Goal: Task Accomplishment & Management: Manage account settings

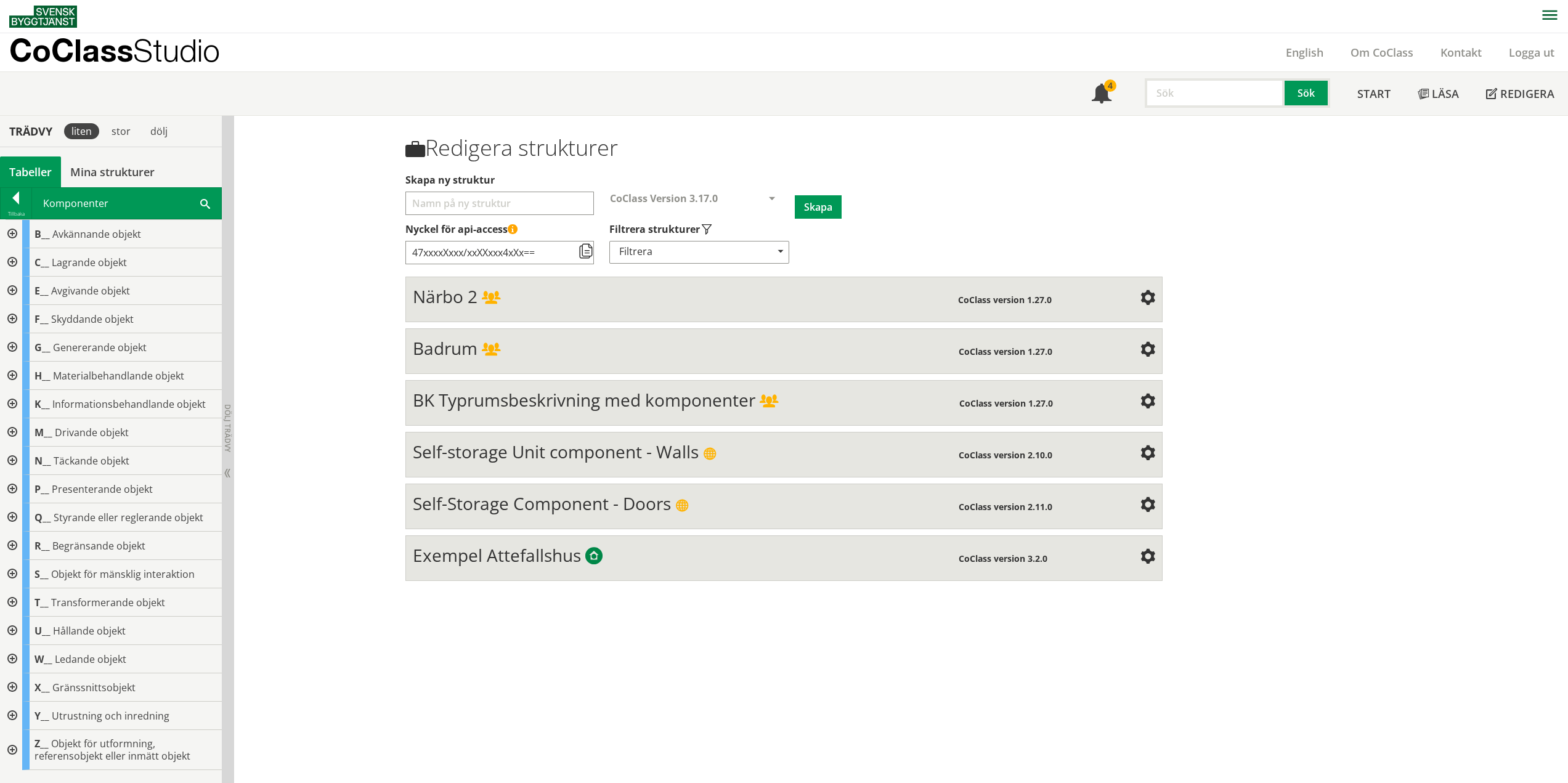
click at [11, 686] on div at bounding box center [11, 687] width 22 height 28
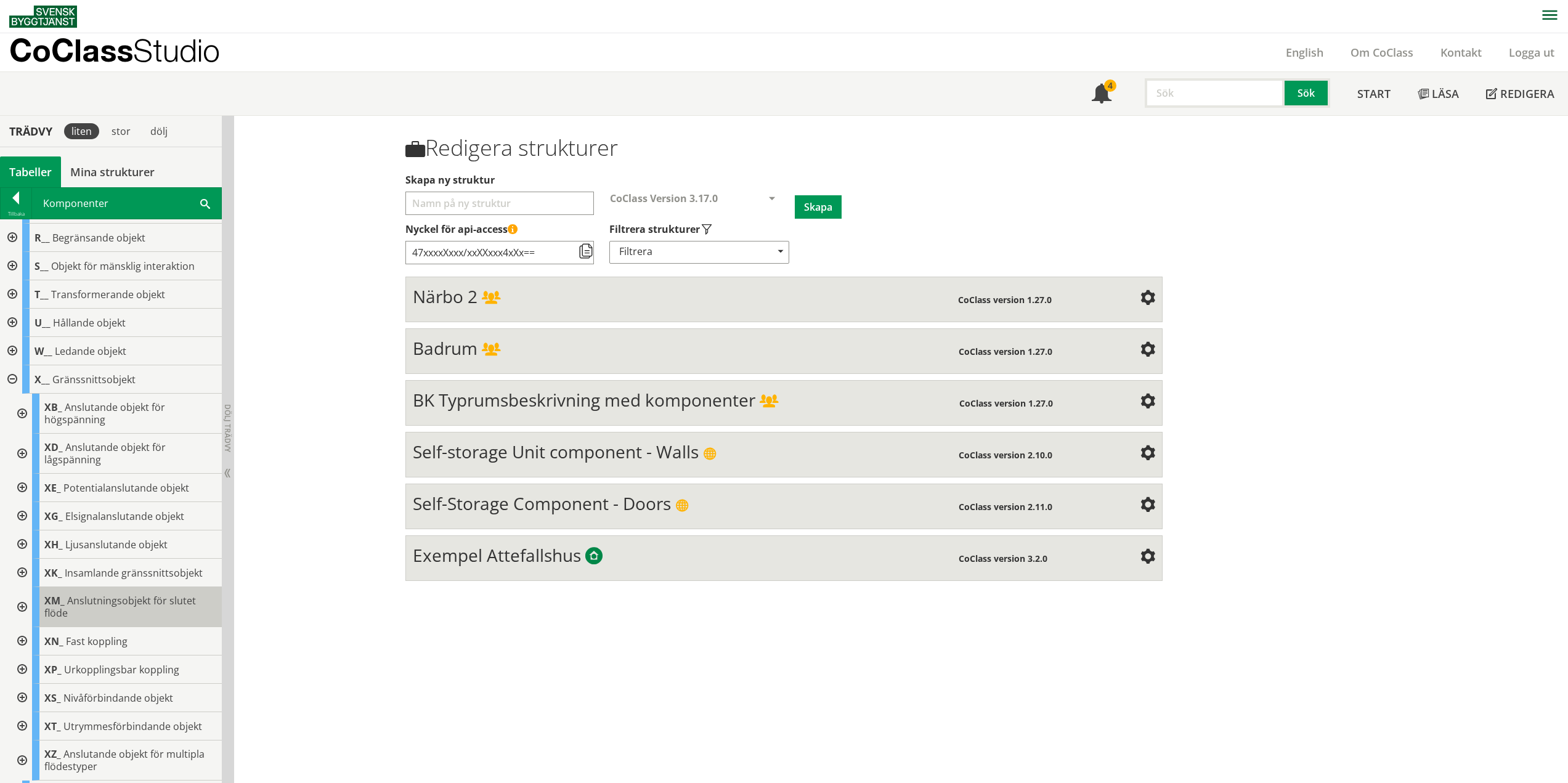
scroll to position [369, 0]
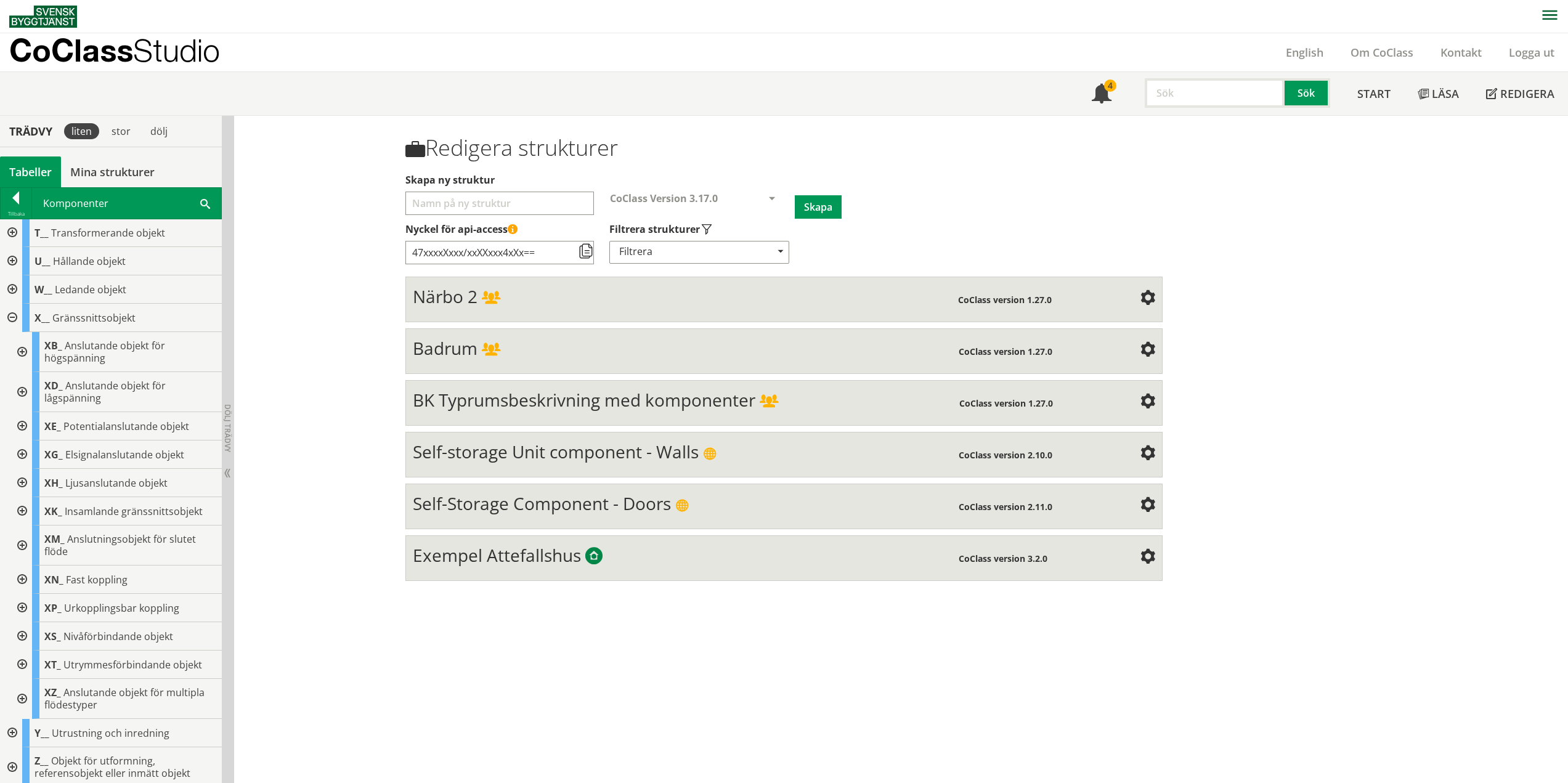
click at [22, 351] on div at bounding box center [21, 351] width 22 height 40
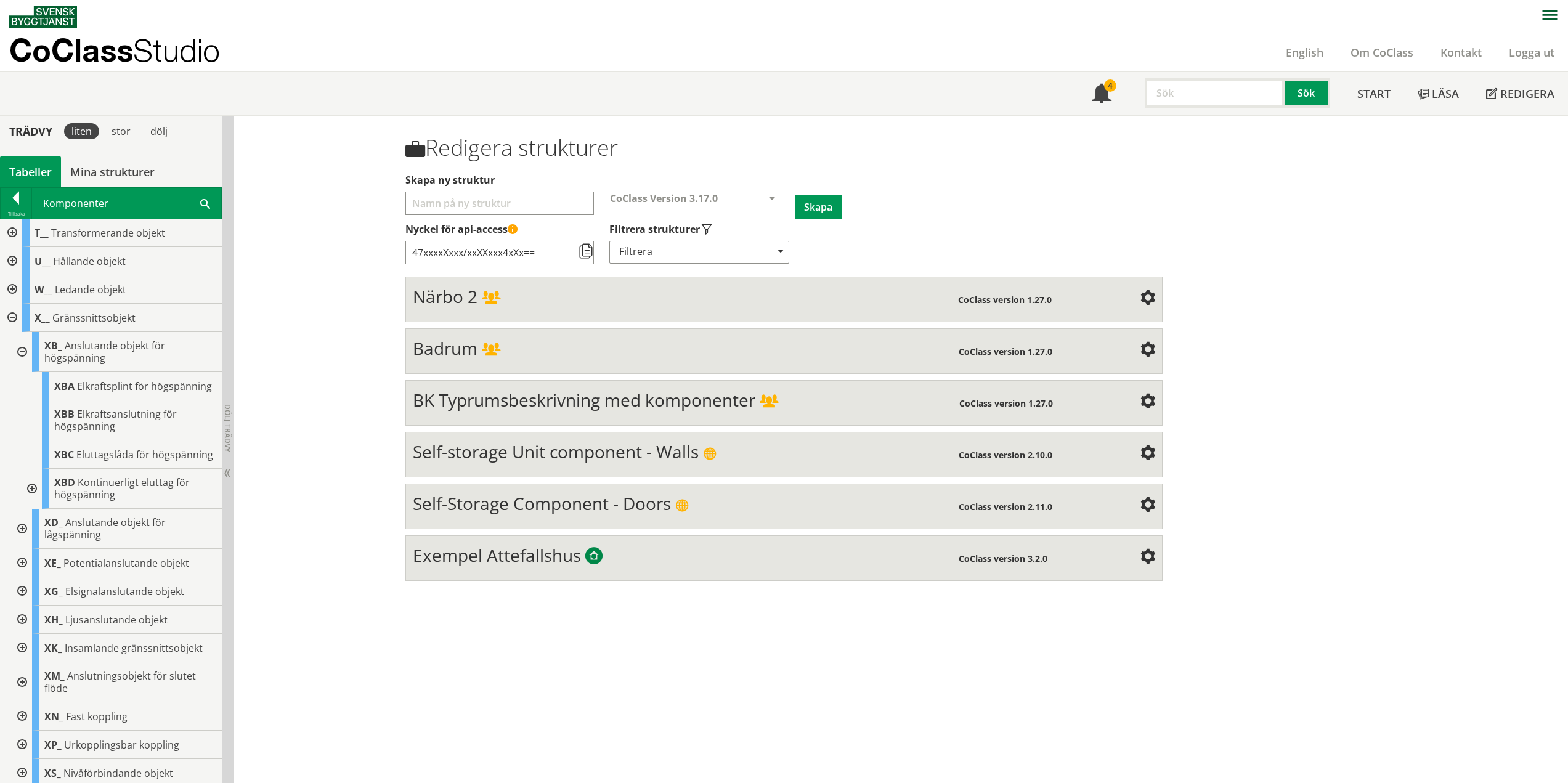
click at [33, 509] on div at bounding box center [30, 488] width 22 height 40
click at [34, 509] on div at bounding box center [30, 488] width 22 height 40
click at [23, 352] on div at bounding box center [21, 351] width 22 height 40
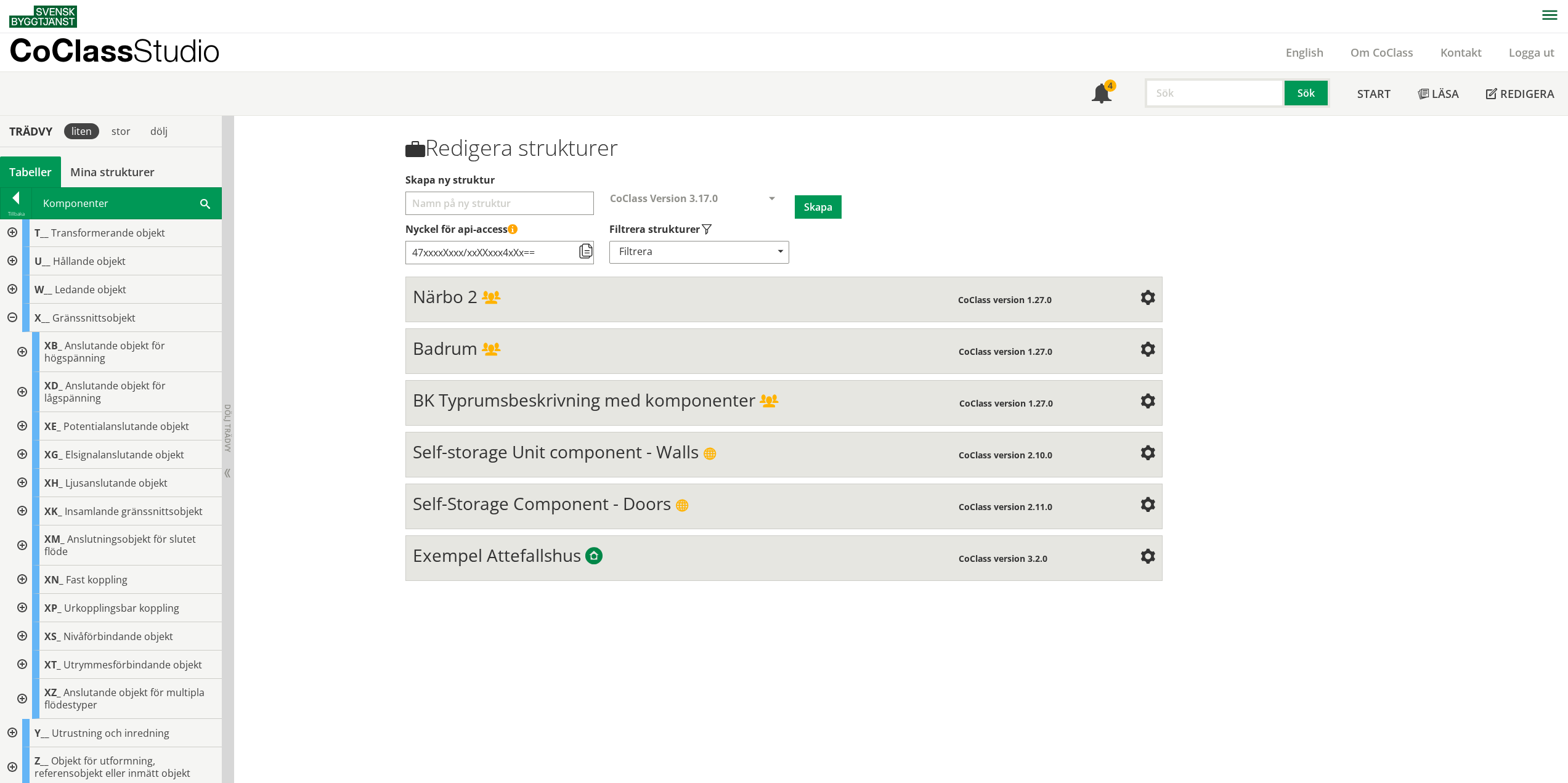
click at [27, 393] on div at bounding box center [21, 392] width 22 height 40
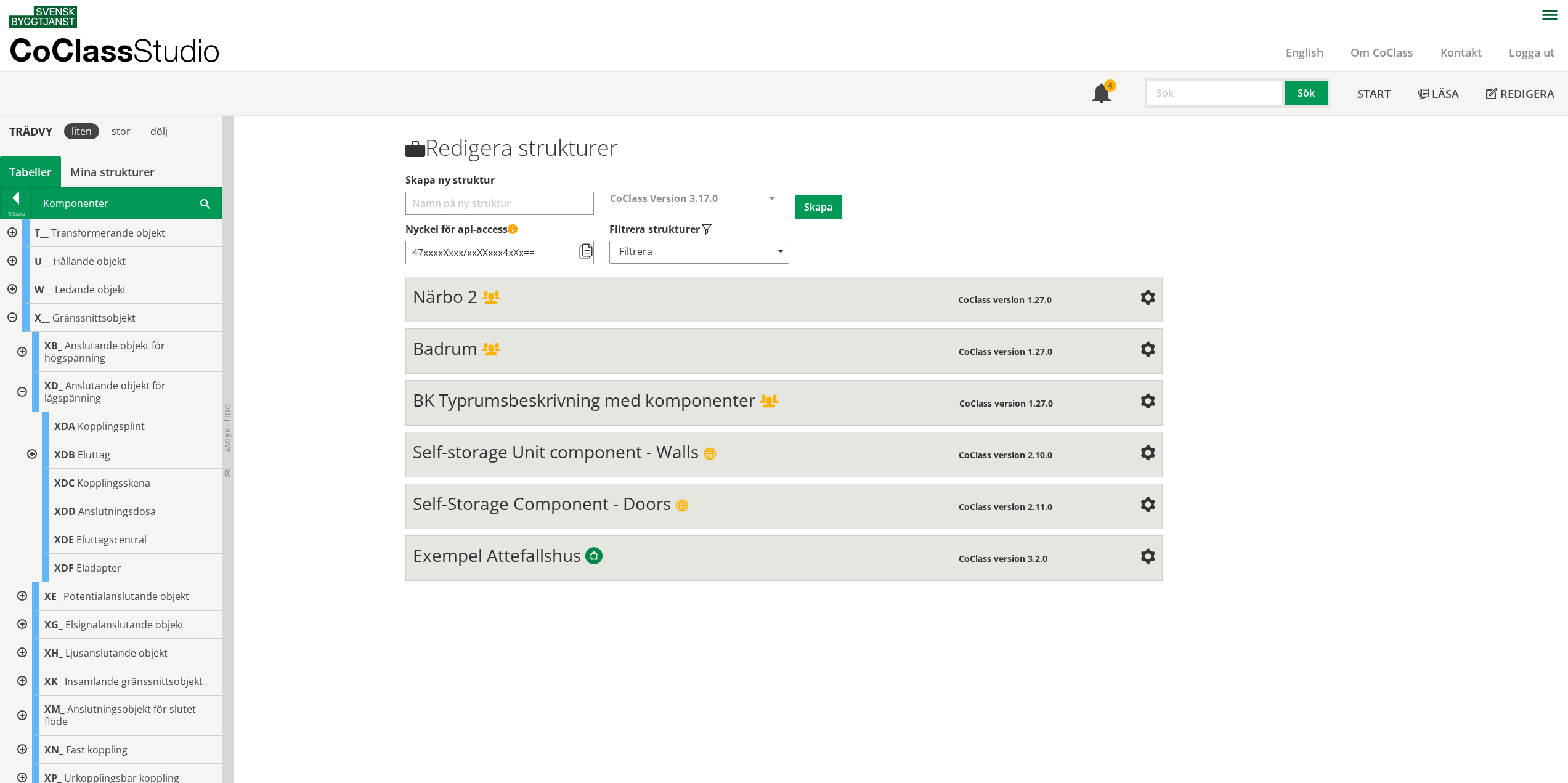
click at [30, 451] on div at bounding box center [30, 454] width 22 height 28
click at [39, 477] on div at bounding box center [41, 482] width 22 height 28
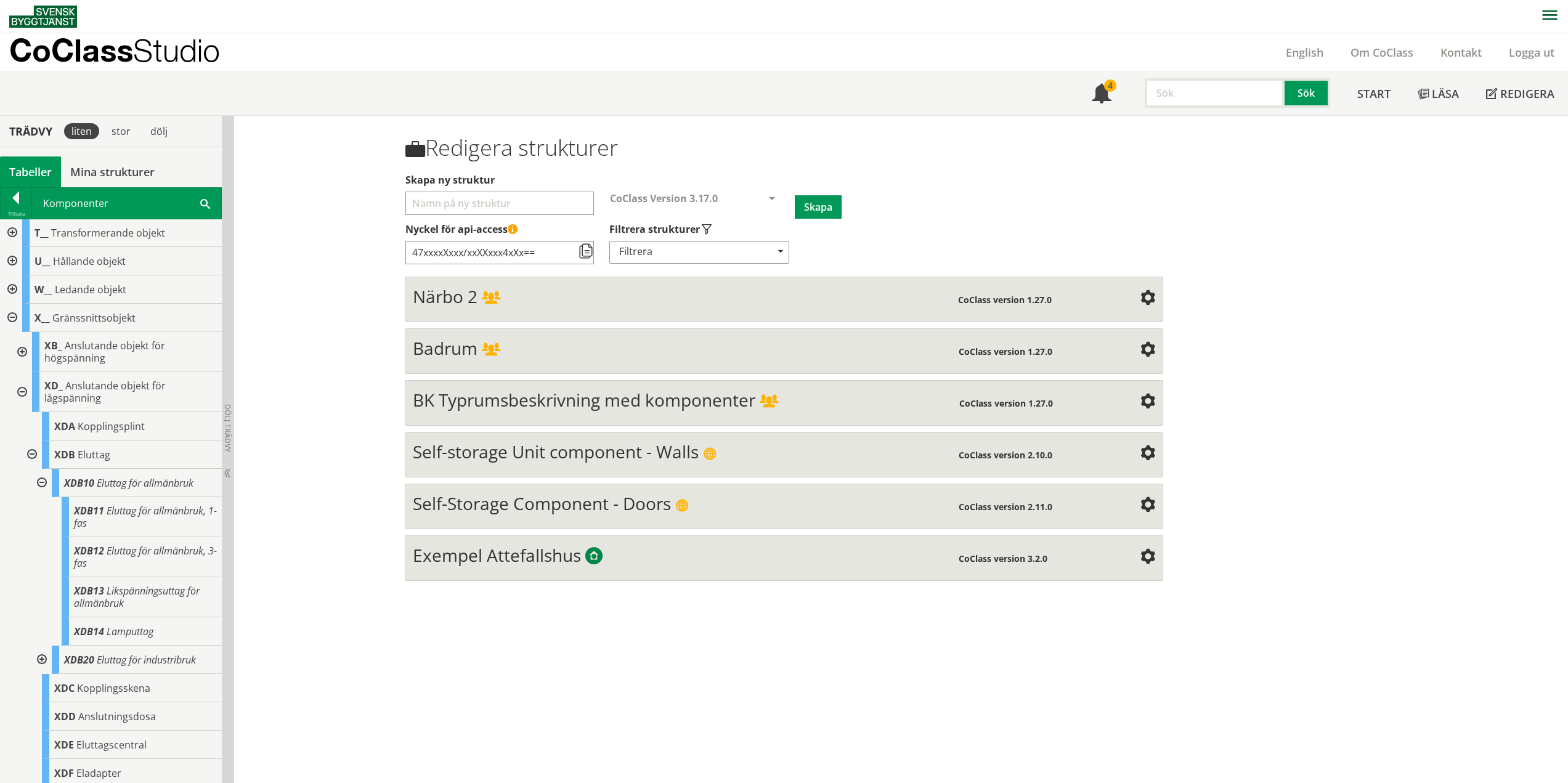
click at [40, 480] on div at bounding box center [41, 482] width 22 height 28
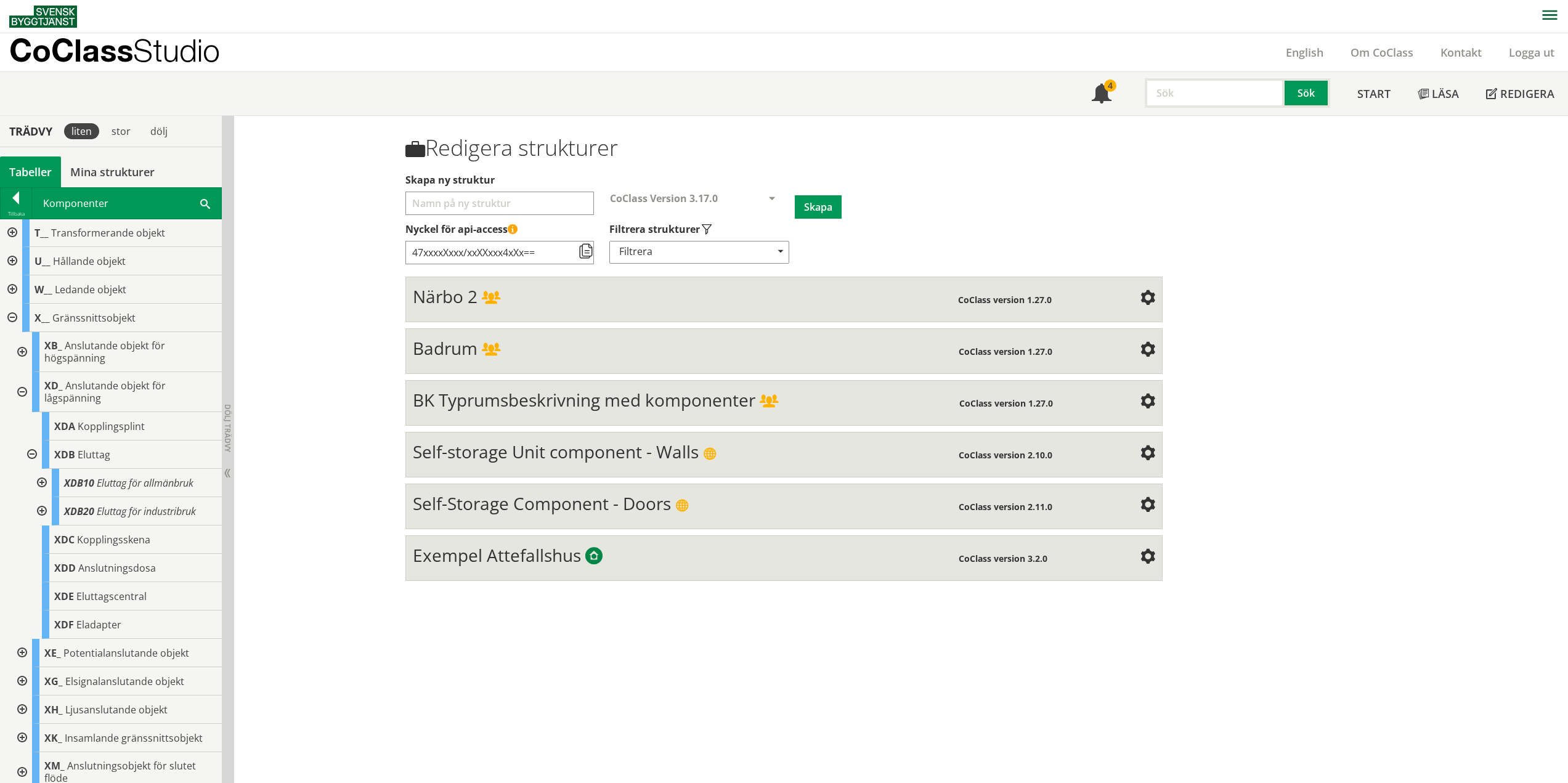
click at [42, 509] on div at bounding box center [41, 511] width 22 height 28
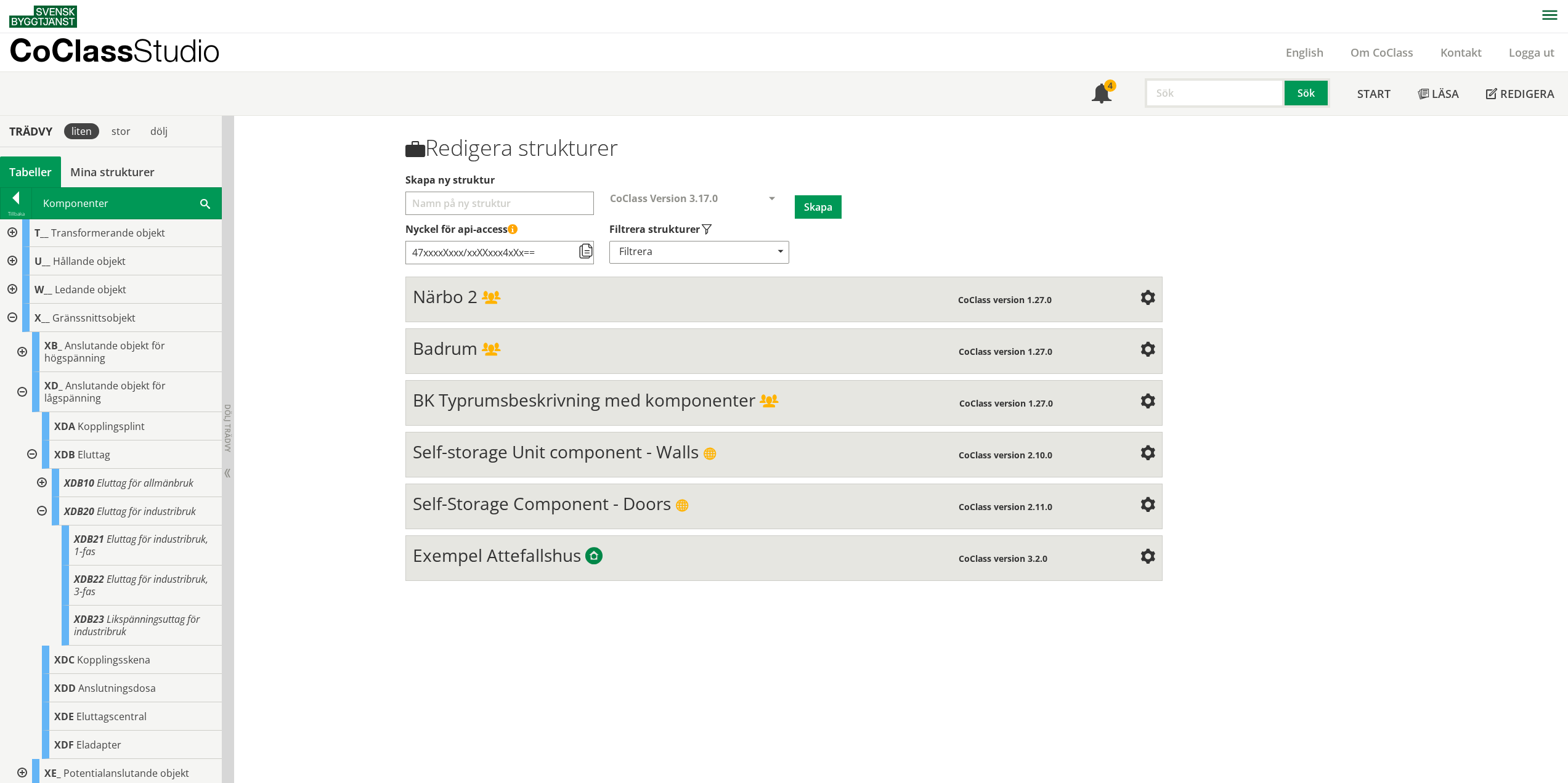
click at [43, 510] on div at bounding box center [41, 511] width 22 height 28
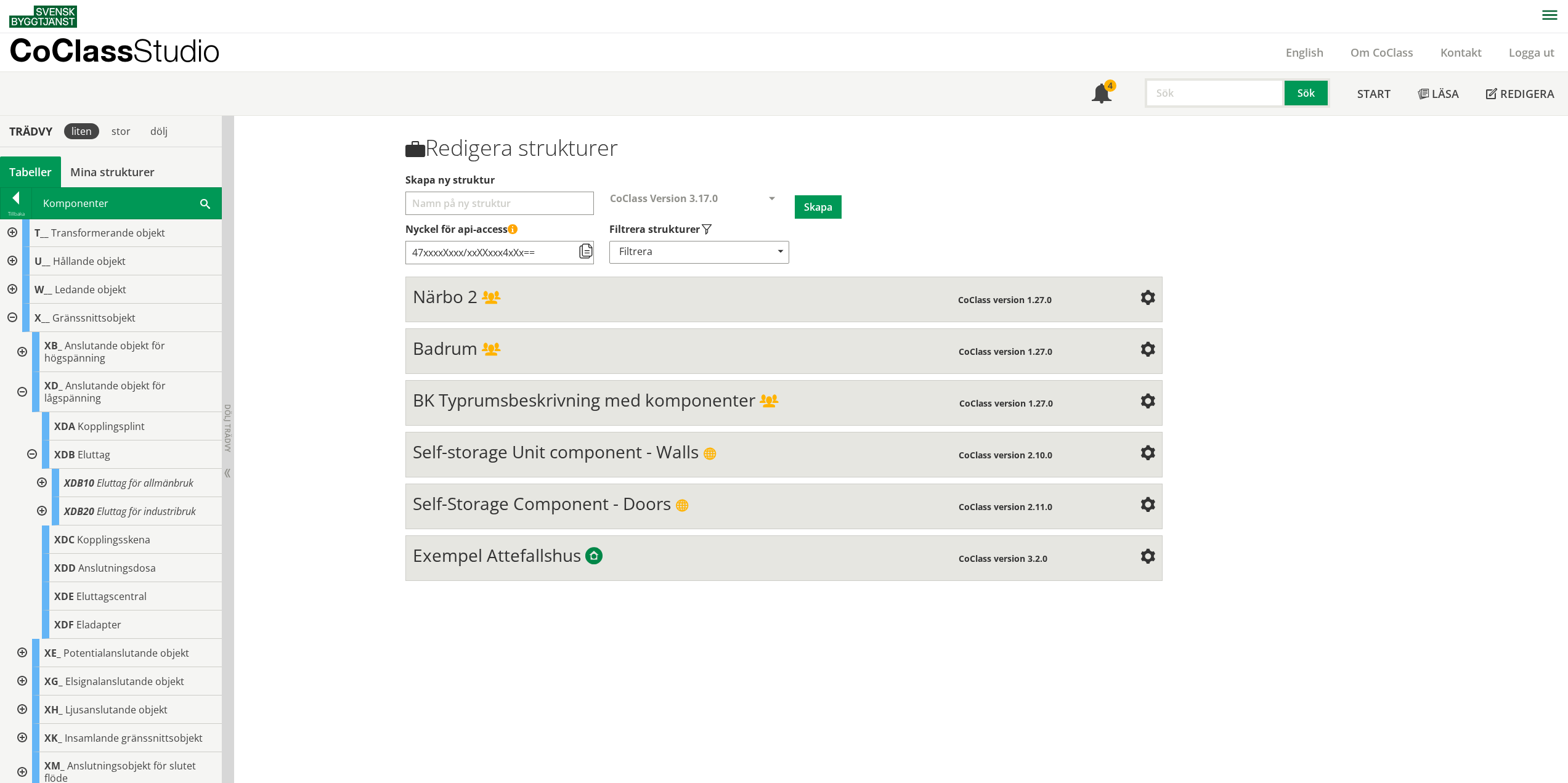
click at [29, 456] on div at bounding box center [30, 454] width 22 height 28
click at [22, 390] on div at bounding box center [21, 392] width 22 height 40
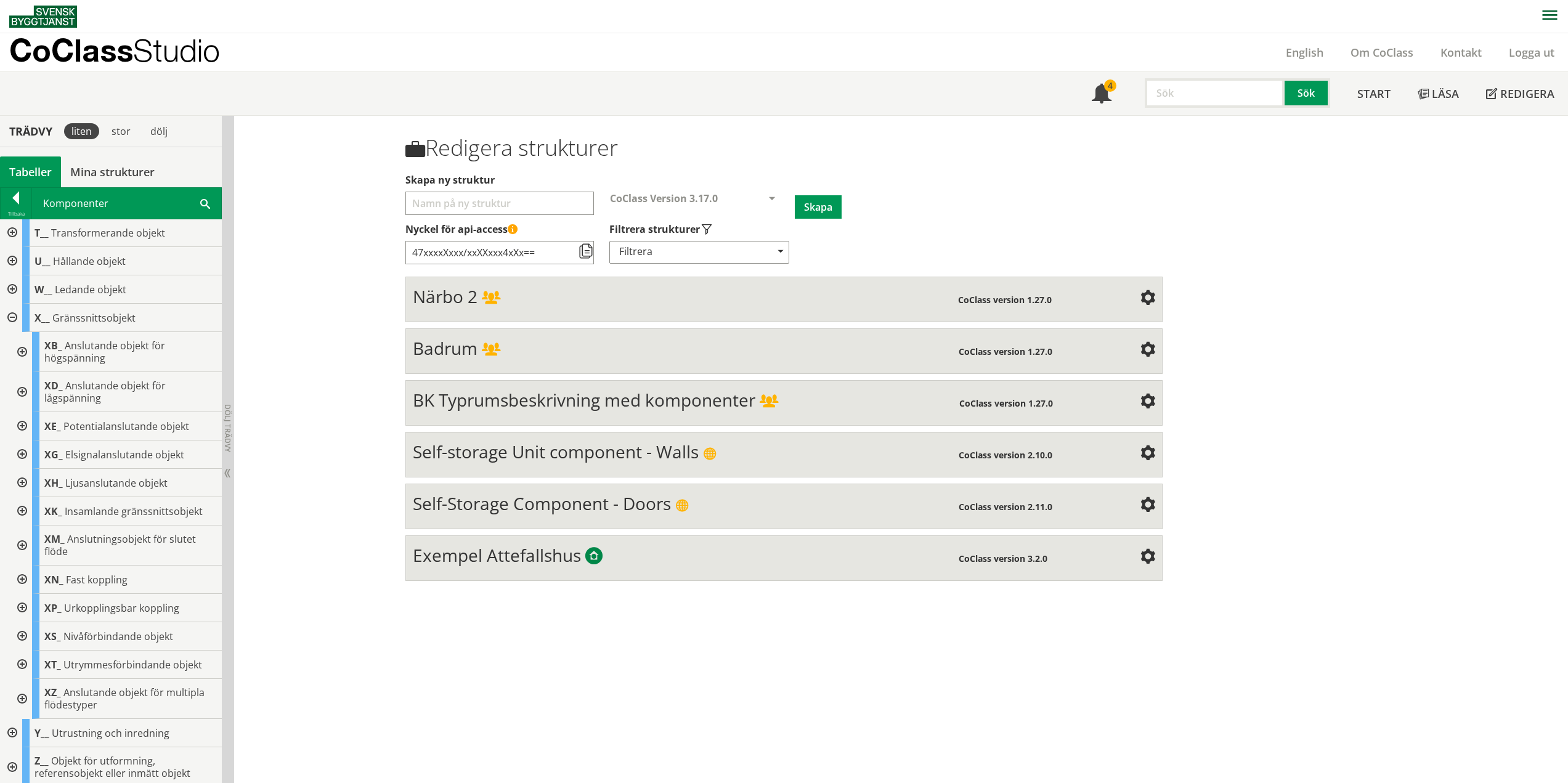
click at [23, 426] on div at bounding box center [21, 426] width 22 height 28
click at [24, 423] on div at bounding box center [21, 426] width 22 height 28
click at [27, 456] on div at bounding box center [21, 454] width 22 height 28
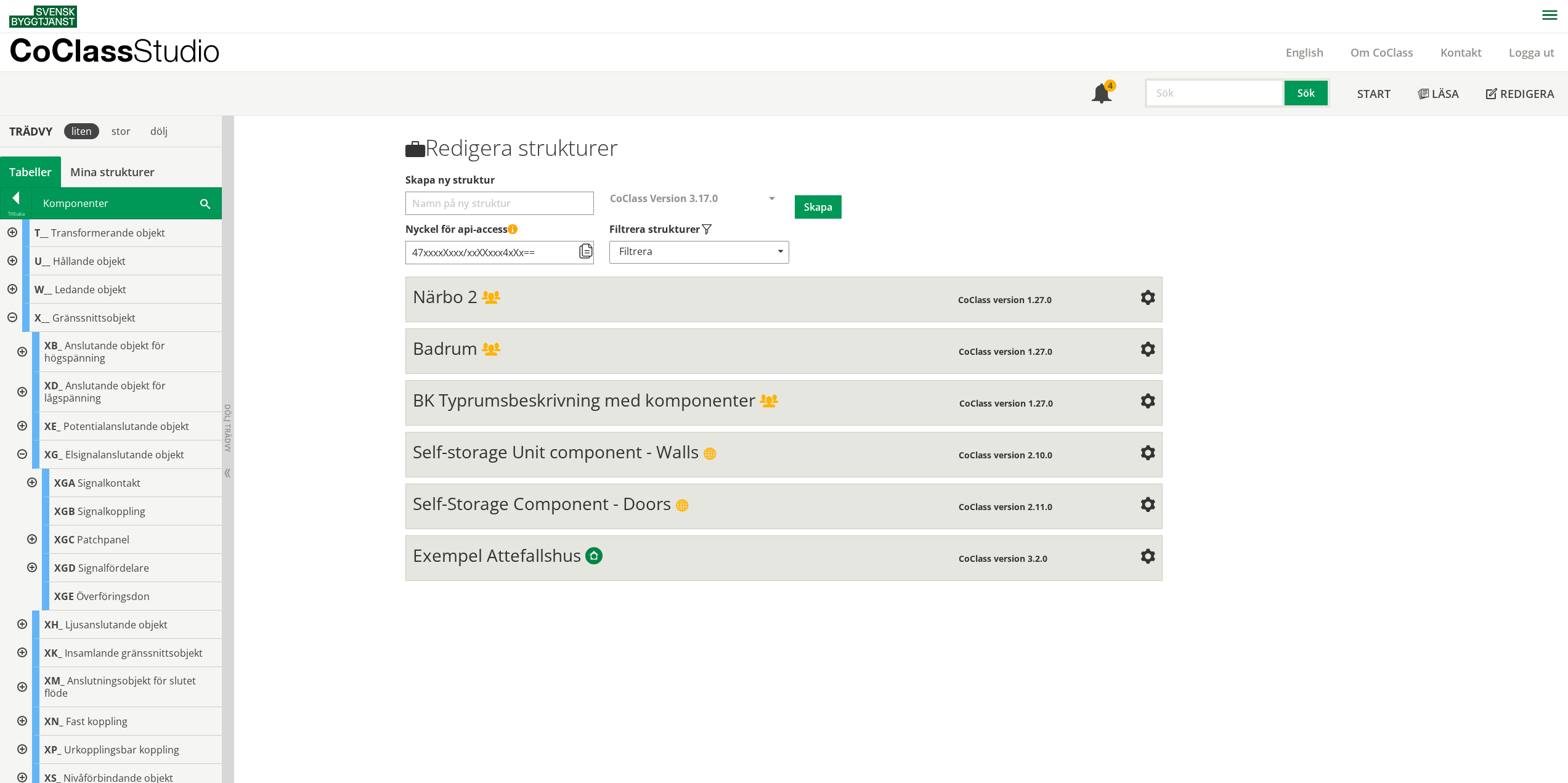
click at [35, 480] on div at bounding box center [30, 482] width 22 height 28
click at [31, 482] on div at bounding box center [30, 482] width 22 height 28
click at [35, 534] on div at bounding box center [30, 539] width 22 height 28
click at [31, 540] on div at bounding box center [30, 539] width 22 height 28
click at [31, 569] on div at bounding box center [30, 568] width 22 height 28
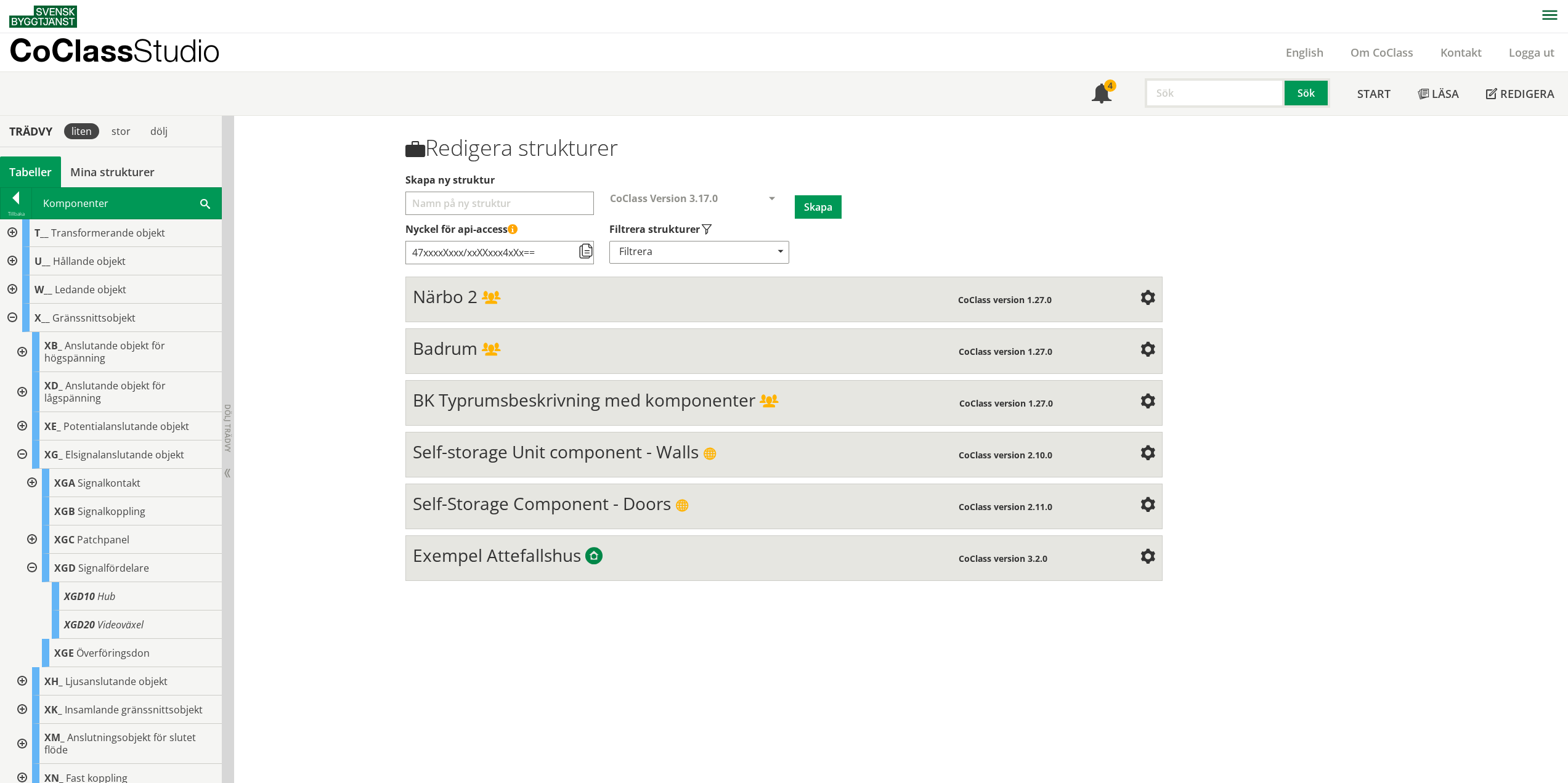
click at [33, 566] on div at bounding box center [30, 568] width 22 height 28
click at [22, 455] on div at bounding box center [21, 454] width 22 height 28
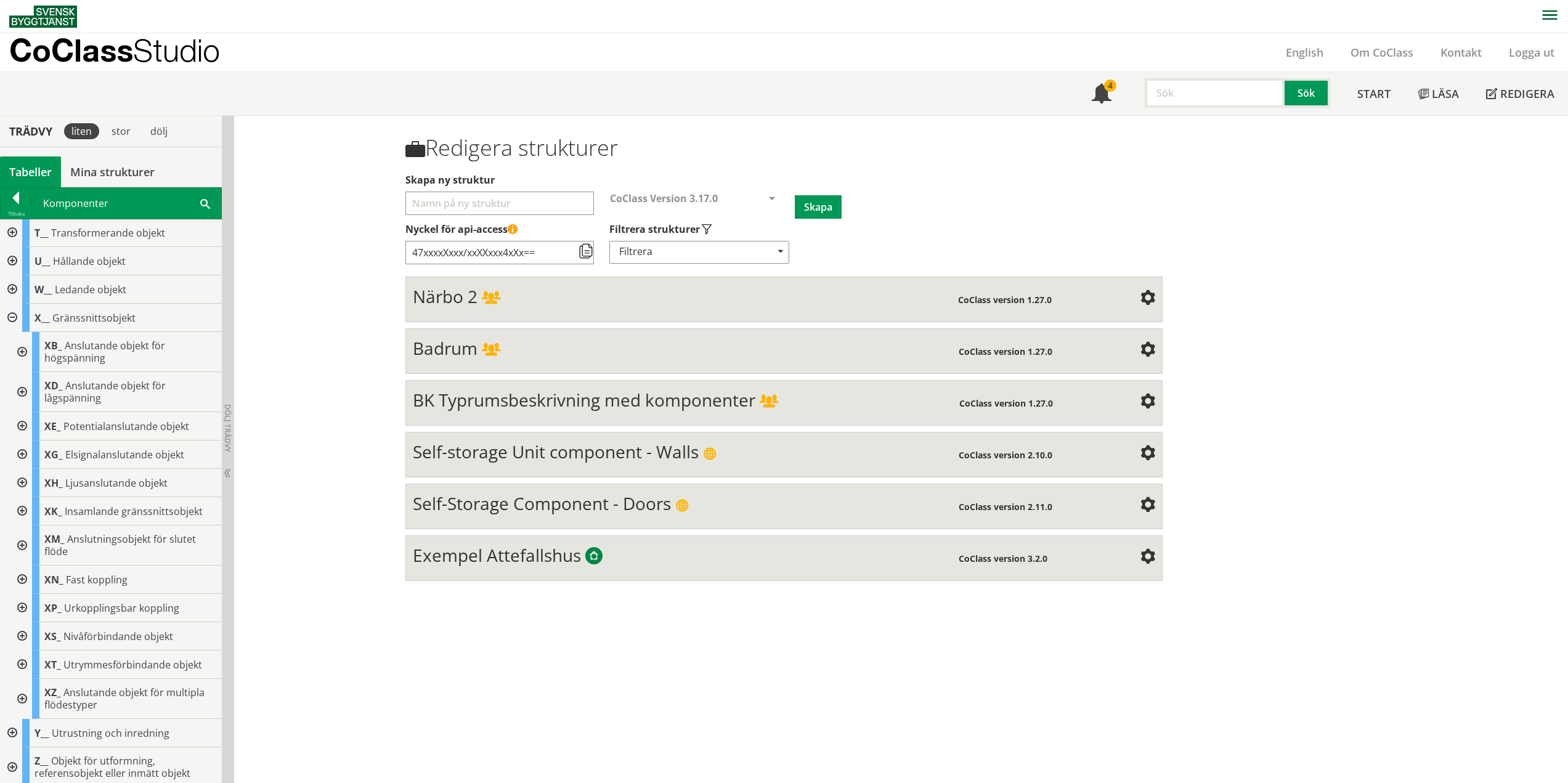
click at [23, 484] on div at bounding box center [21, 482] width 22 height 28
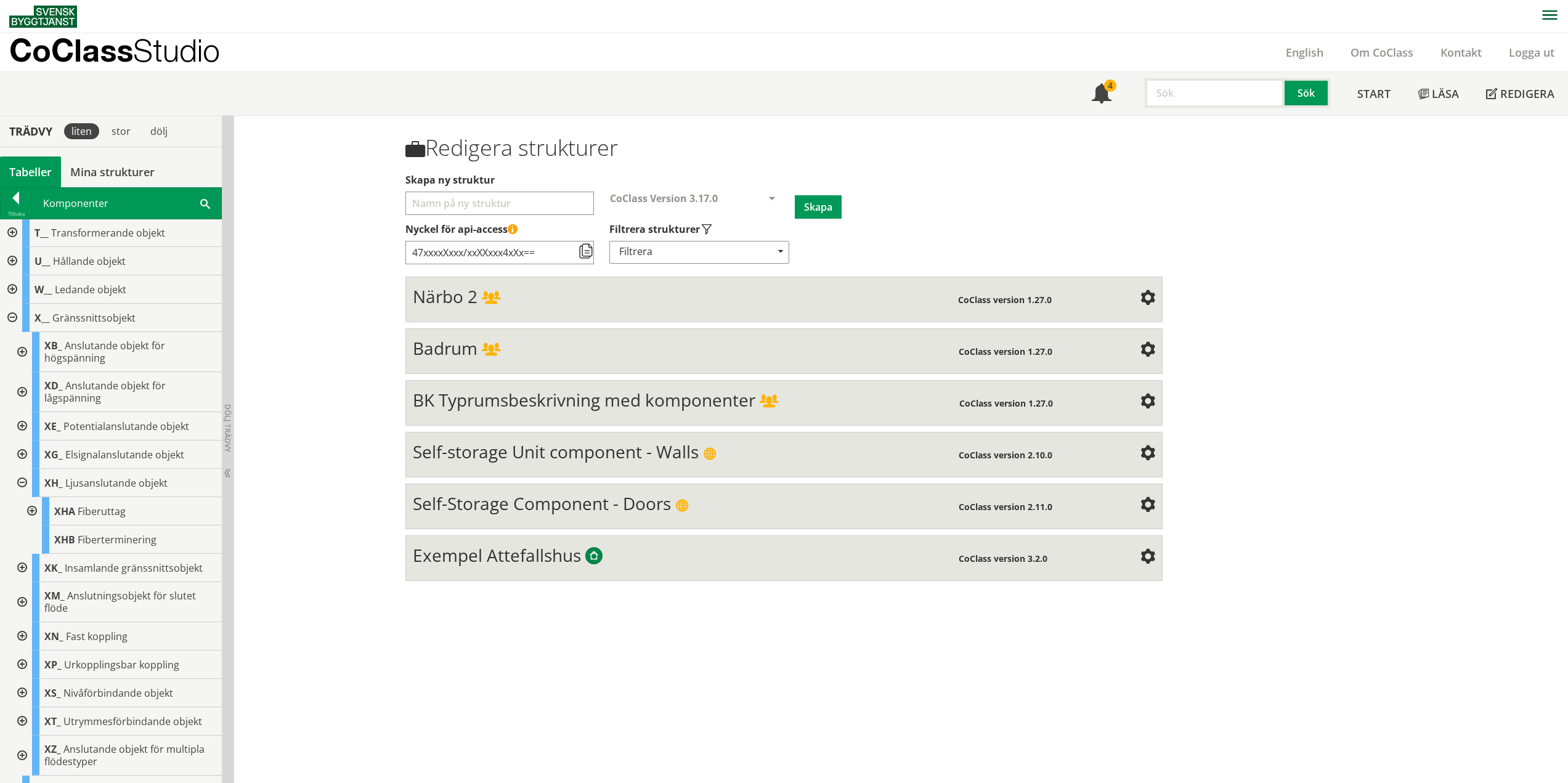
click at [30, 507] on div at bounding box center [30, 511] width 22 height 28
click at [33, 511] on div at bounding box center [30, 511] width 22 height 28
click at [19, 485] on div at bounding box center [21, 482] width 22 height 28
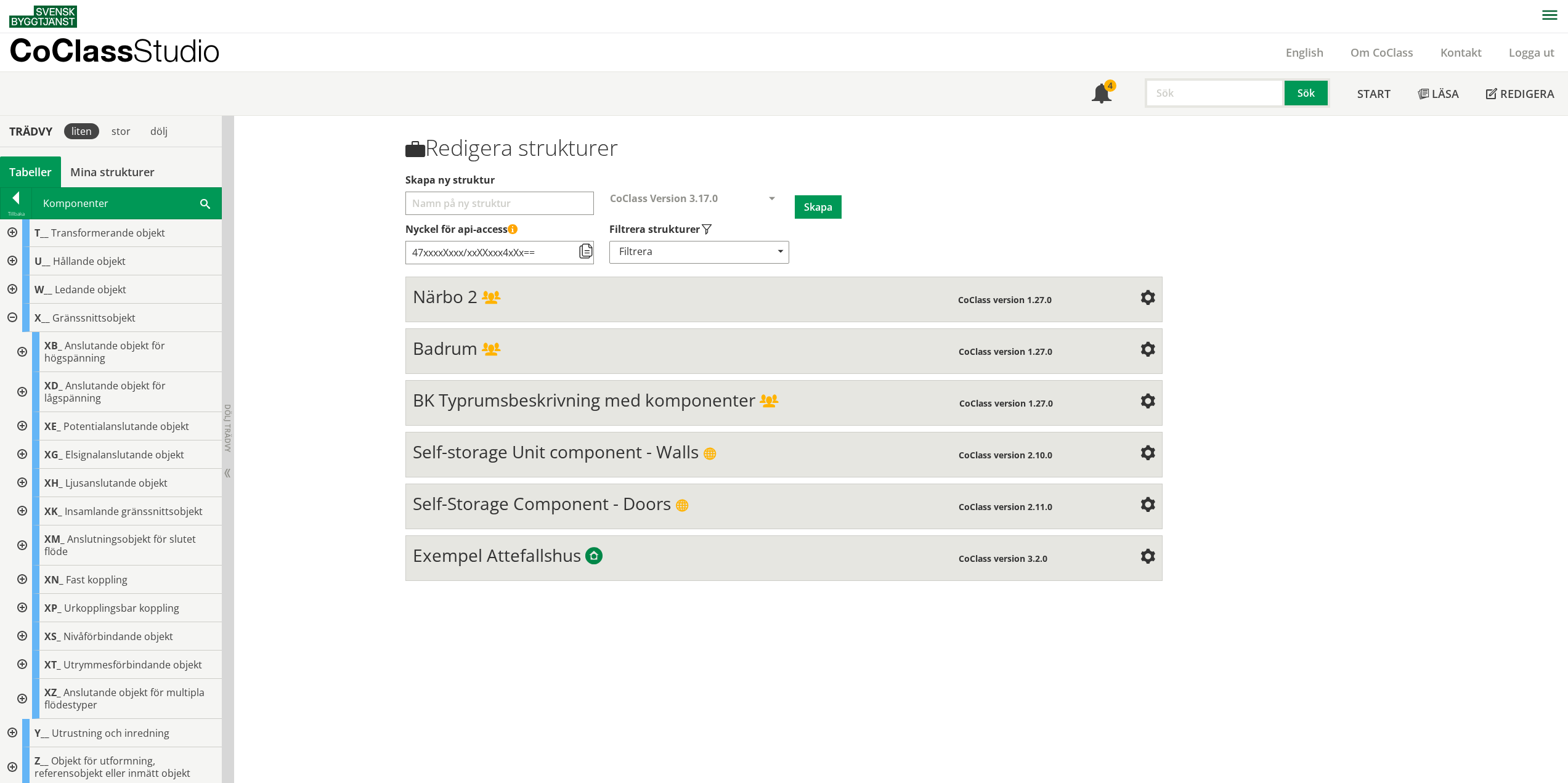
click at [20, 509] on div at bounding box center [21, 511] width 22 height 28
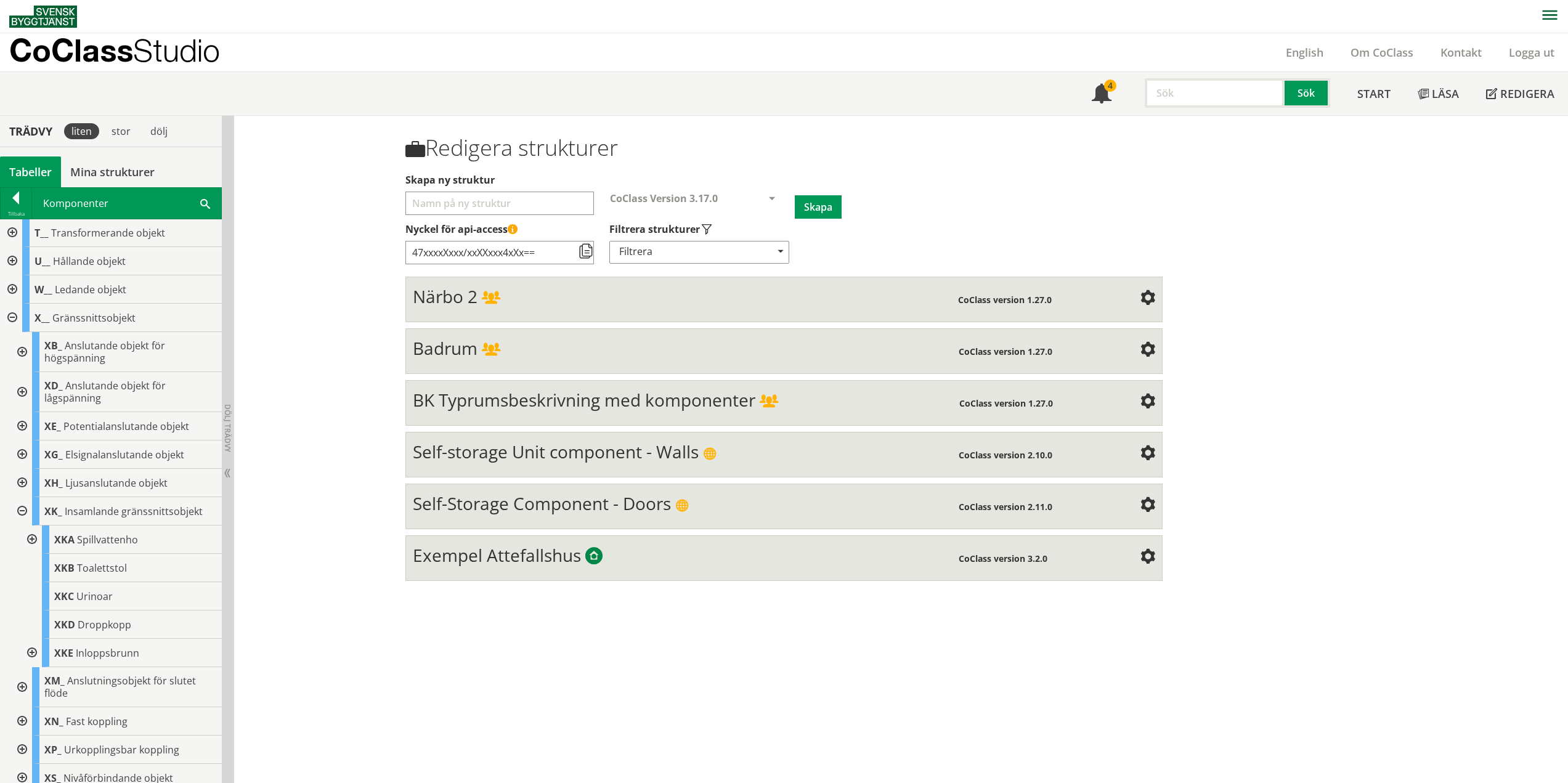
click at [33, 539] on div at bounding box center [30, 539] width 22 height 28
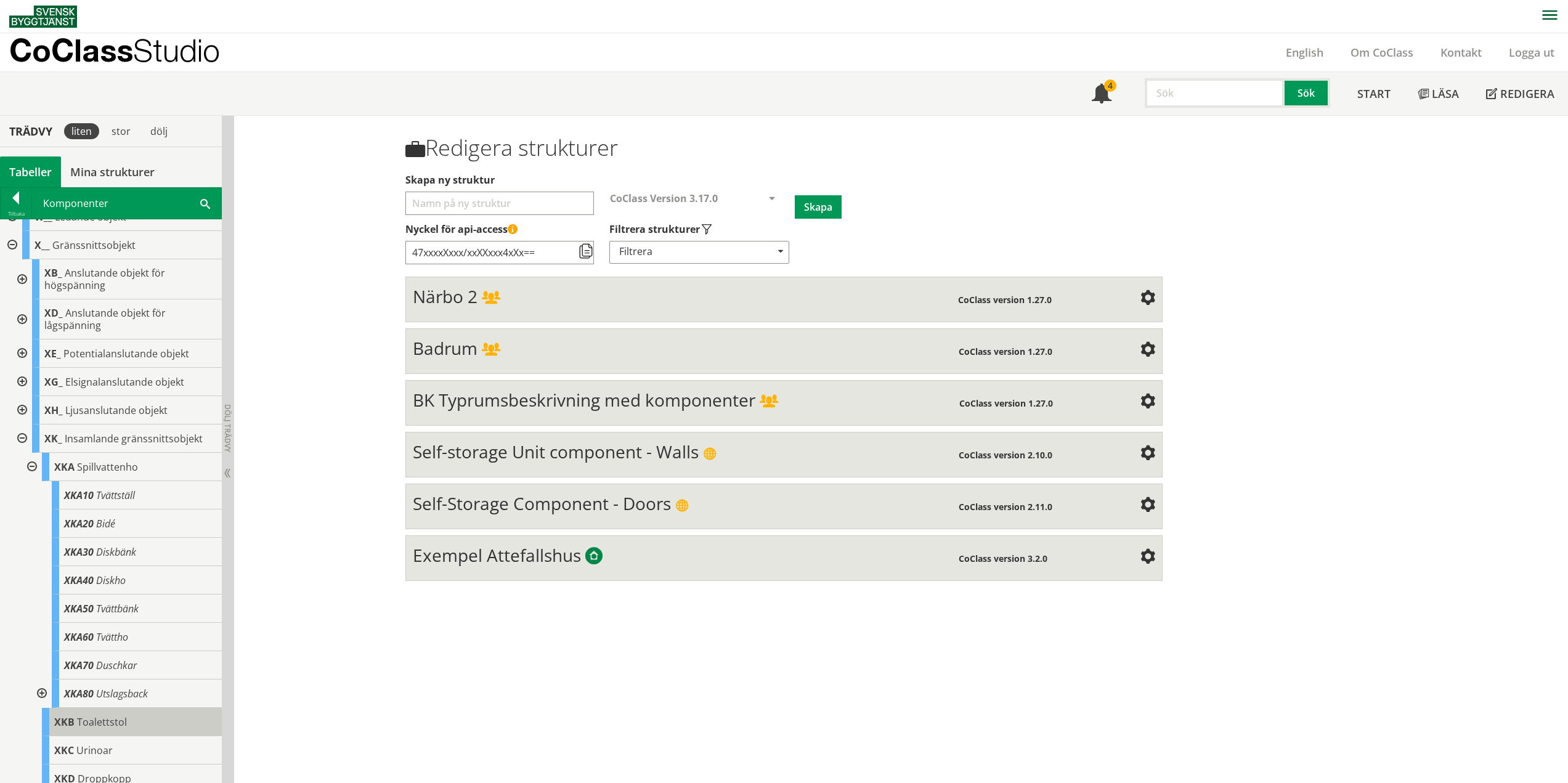
scroll to position [554, 0]
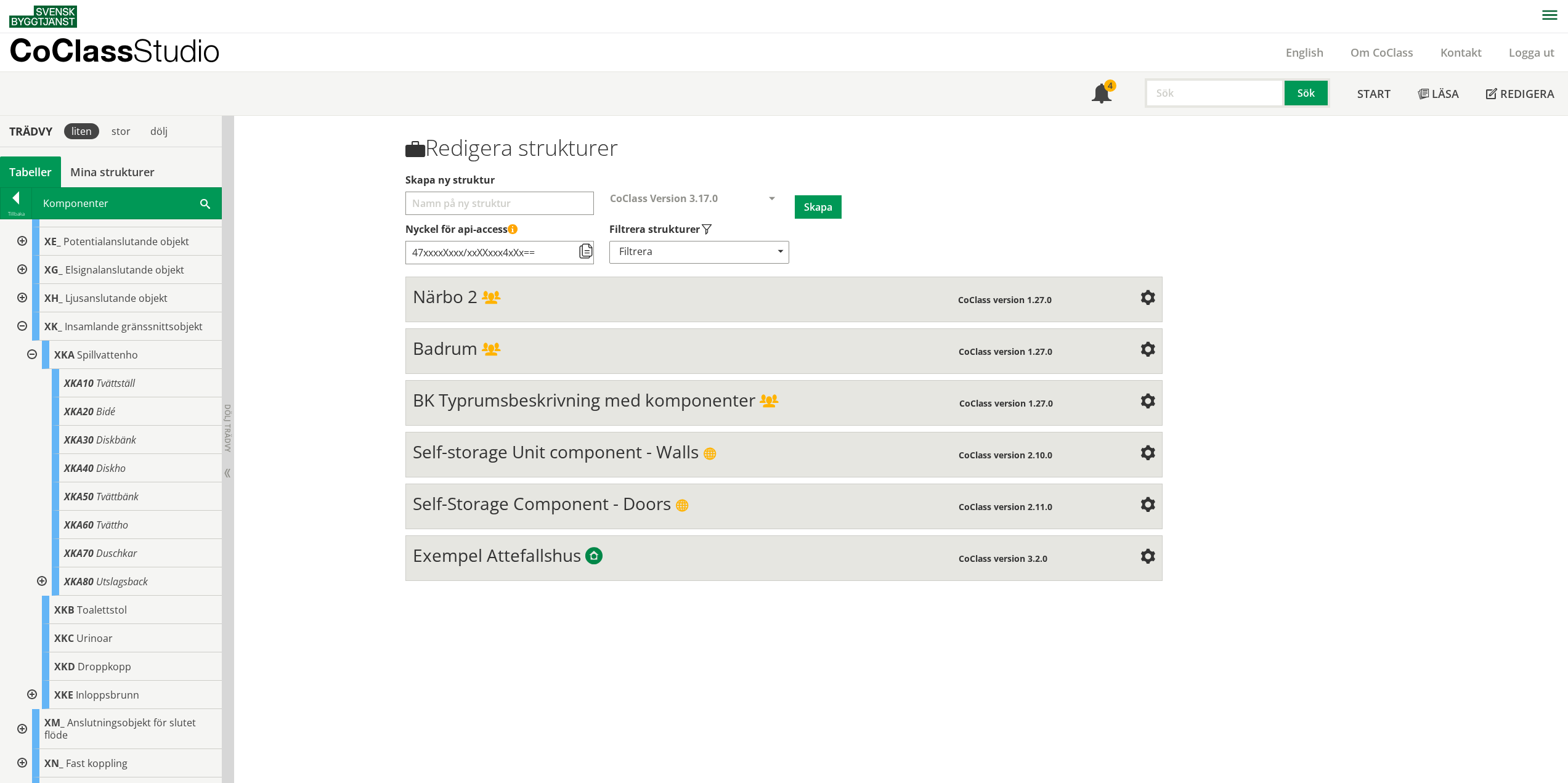
click at [42, 580] on div at bounding box center [41, 581] width 22 height 28
drag, startPoint x: 43, startPoint y: 581, endPoint x: 43, endPoint y: 574, distance: 7.0
click at [43, 579] on div at bounding box center [41, 581] width 22 height 28
click at [31, 357] on div at bounding box center [30, 354] width 22 height 28
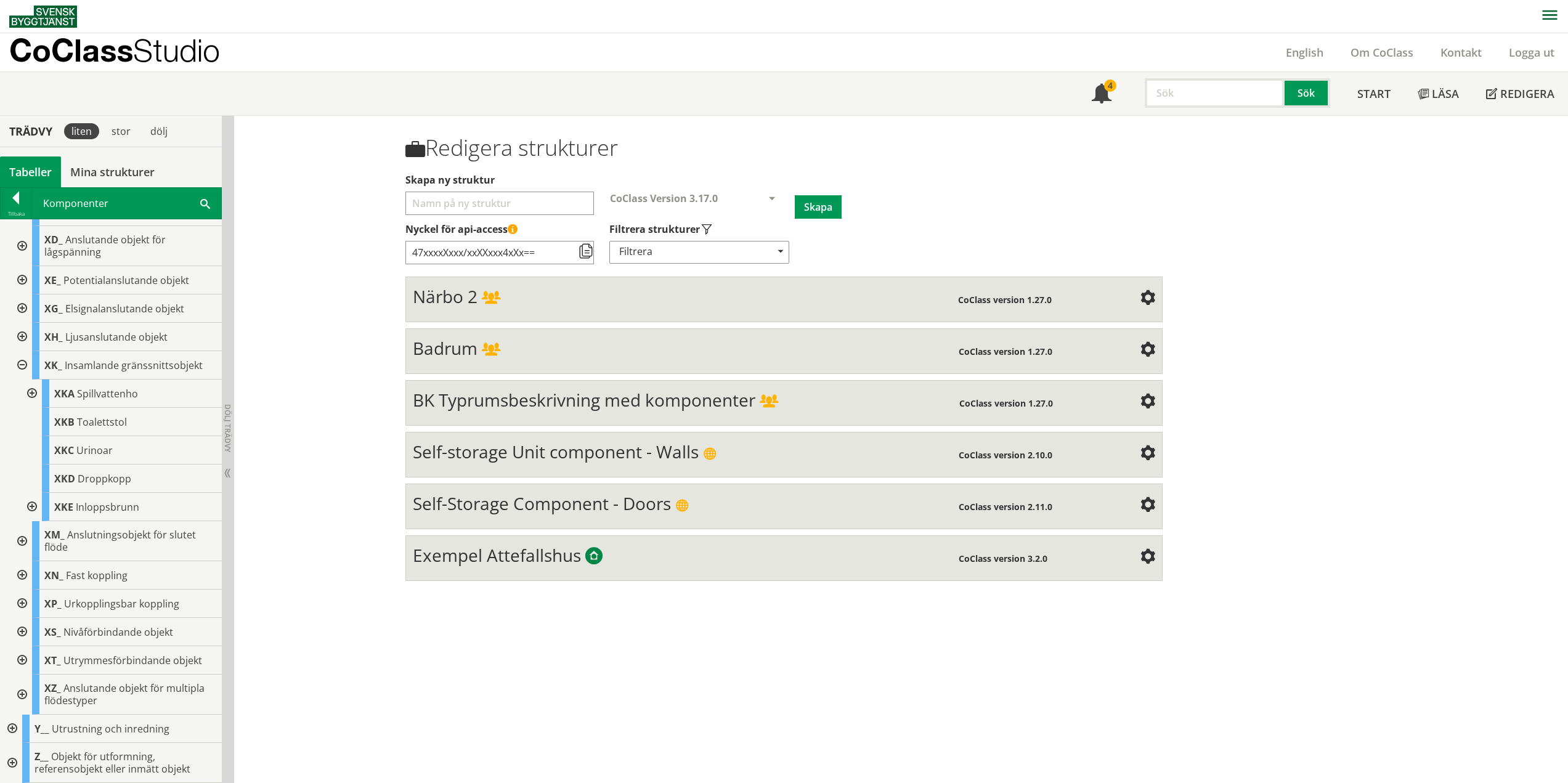
scroll to position [516, 0]
click at [33, 509] on div at bounding box center [30, 506] width 22 height 28
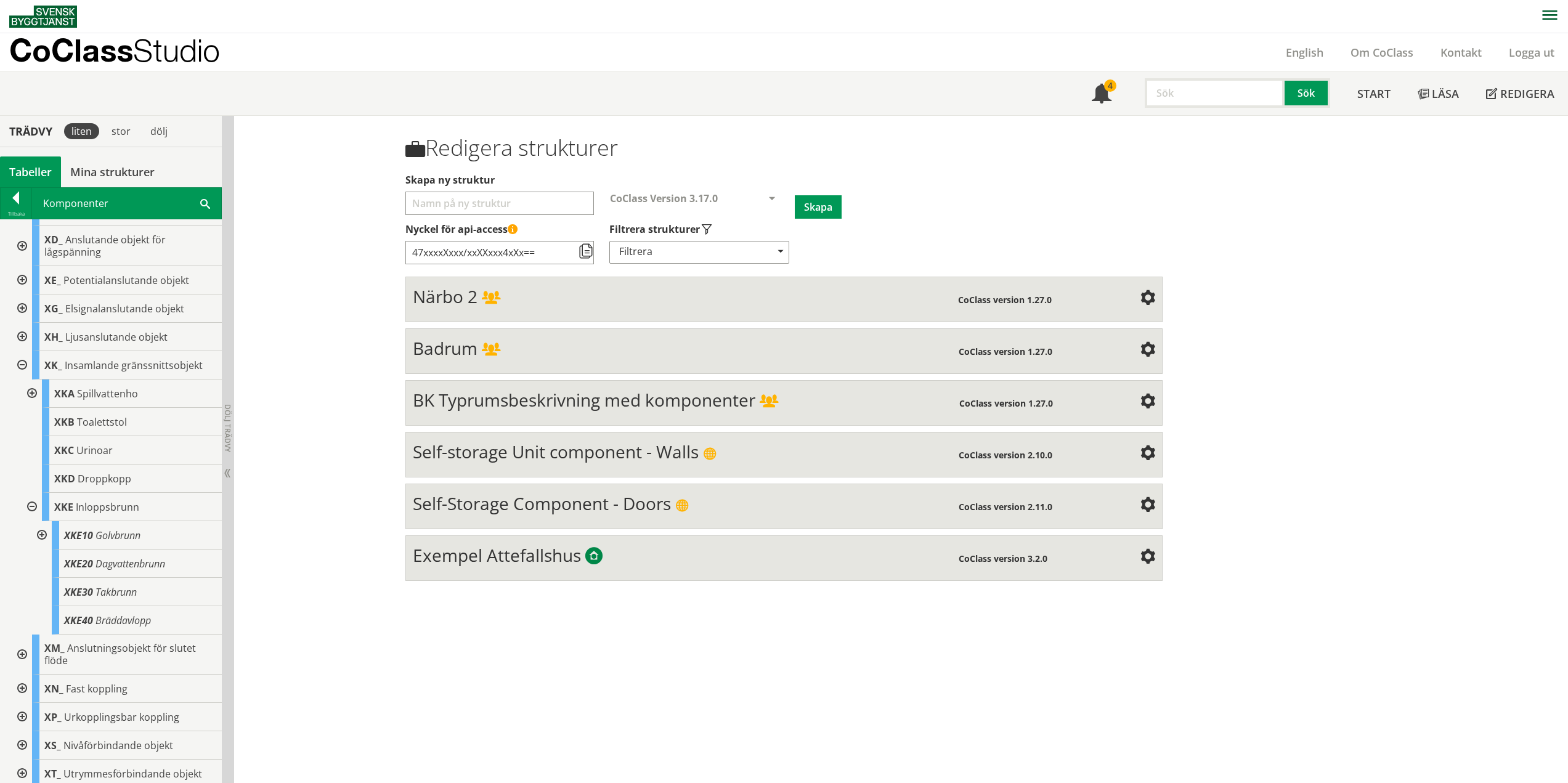
scroll to position [554, 0]
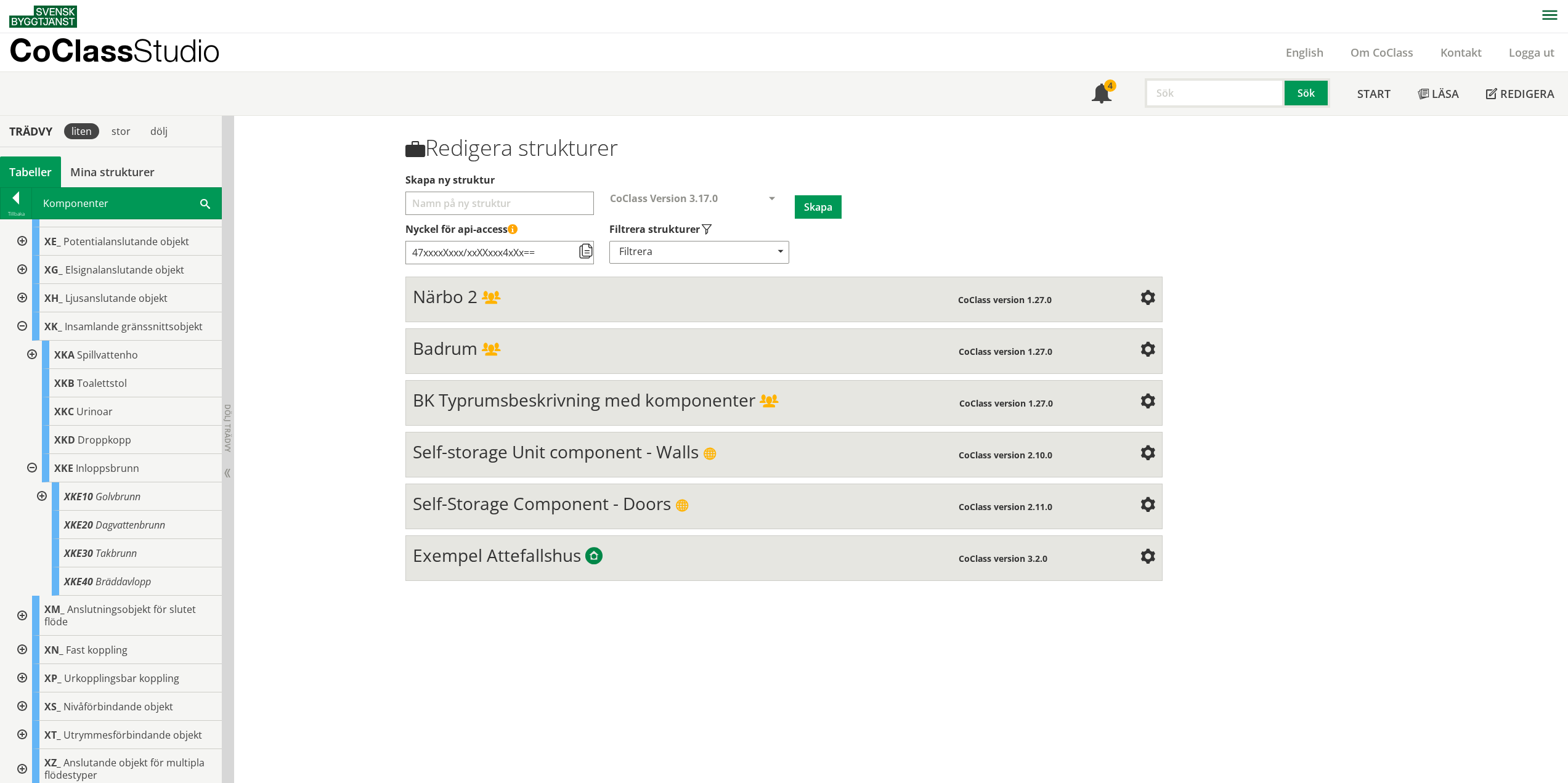
click at [43, 494] on div at bounding box center [41, 496] width 22 height 28
click at [43, 496] on div at bounding box center [41, 496] width 22 height 28
click at [31, 470] on div at bounding box center [30, 468] width 22 height 28
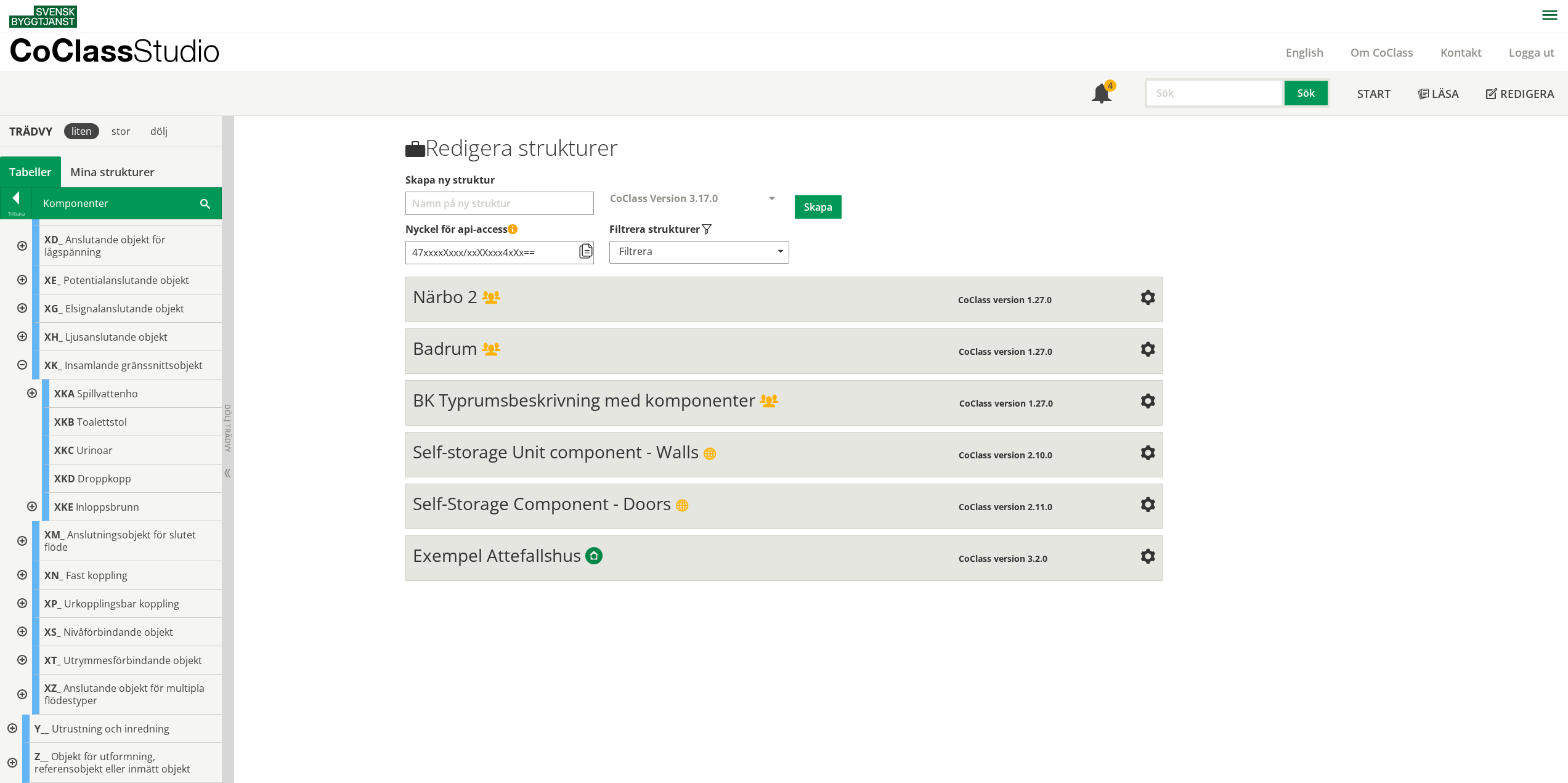
scroll to position [516, 0]
click at [35, 507] on div at bounding box center [30, 506] width 22 height 28
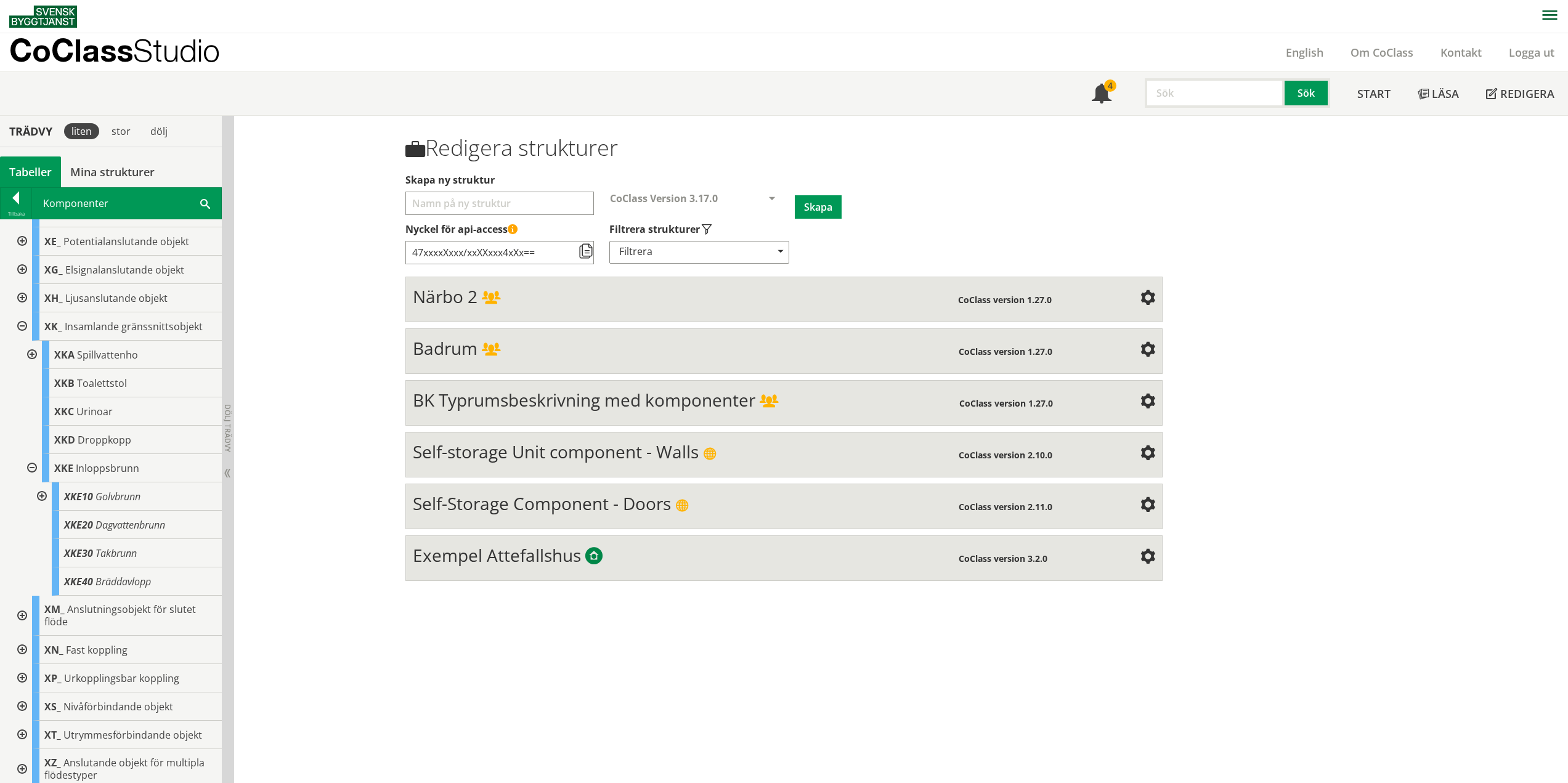
click at [31, 468] on div at bounding box center [30, 468] width 22 height 28
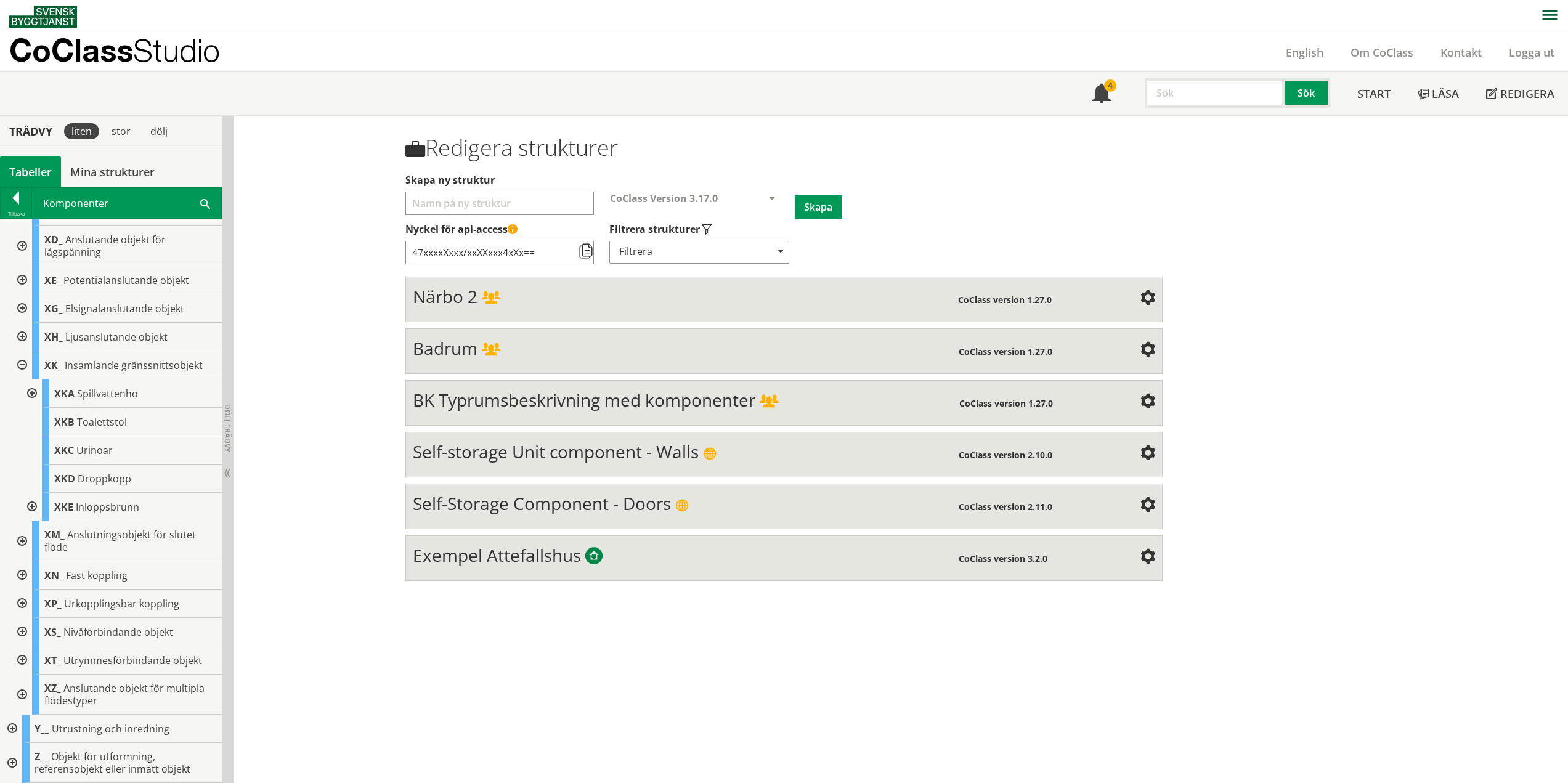
click at [19, 362] on div at bounding box center [21, 365] width 22 height 28
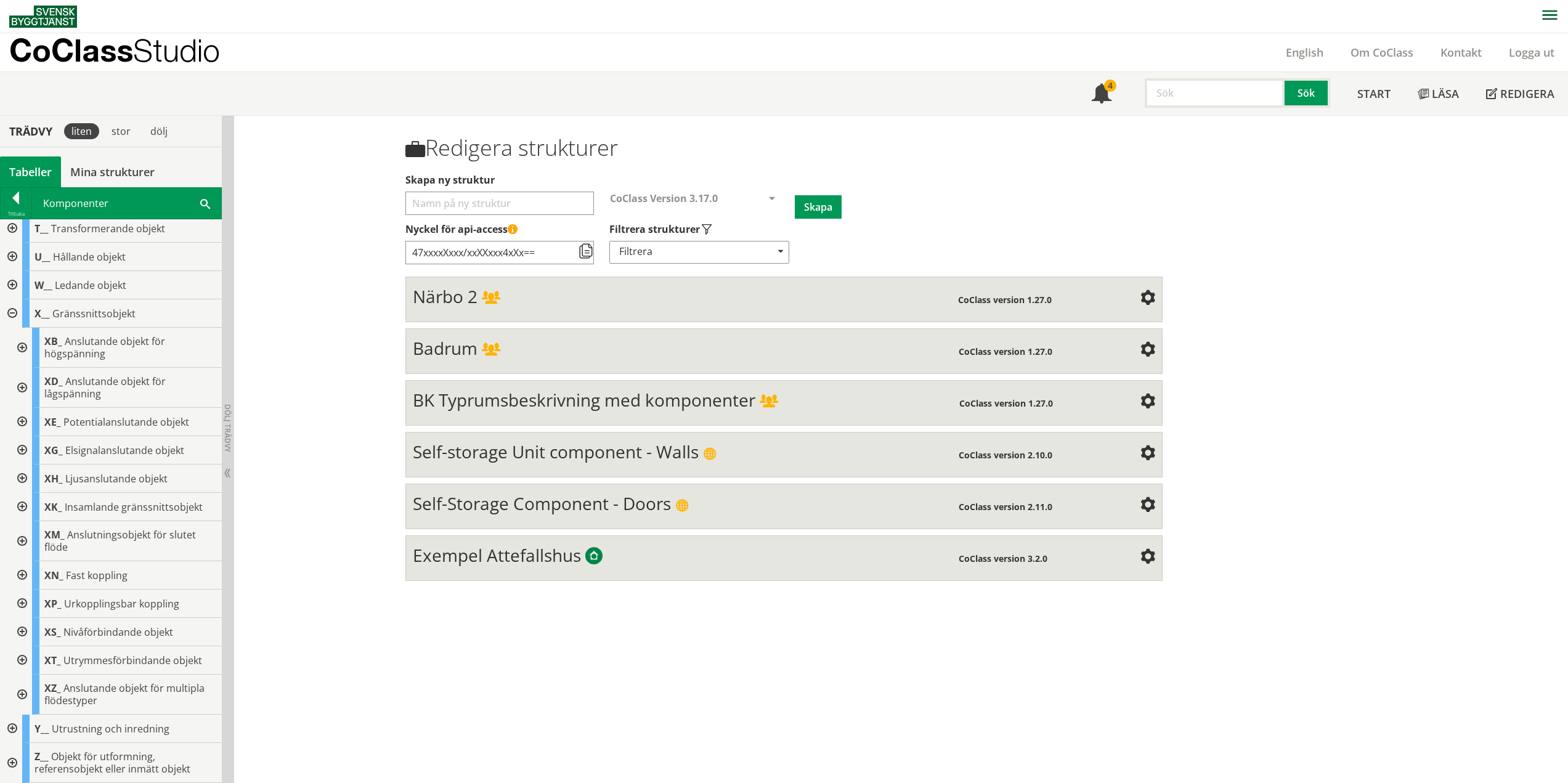
click at [22, 537] on div at bounding box center [21, 541] width 22 height 40
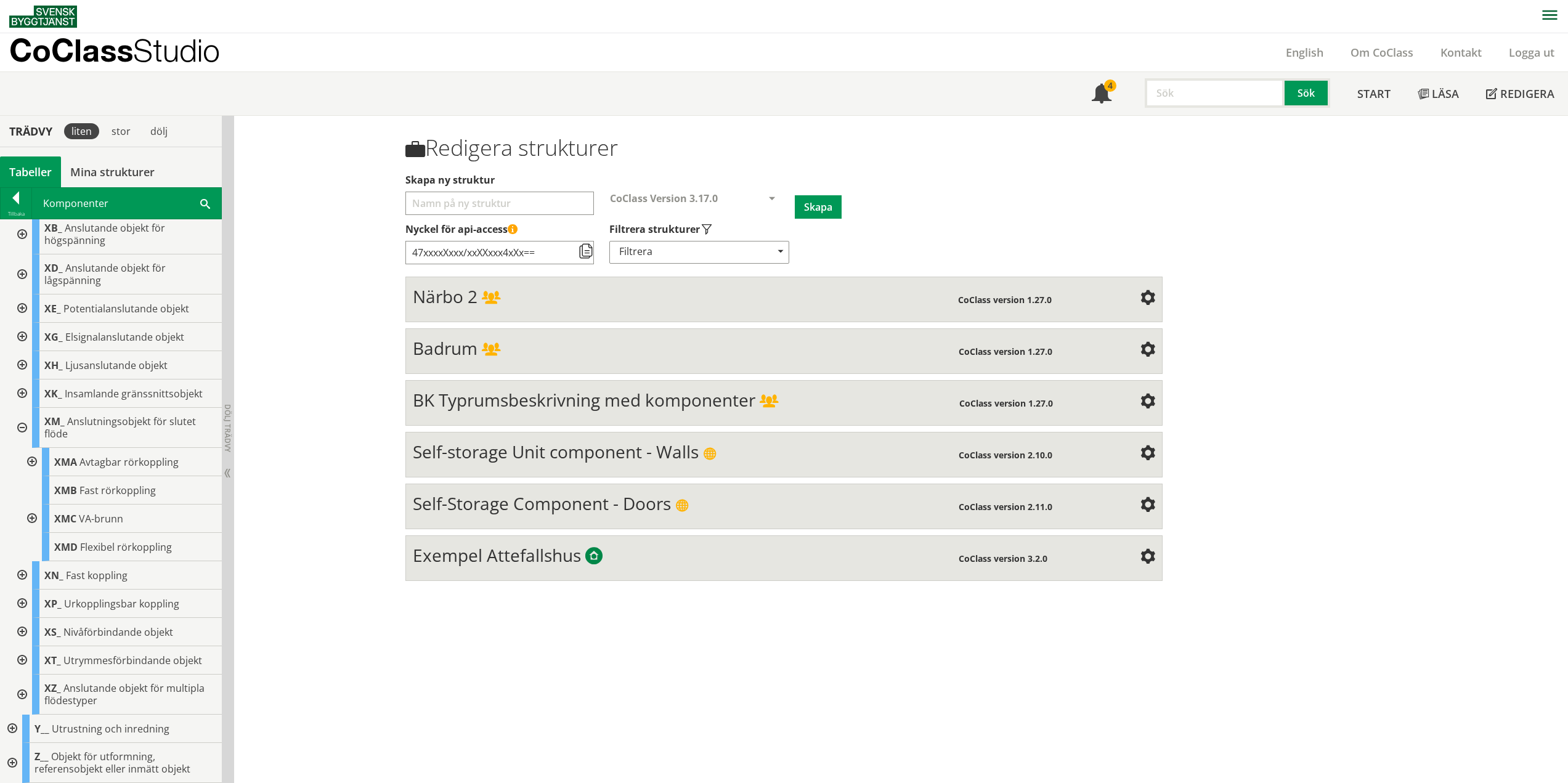
click at [29, 461] on div at bounding box center [30, 461] width 22 height 28
click at [43, 431] on div at bounding box center [41, 433] width 22 height 28
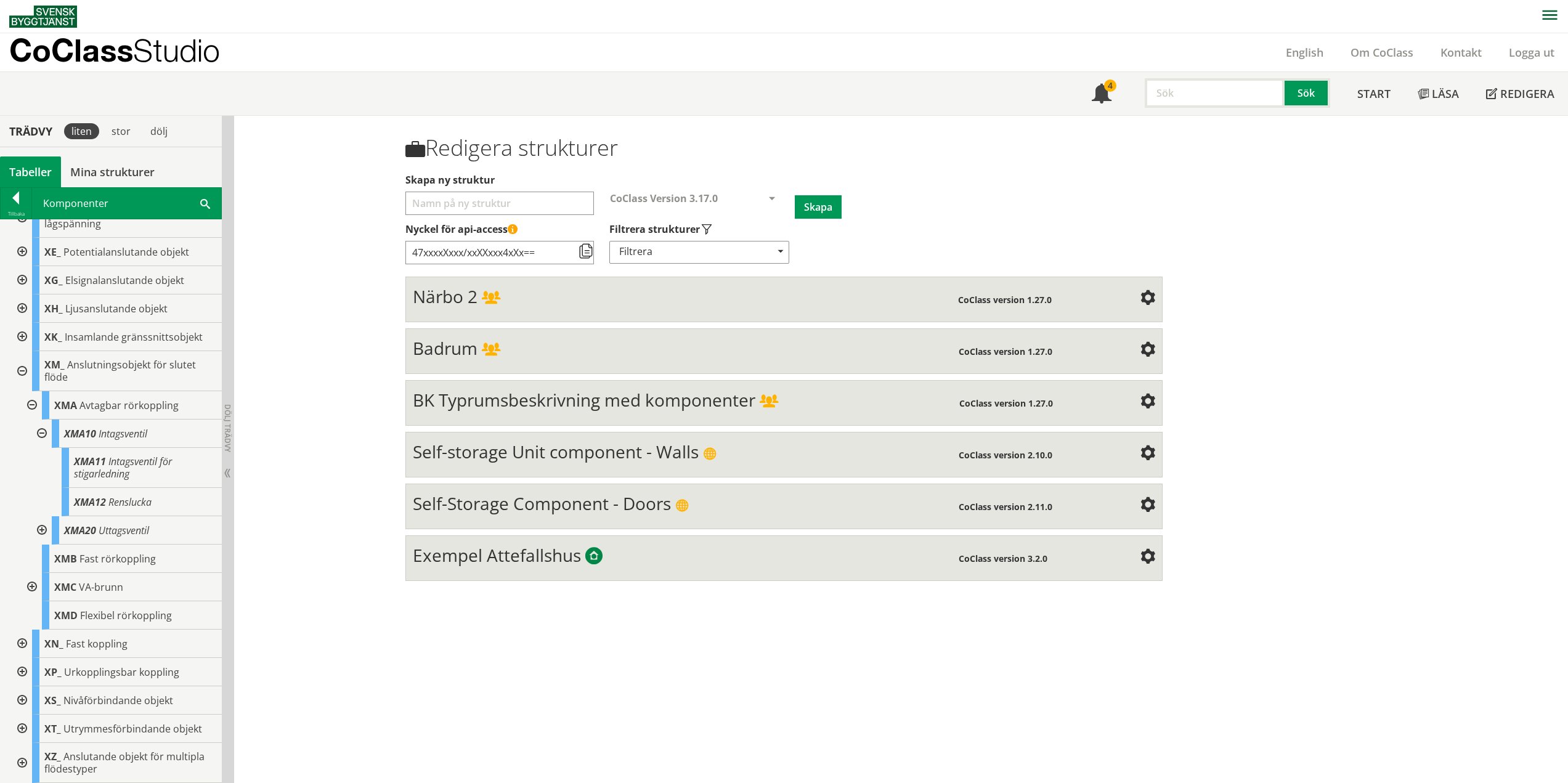
scroll to position [554, 0]
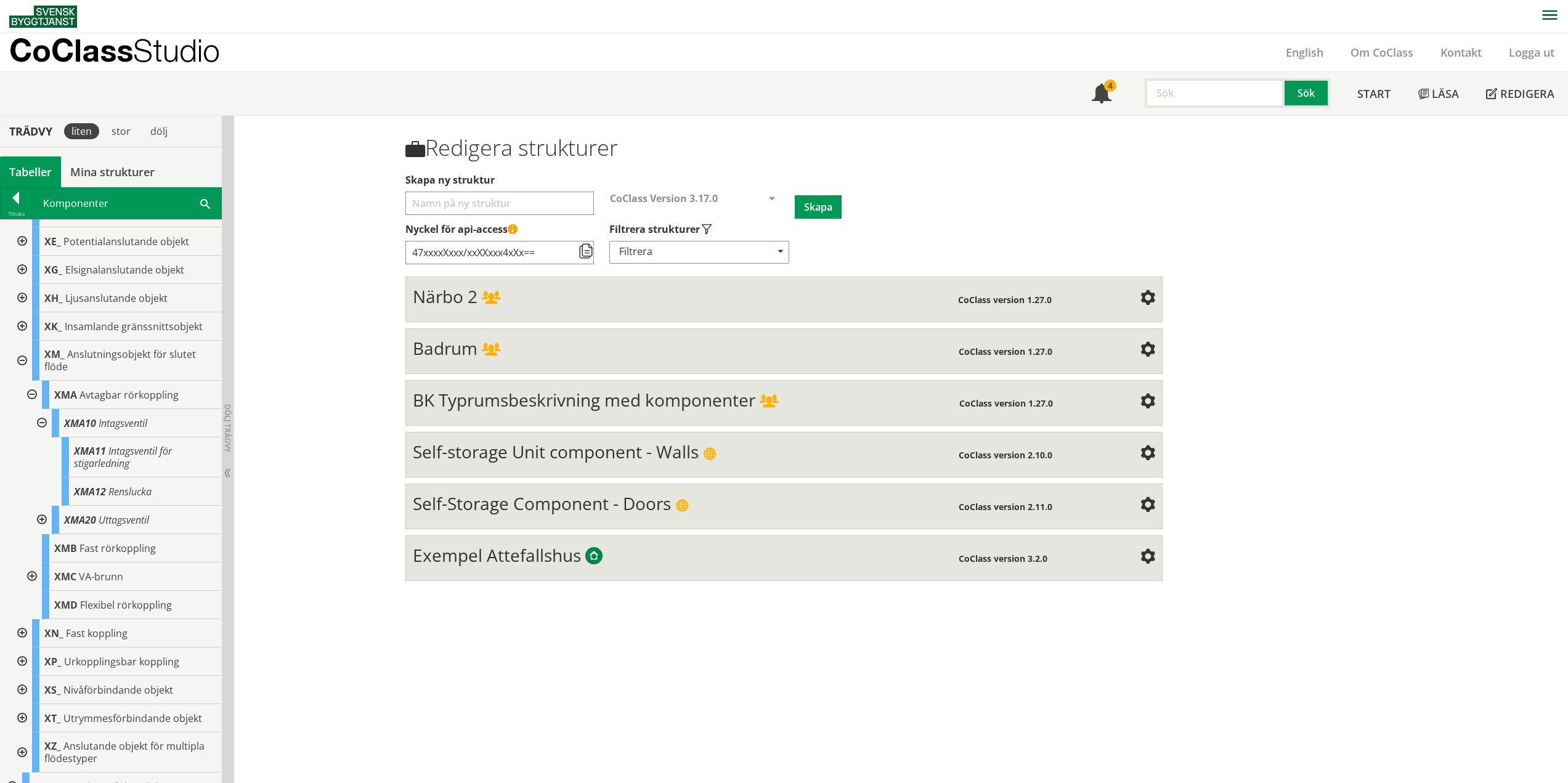
click at [38, 420] on div at bounding box center [41, 423] width 22 height 28
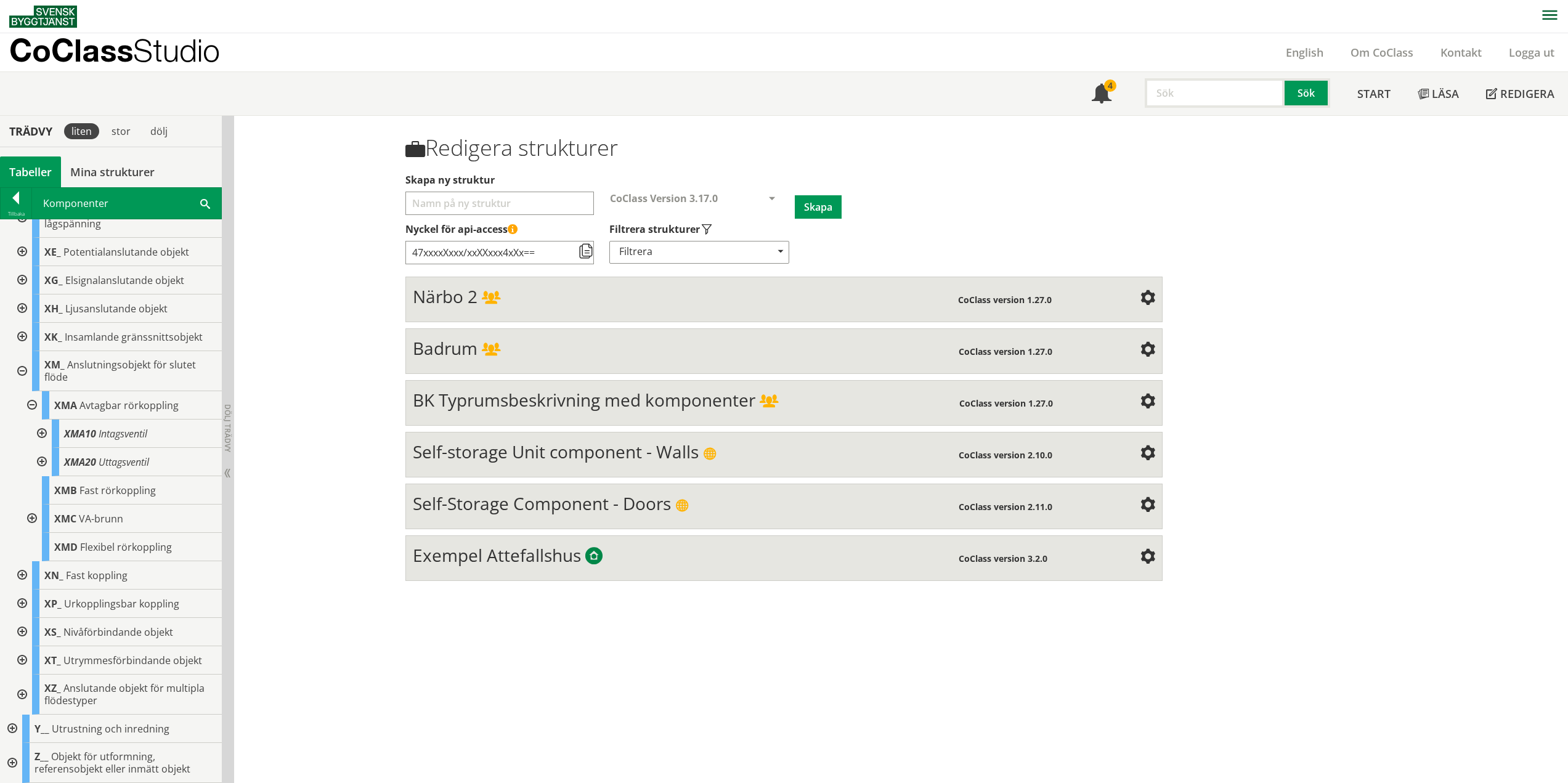
click at [38, 464] on div at bounding box center [41, 461] width 22 height 28
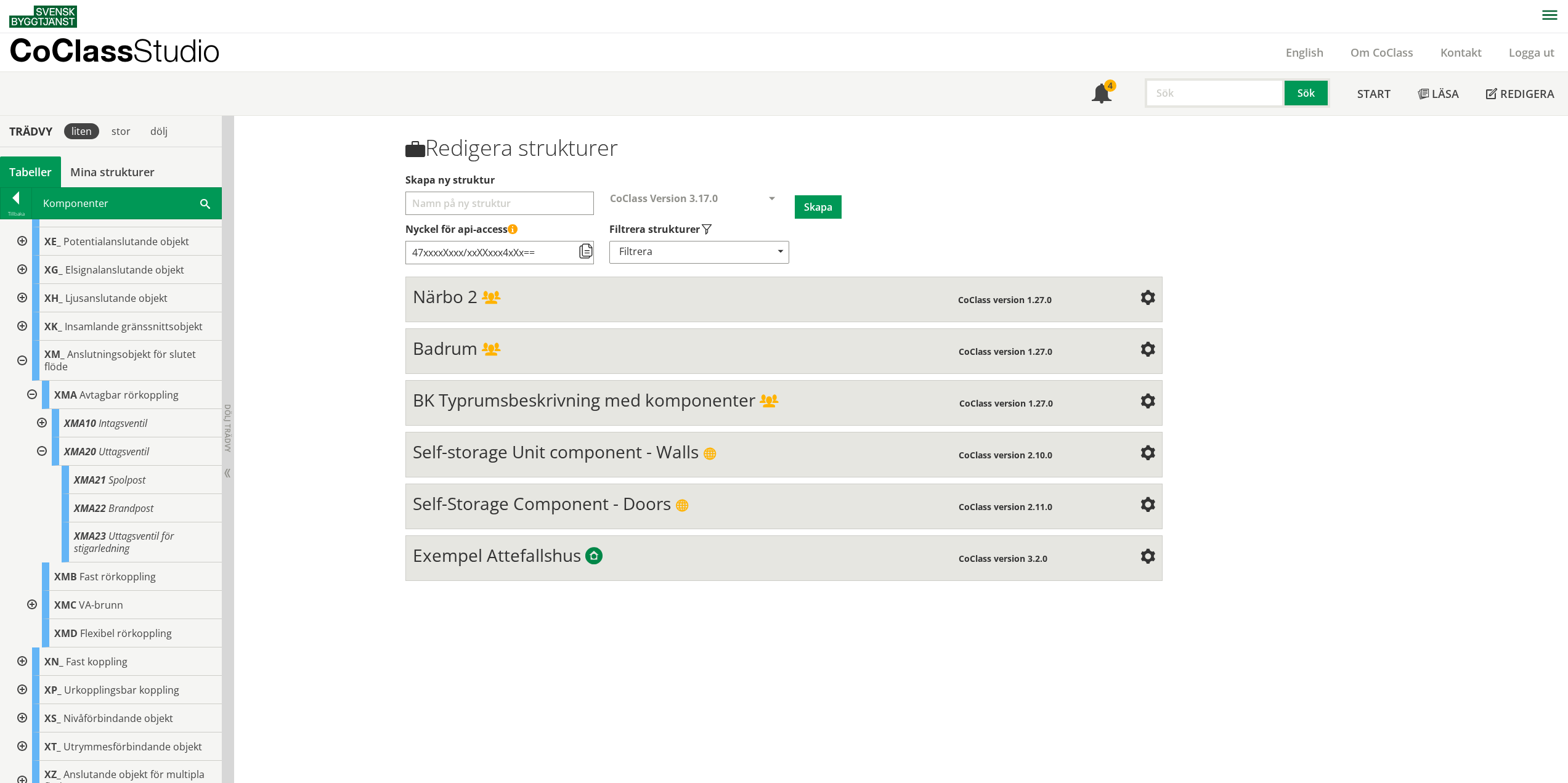
click at [47, 448] on div at bounding box center [41, 451] width 22 height 28
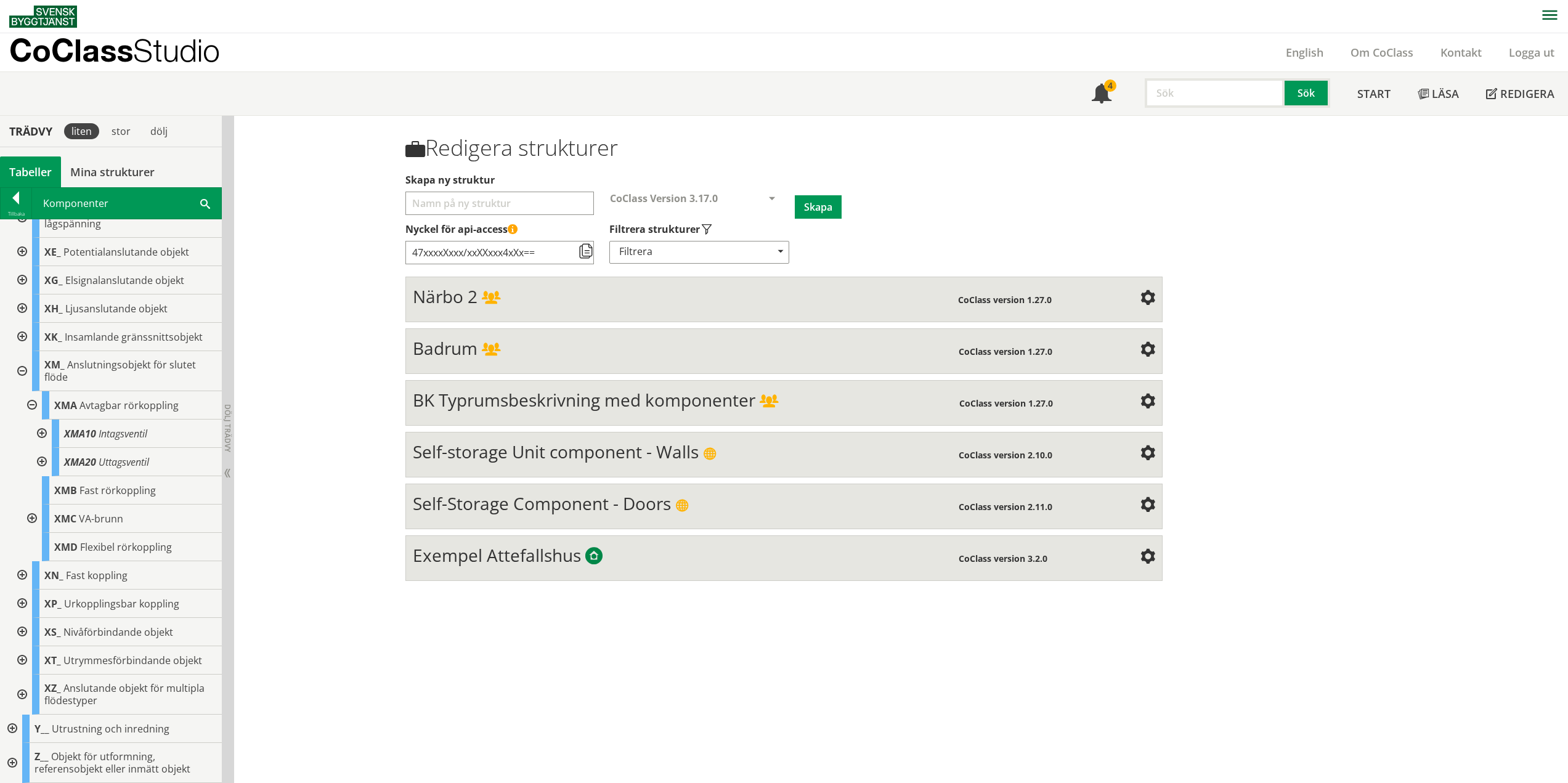
click at [29, 403] on div at bounding box center [30, 405] width 22 height 28
click at [31, 518] on div at bounding box center [30, 519] width 22 height 28
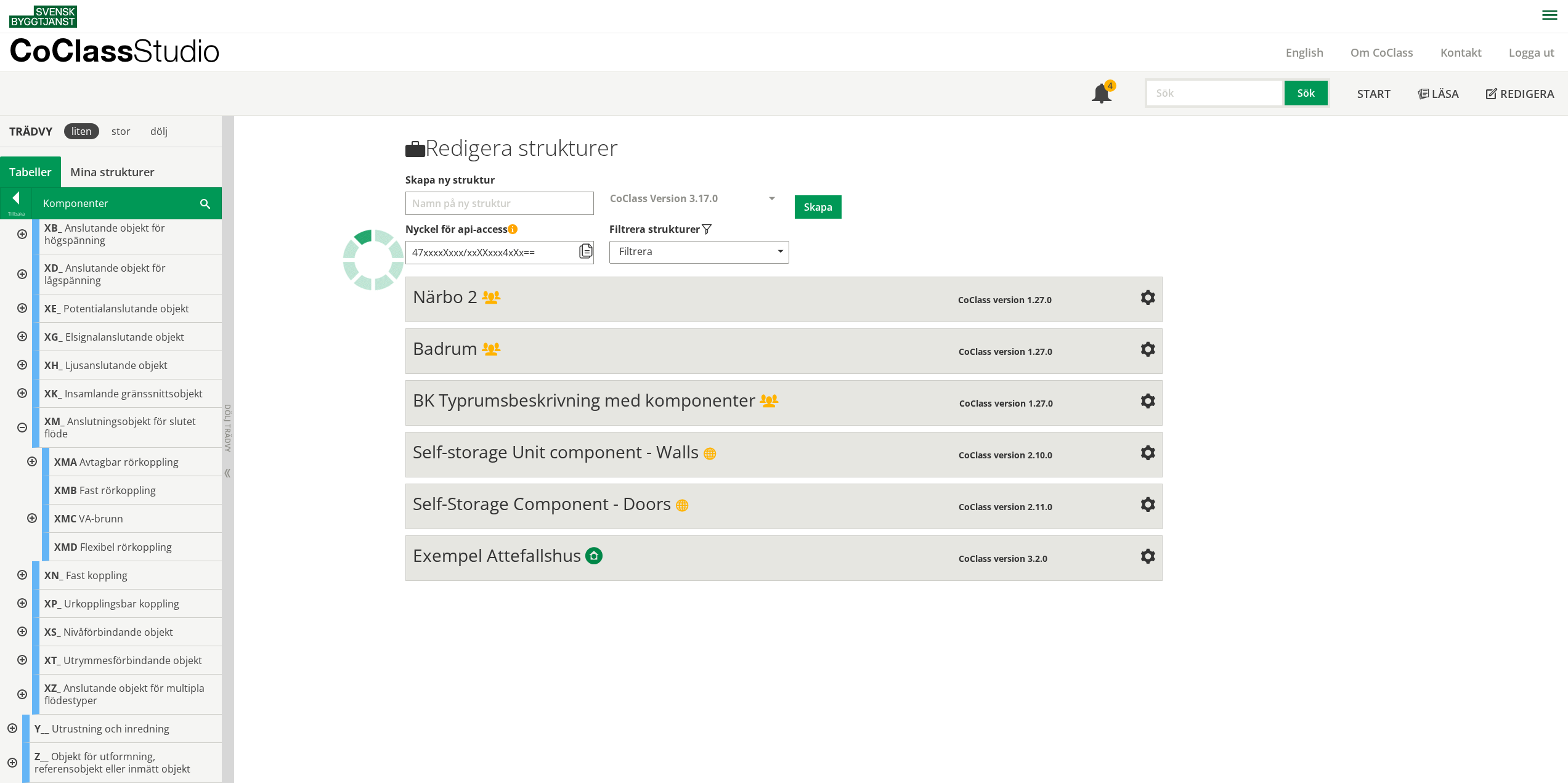
scroll to position [554, 0]
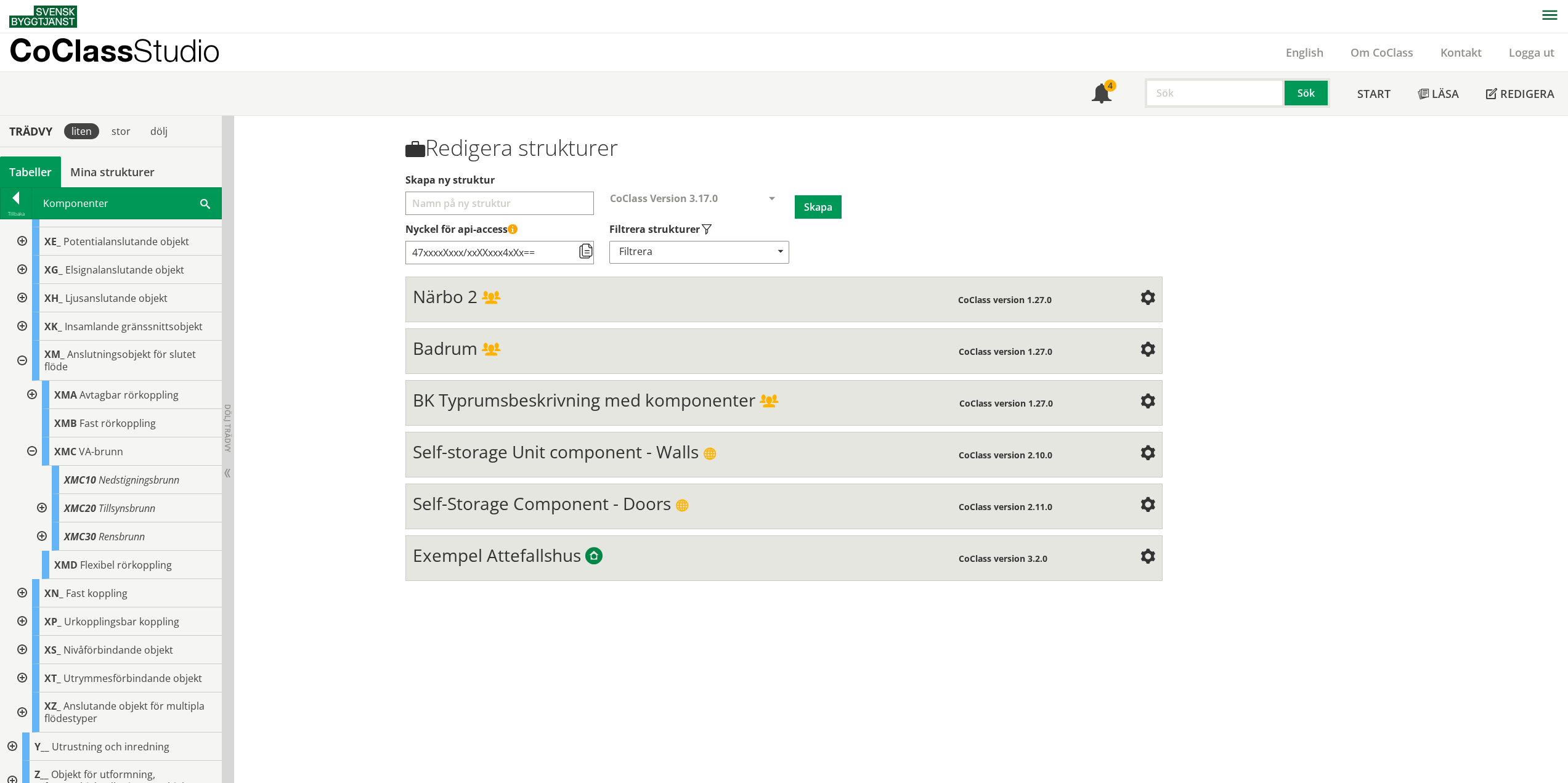
click at [43, 504] on div at bounding box center [41, 508] width 22 height 28
click at [41, 564] on div at bounding box center [41, 564] width 22 height 28
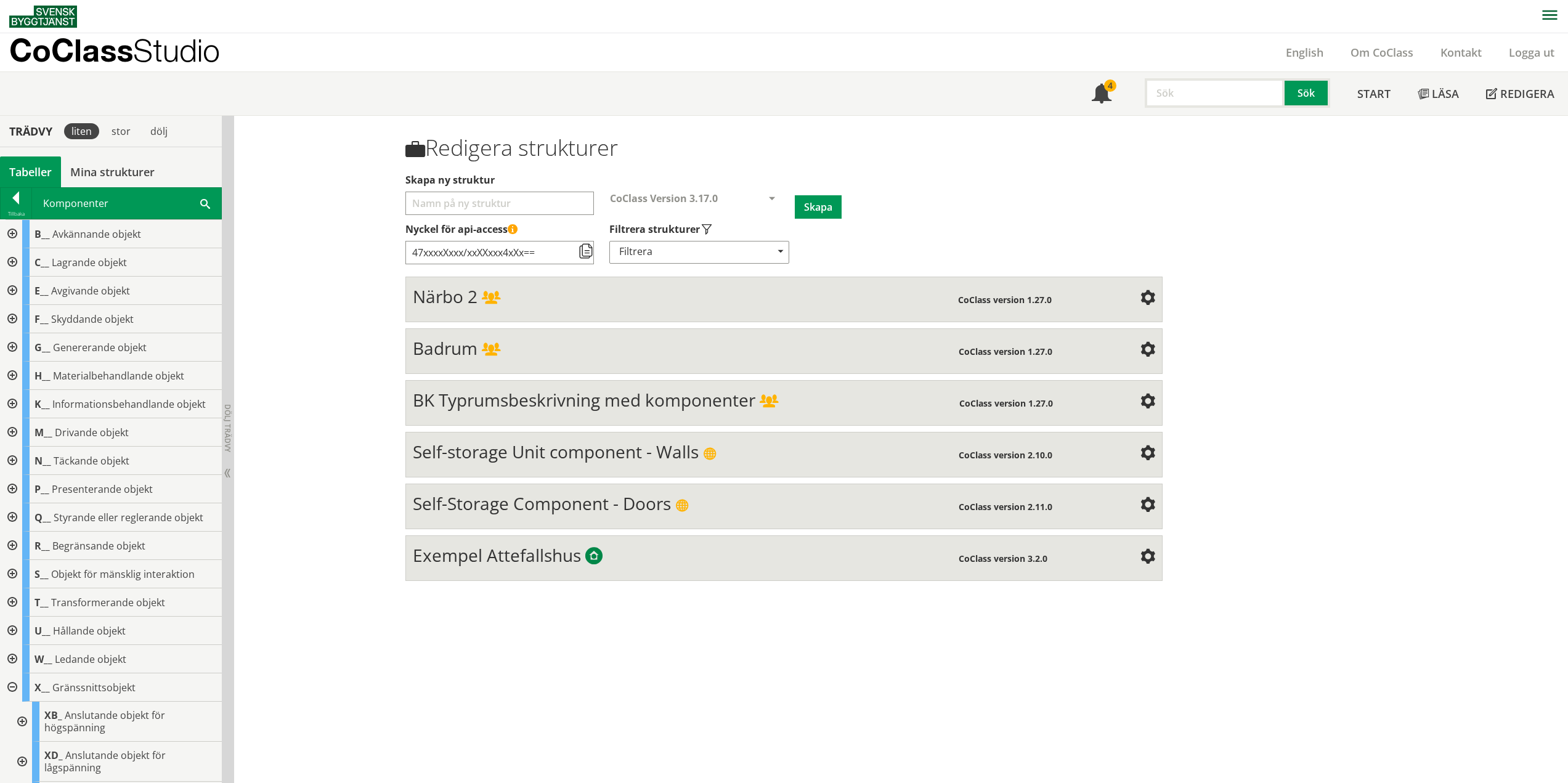
scroll to position [554, 0]
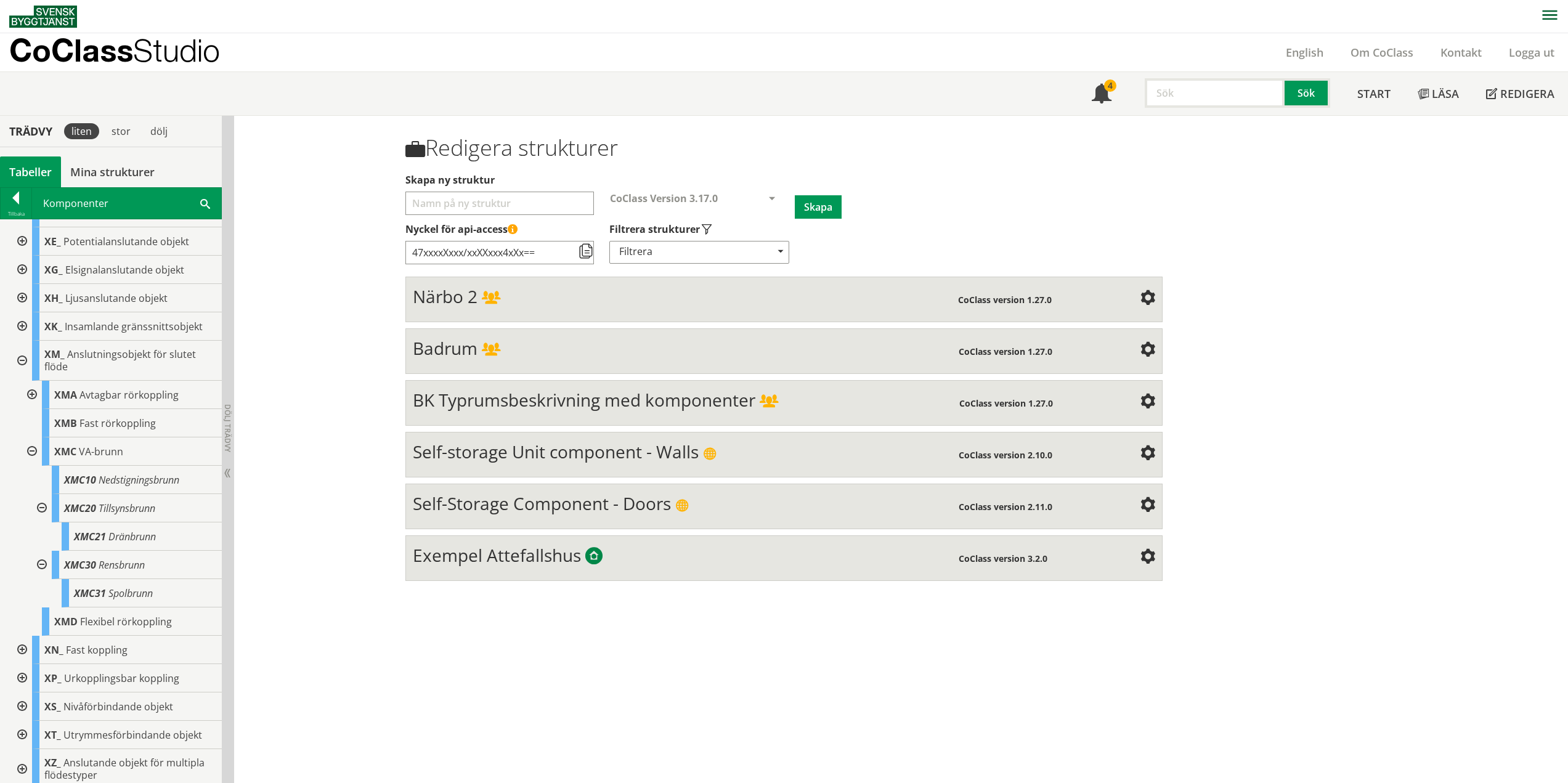
click at [40, 563] on div at bounding box center [41, 564] width 22 height 28
click at [42, 507] on div at bounding box center [41, 508] width 22 height 28
click at [31, 450] on div at bounding box center [30, 451] width 22 height 28
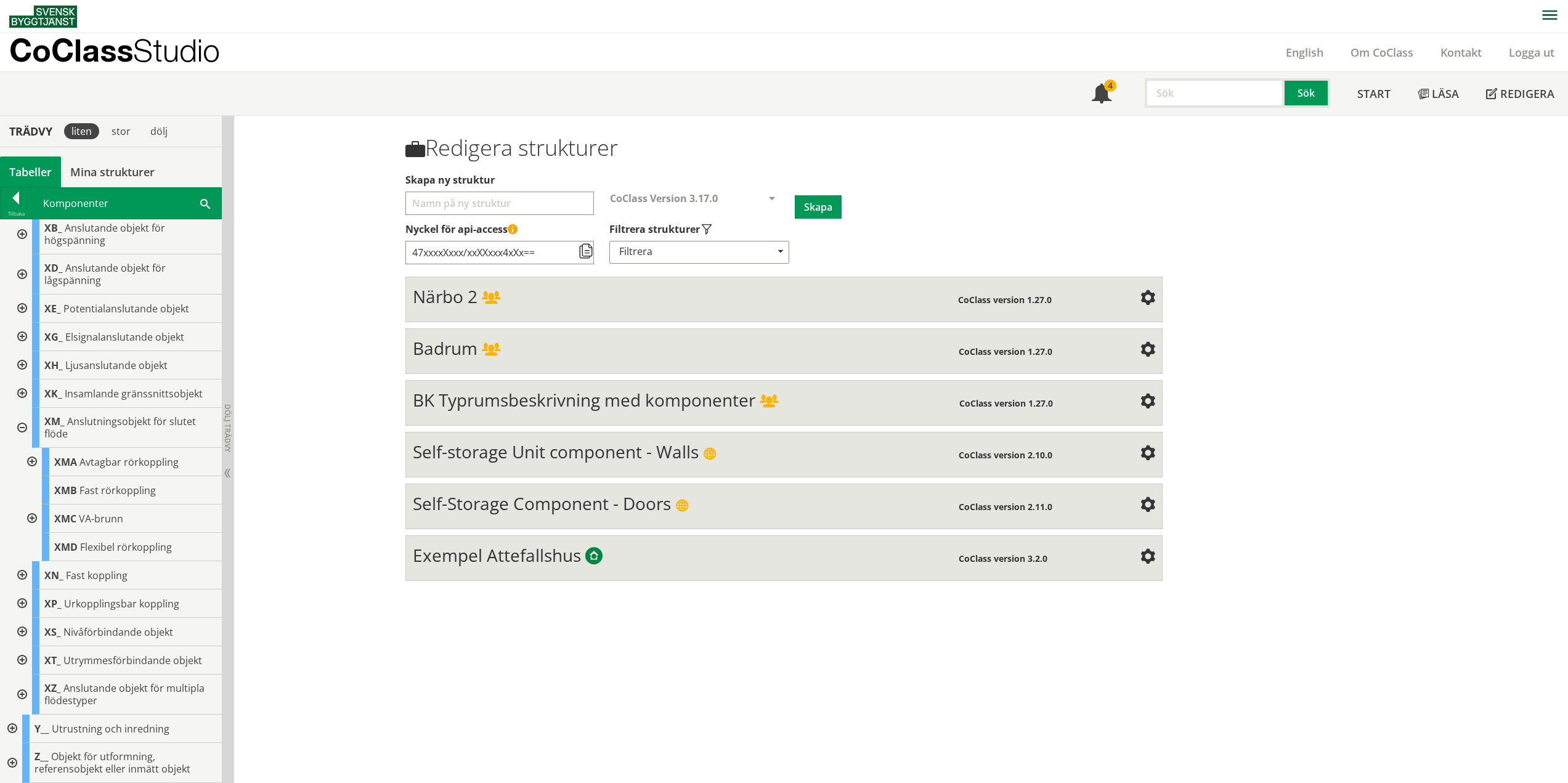
click at [22, 428] on div at bounding box center [21, 427] width 22 height 40
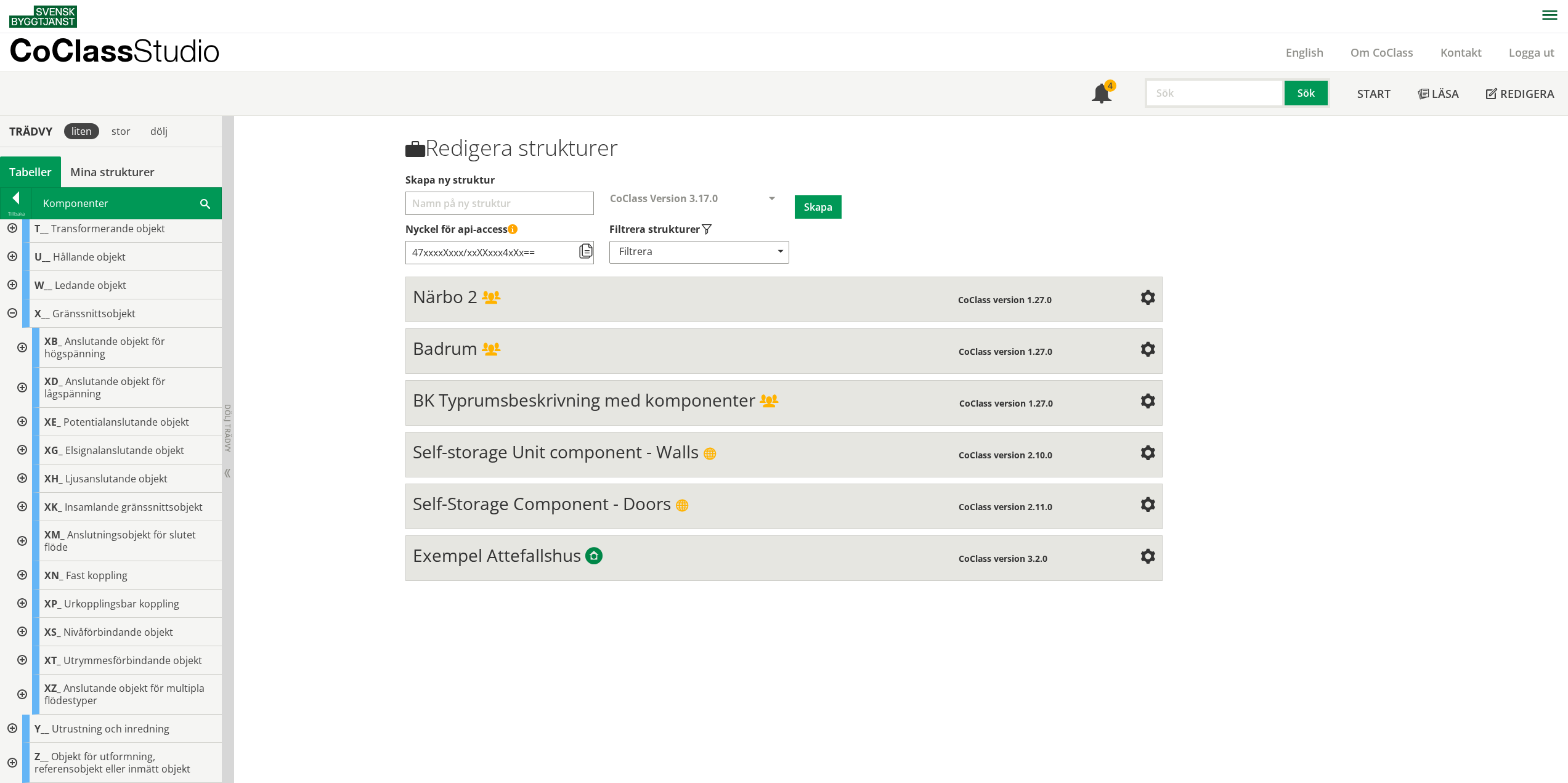
click at [23, 575] on div at bounding box center [21, 575] width 22 height 28
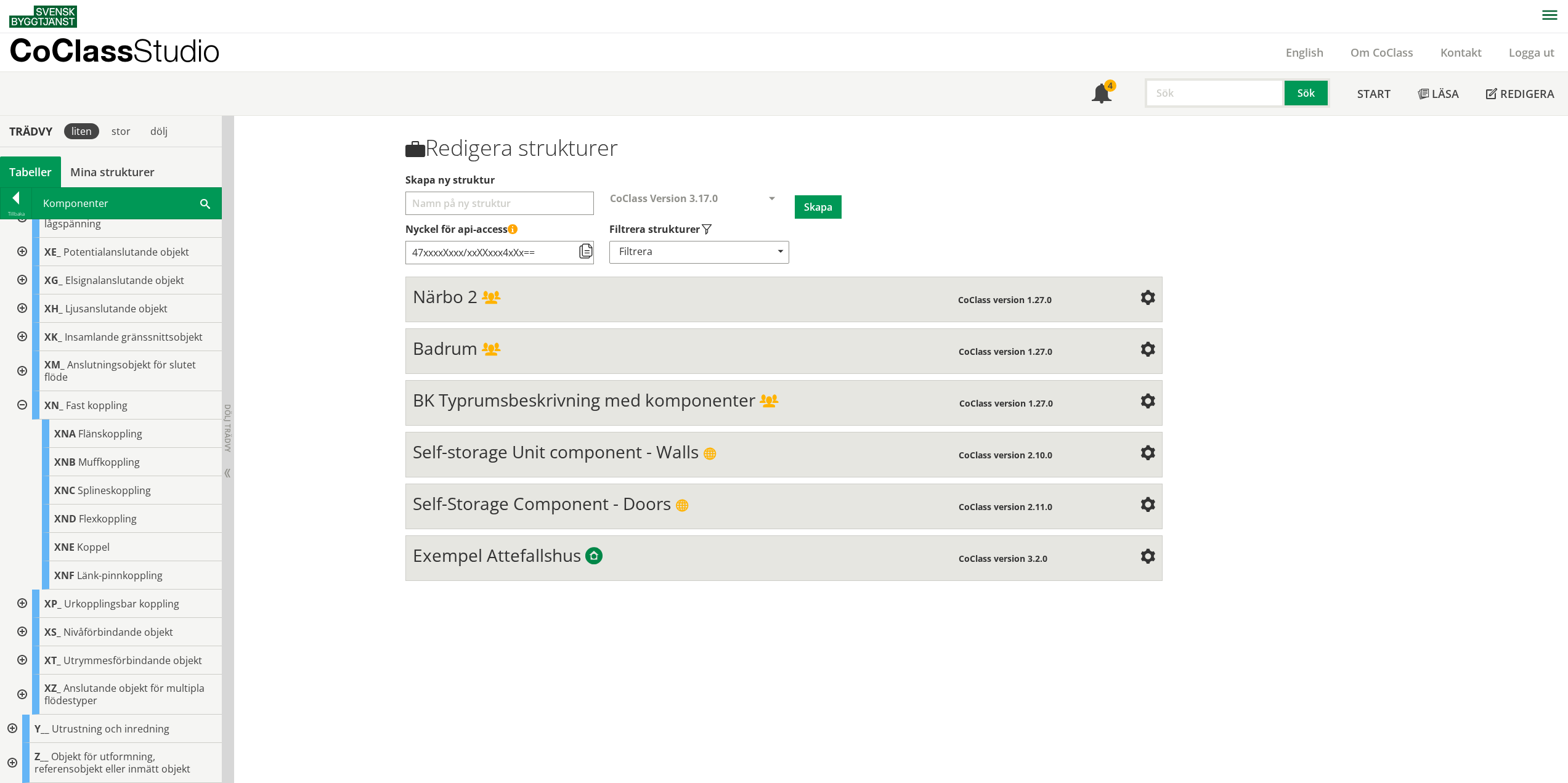
click at [23, 403] on div at bounding box center [21, 405] width 22 height 28
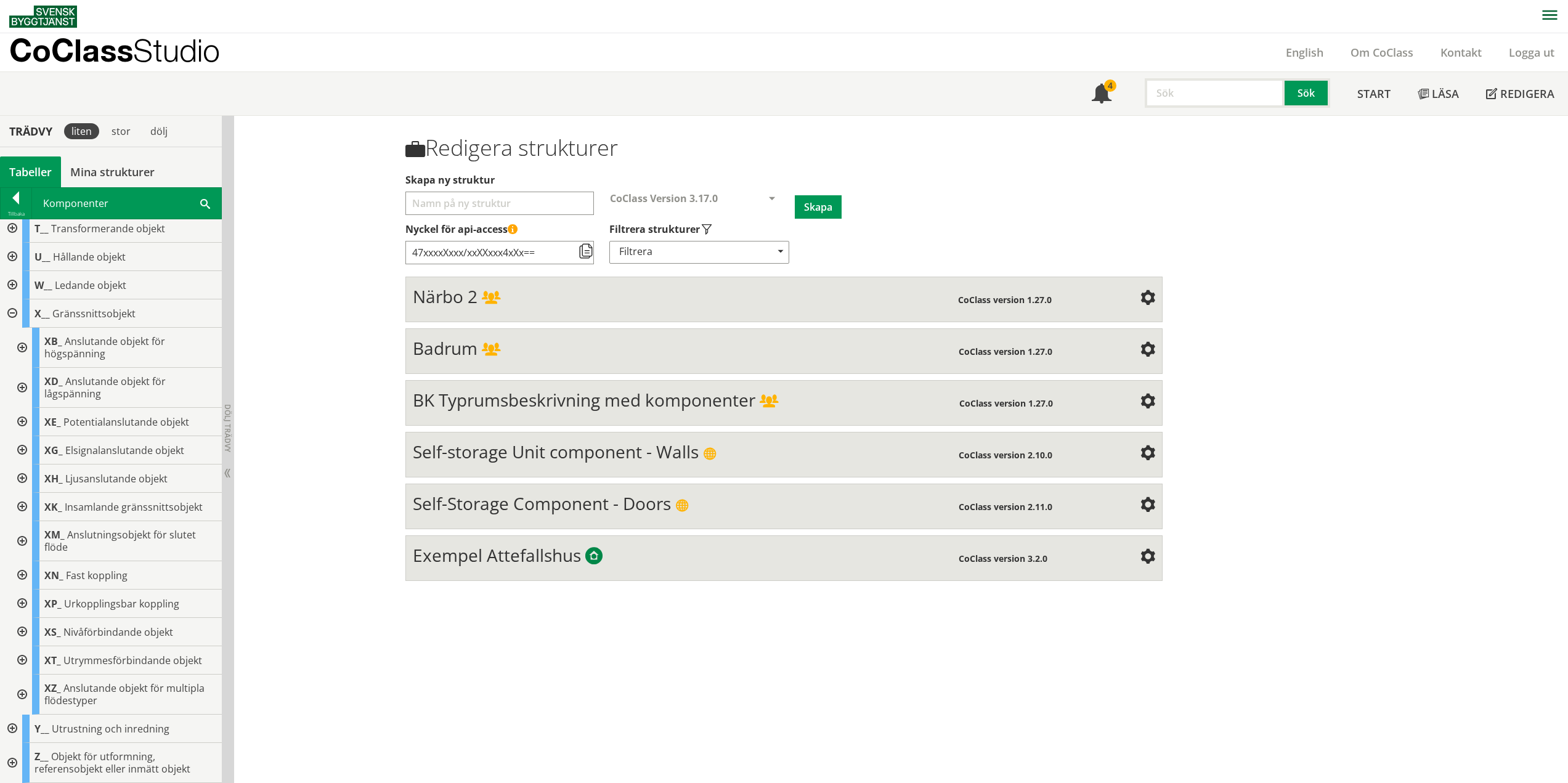
click at [21, 603] on div at bounding box center [21, 603] width 22 height 28
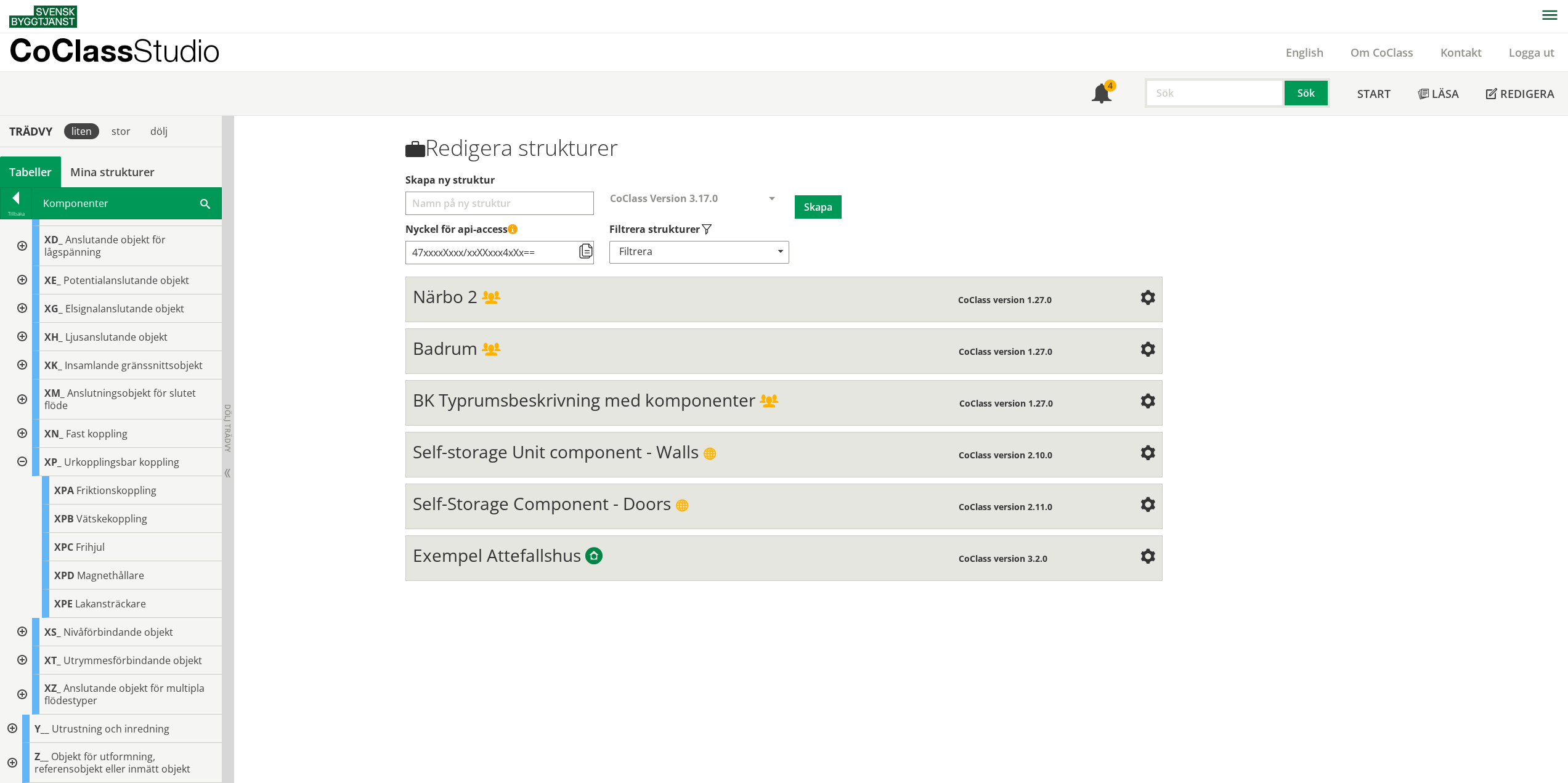
click at [21, 462] on div at bounding box center [21, 461] width 22 height 28
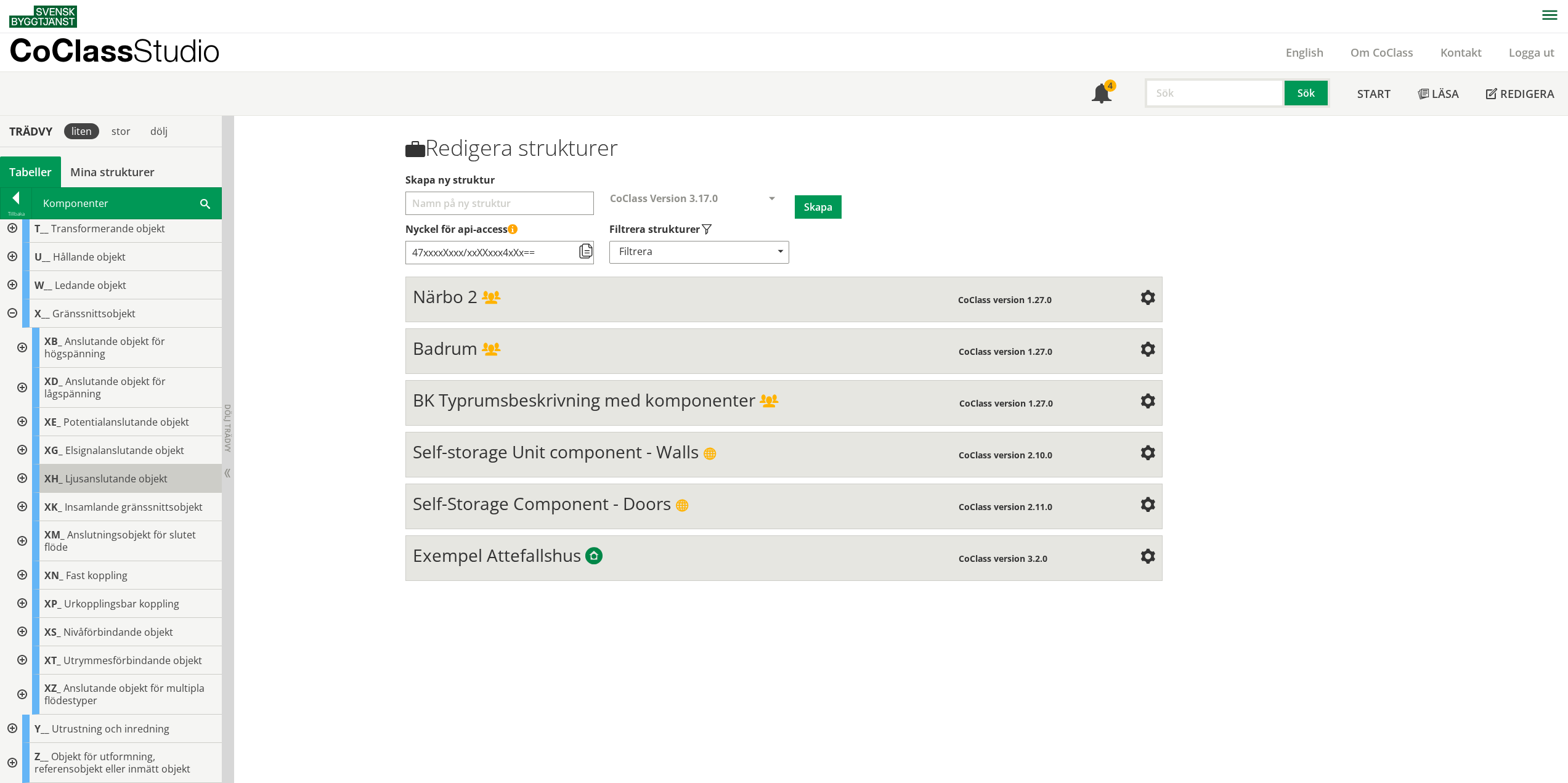
scroll to position [374, 0]
click at [23, 632] on div at bounding box center [21, 632] width 22 height 28
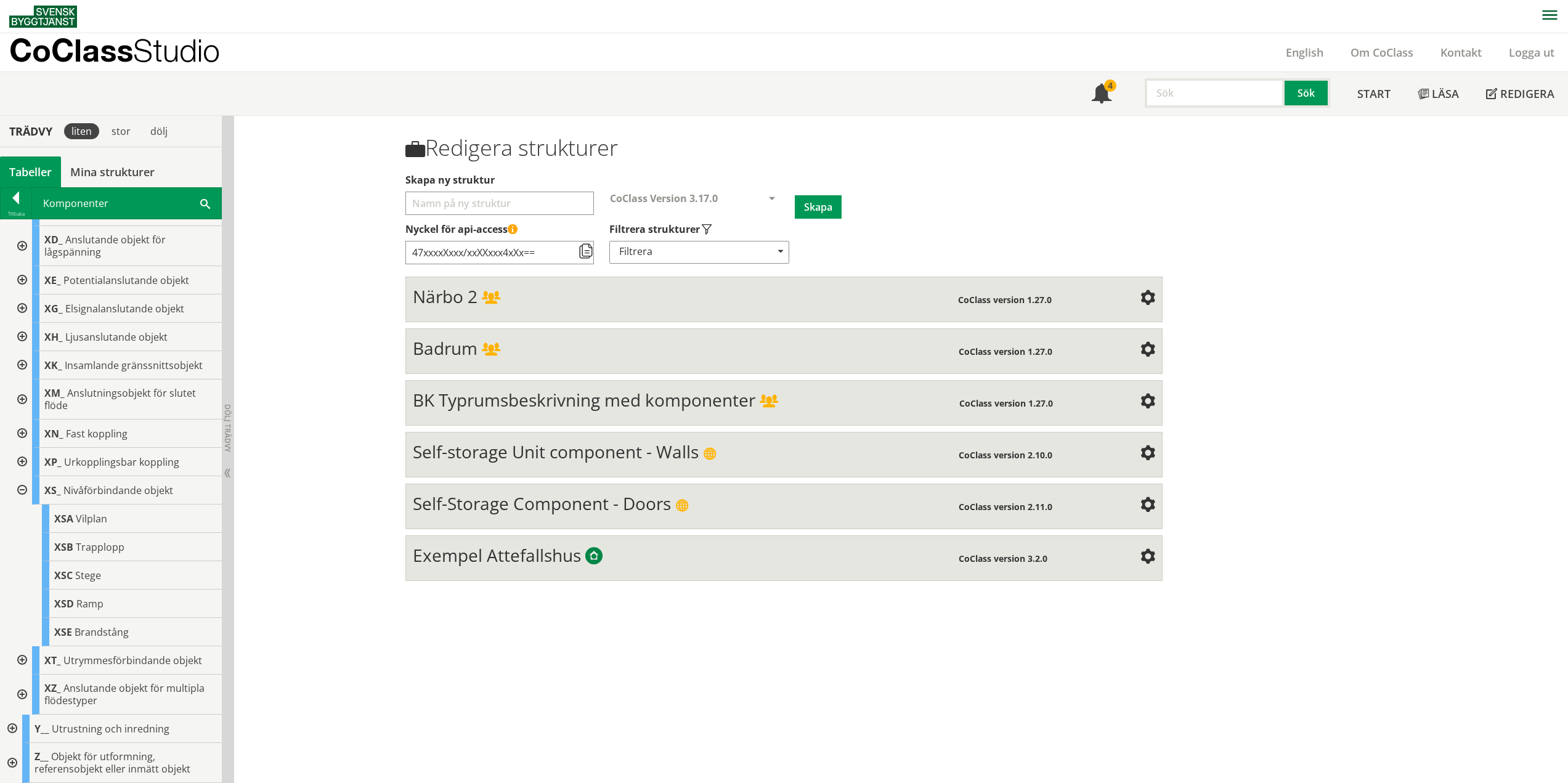
click at [21, 490] on div at bounding box center [21, 490] width 22 height 28
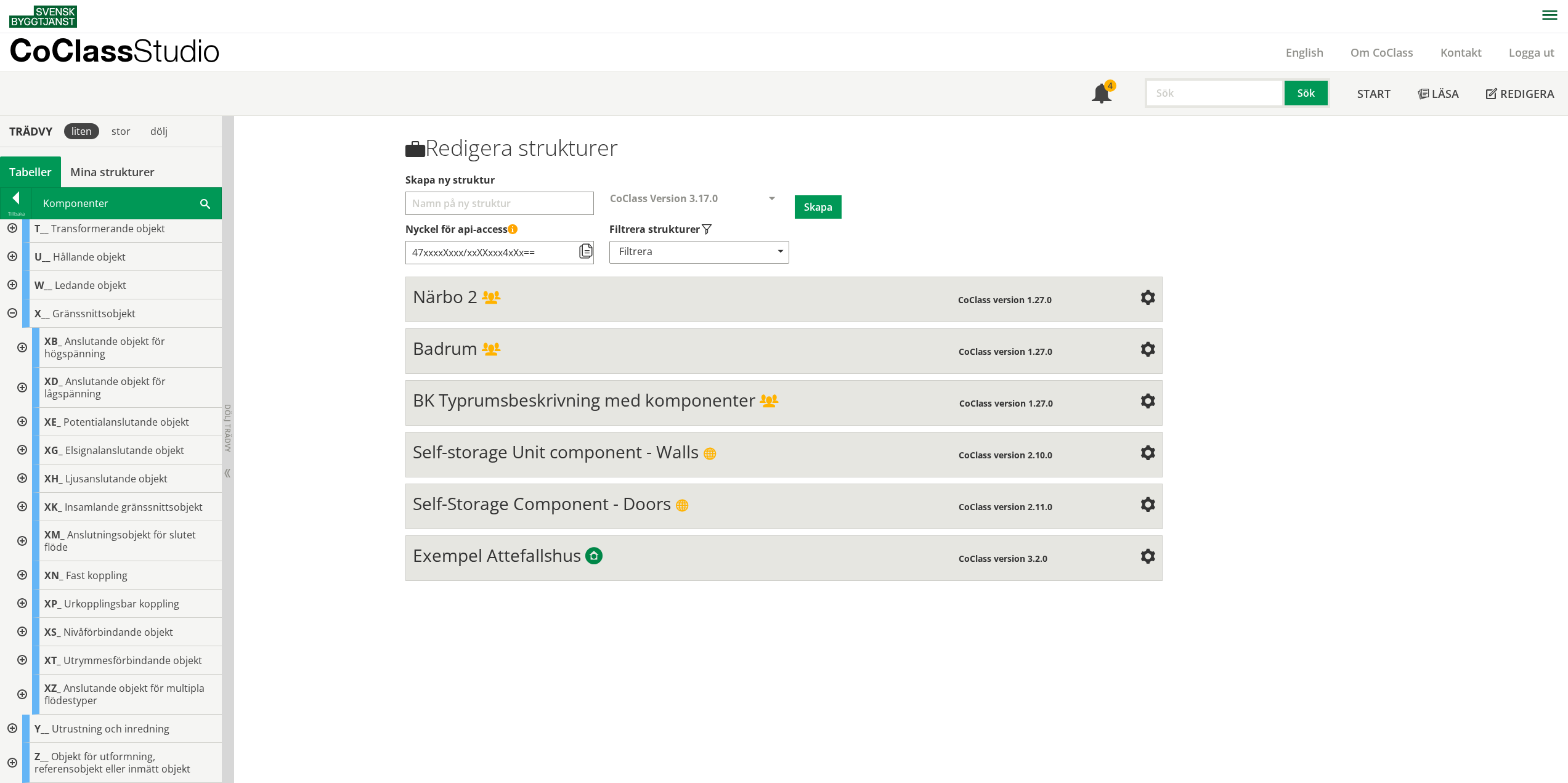
click at [25, 657] on div at bounding box center [21, 660] width 22 height 28
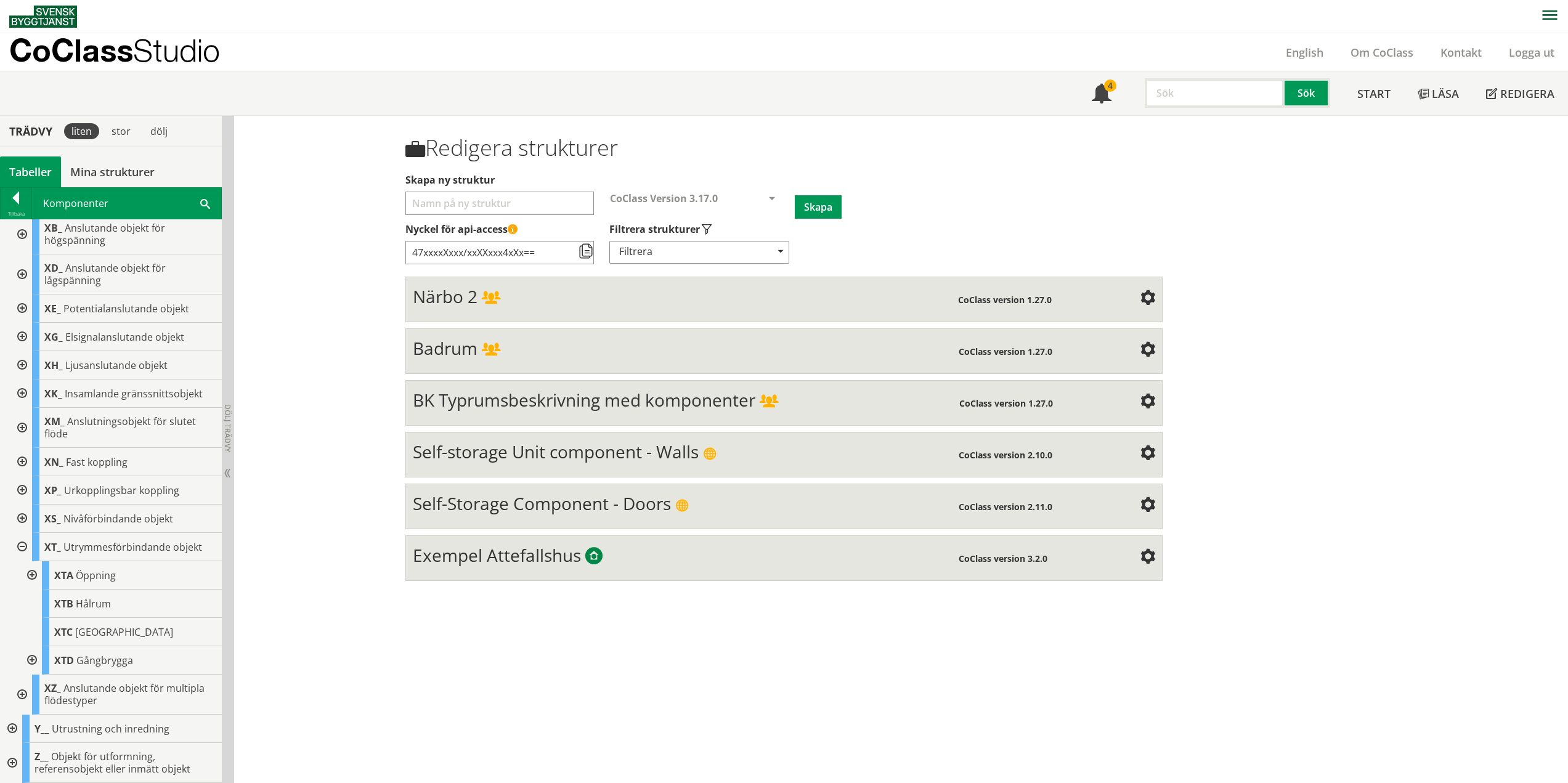
click at [31, 572] on div at bounding box center [30, 575] width 22 height 28
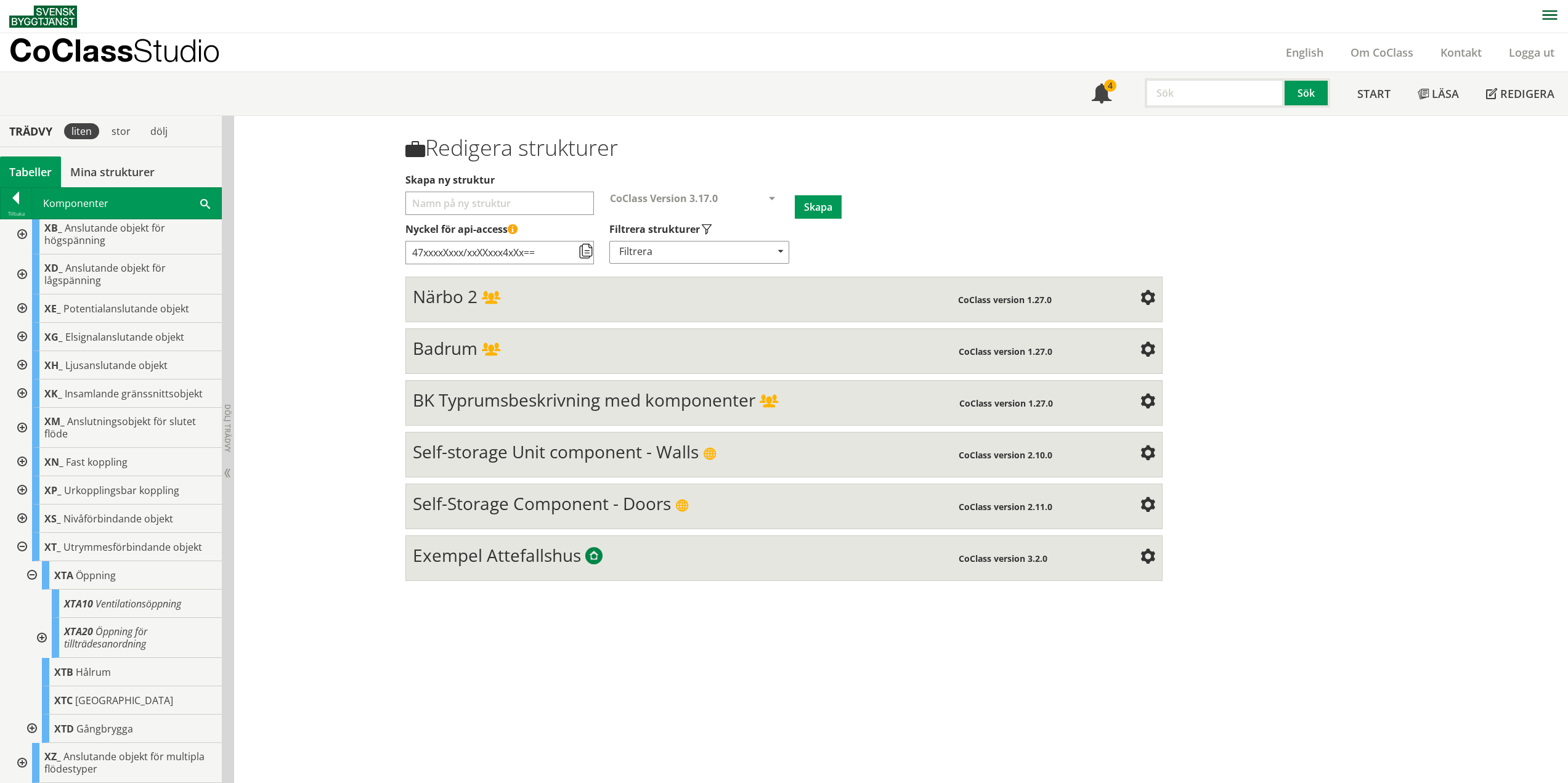
scroll to position [554, 0]
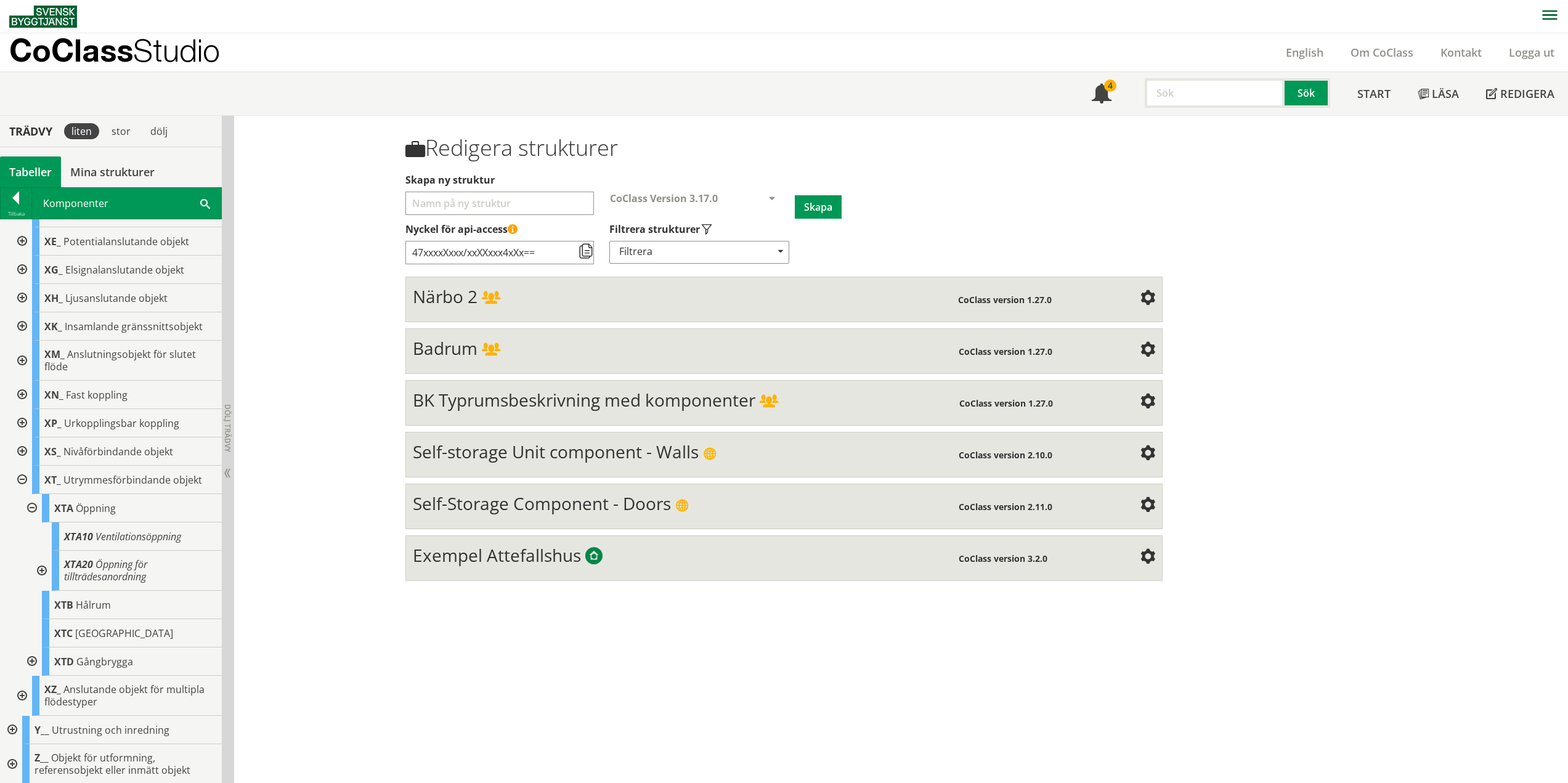
click at [43, 571] on div at bounding box center [41, 570] width 22 height 40
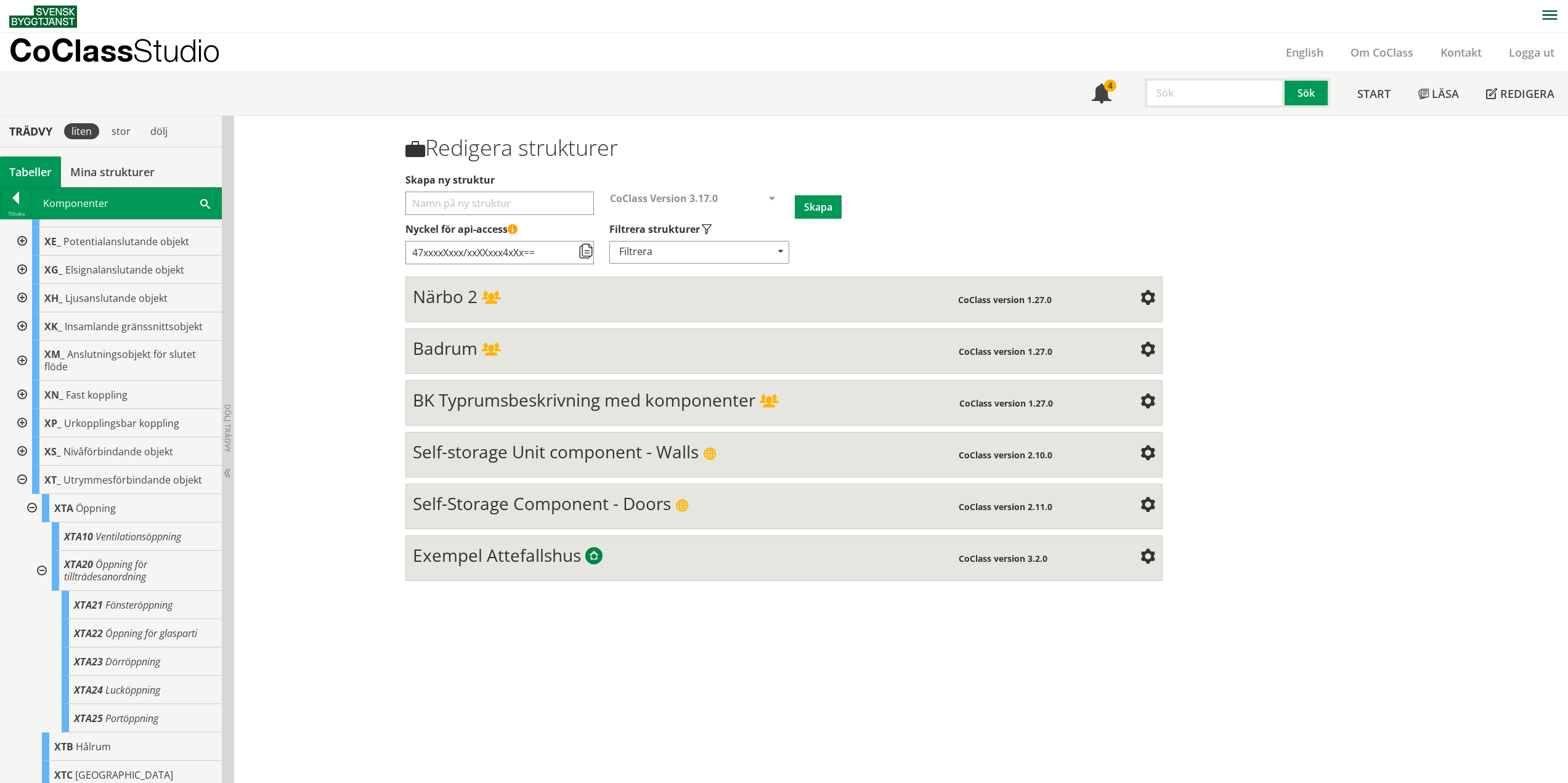
click at [41, 570] on div at bounding box center [41, 570] width 22 height 40
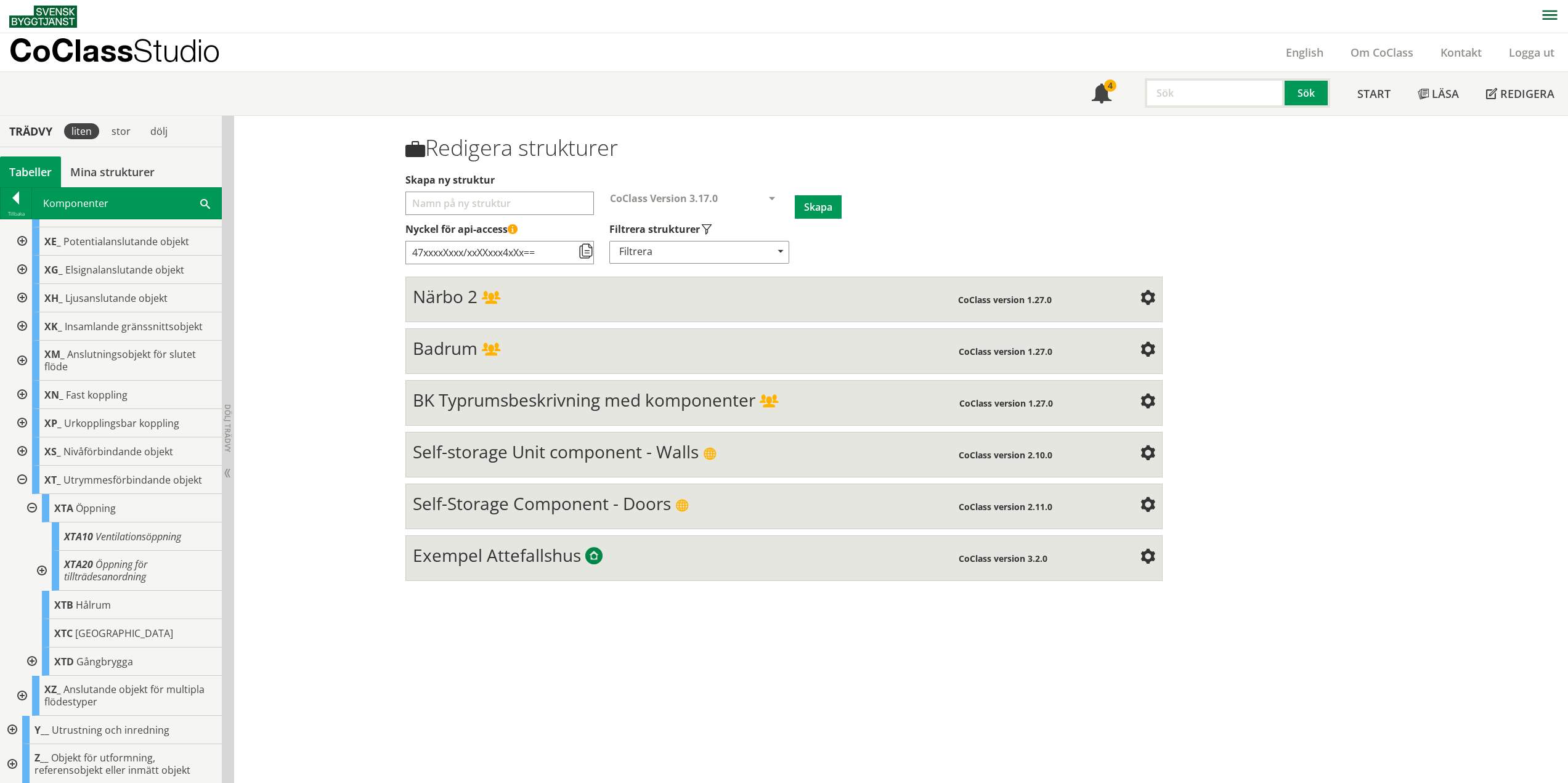
click at [34, 506] on div at bounding box center [30, 508] width 22 height 28
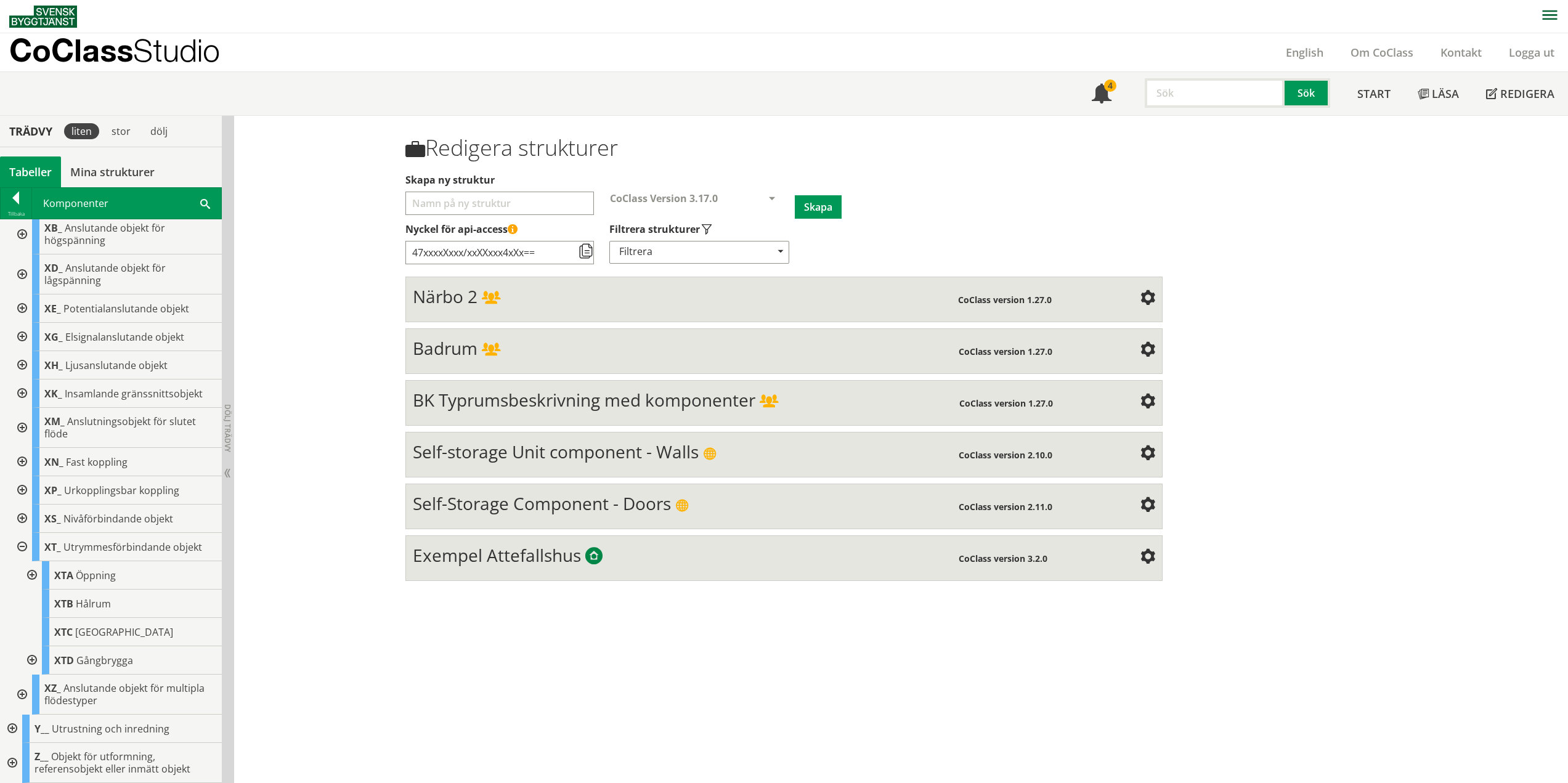
scroll to position [487, 0]
click at [31, 655] on div at bounding box center [30, 660] width 22 height 28
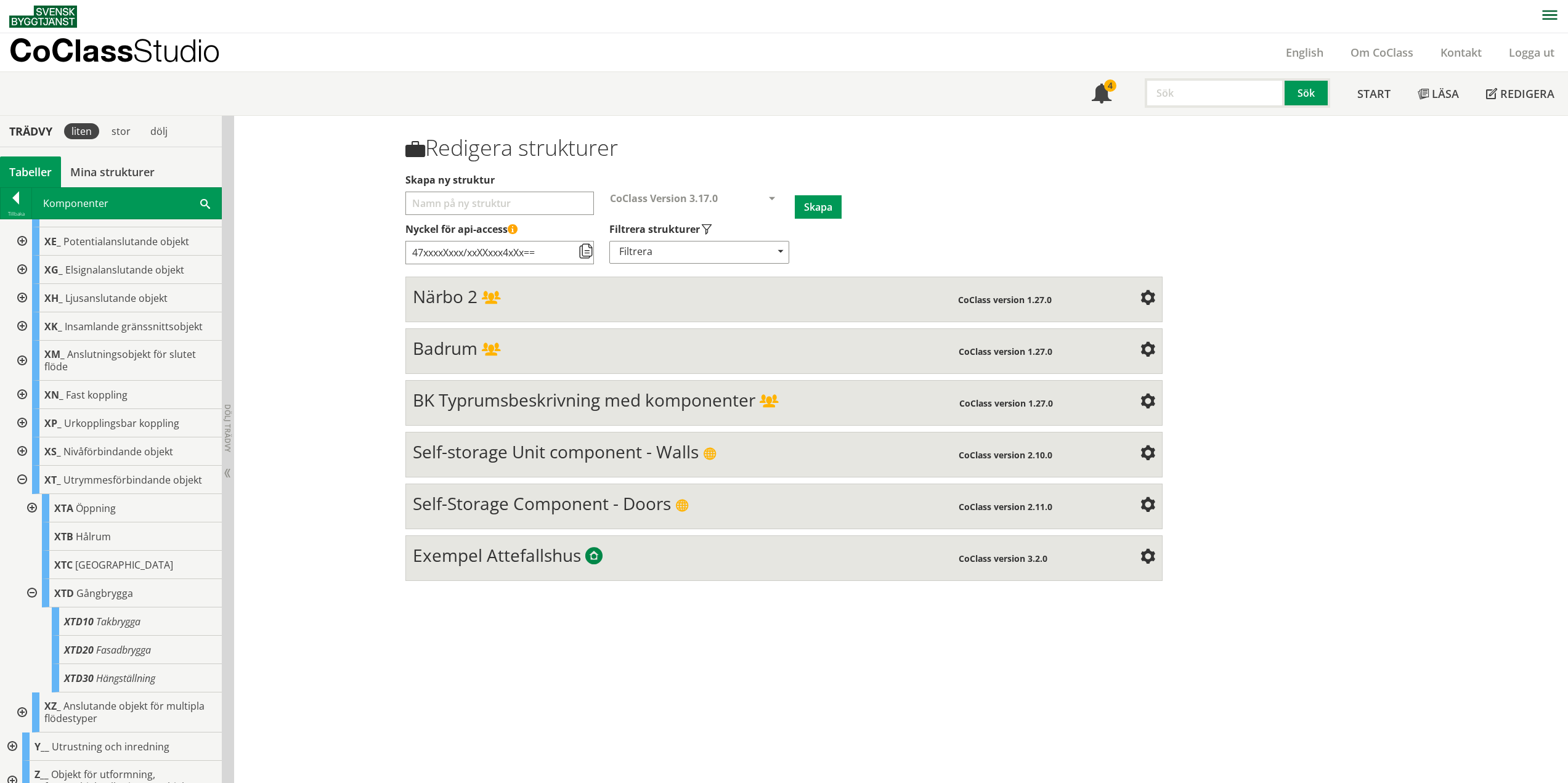
click at [30, 591] on div at bounding box center [30, 593] width 22 height 28
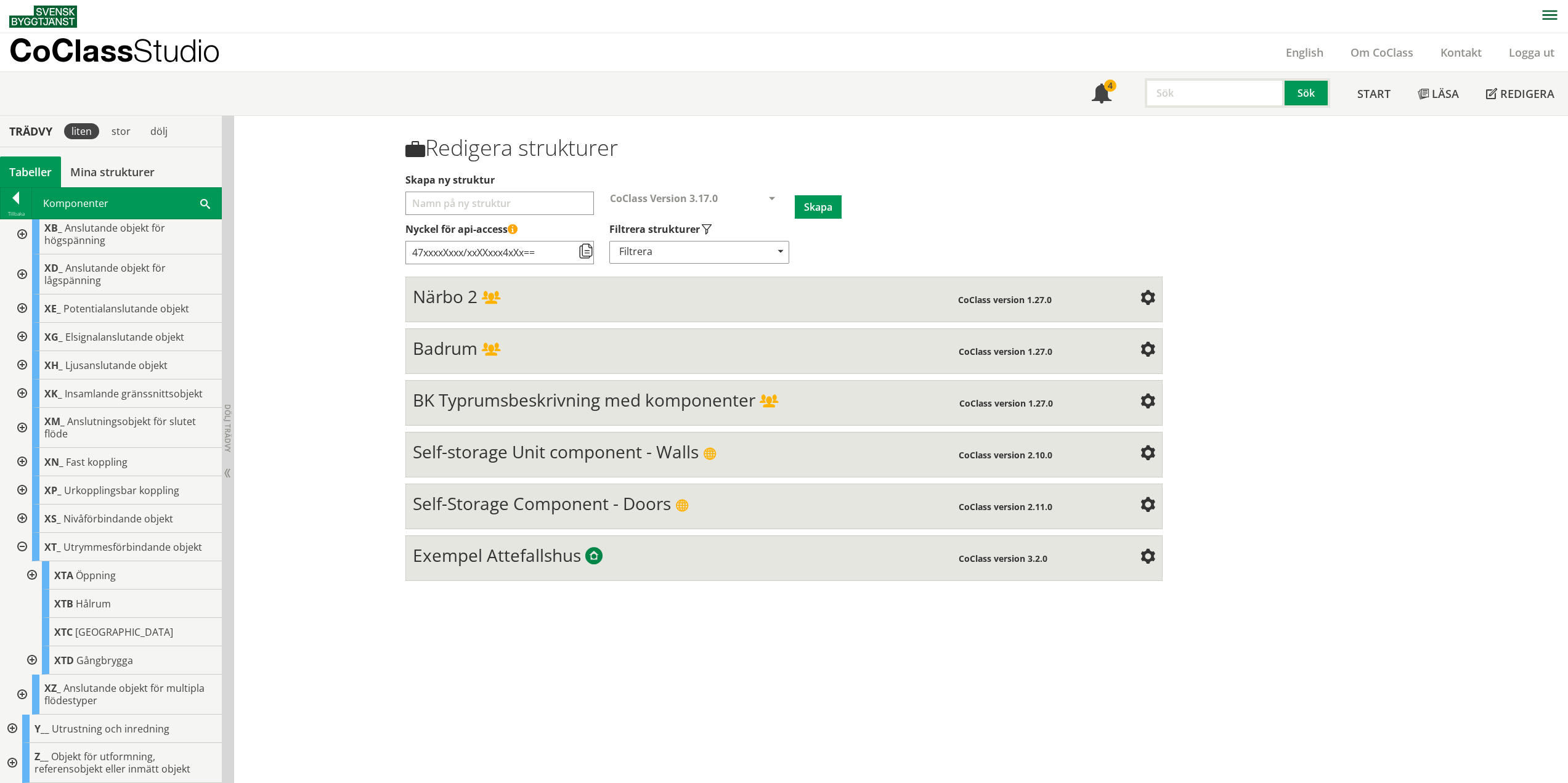
scroll to position [487, 0]
click at [30, 658] on div at bounding box center [30, 660] width 22 height 28
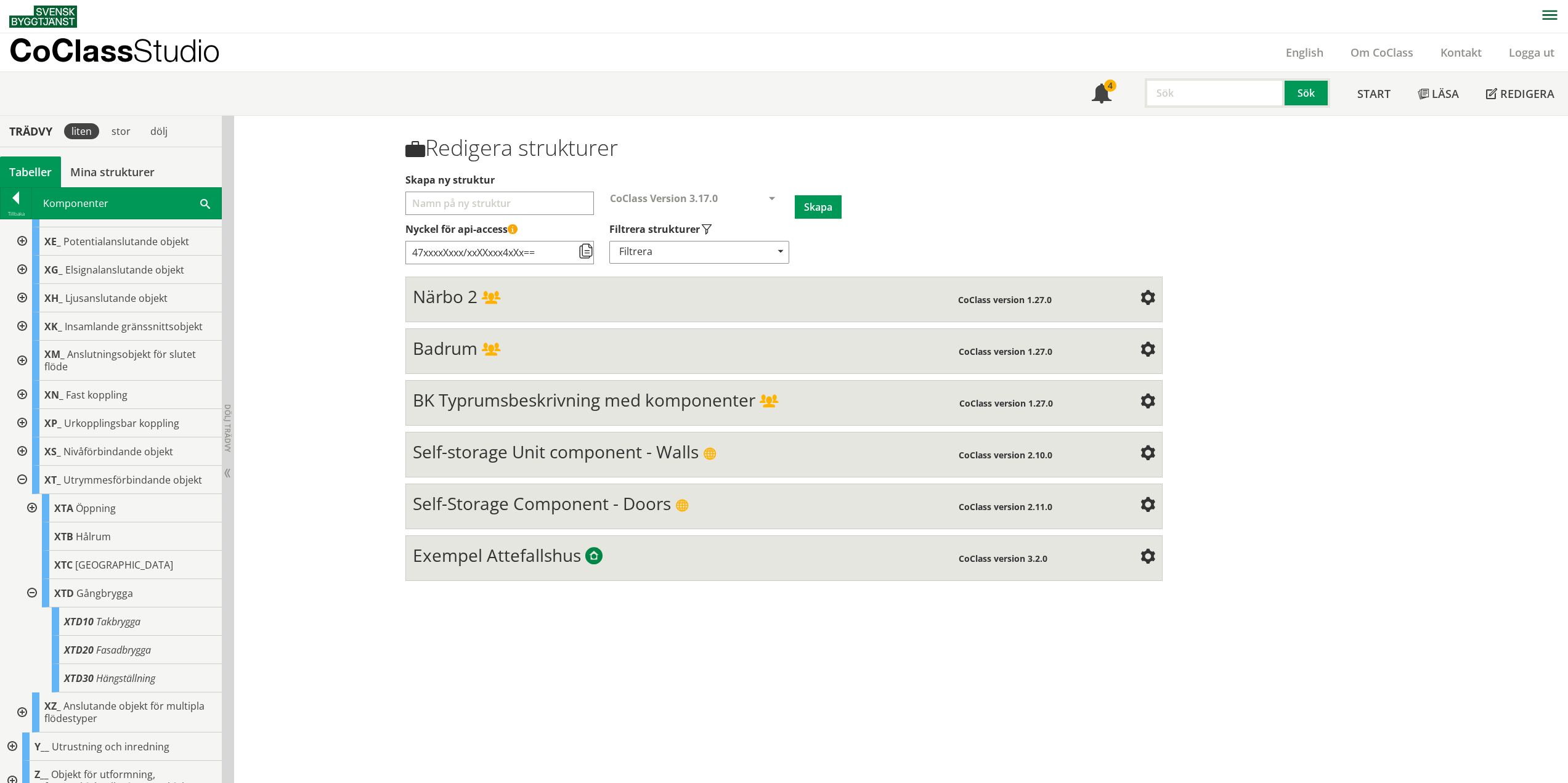
click at [31, 590] on div at bounding box center [30, 593] width 22 height 28
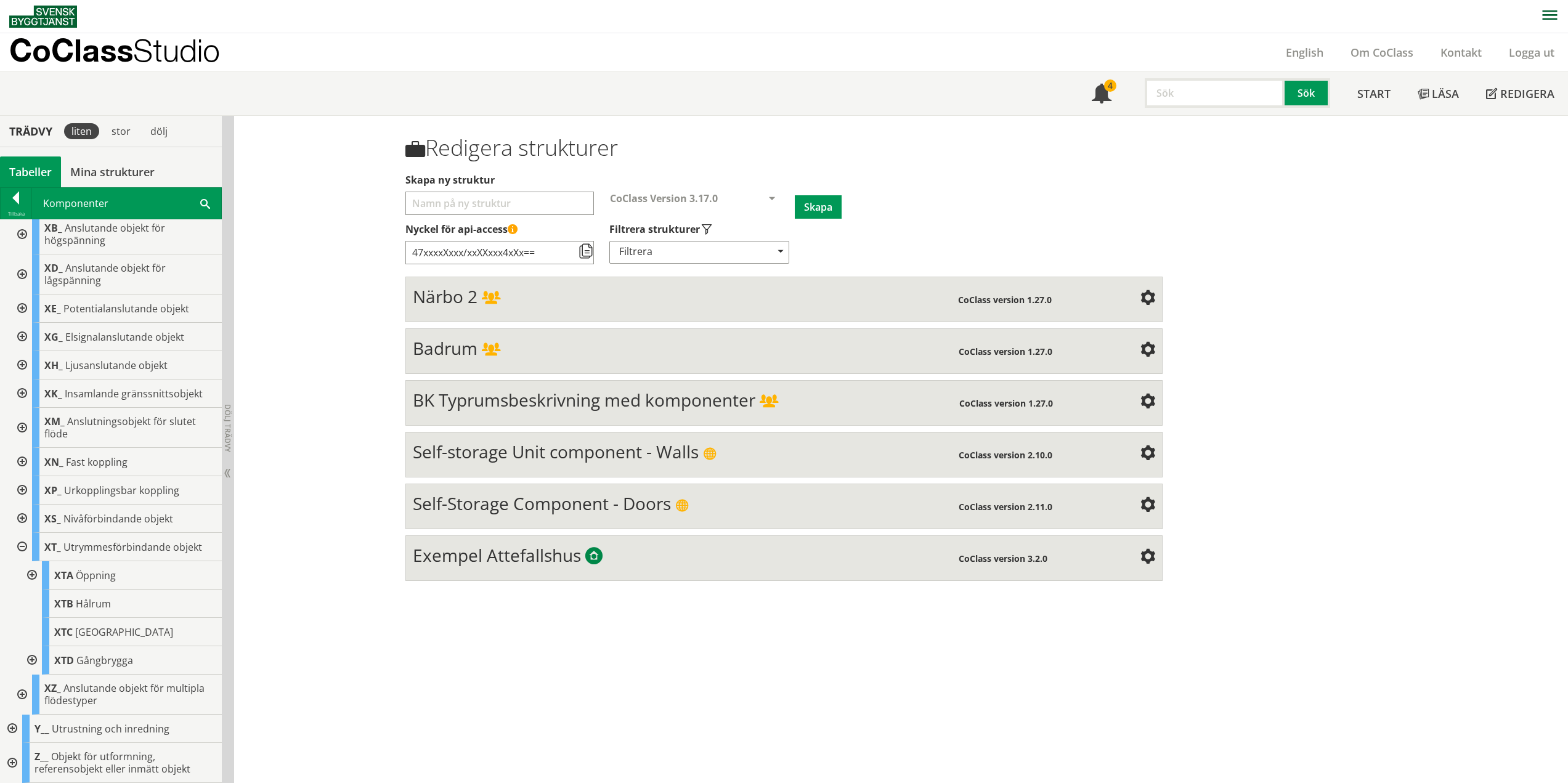
scroll to position [487, 0]
click at [23, 546] on div at bounding box center [21, 547] width 22 height 28
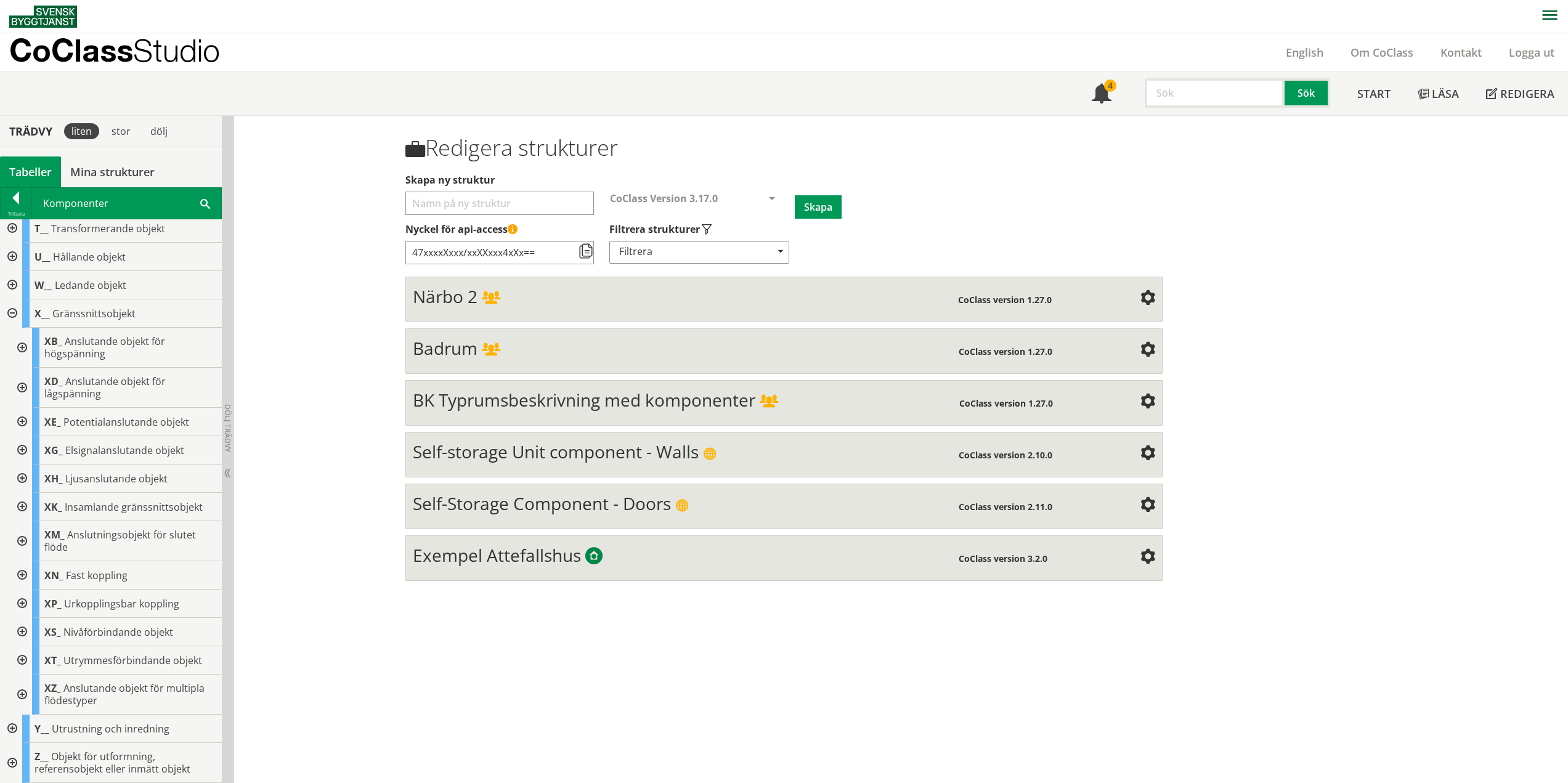
click at [19, 692] on div at bounding box center [21, 694] width 22 height 40
click at [22, 664] on div at bounding box center [21, 666] width 22 height 40
click at [14, 311] on div at bounding box center [11, 313] width 22 height 28
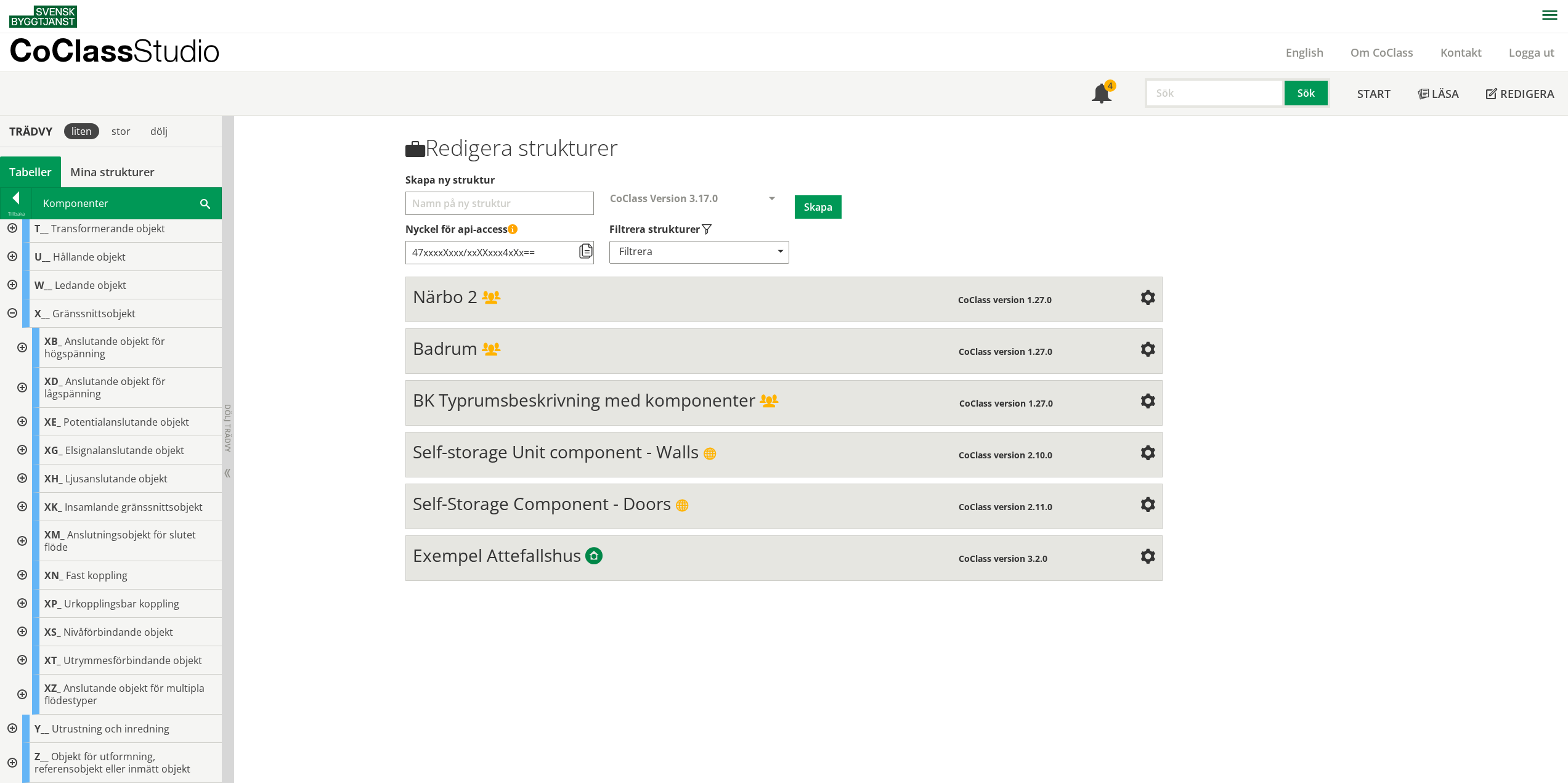
scroll to position [0, 0]
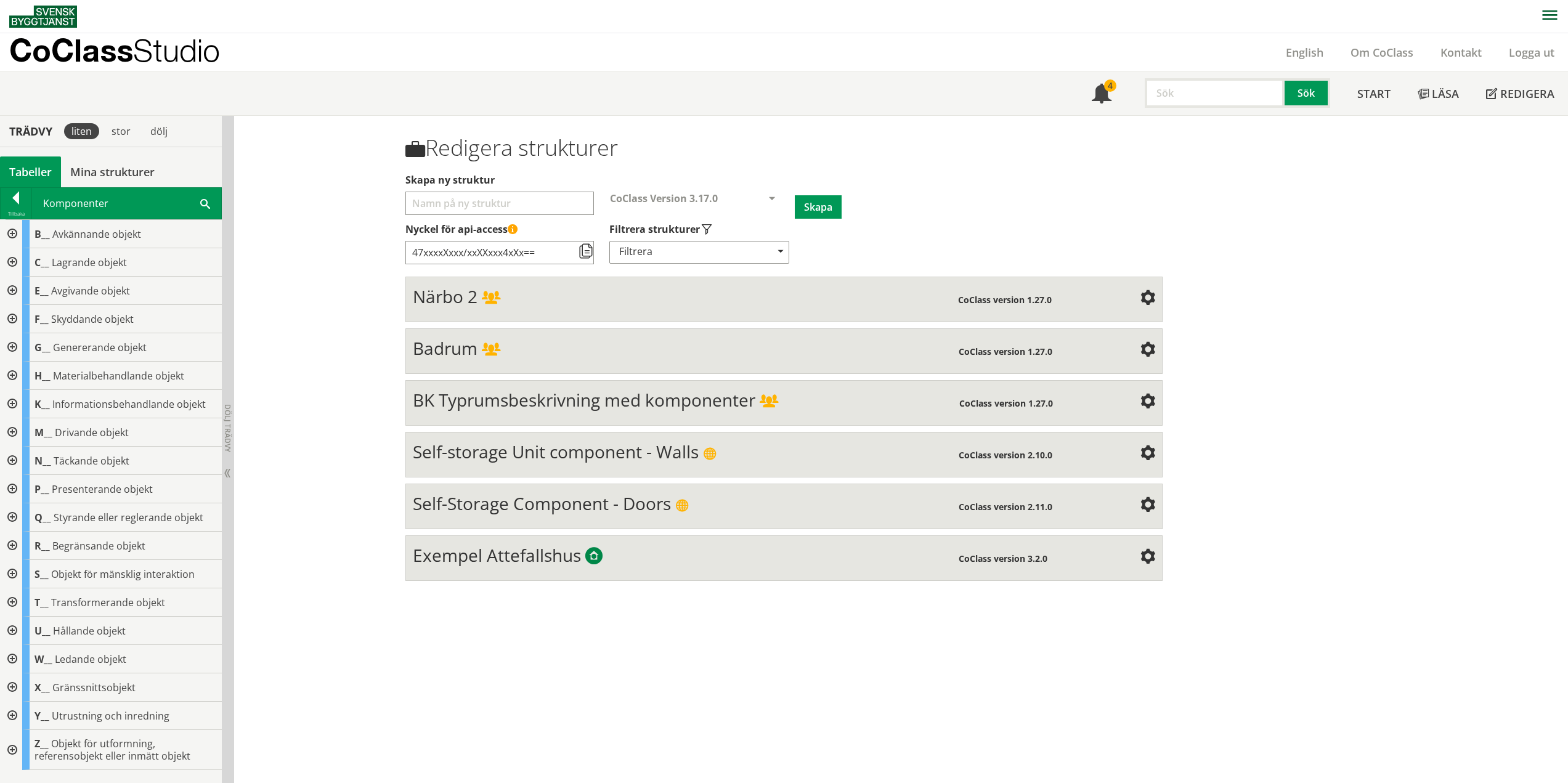
click at [14, 716] on div at bounding box center [11, 716] width 22 height 28
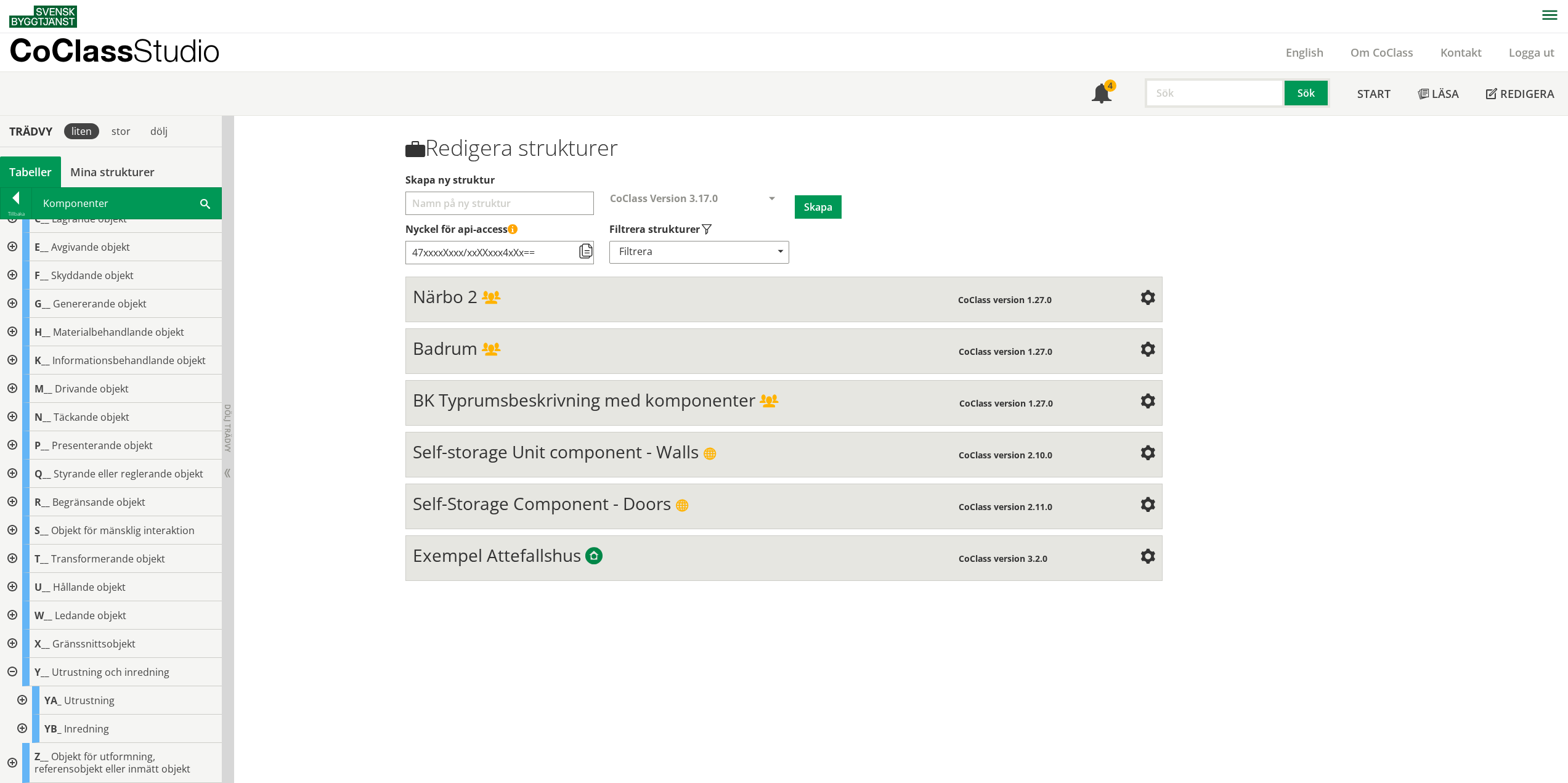
click at [20, 697] on div at bounding box center [21, 700] width 22 height 28
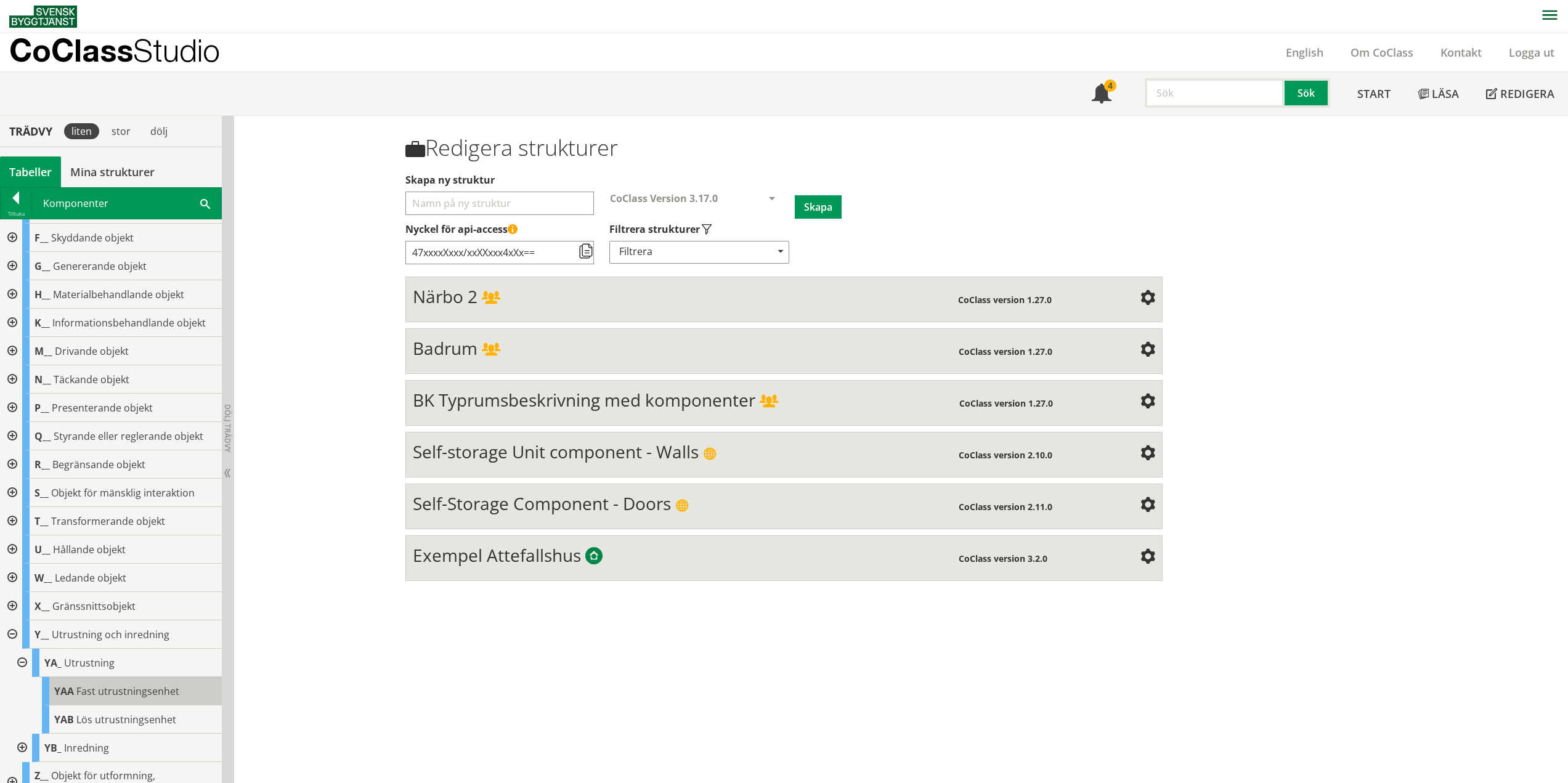
scroll to position [101, 0]
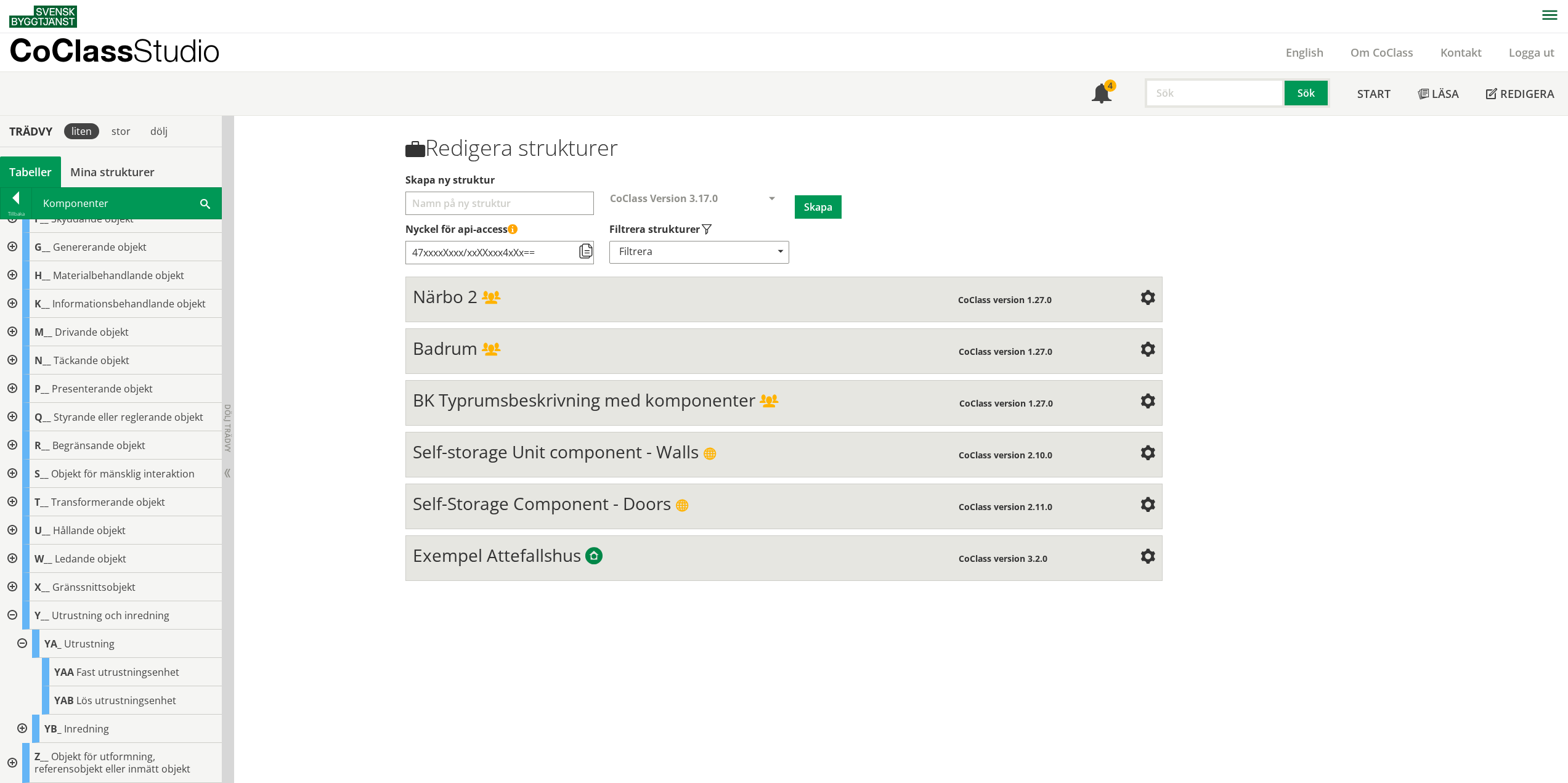
click at [22, 641] on div at bounding box center [21, 643] width 22 height 28
click at [20, 727] on div at bounding box center [21, 729] width 22 height 28
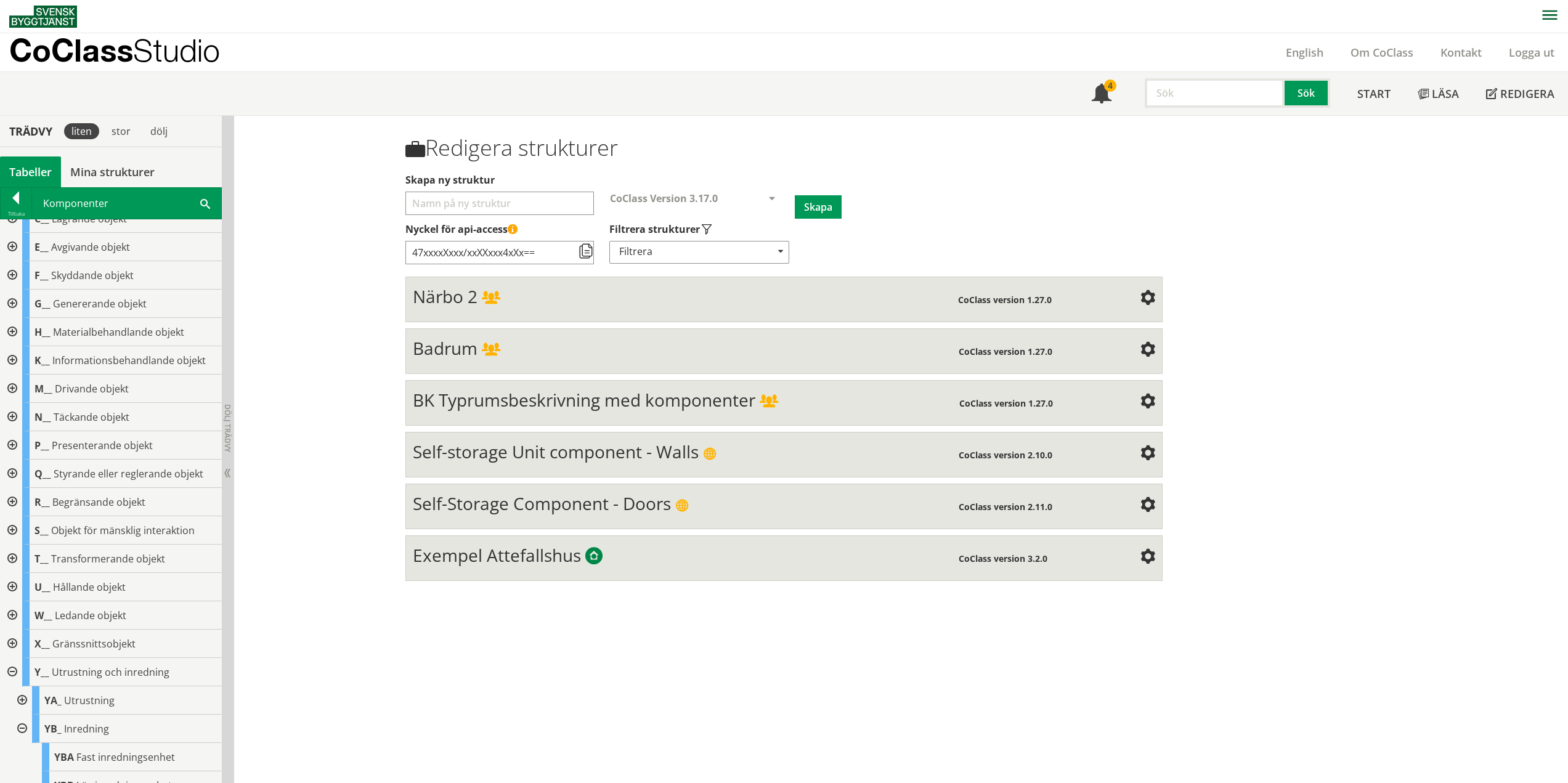
scroll to position [101, 0]
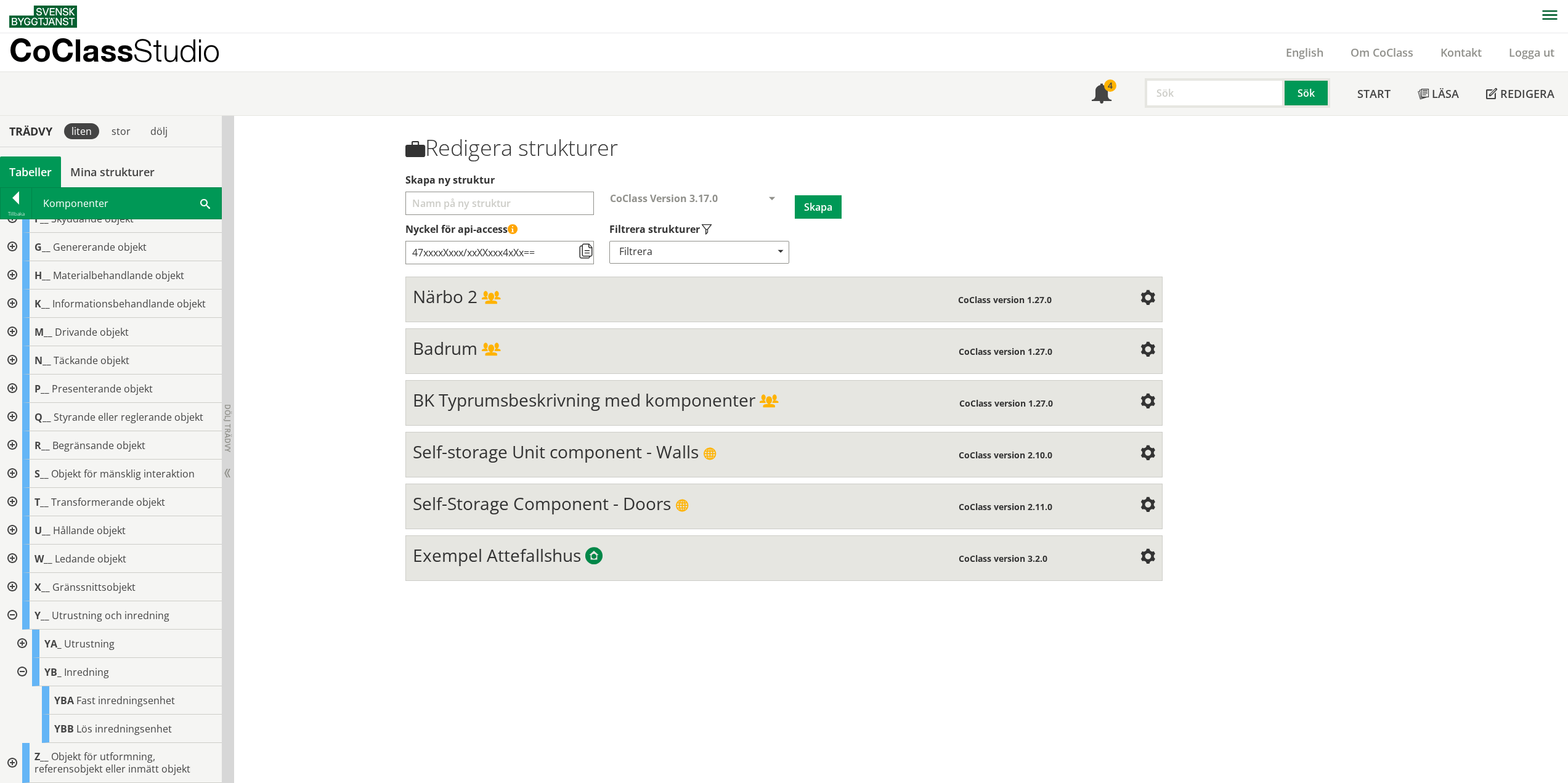
click at [25, 673] on div at bounding box center [21, 671] width 22 height 28
click at [14, 674] on div at bounding box center [11, 671] width 22 height 28
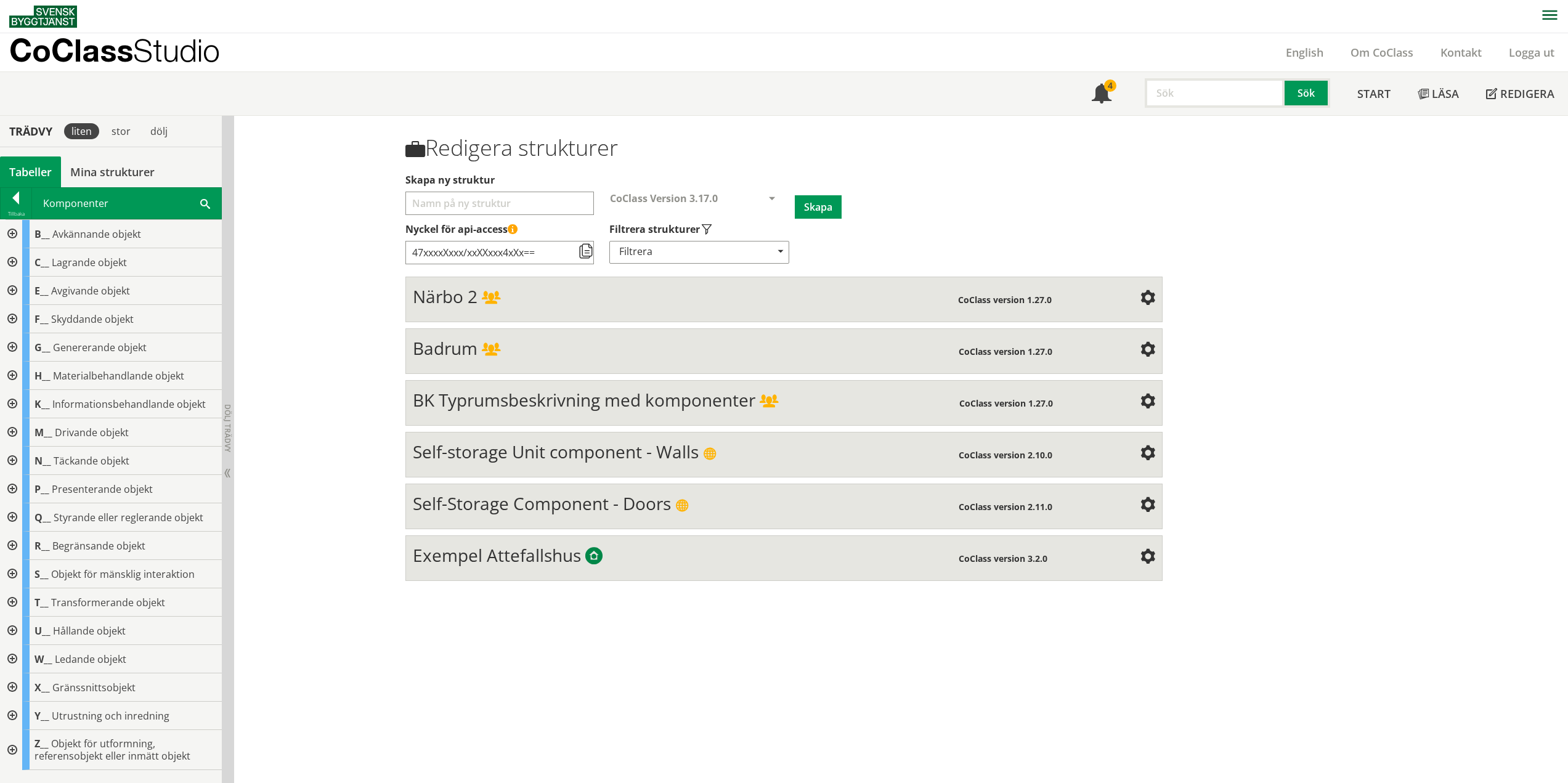
scroll to position [0, 0]
click at [12, 748] on div at bounding box center [11, 750] width 22 height 40
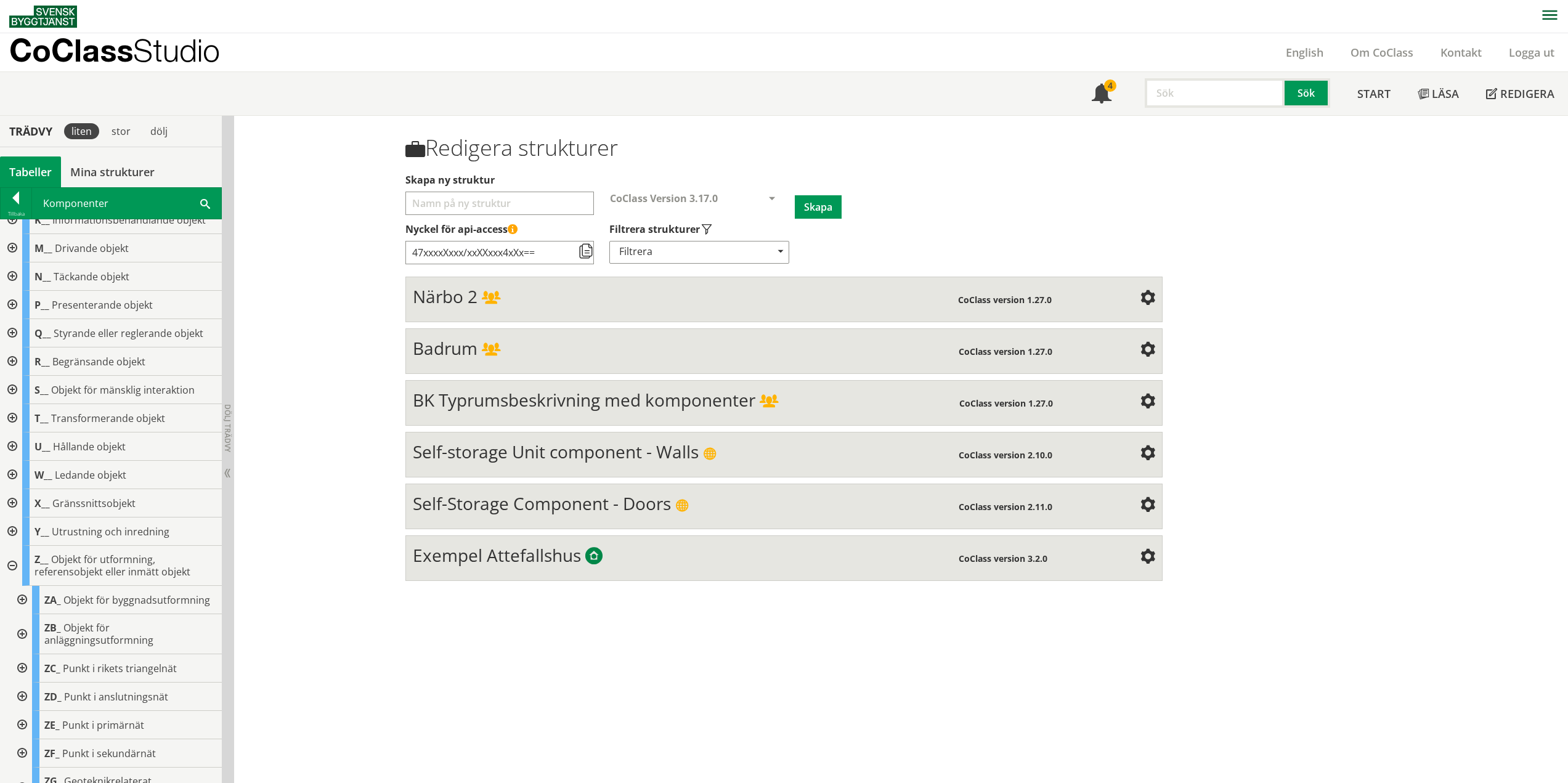
scroll to position [306, 0]
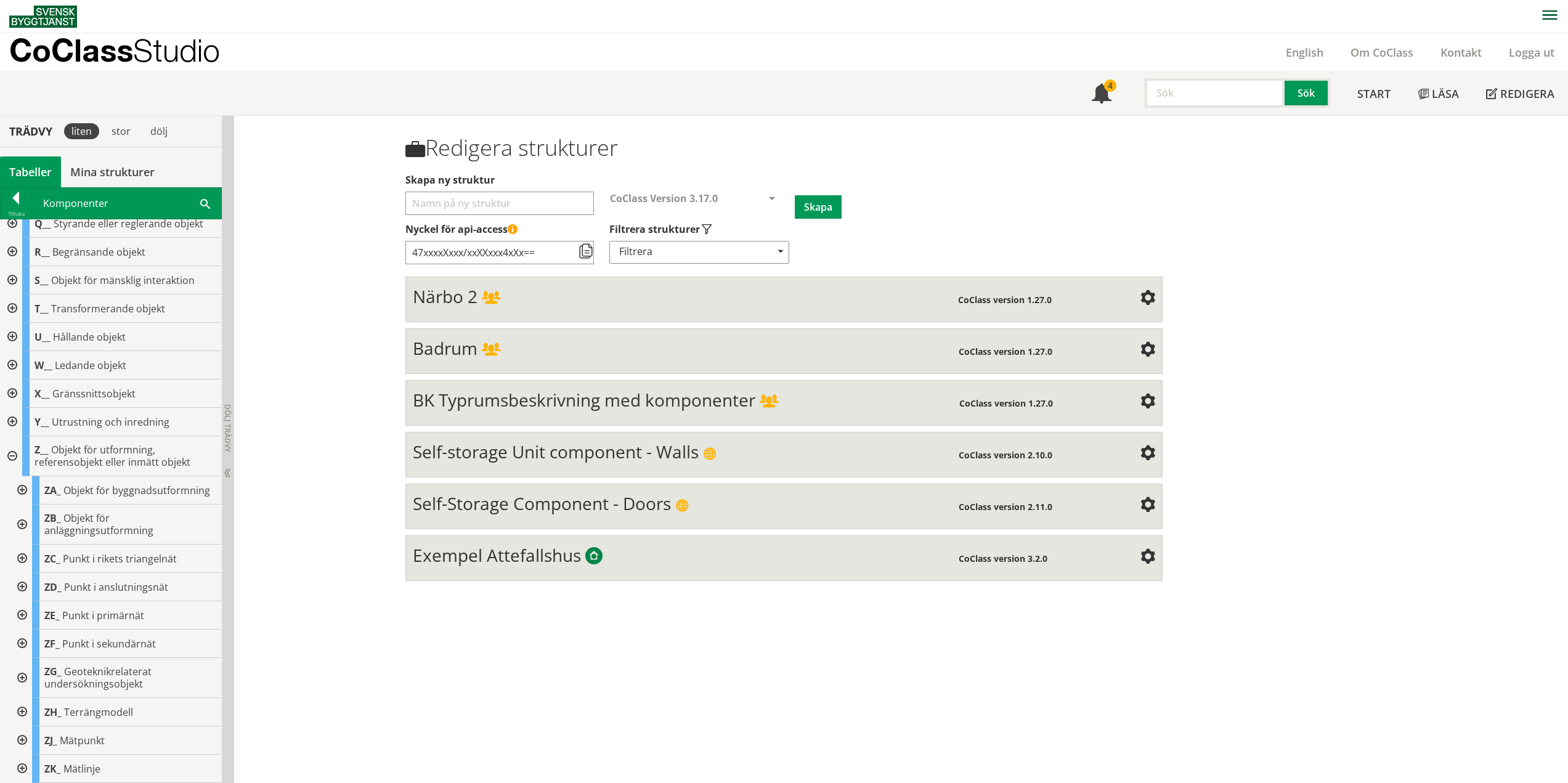
click at [26, 483] on div at bounding box center [21, 490] width 22 height 28
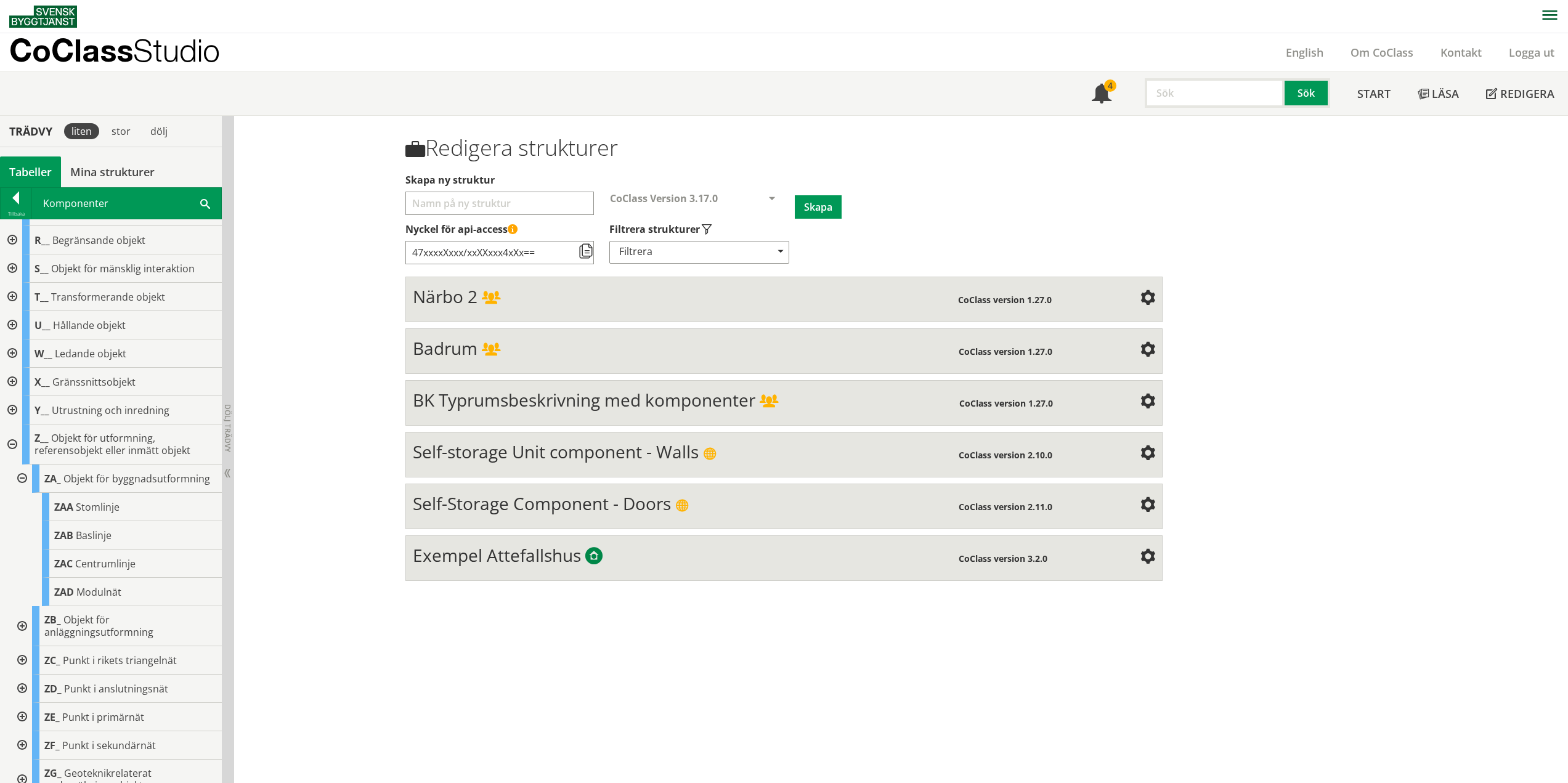
click at [22, 484] on div at bounding box center [21, 478] width 22 height 28
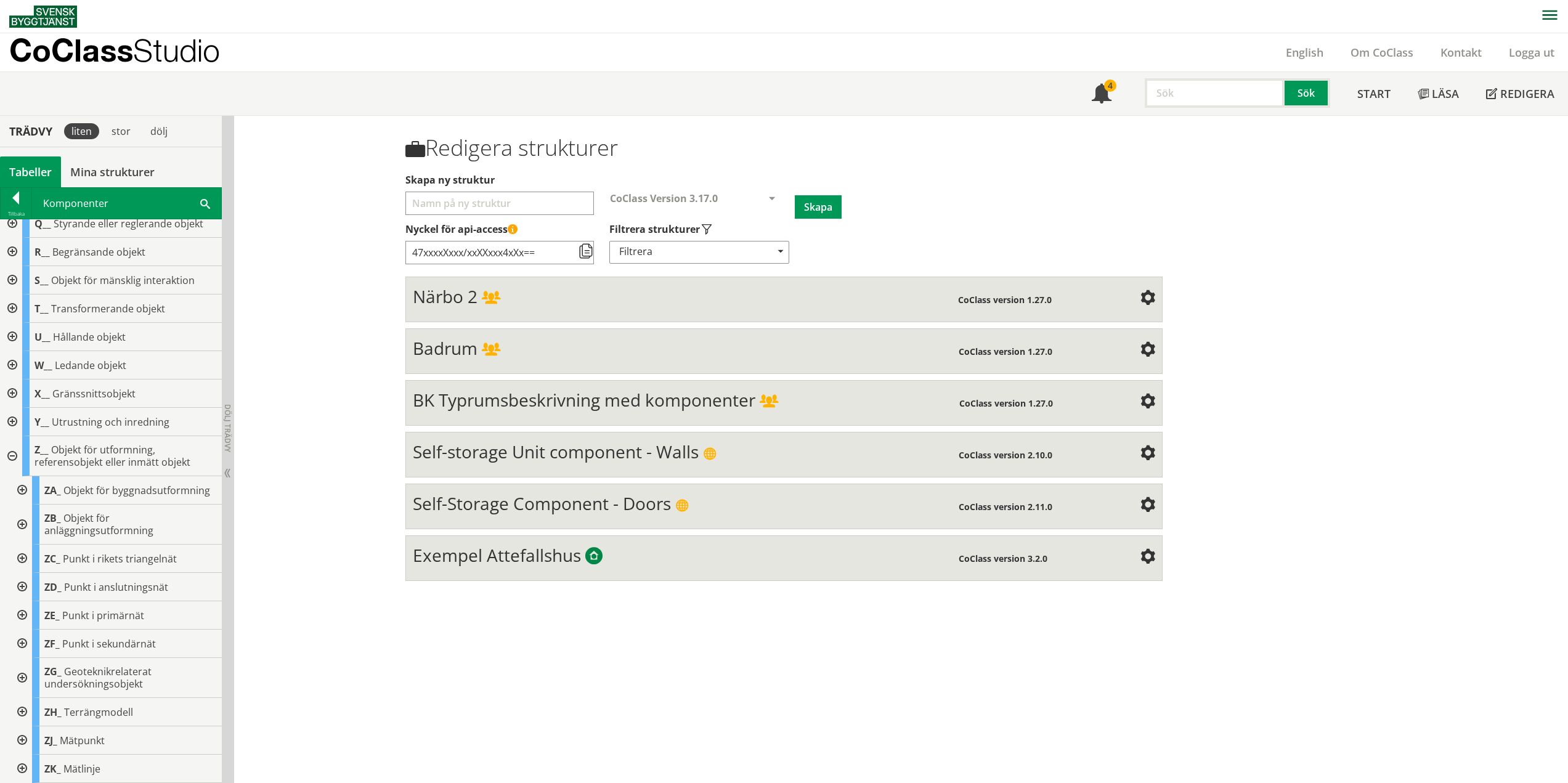
click at [24, 522] on div at bounding box center [21, 524] width 22 height 40
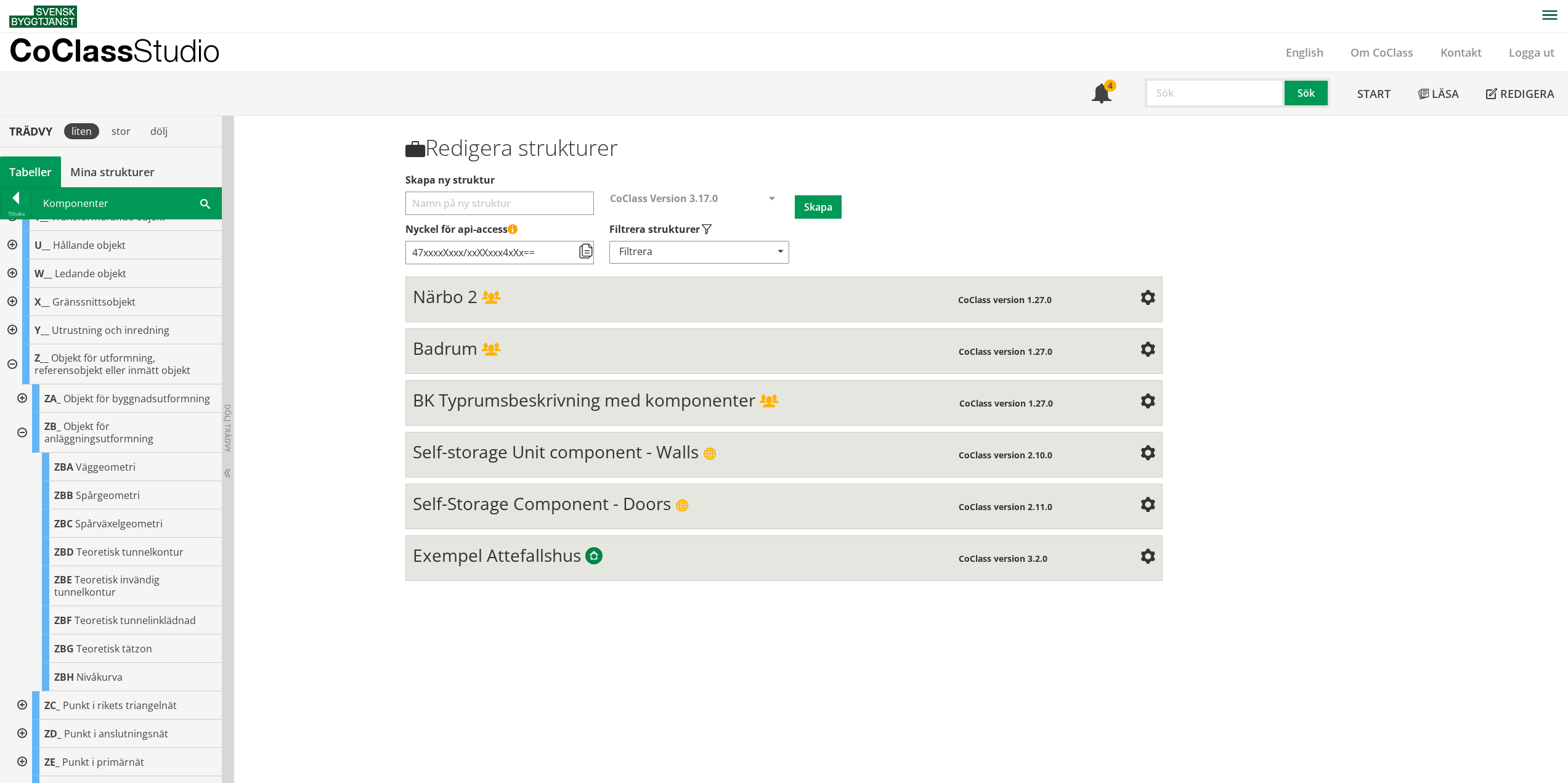
scroll to position [490, 0]
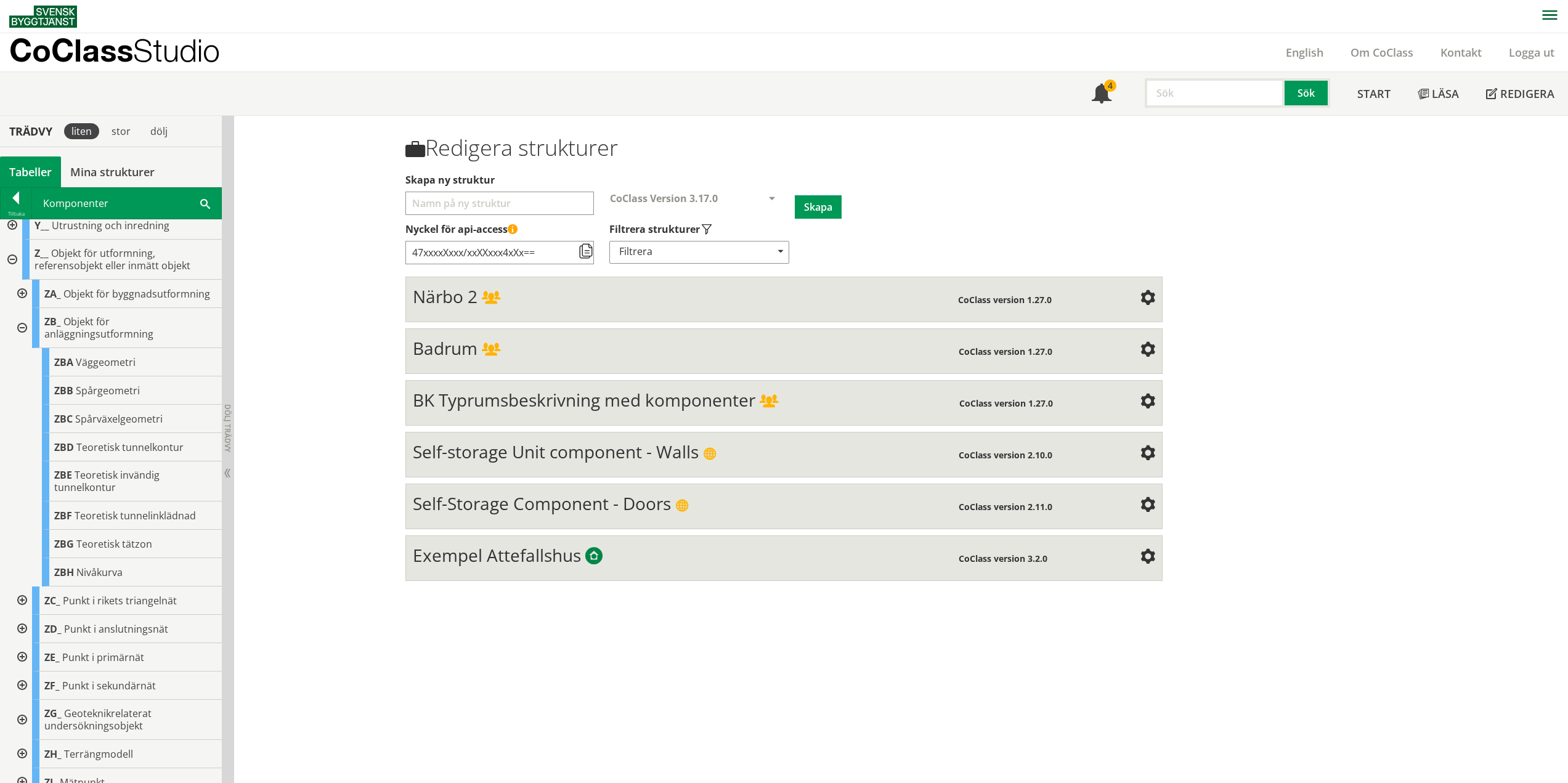
click at [18, 342] on div at bounding box center [21, 327] width 22 height 40
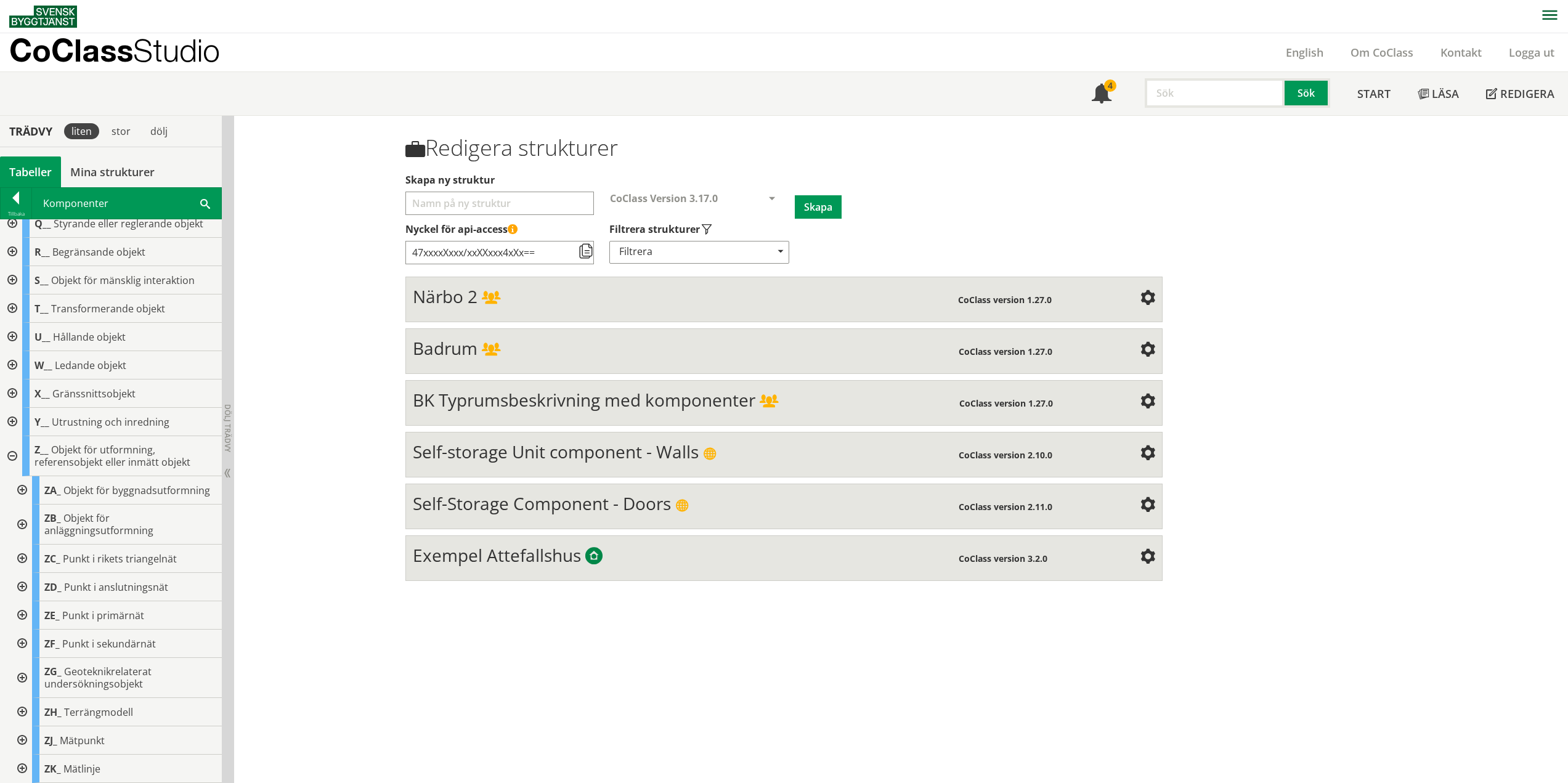
click at [25, 558] on div at bounding box center [21, 558] width 22 height 28
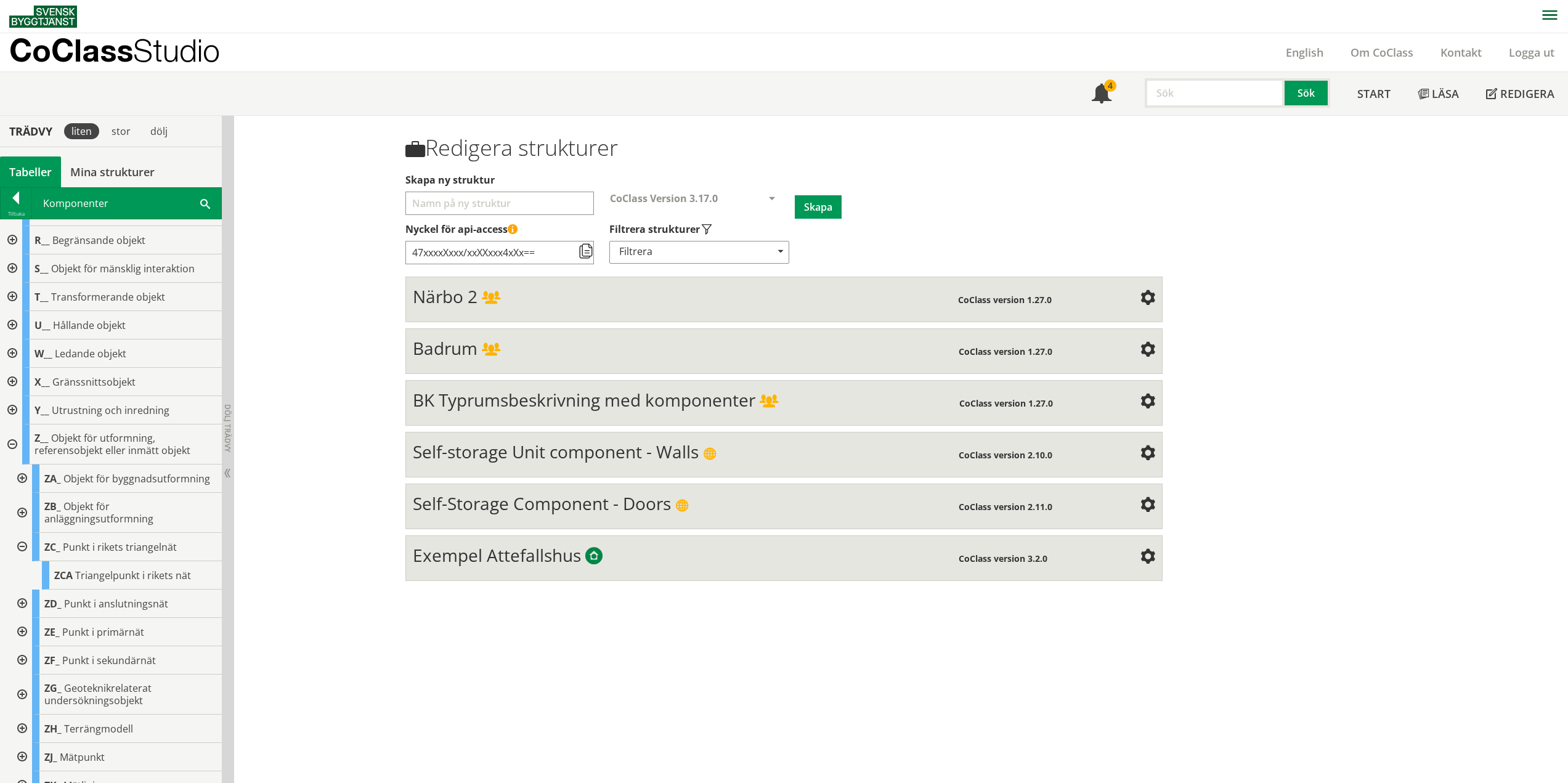
scroll to position [334, 0]
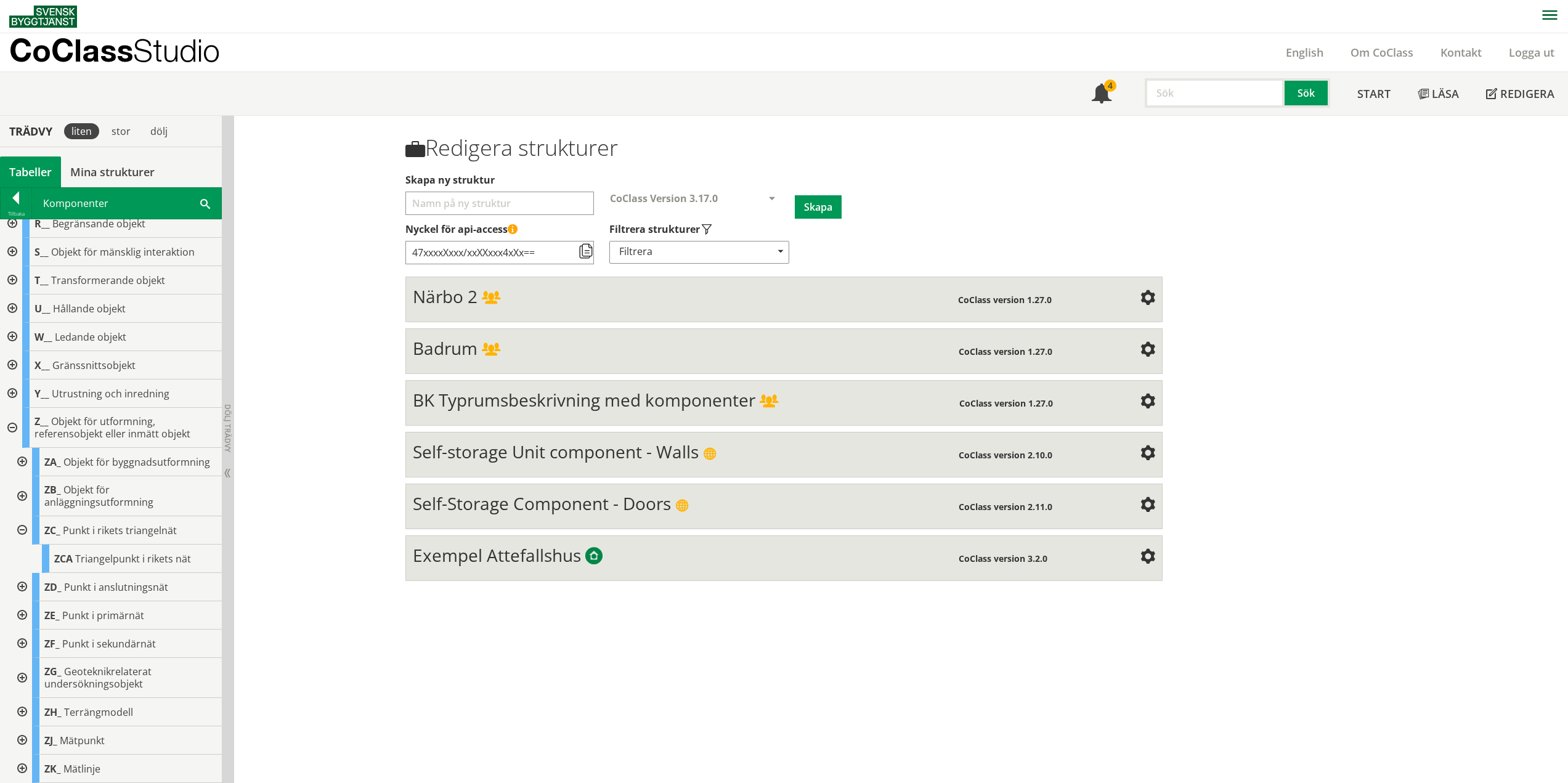
click at [26, 527] on div at bounding box center [21, 530] width 22 height 28
click at [23, 587] on div at bounding box center [21, 587] width 22 height 28
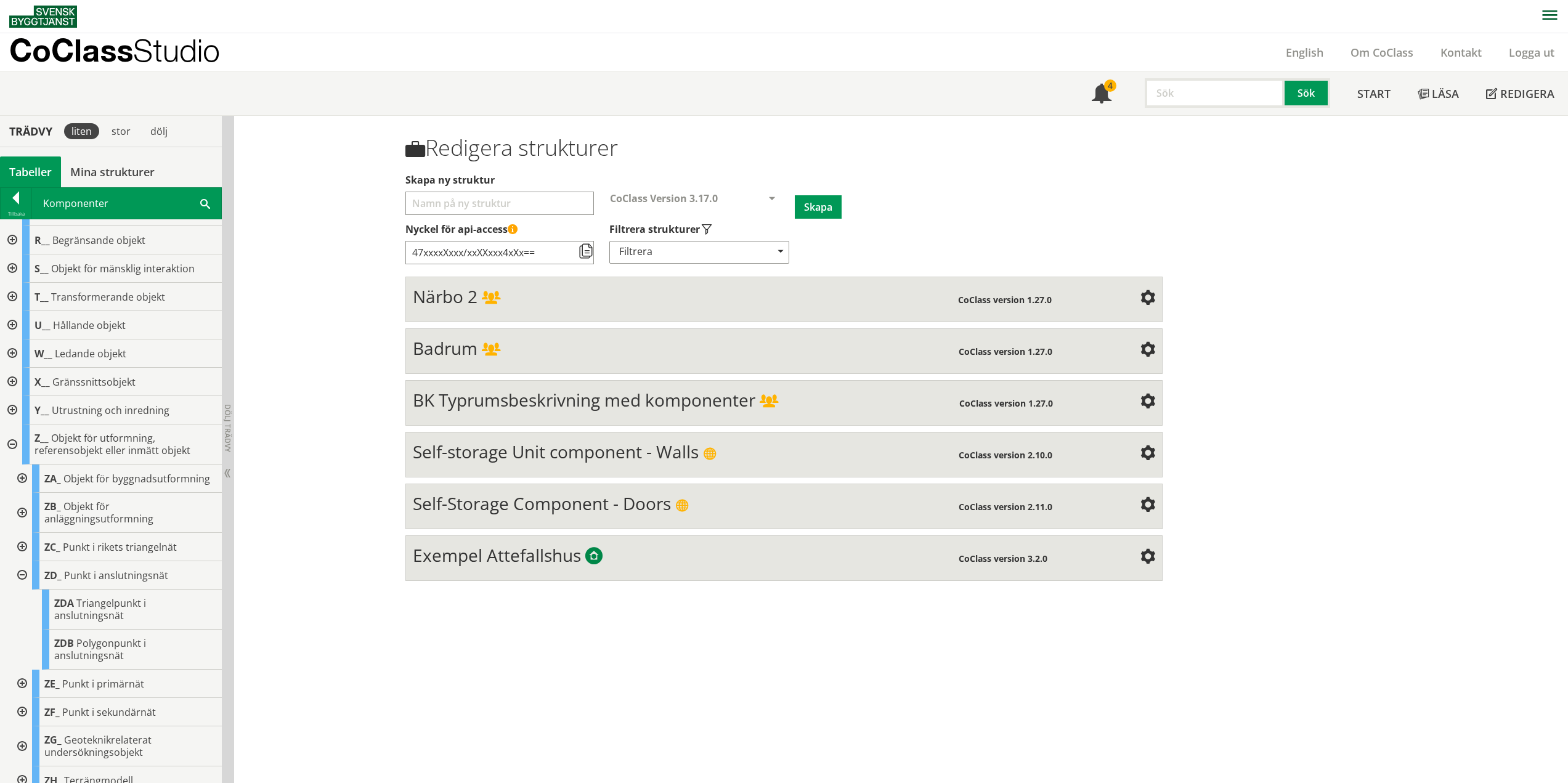
scroll to position [385, 0]
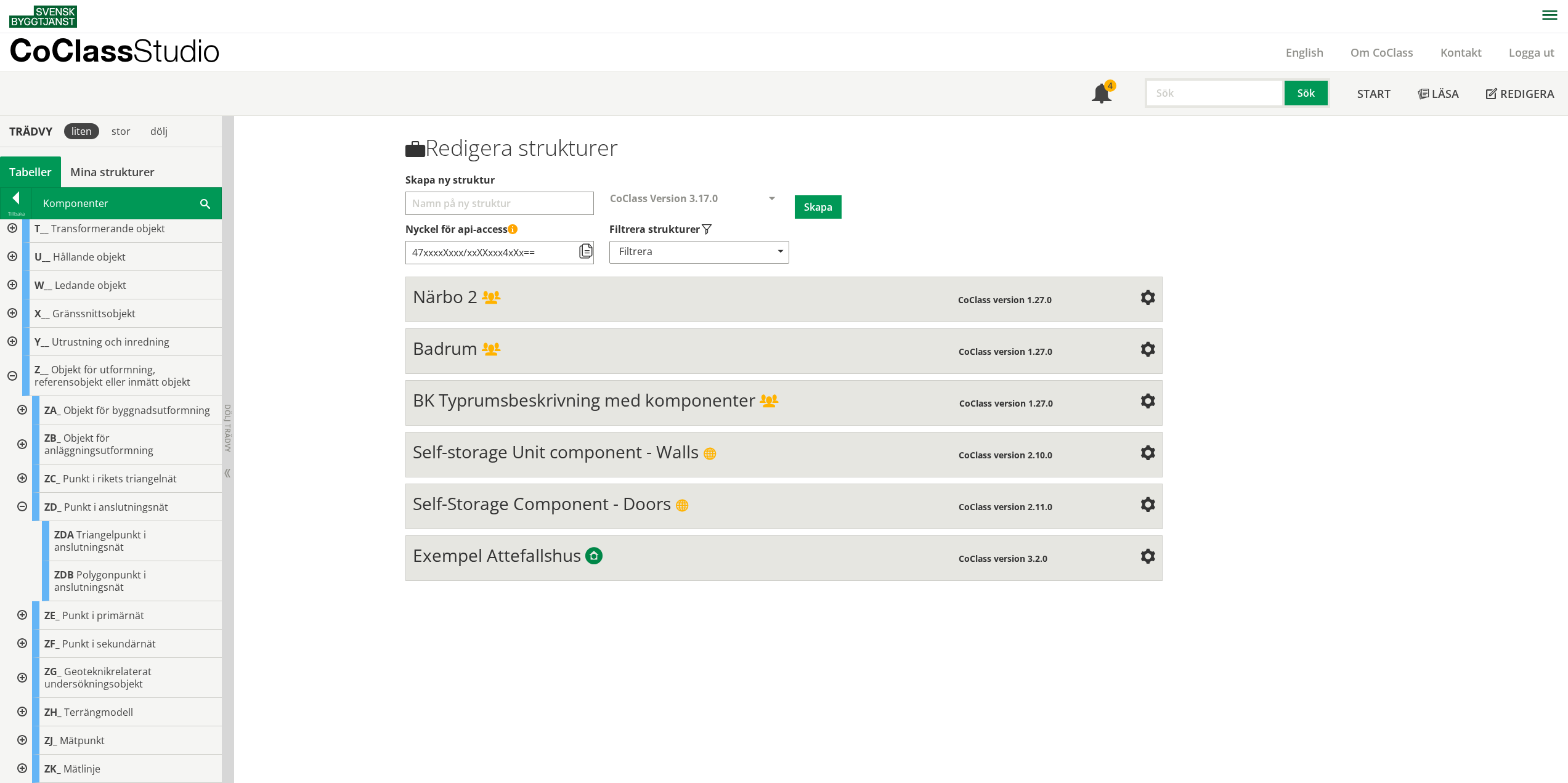
click at [21, 506] on div at bounding box center [21, 506] width 22 height 28
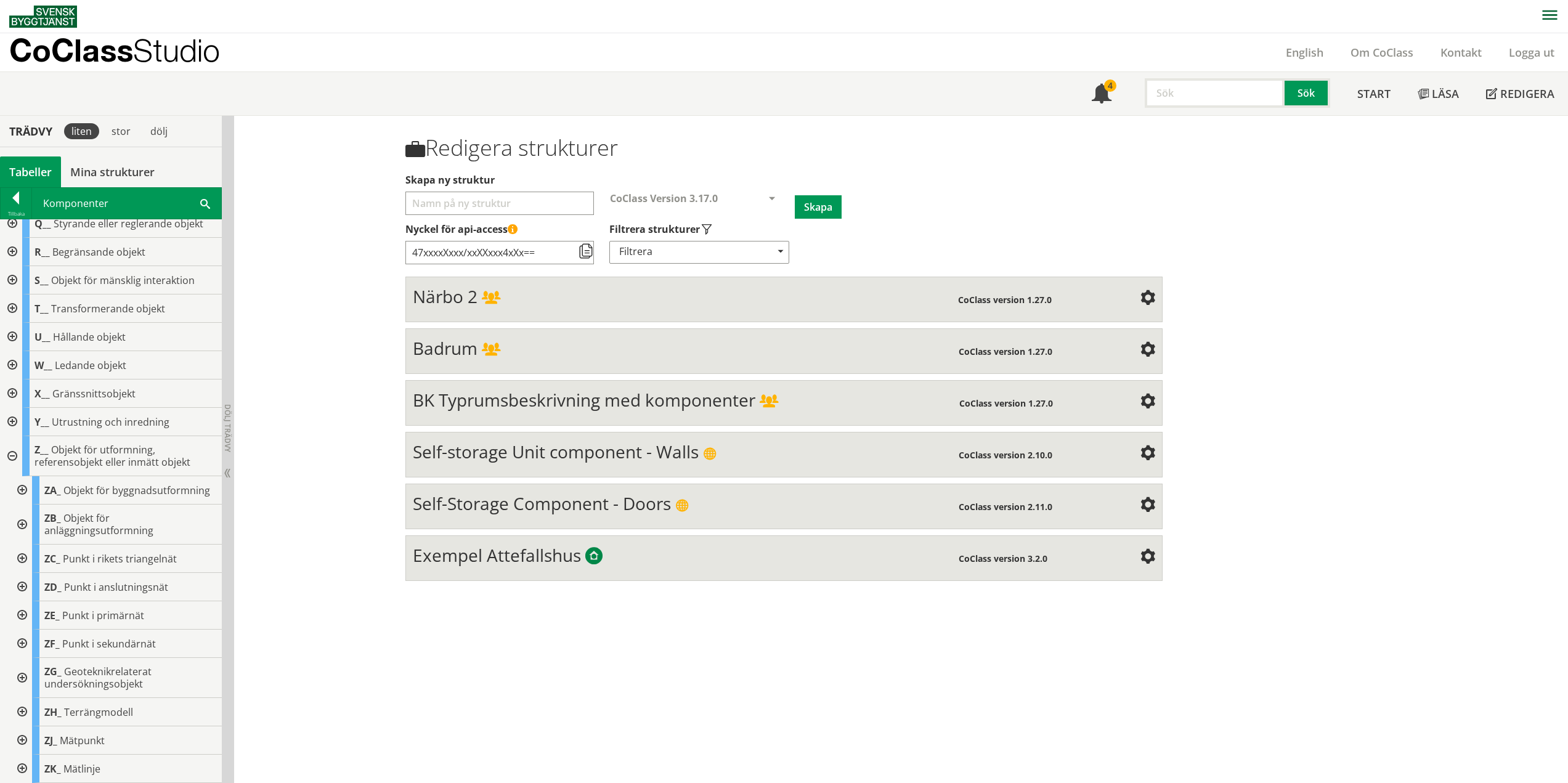
click at [20, 558] on div at bounding box center [21, 558] width 22 height 28
click at [22, 532] on div at bounding box center [21, 530] width 22 height 28
click at [22, 586] on div at bounding box center [21, 587] width 22 height 28
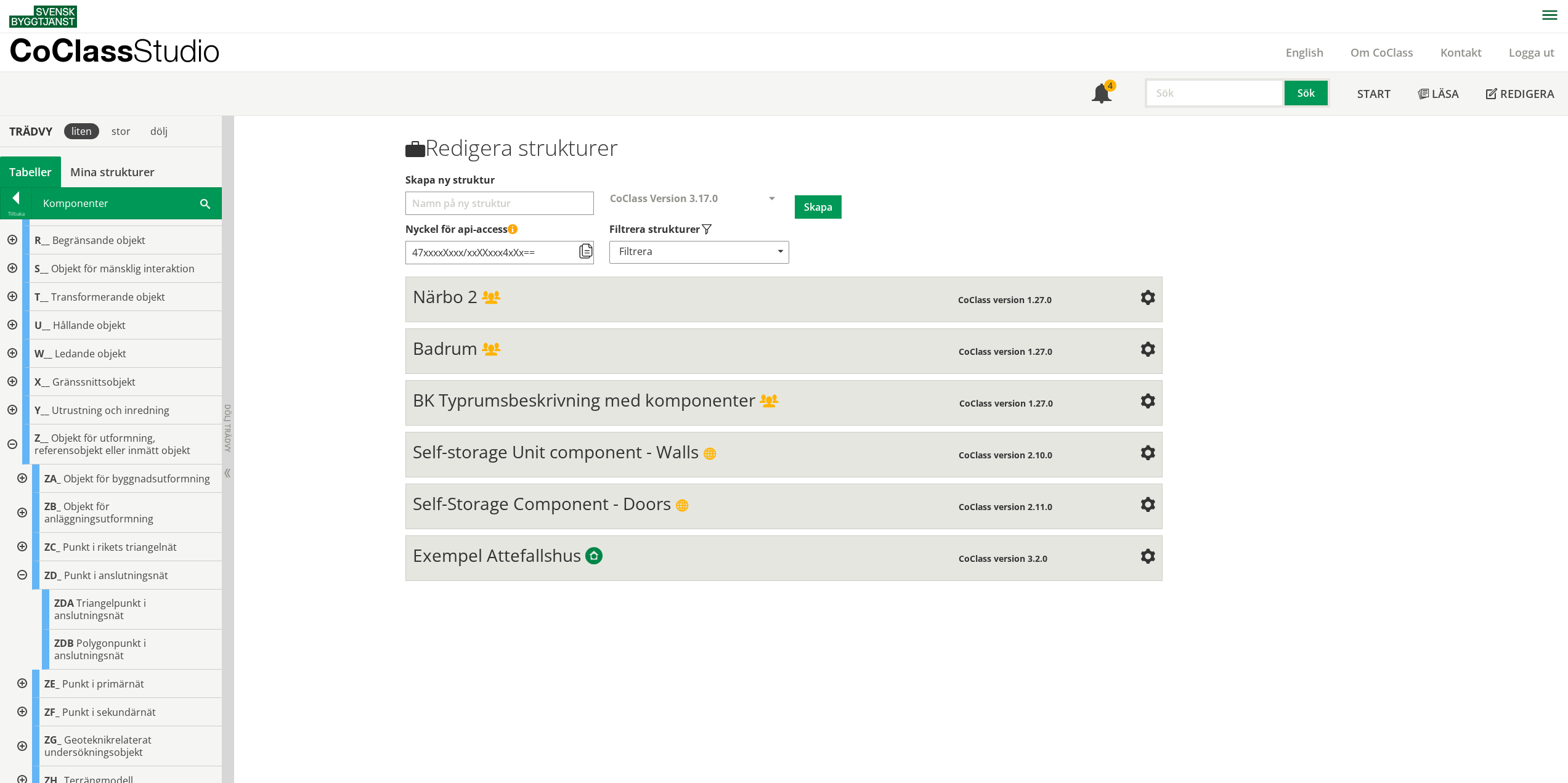
scroll to position [385, 0]
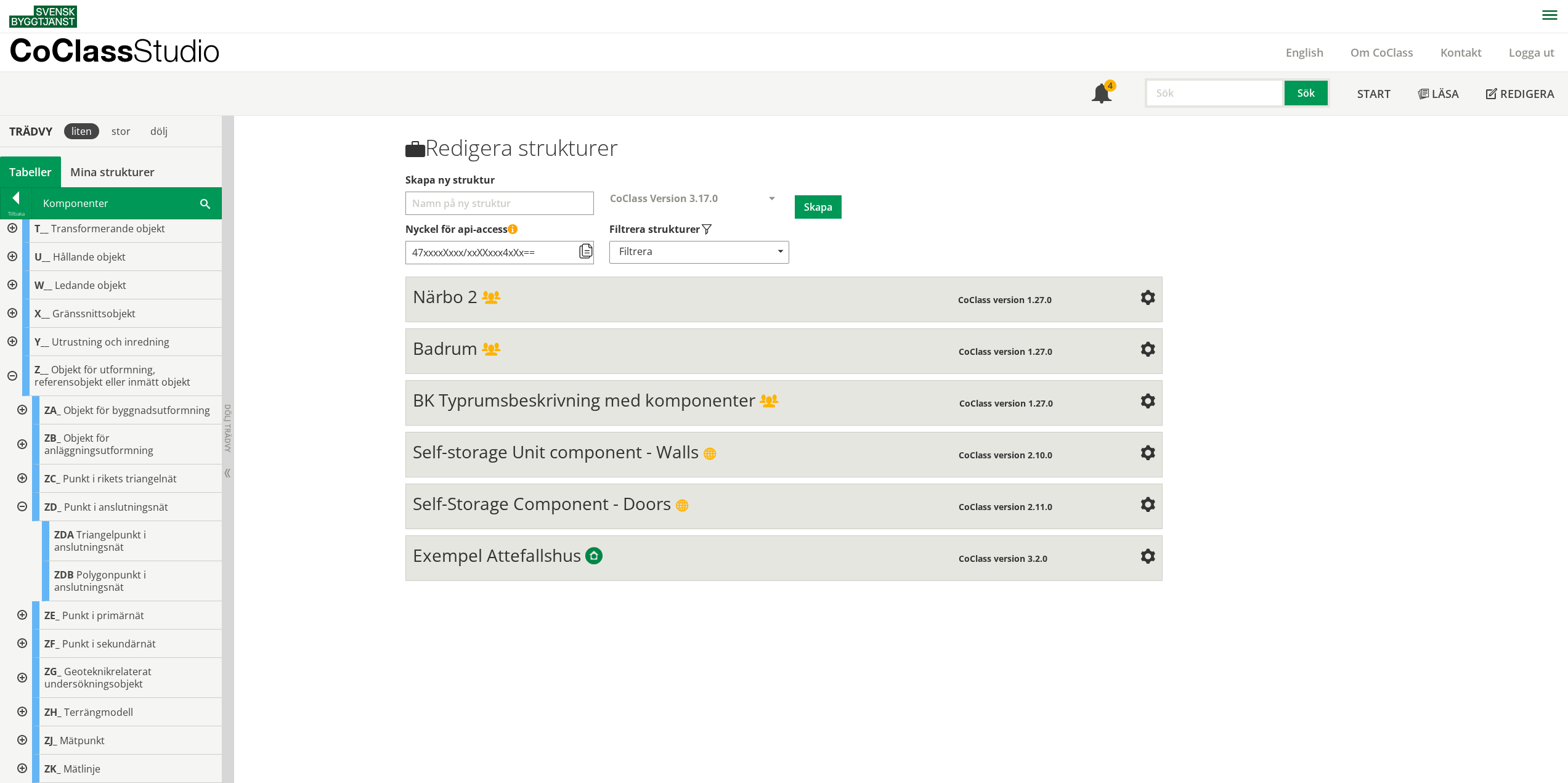
click at [23, 503] on div at bounding box center [21, 506] width 22 height 28
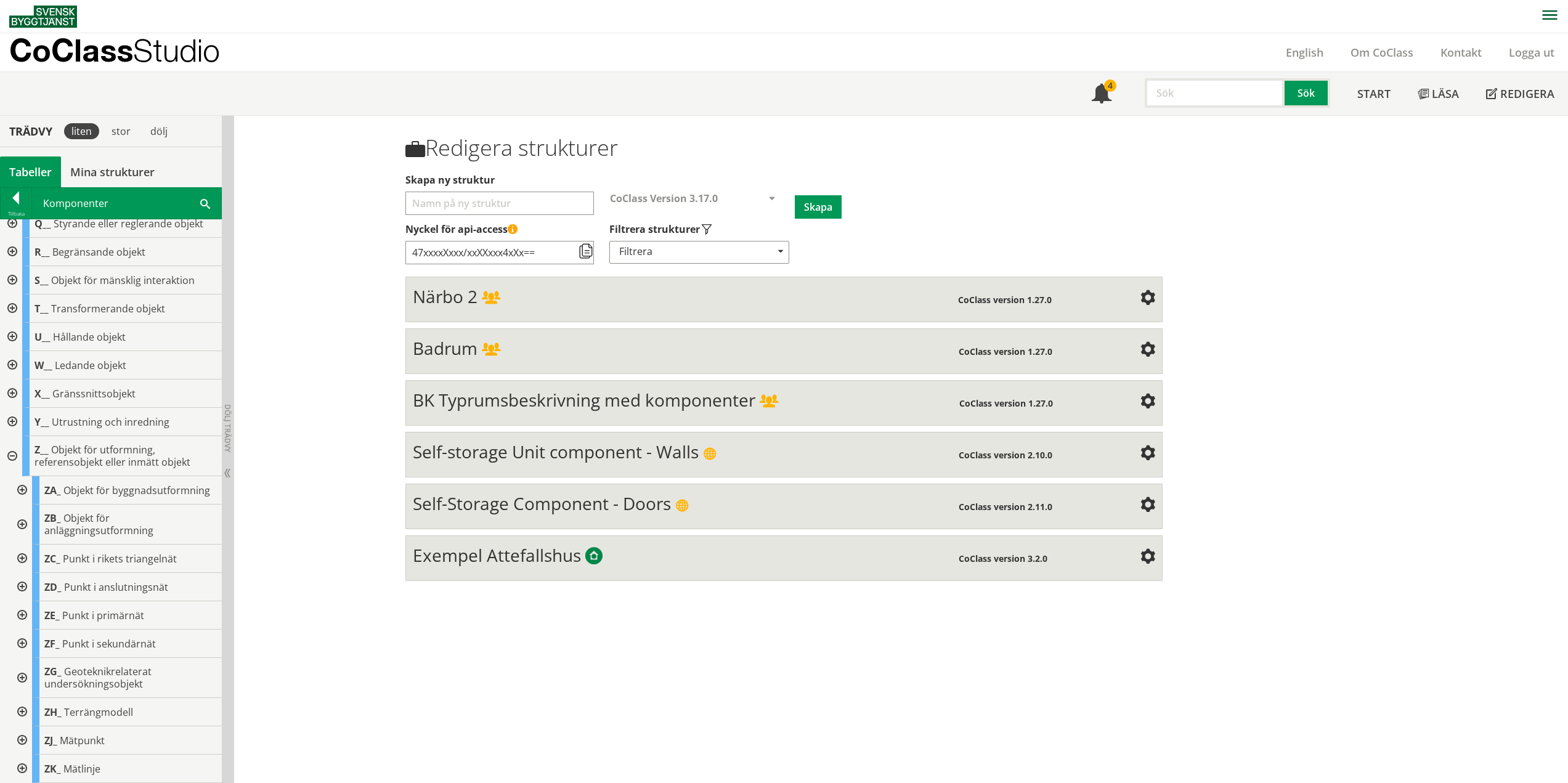
scroll to position [306, 0]
click at [23, 613] on div at bounding box center [21, 615] width 22 height 28
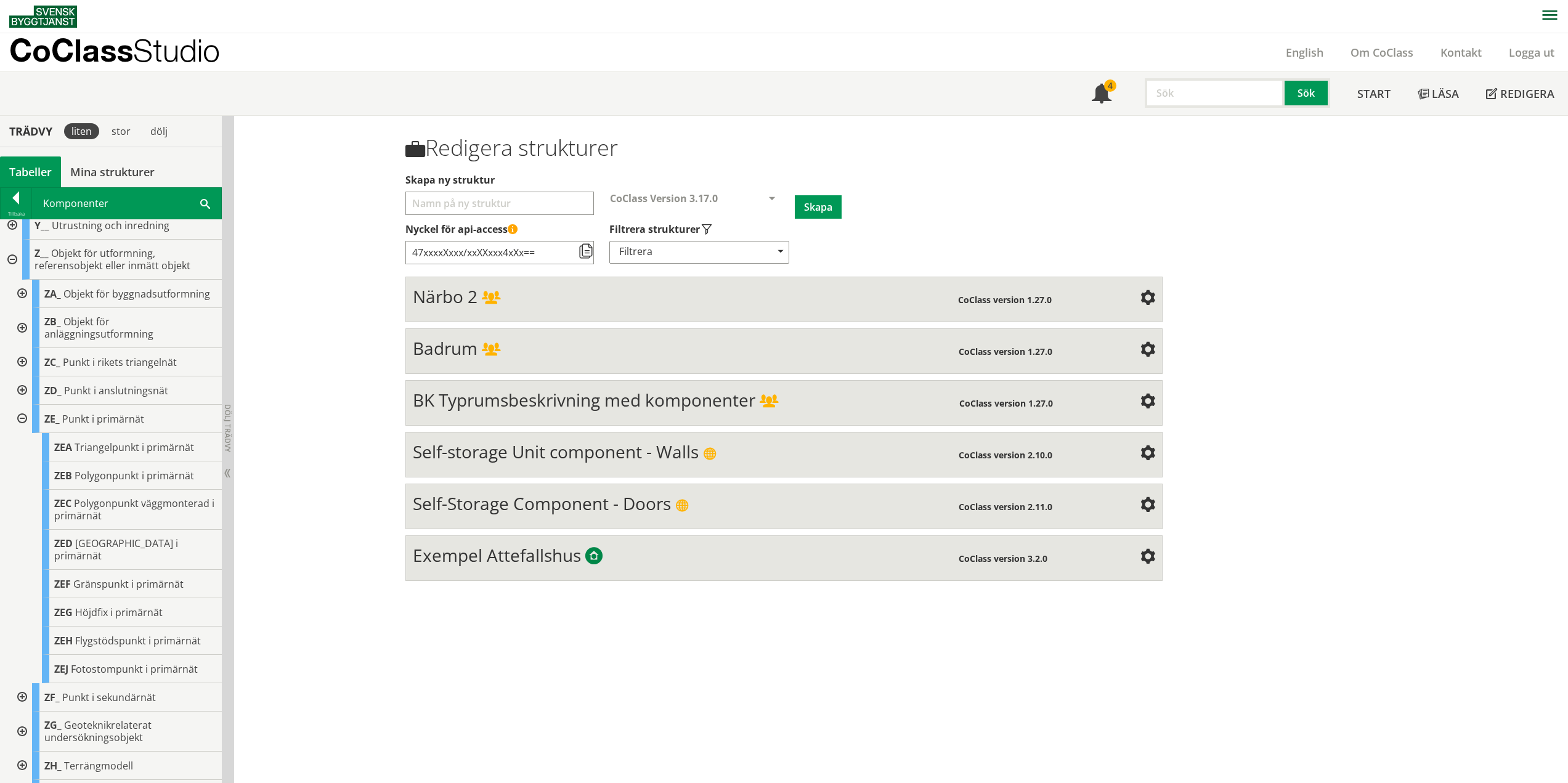
click at [25, 430] on div at bounding box center [21, 419] width 22 height 28
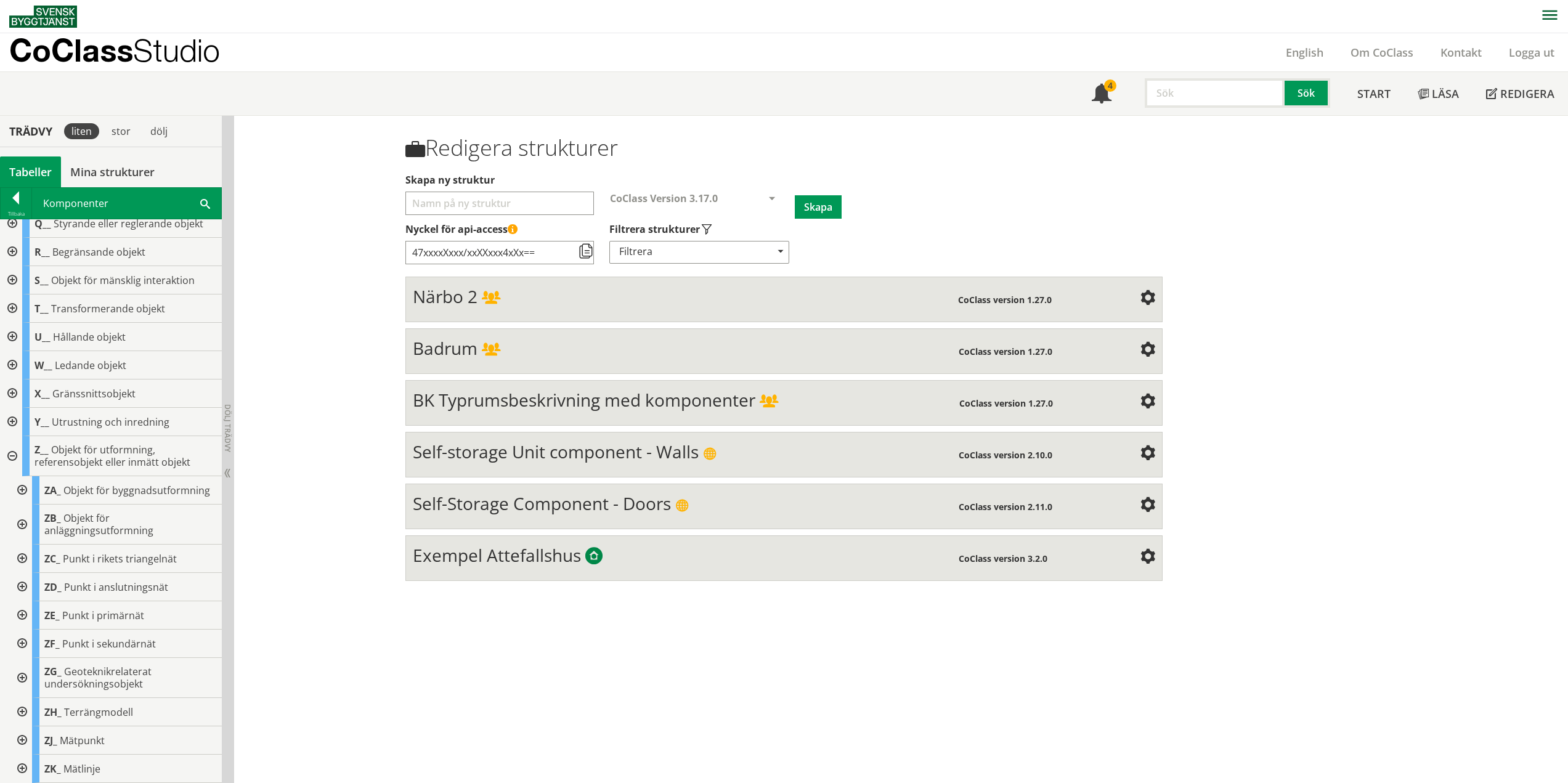
click at [22, 645] on div at bounding box center [21, 643] width 22 height 28
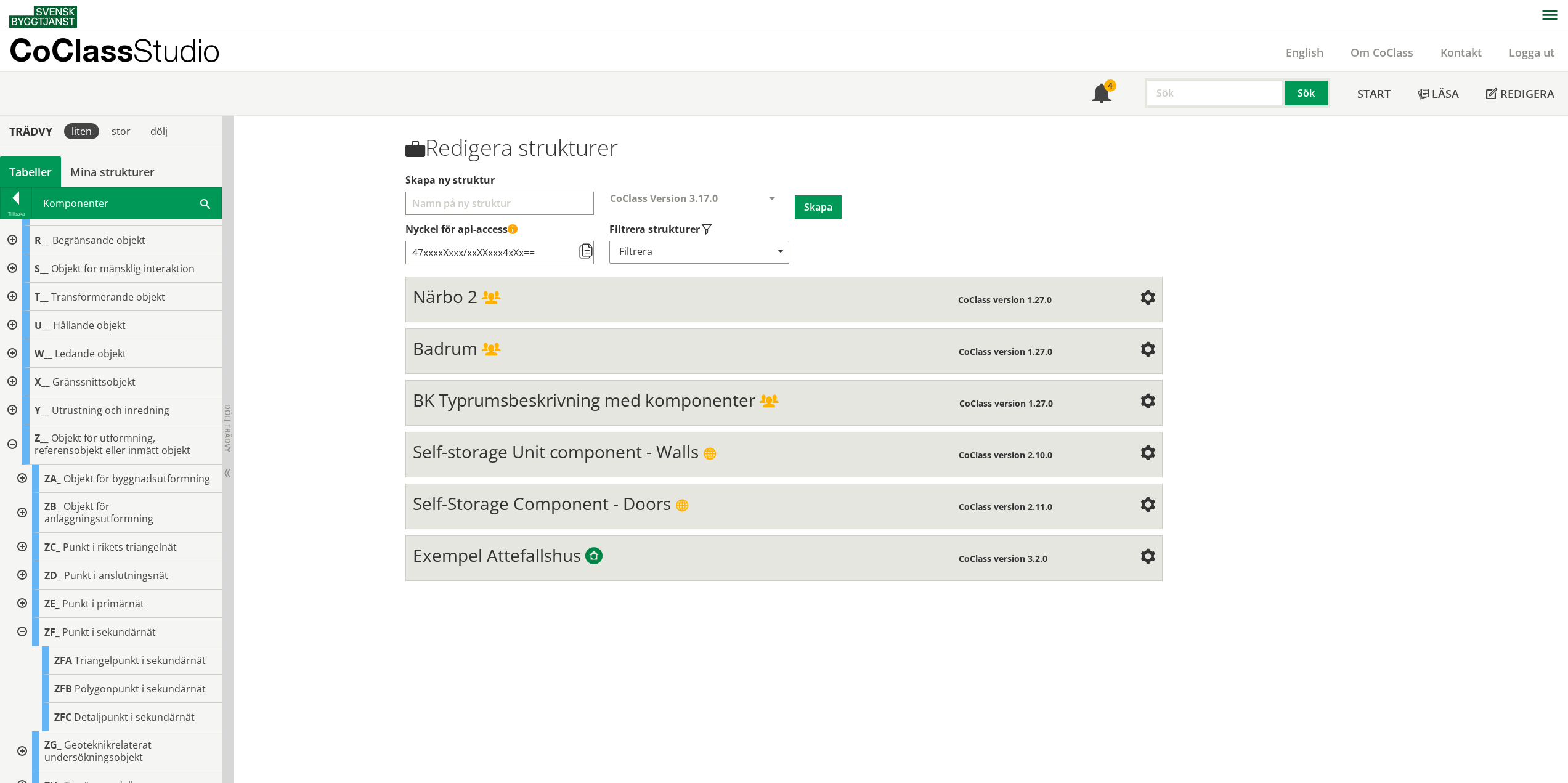
scroll to position [390, 0]
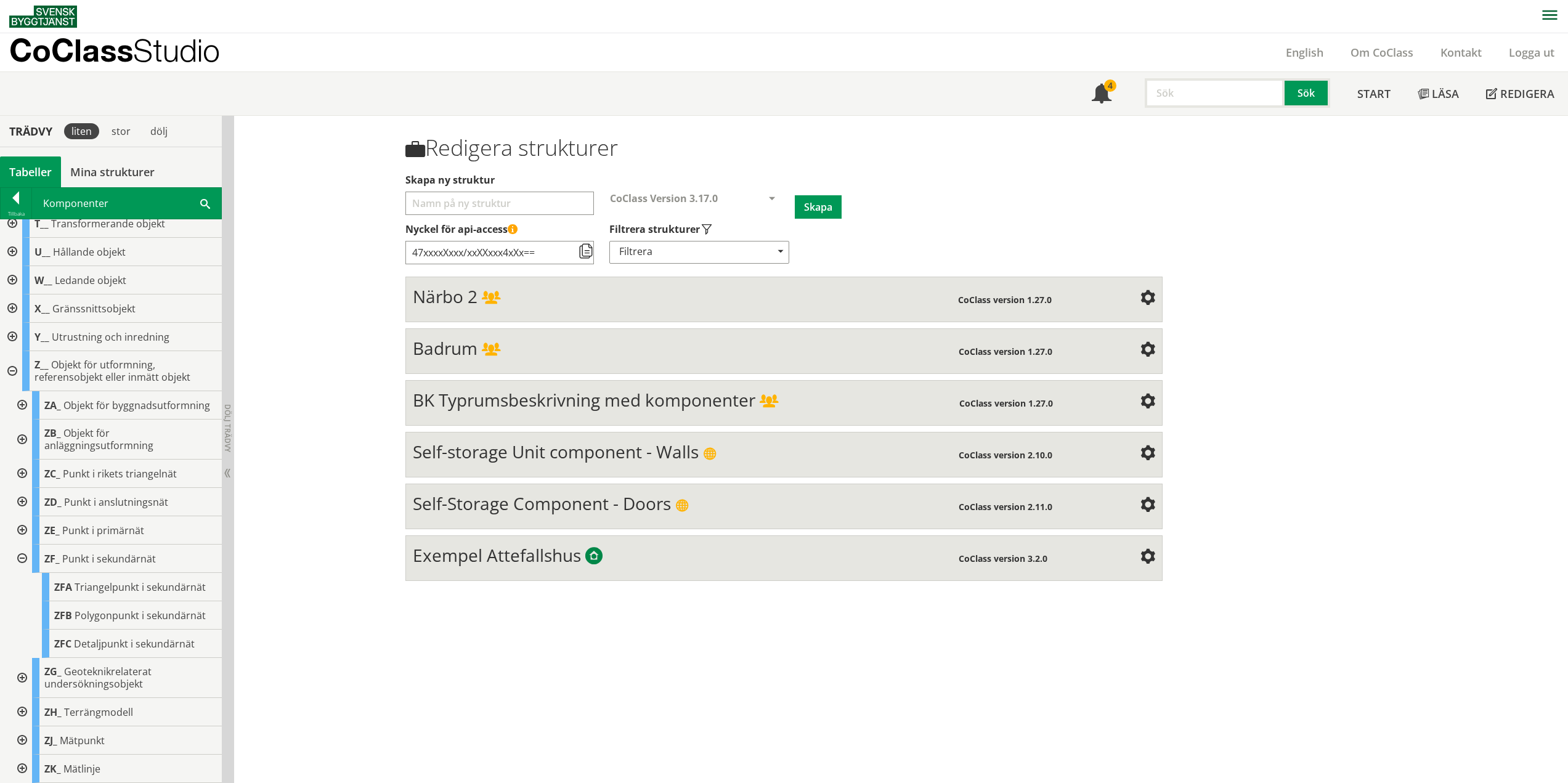
click at [27, 558] on div at bounding box center [21, 558] width 22 height 28
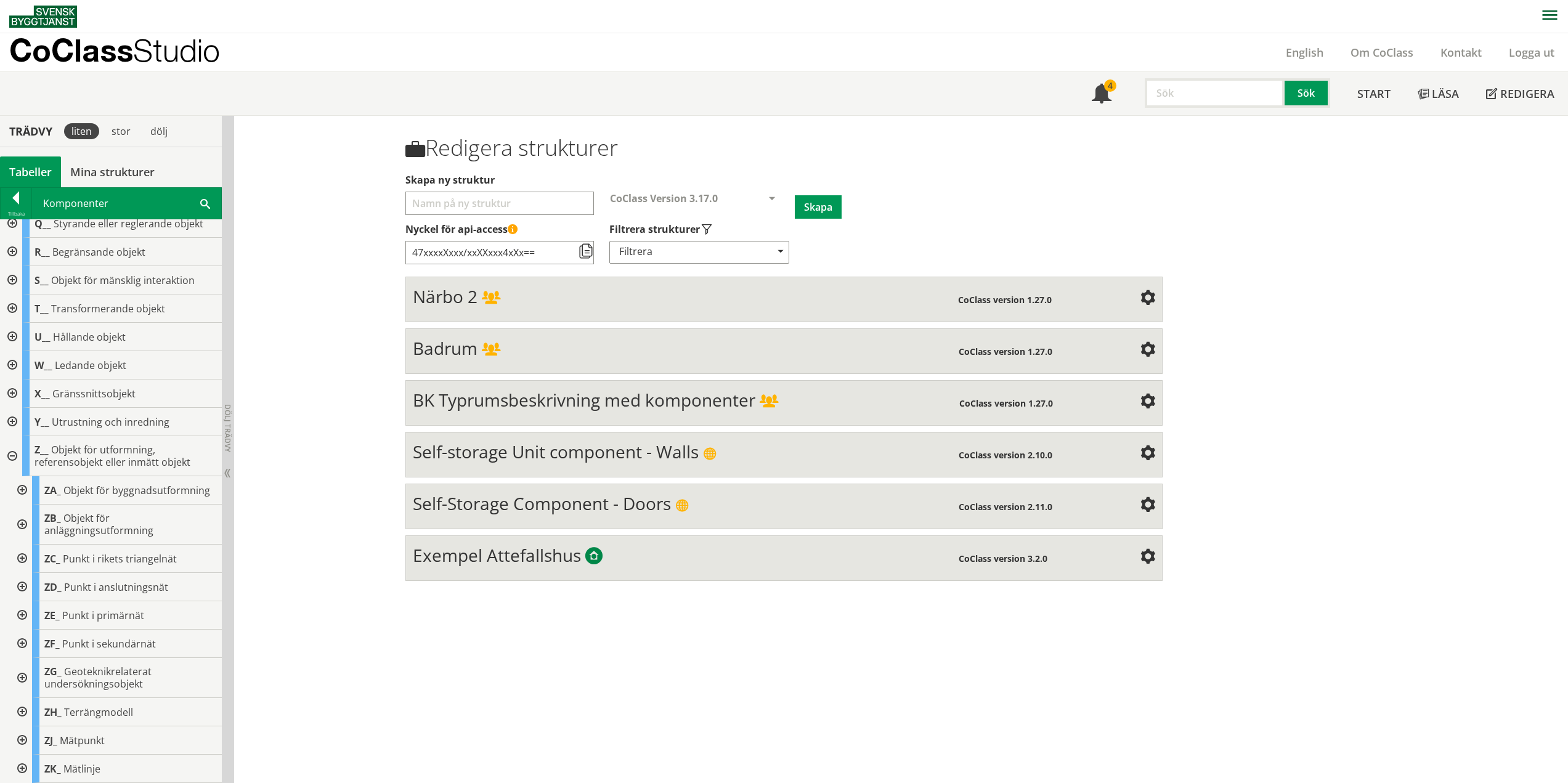
click at [27, 677] on div at bounding box center [21, 677] width 22 height 40
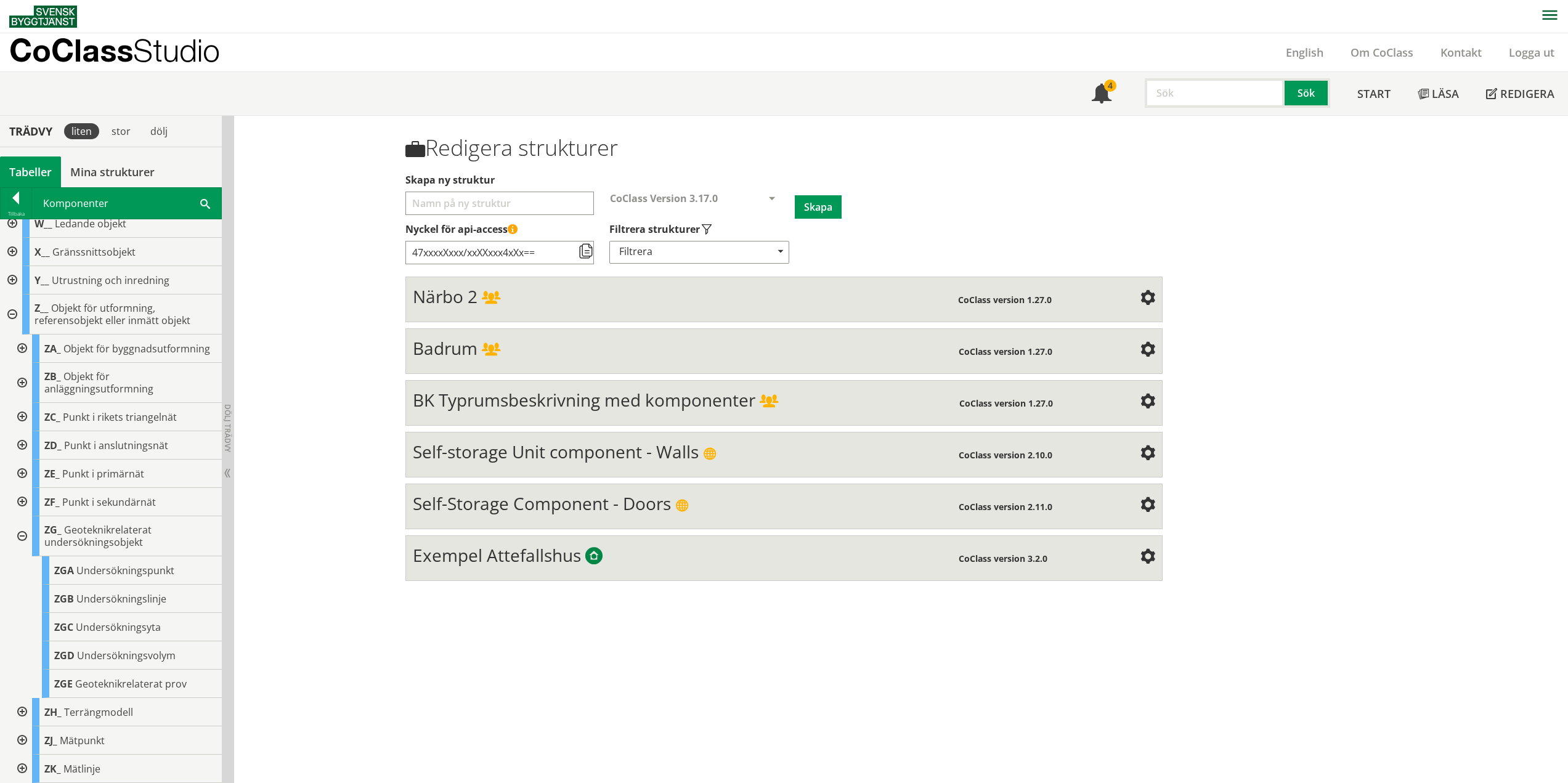
click at [22, 534] on div at bounding box center [21, 536] width 22 height 40
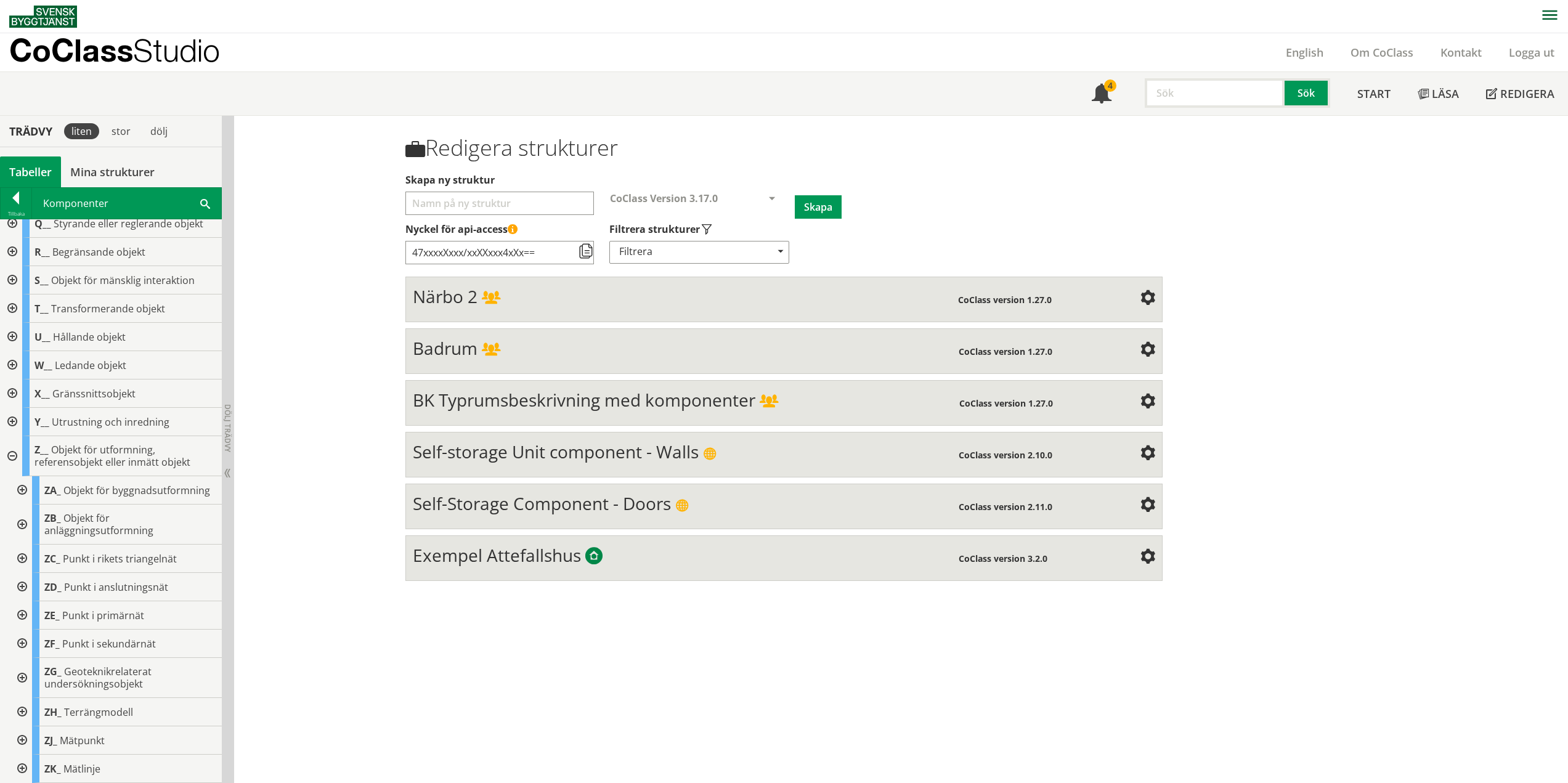
scroll to position [306, 0]
click at [25, 711] on div at bounding box center [21, 712] width 22 height 28
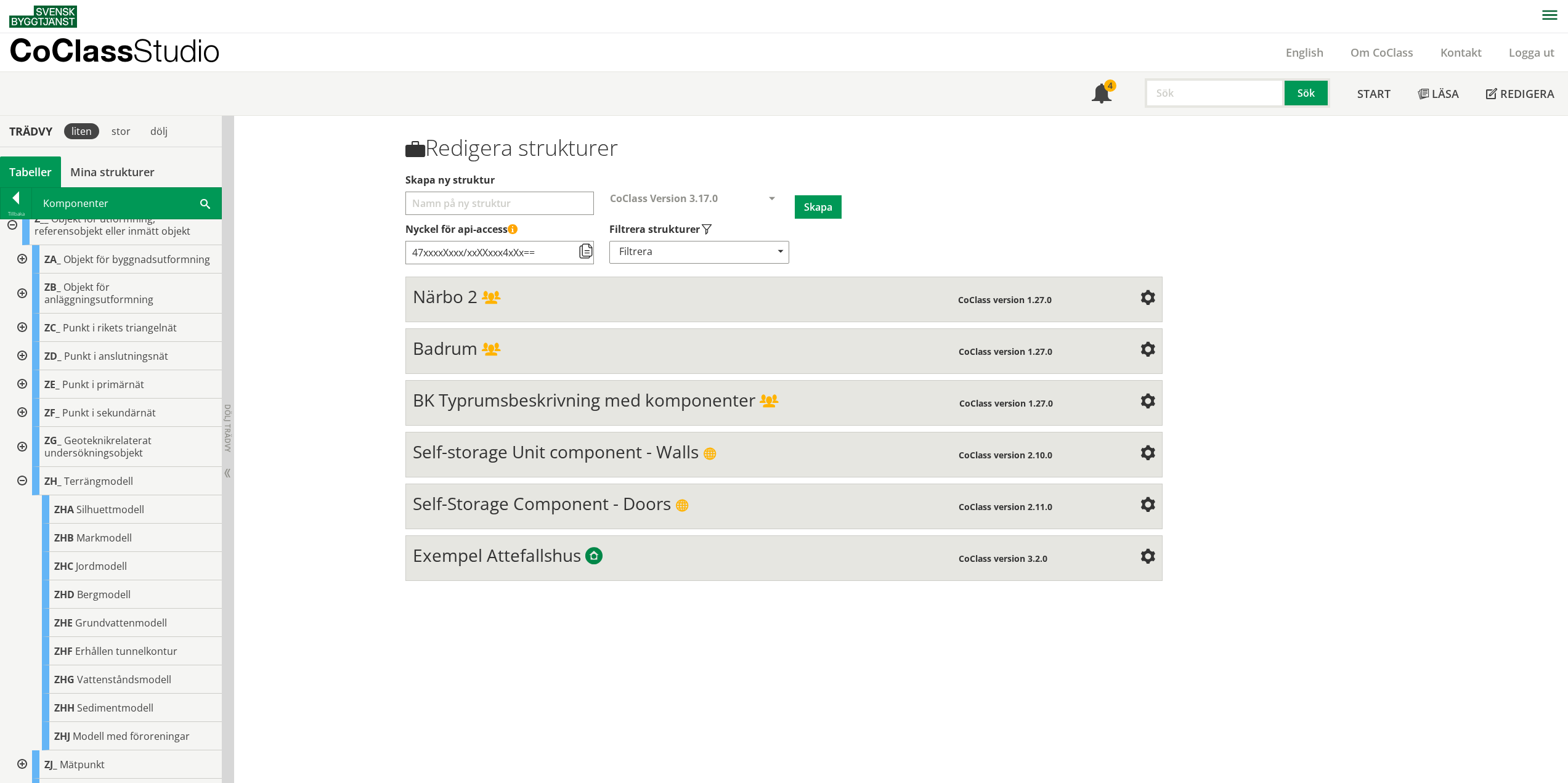
scroll to position [561, 0]
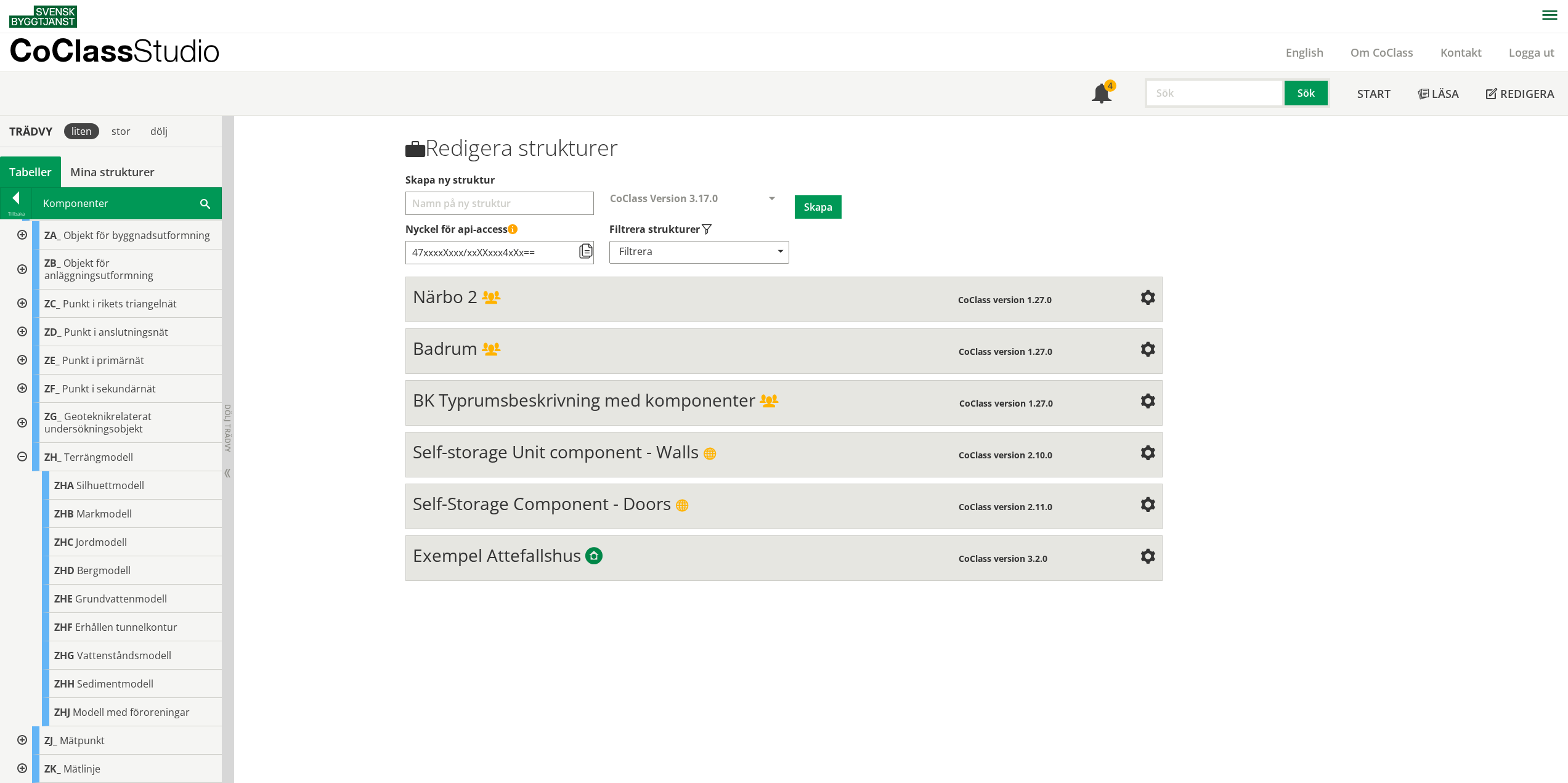
click at [25, 461] on div at bounding box center [21, 457] width 22 height 28
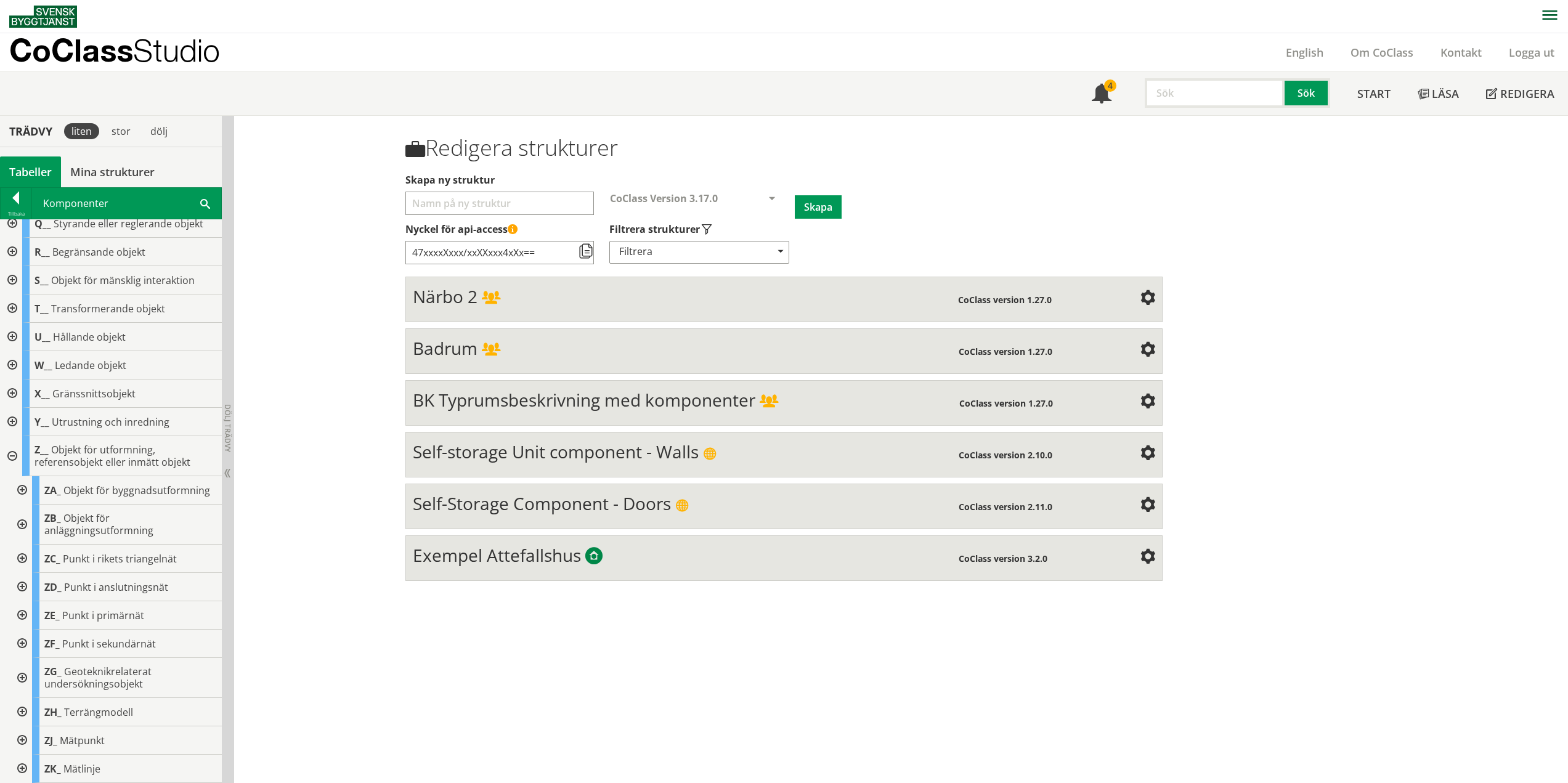
scroll to position [306, 0]
click at [21, 740] on div at bounding box center [21, 740] width 22 height 28
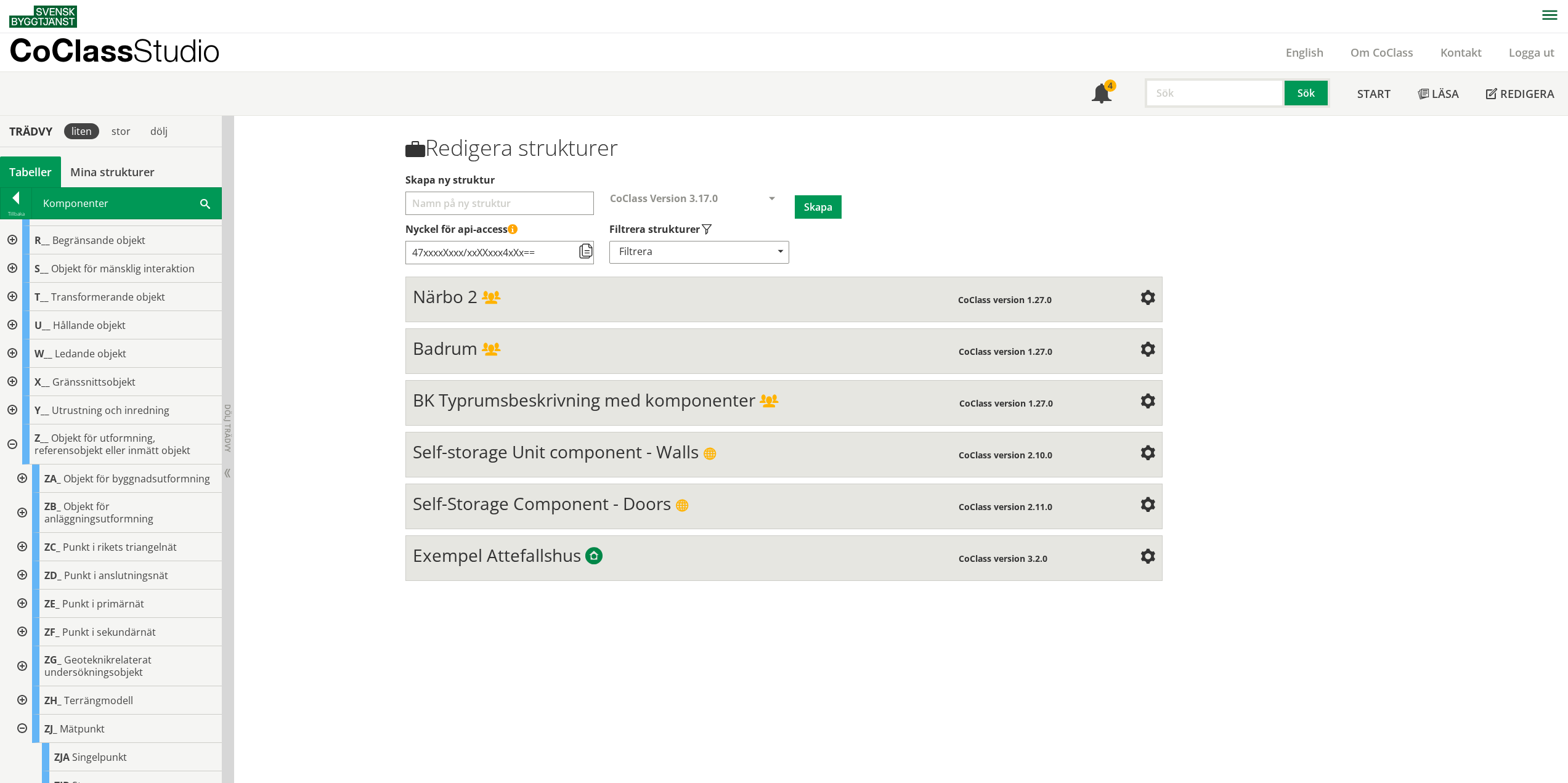
scroll to position [532, 0]
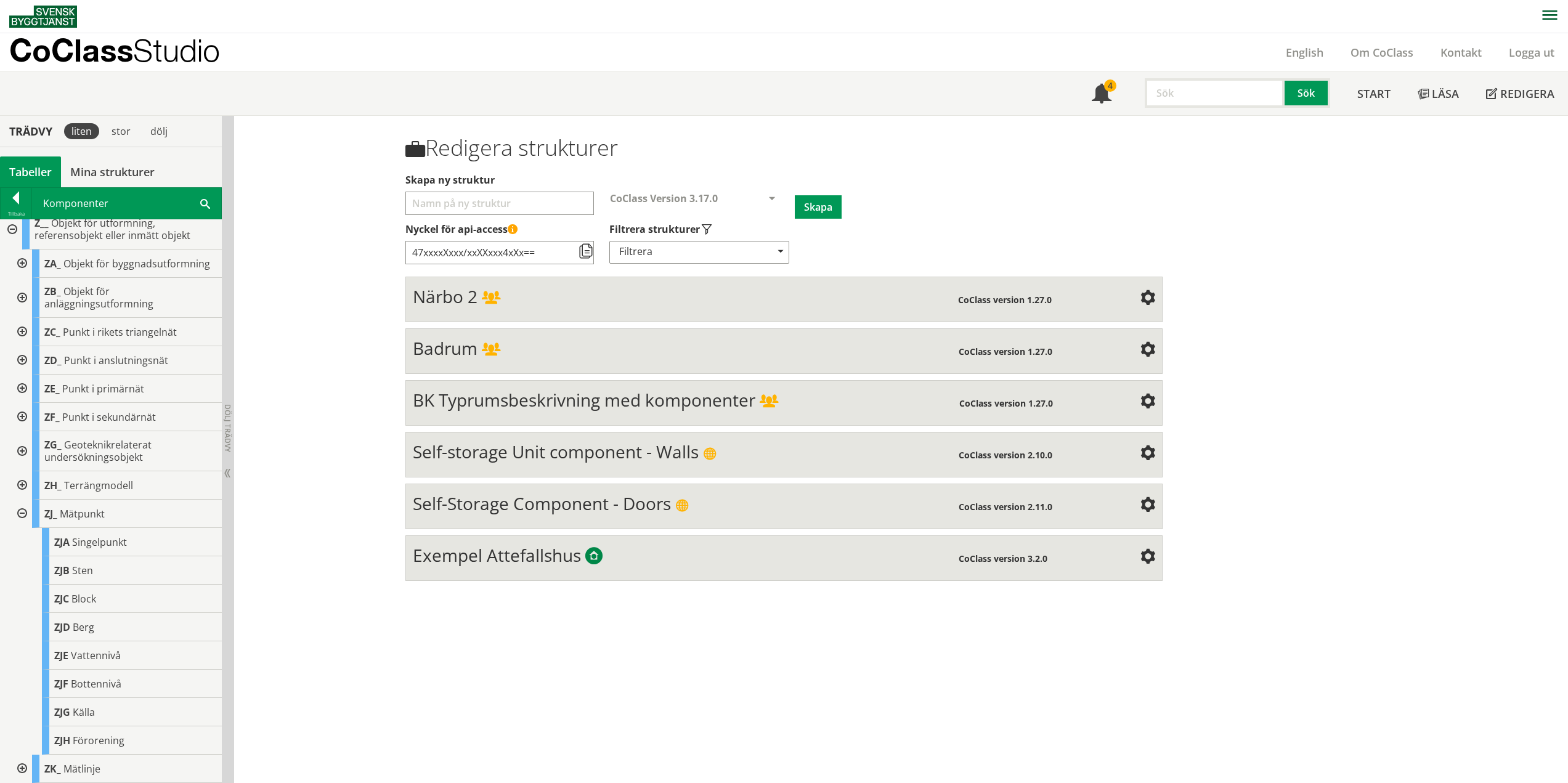
click at [19, 513] on div at bounding box center [21, 514] width 22 height 28
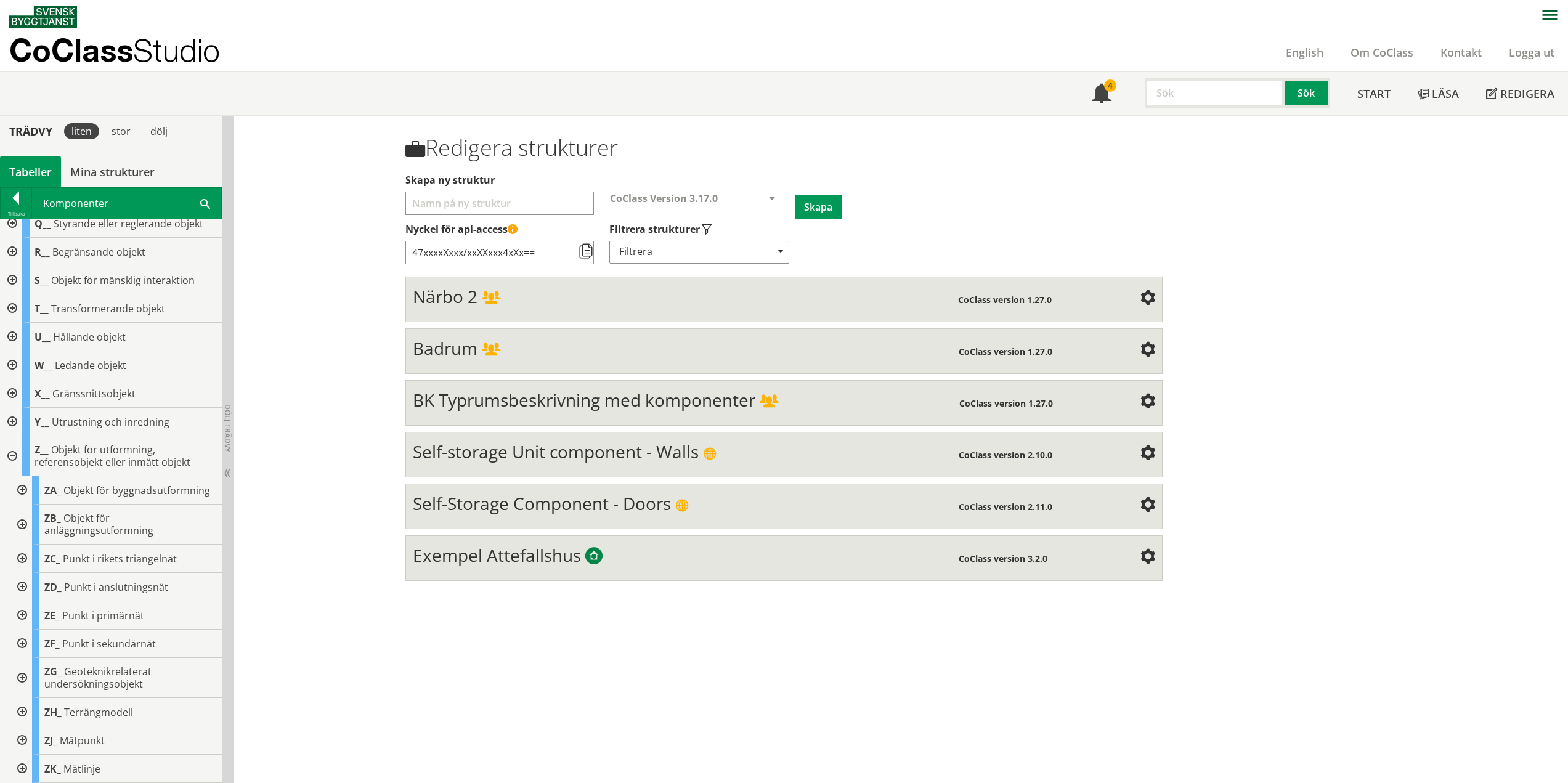
click at [25, 767] on div at bounding box center [21, 769] width 22 height 28
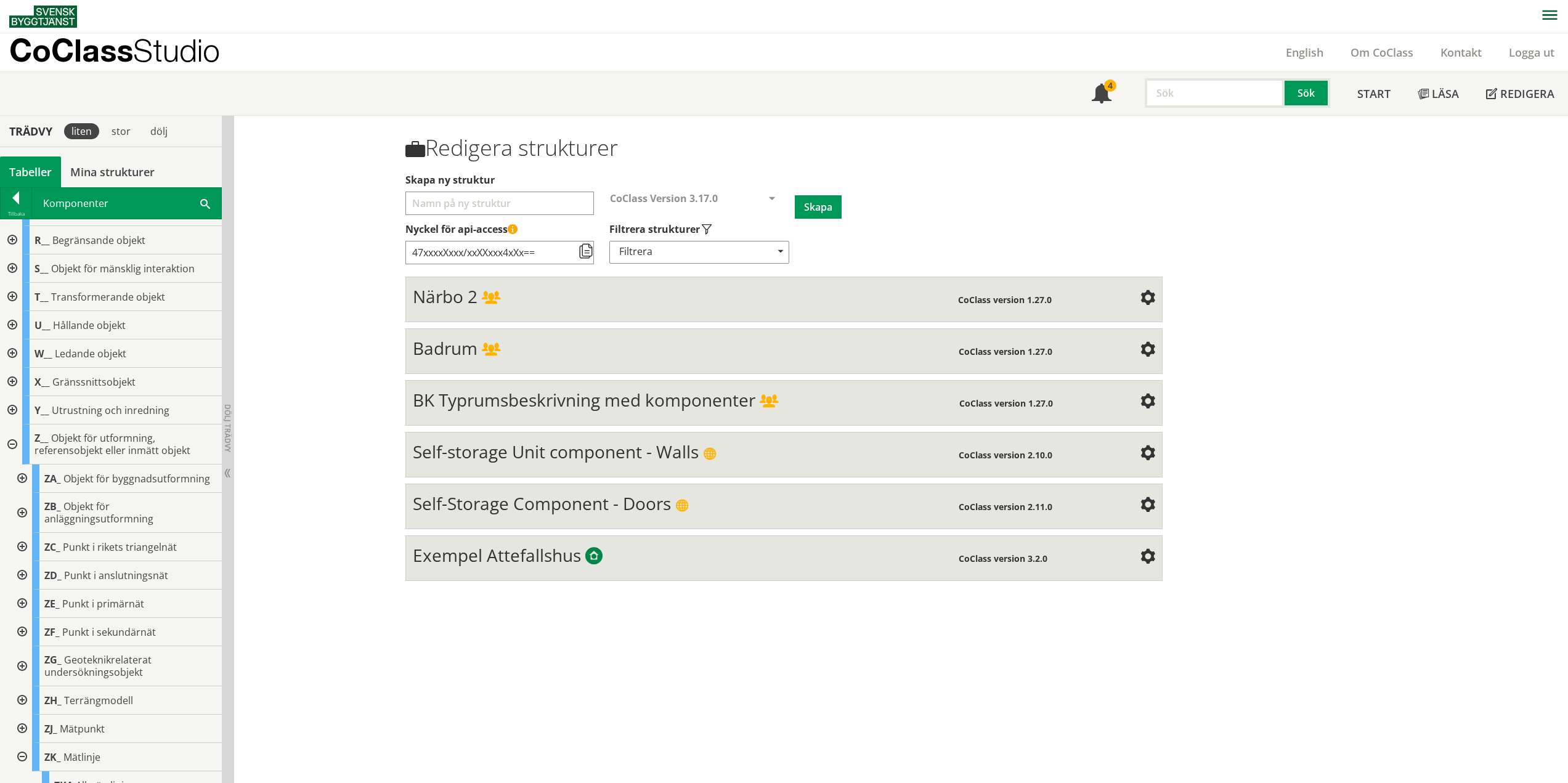
scroll to position [532, 0]
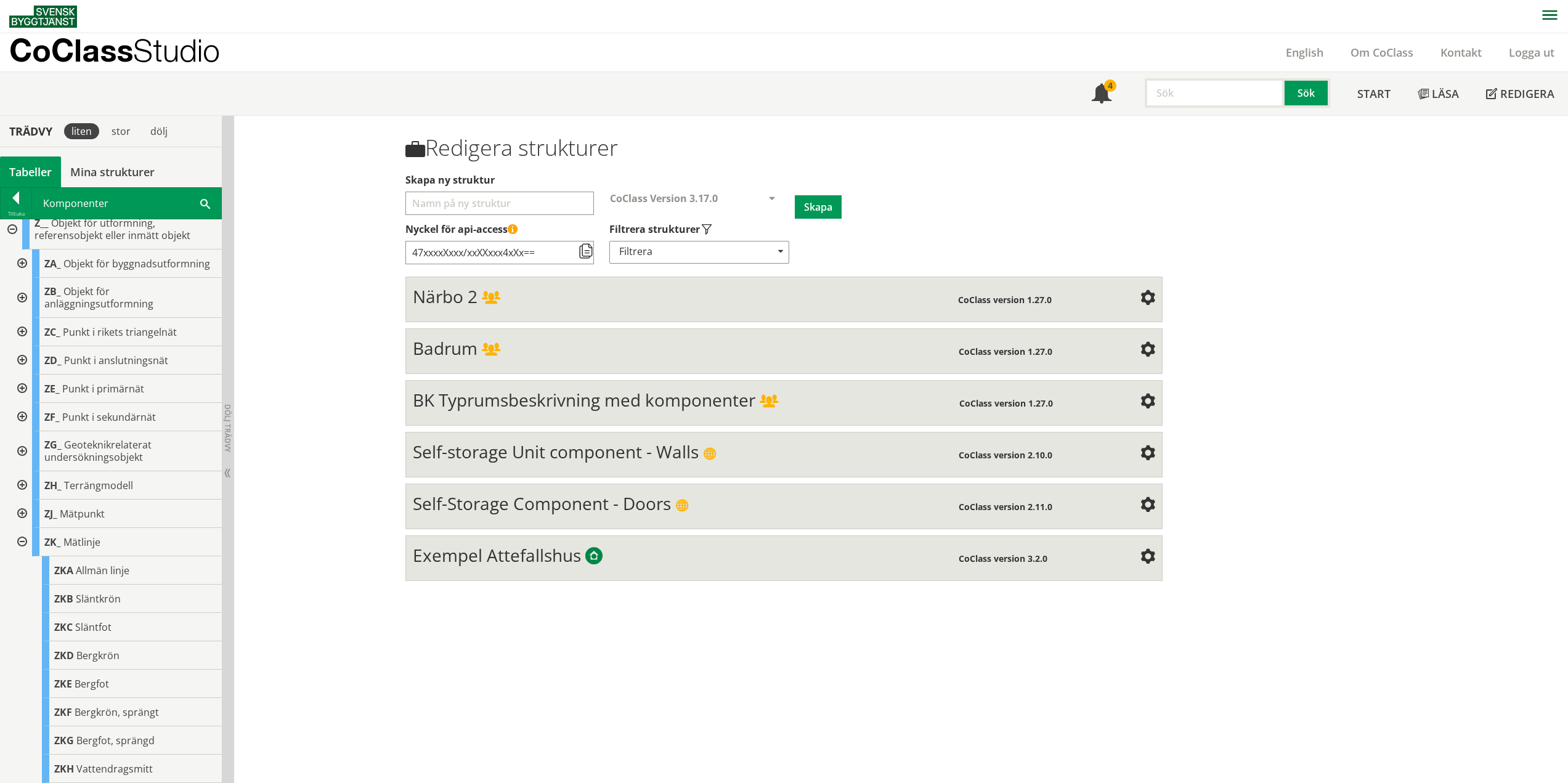
click at [21, 537] on div at bounding box center [21, 542] width 22 height 28
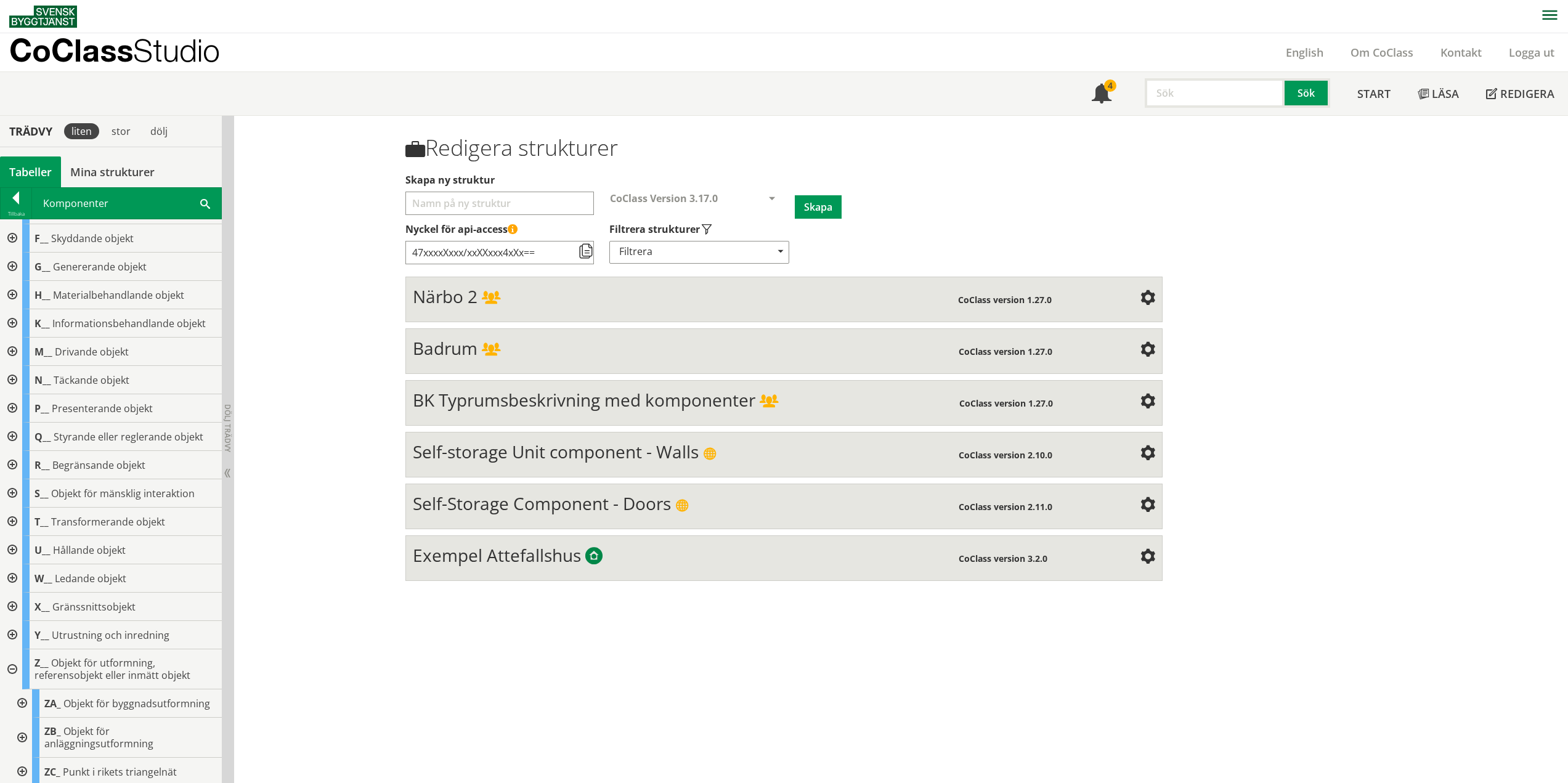
scroll to position [0, 0]
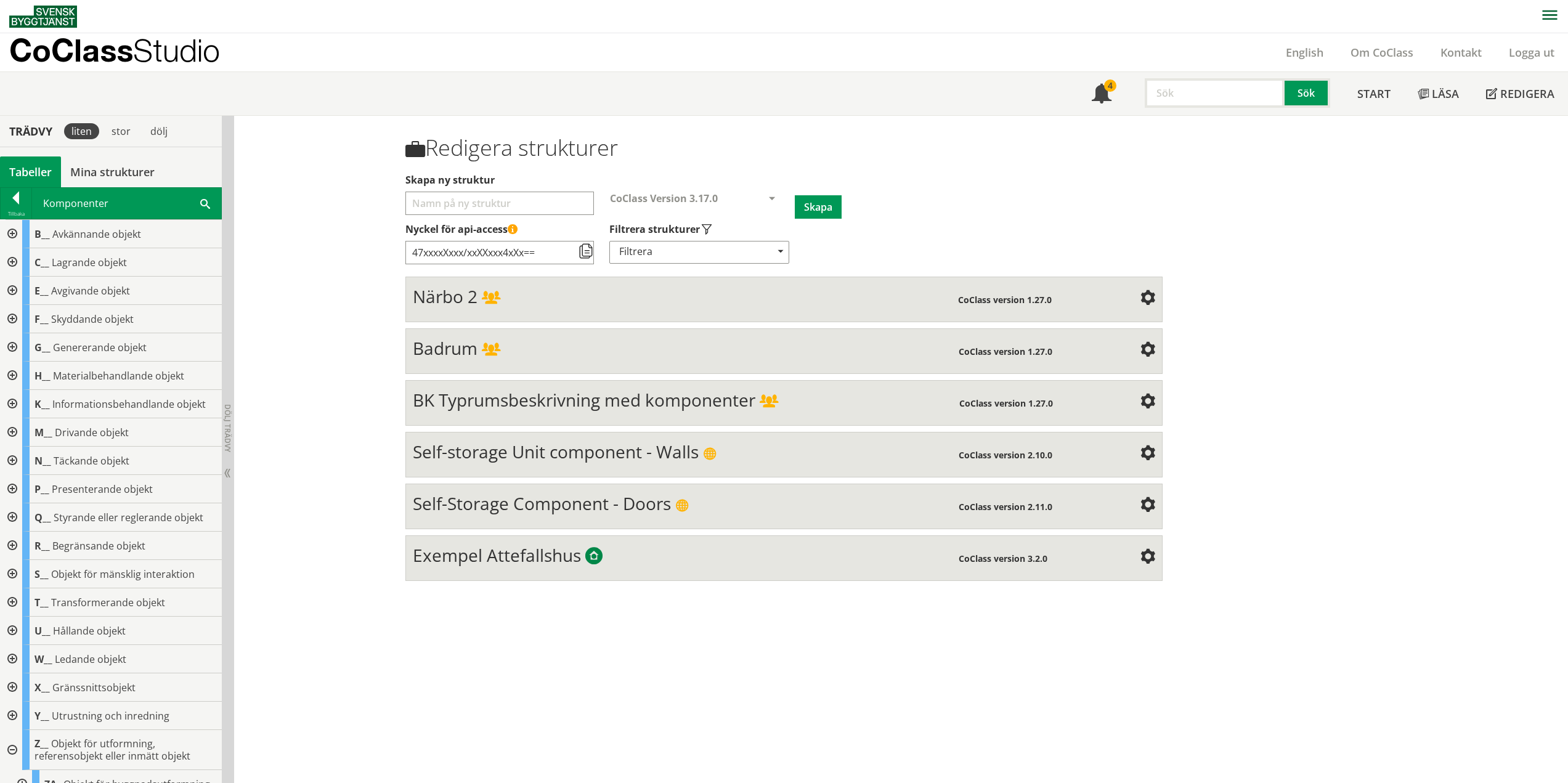
drag, startPoint x: 17, startPoint y: 749, endPoint x: 21, endPoint y: 730, distance: 19.4
click at [17, 750] on div at bounding box center [11, 750] width 22 height 40
click at [19, 202] on div at bounding box center [16, 201] width 31 height 17
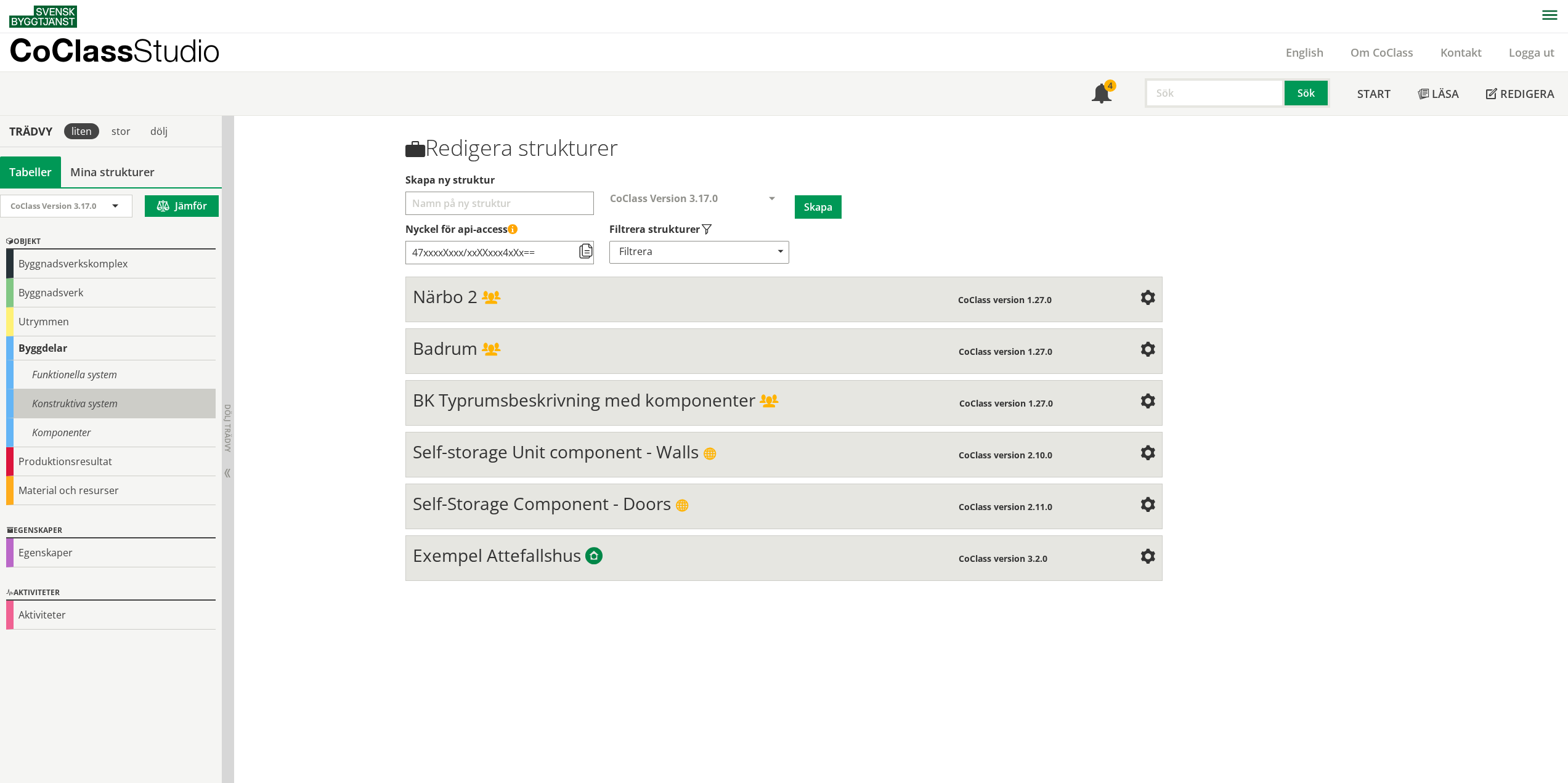
click at [66, 407] on div "Konstruktiva system" at bounding box center [111, 404] width 209 height 29
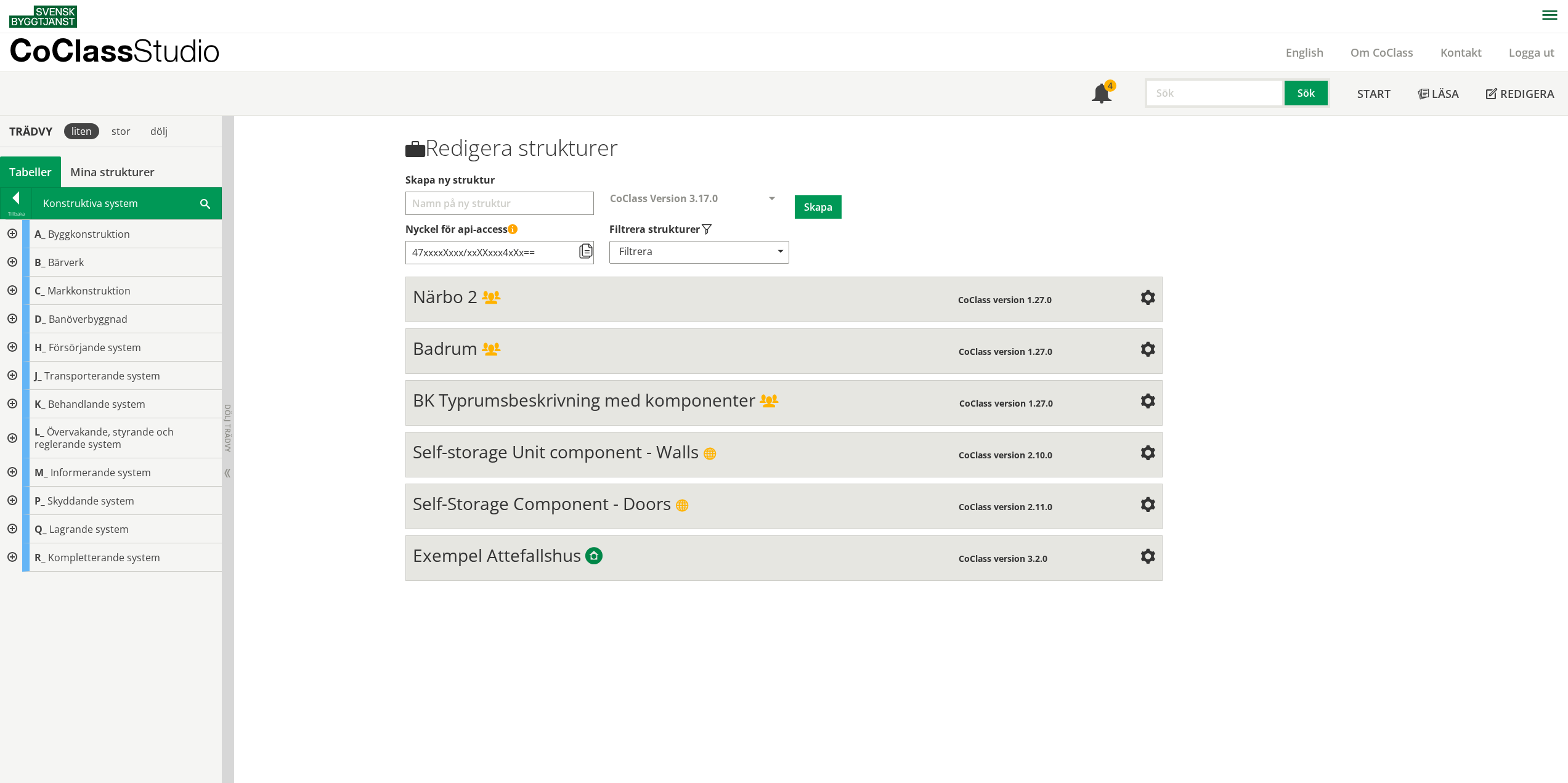
click at [91, 674] on div "A_ Byggkonstruktion B_ Bärverk C_ Markkonstruktion D_ Banöverbyggnad H_ Försörj…" at bounding box center [111, 501] width 222 height 564
click at [16, 230] on div at bounding box center [11, 234] width 22 height 28
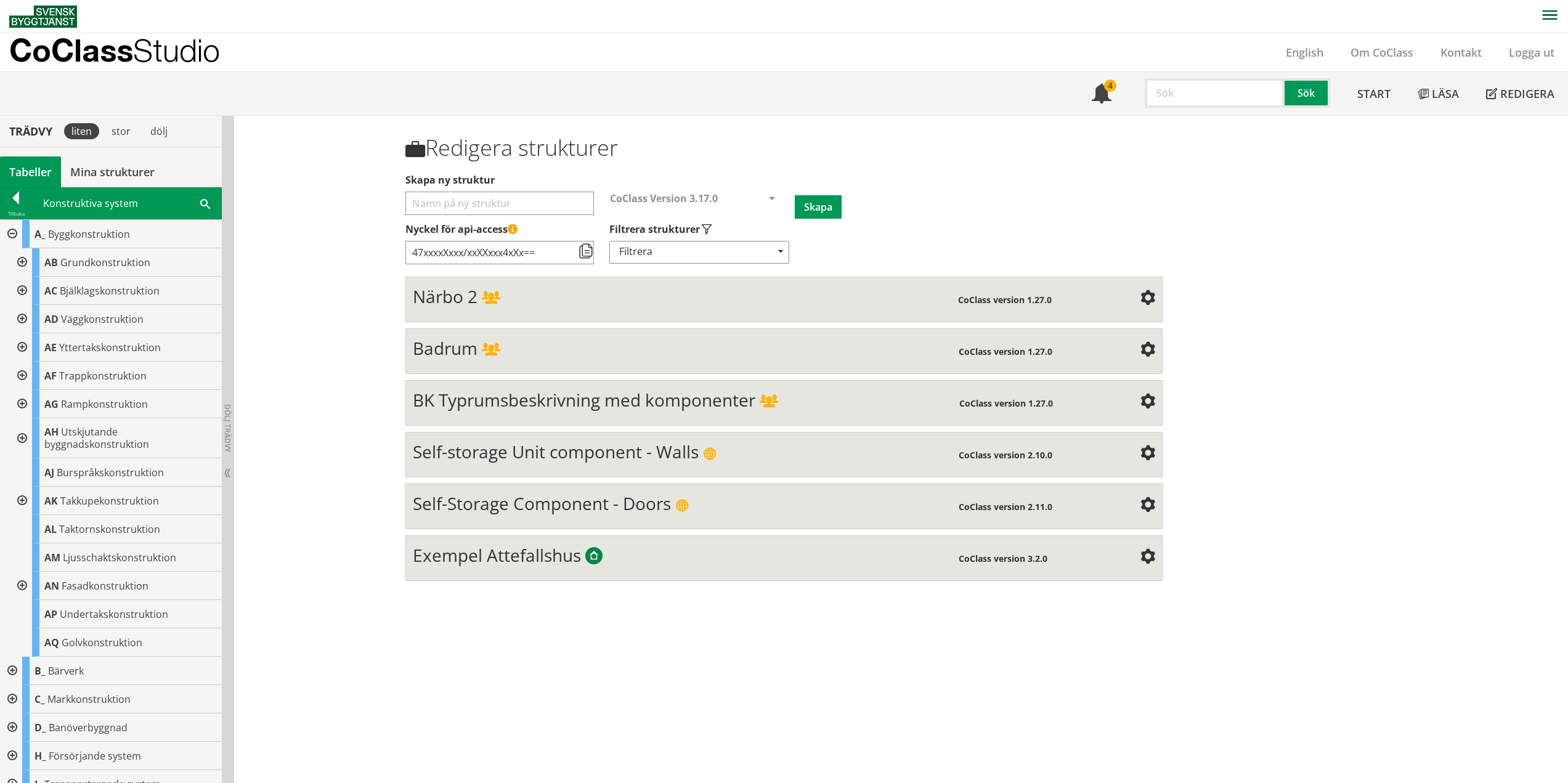
click at [22, 265] on div at bounding box center [21, 262] width 22 height 28
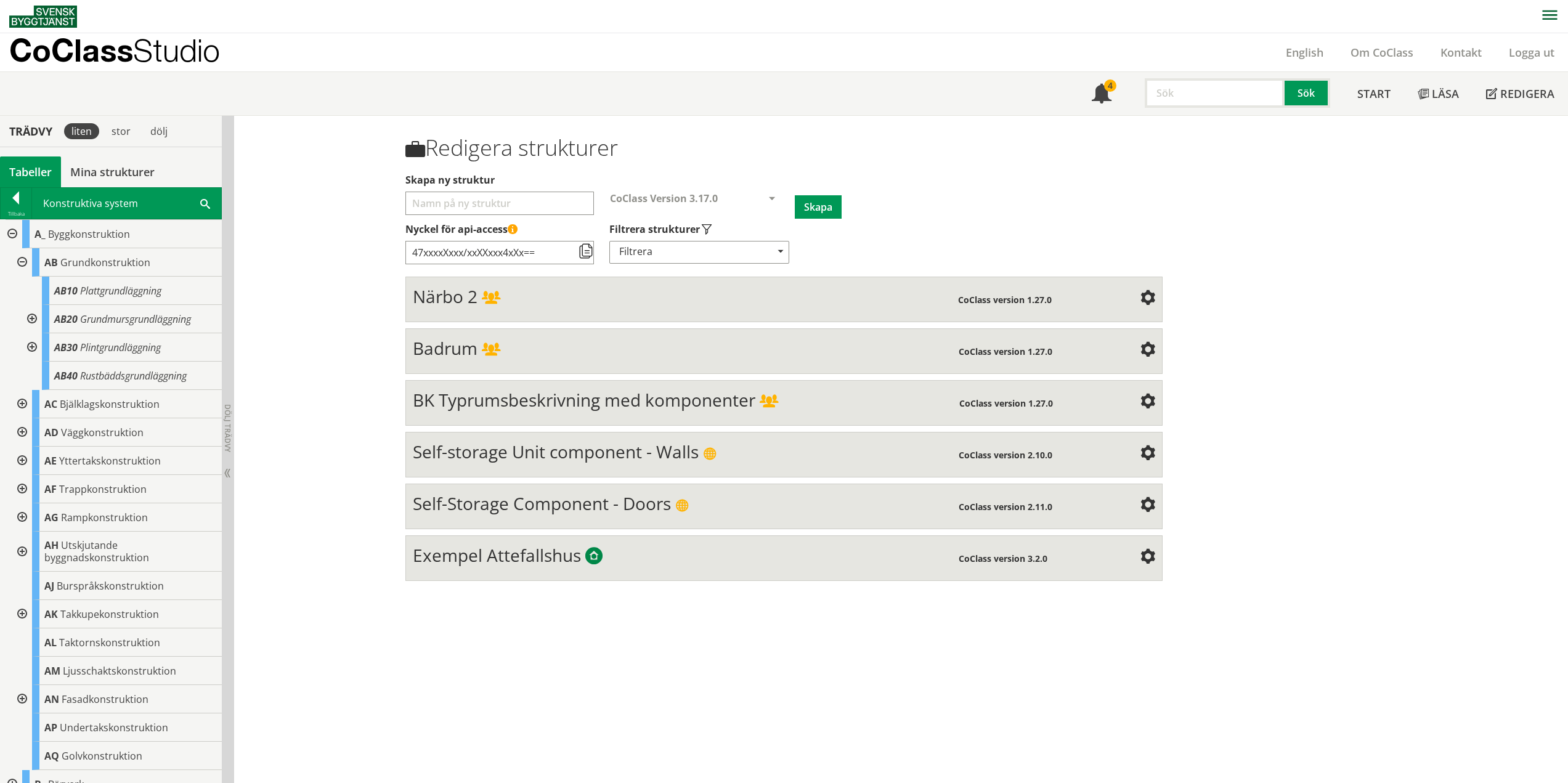
click at [32, 316] on div at bounding box center [30, 319] width 22 height 28
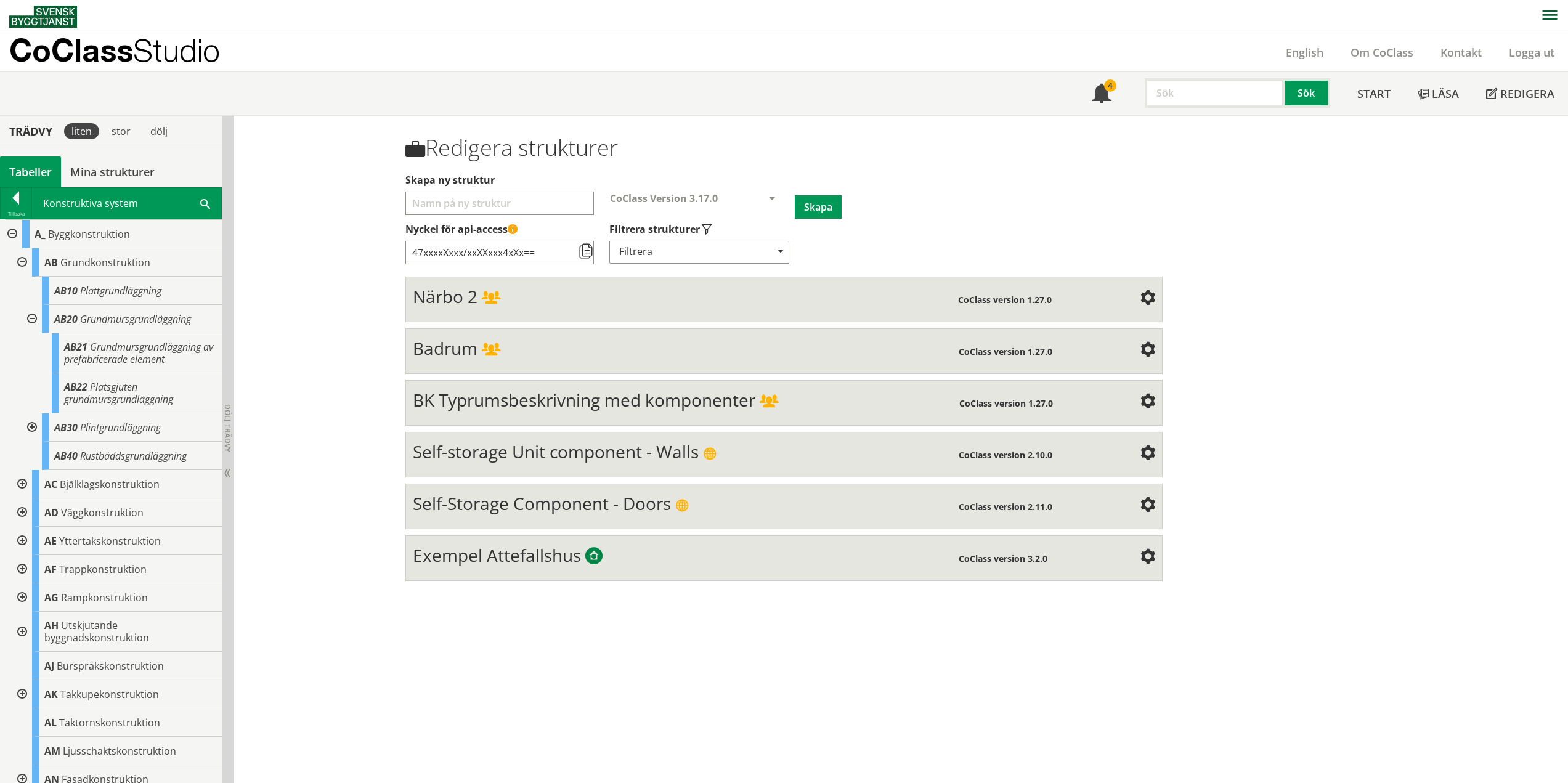
click at [30, 317] on div at bounding box center [30, 319] width 22 height 28
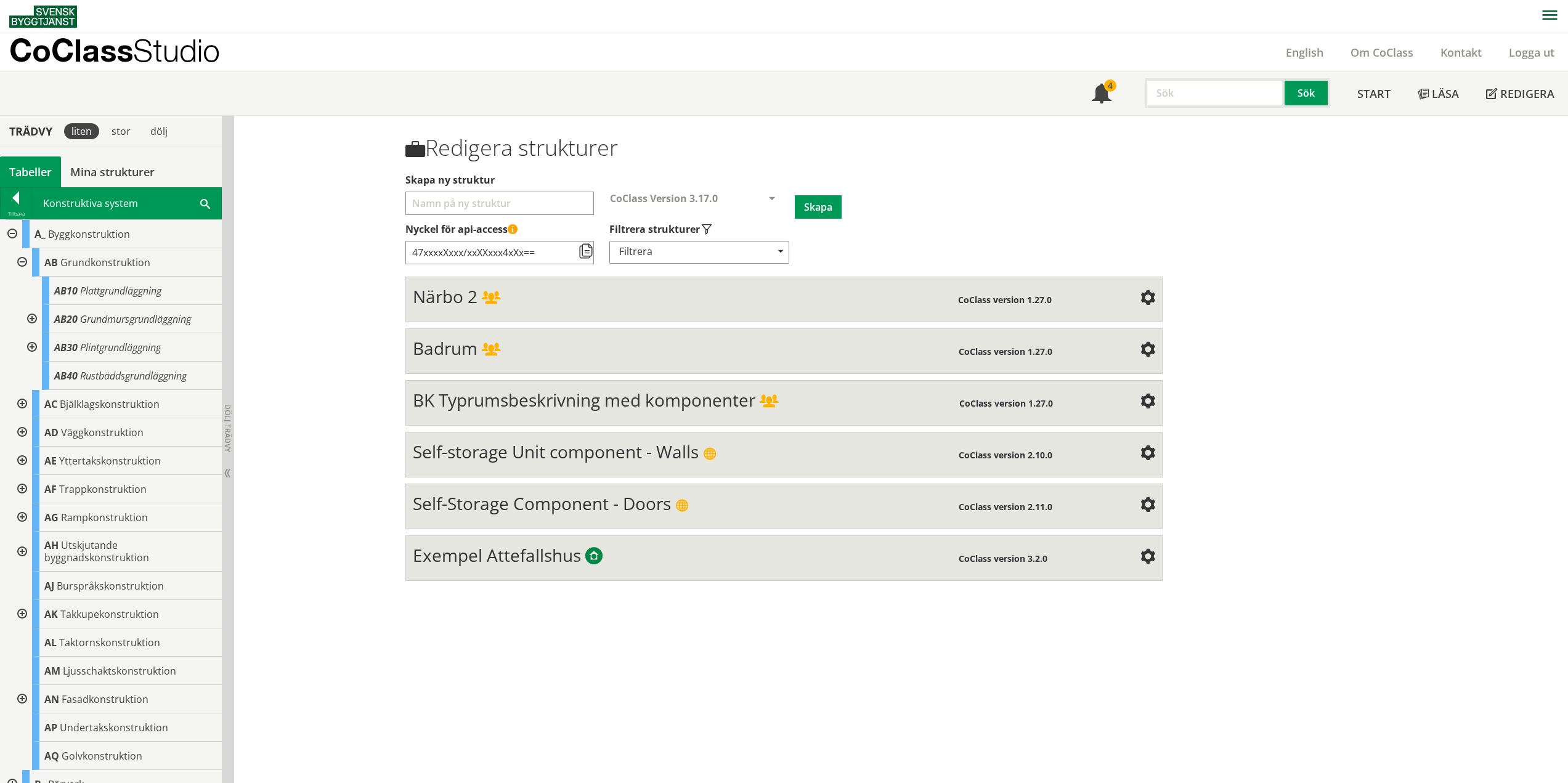
click at [30, 345] on div at bounding box center [30, 347] width 22 height 28
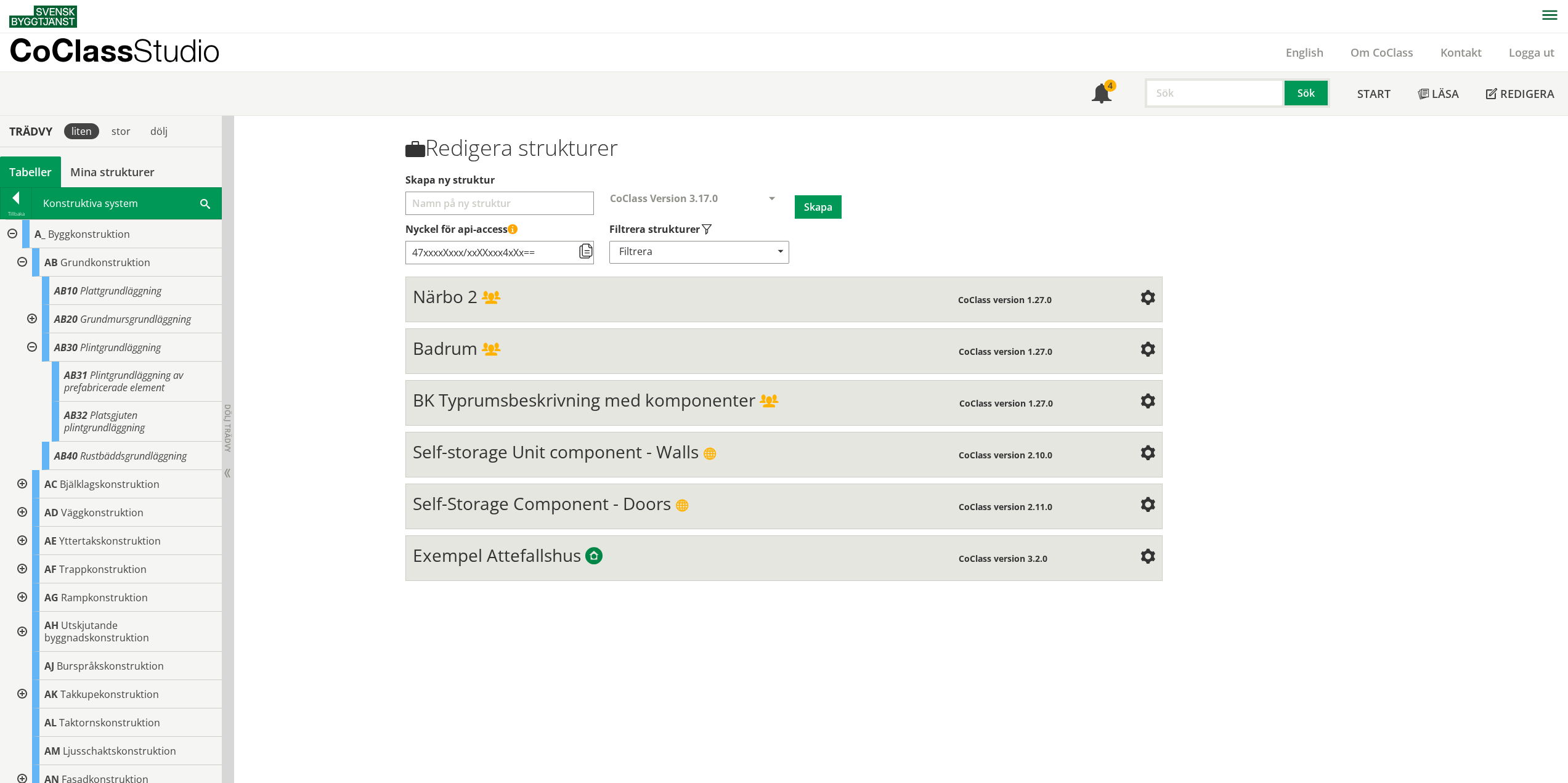
click at [30, 345] on div at bounding box center [30, 347] width 22 height 28
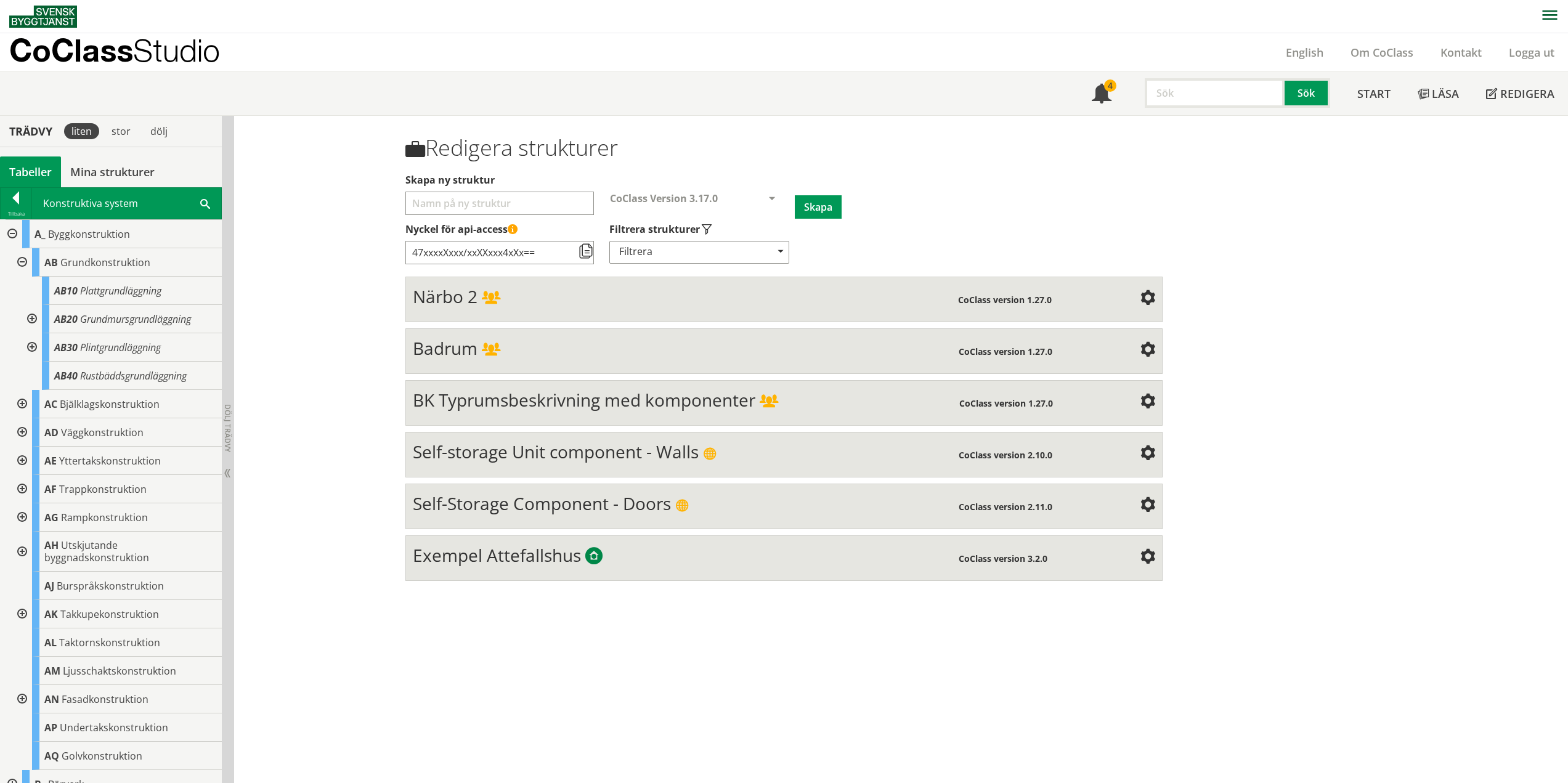
click at [25, 262] on div at bounding box center [21, 262] width 22 height 28
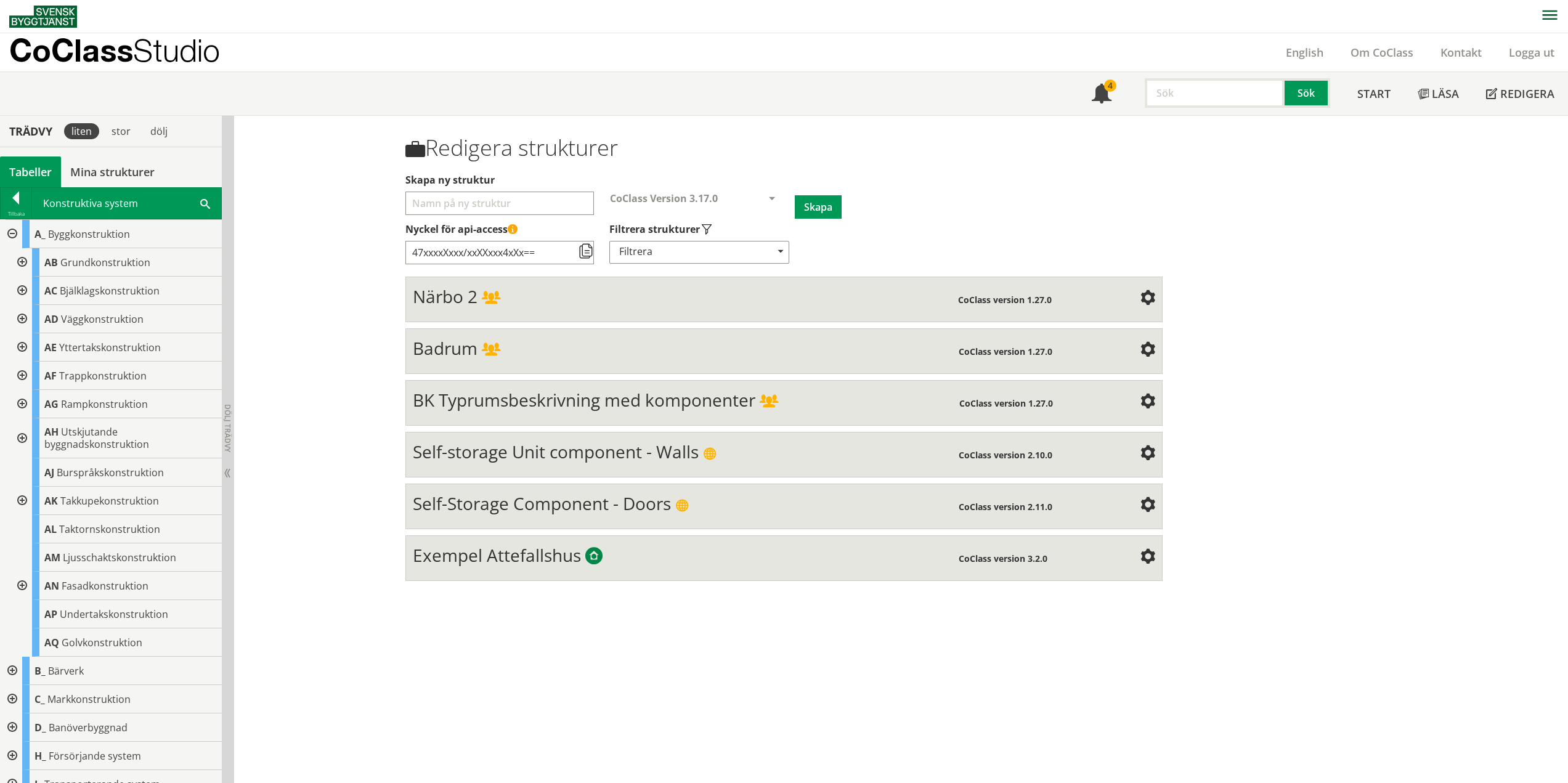
click at [23, 290] on div at bounding box center [21, 290] width 22 height 28
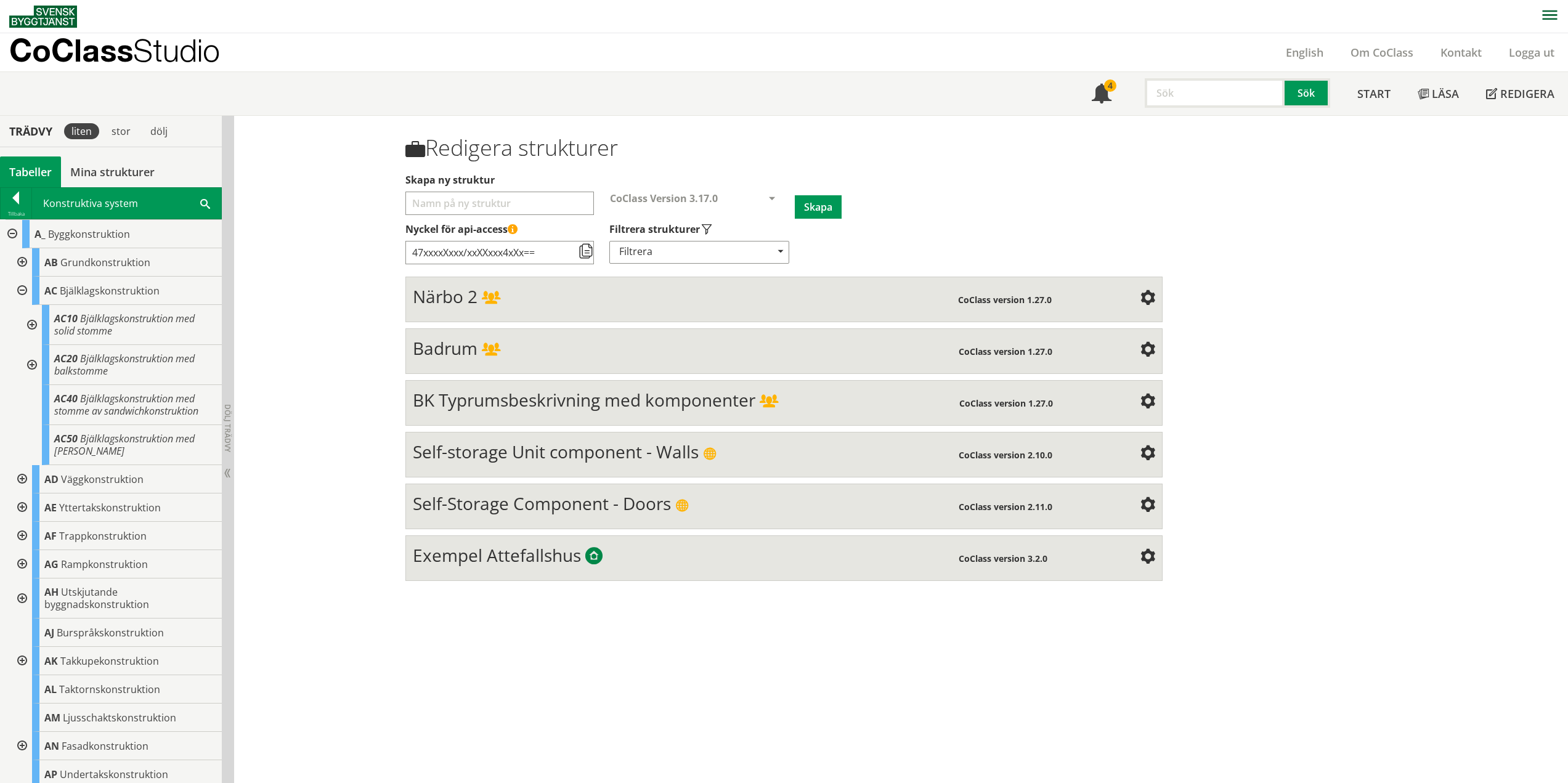
click at [30, 324] on div at bounding box center [30, 324] width 22 height 40
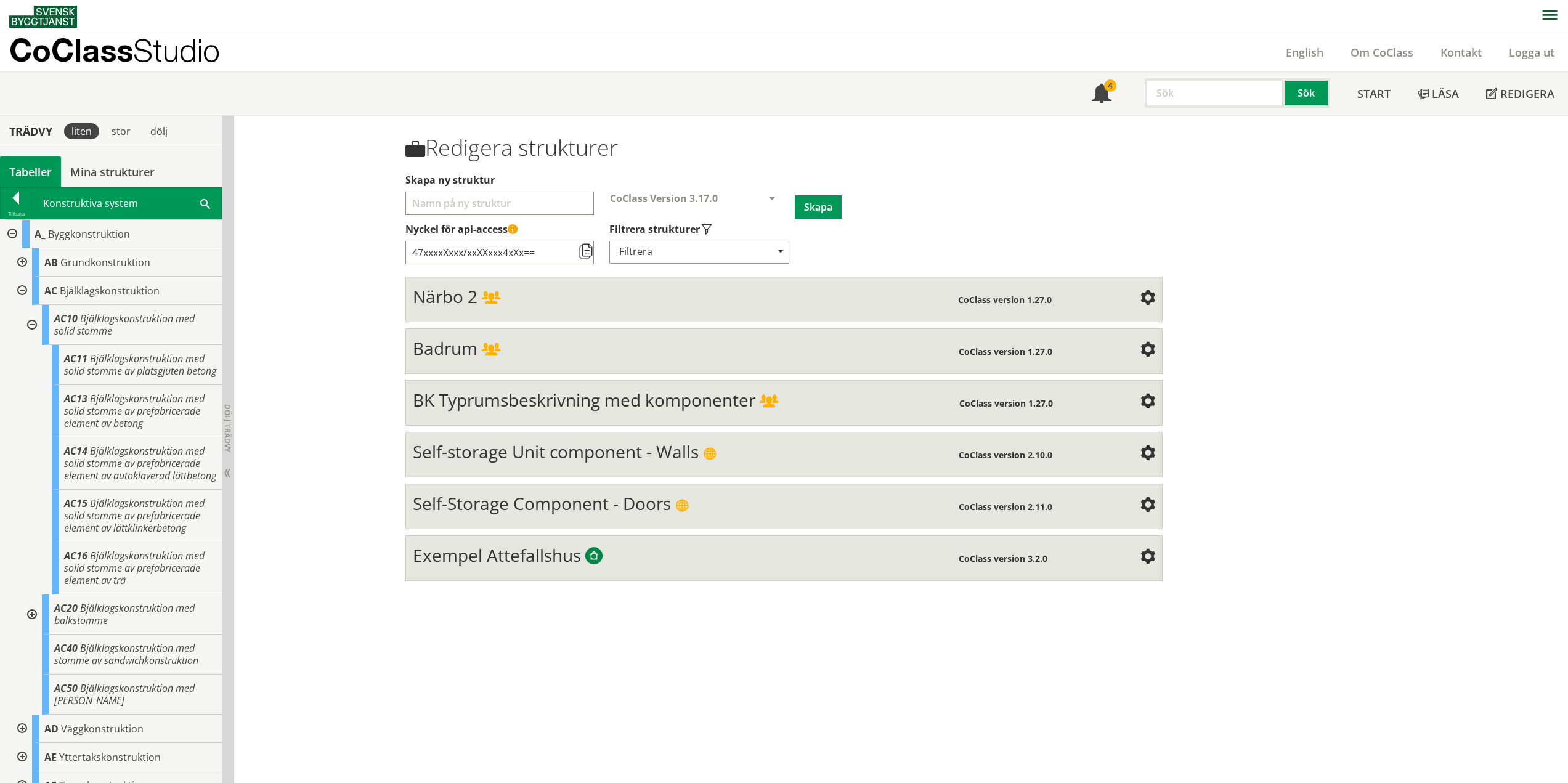
click at [30, 324] on div at bounding box center [30, 324] width 22 height 40
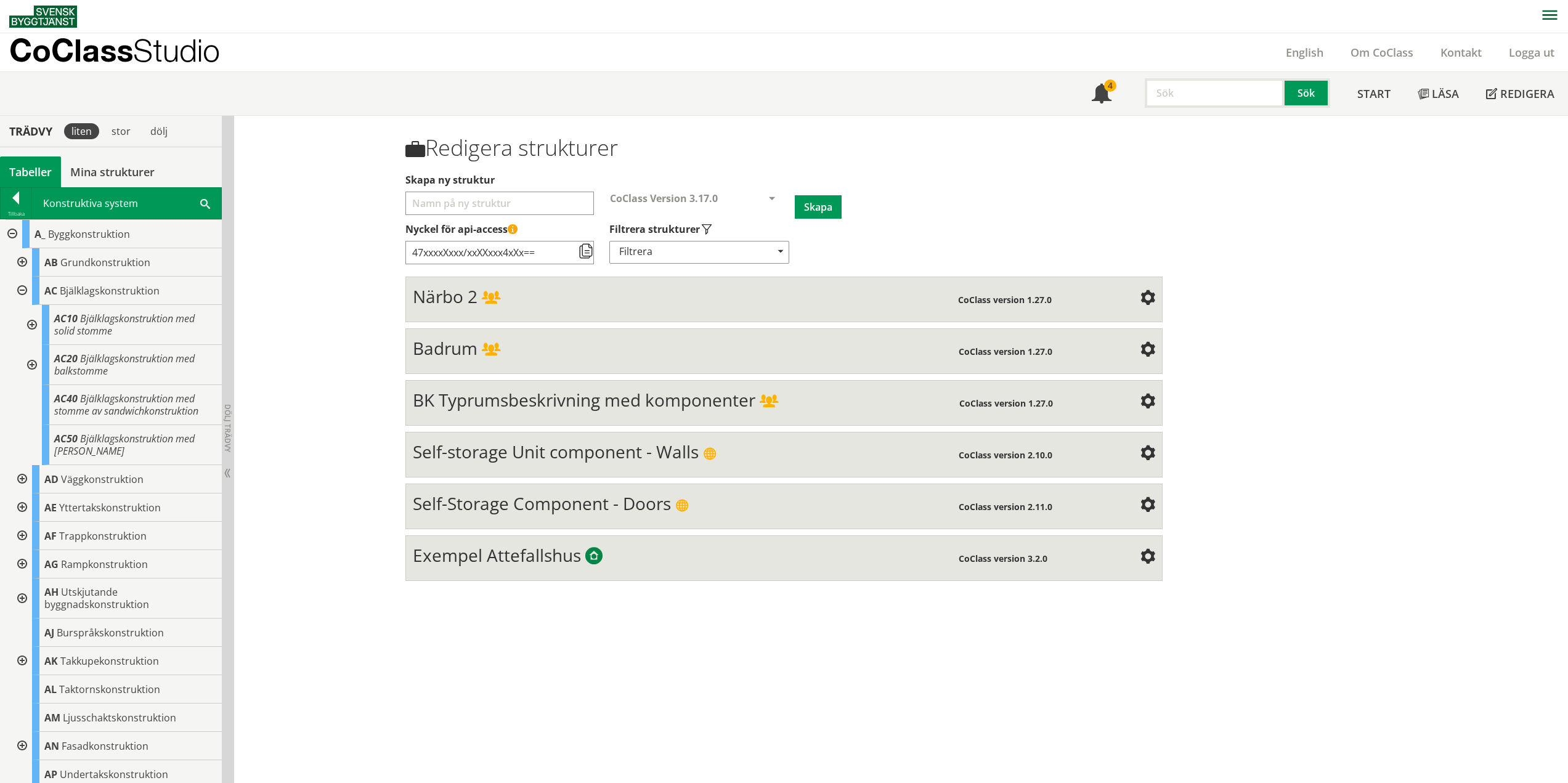
click at [34, 358] on div at bounding box center [30, 364] width 22 height 40
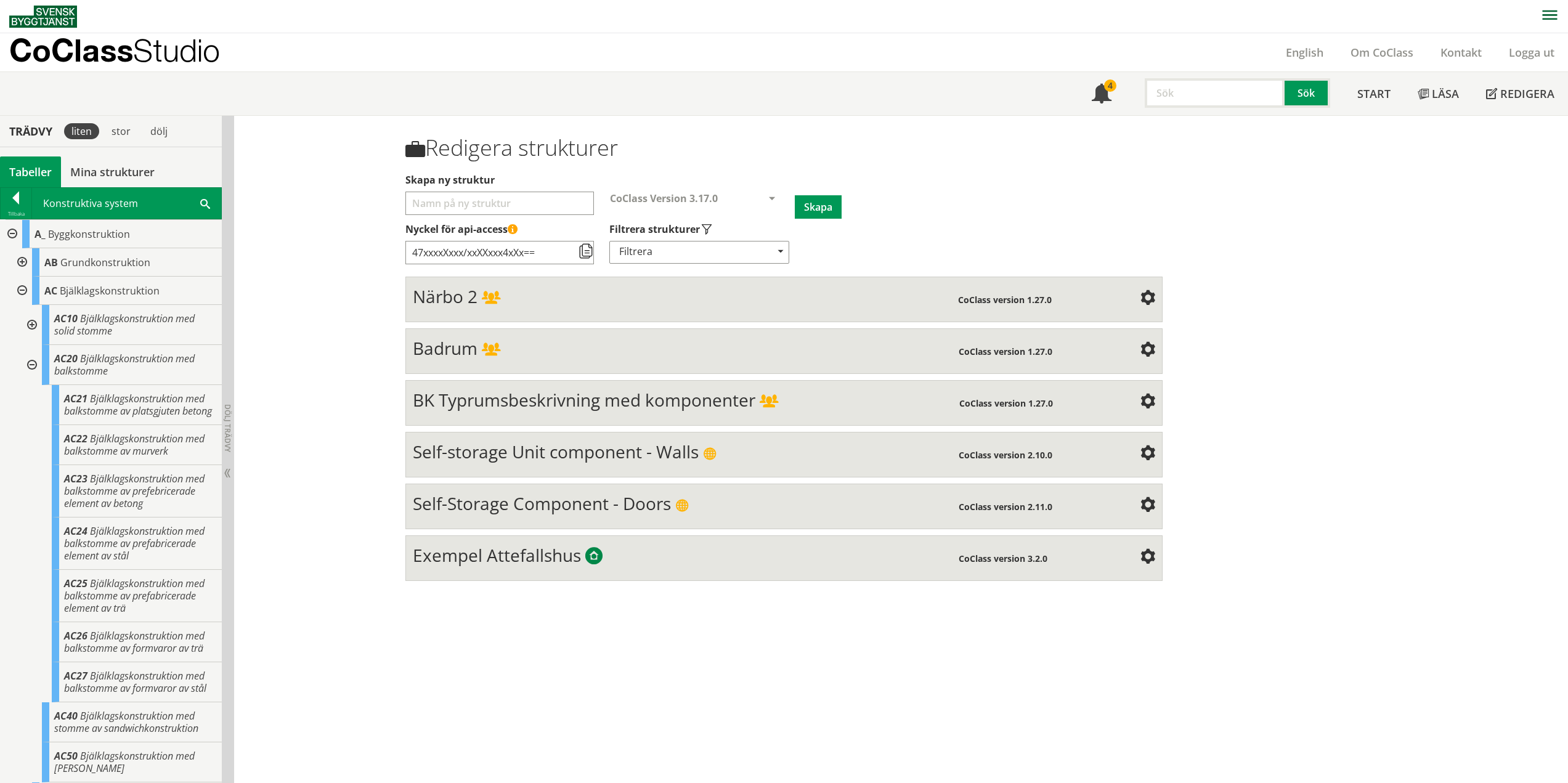
click at [34, 358] on div at bounding box center [30, 364] width 22 height 40
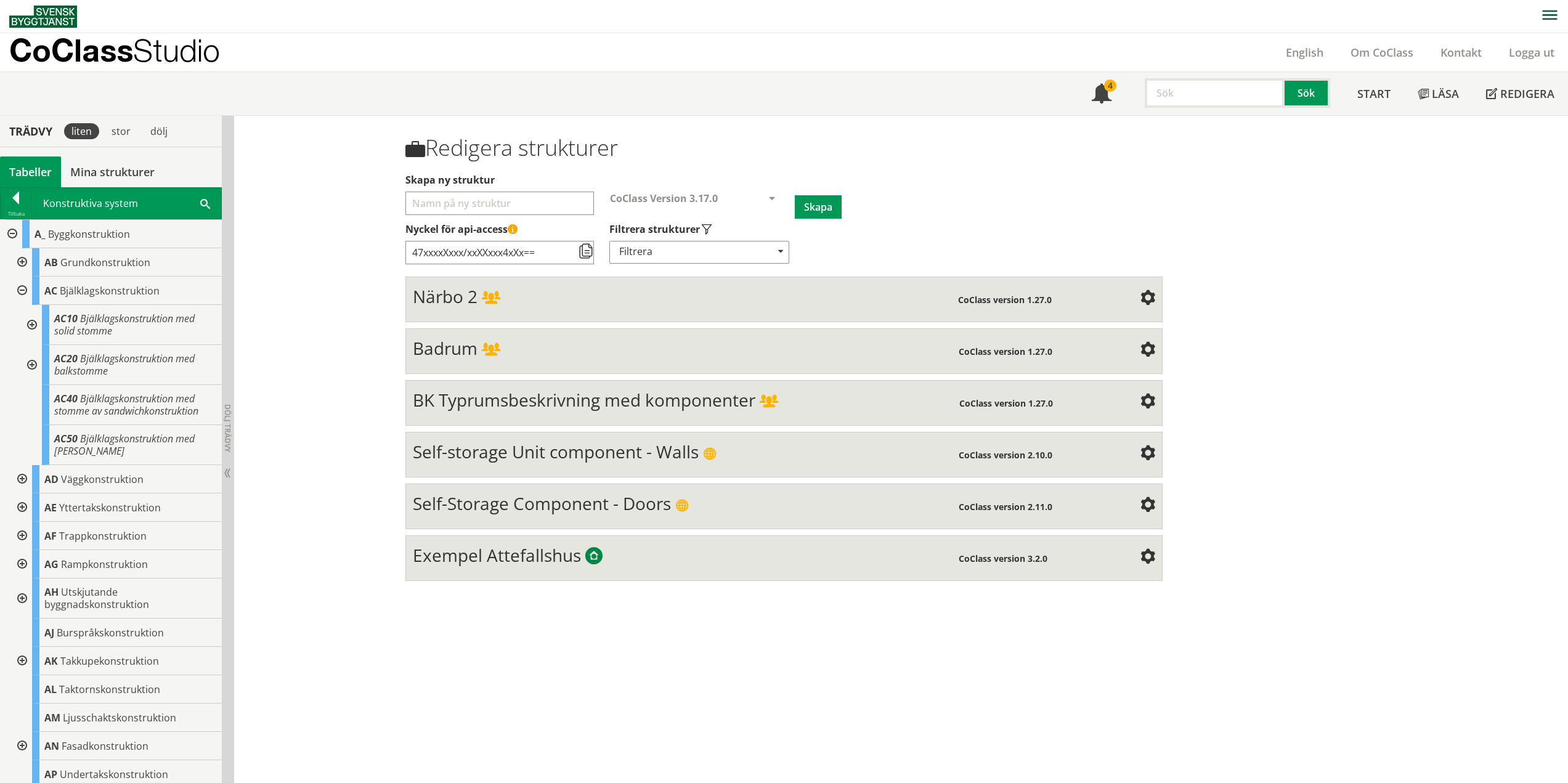
click at [22, 290] on div at bounding box center [21, 290] width 22 height 28
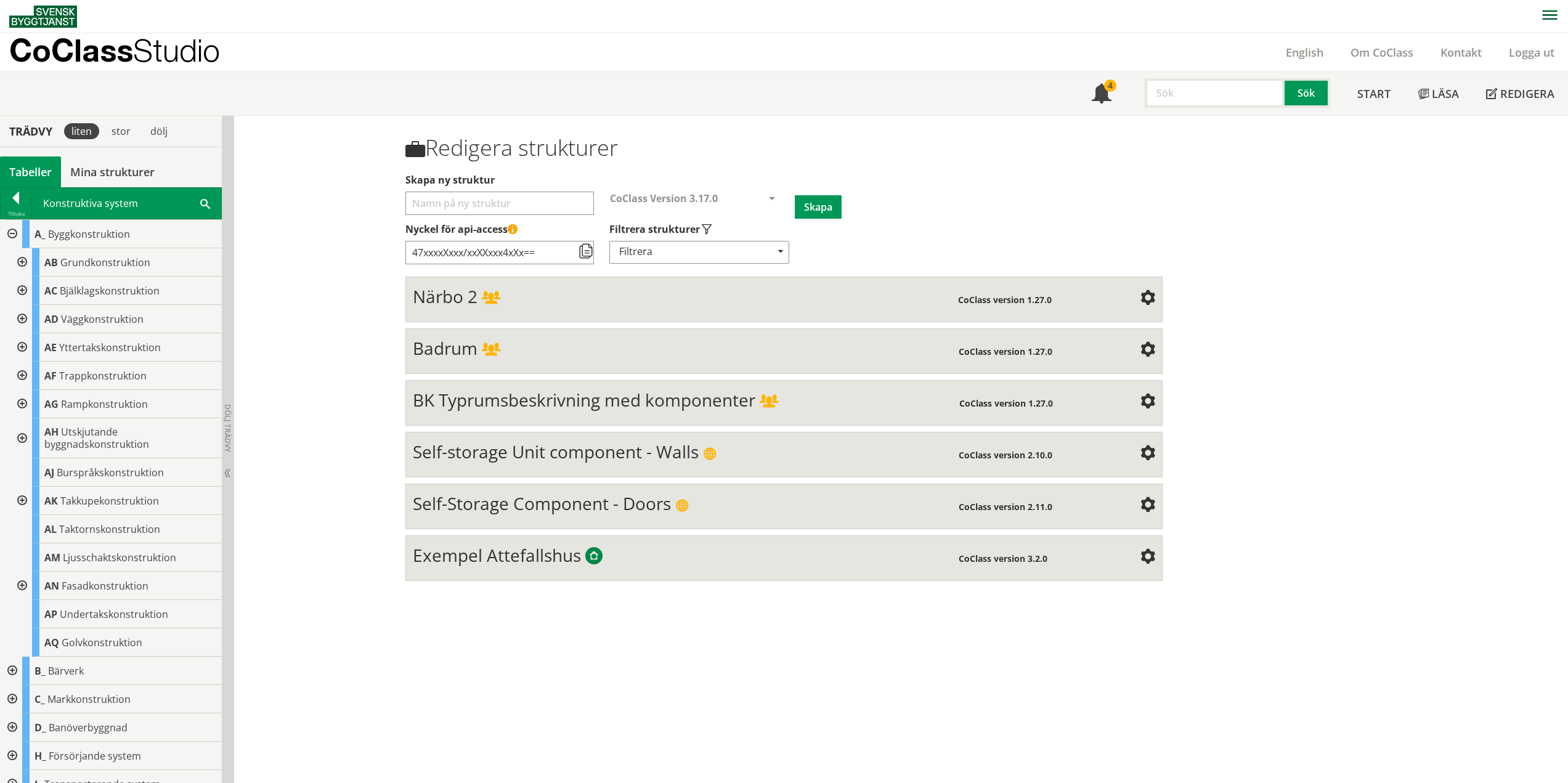
click at [14, 233] on div at bounding box center [11, 234] width 22 height 28
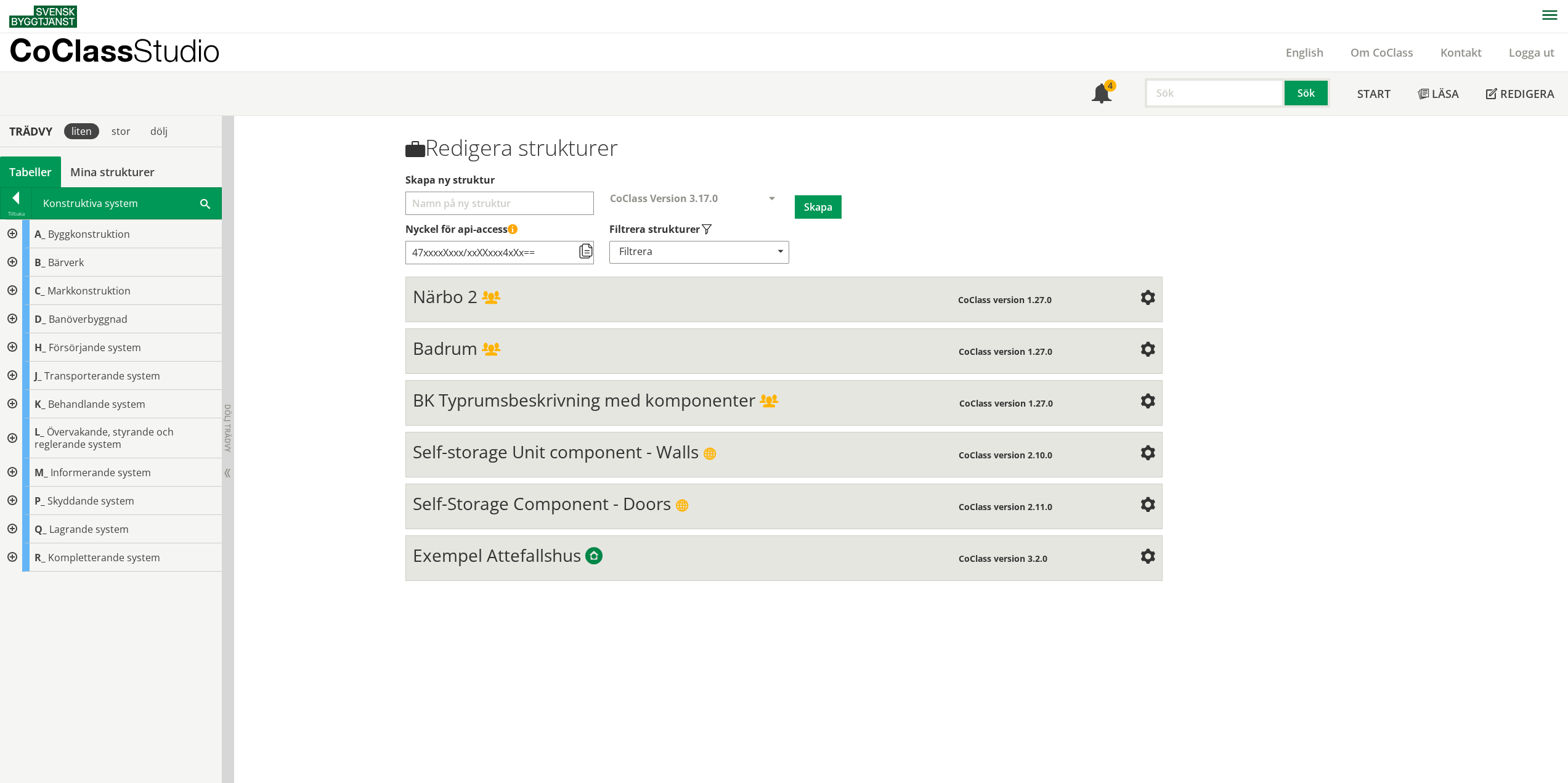
click at [15, 231] on div at bounding box center [11, 234] width 22 height 28
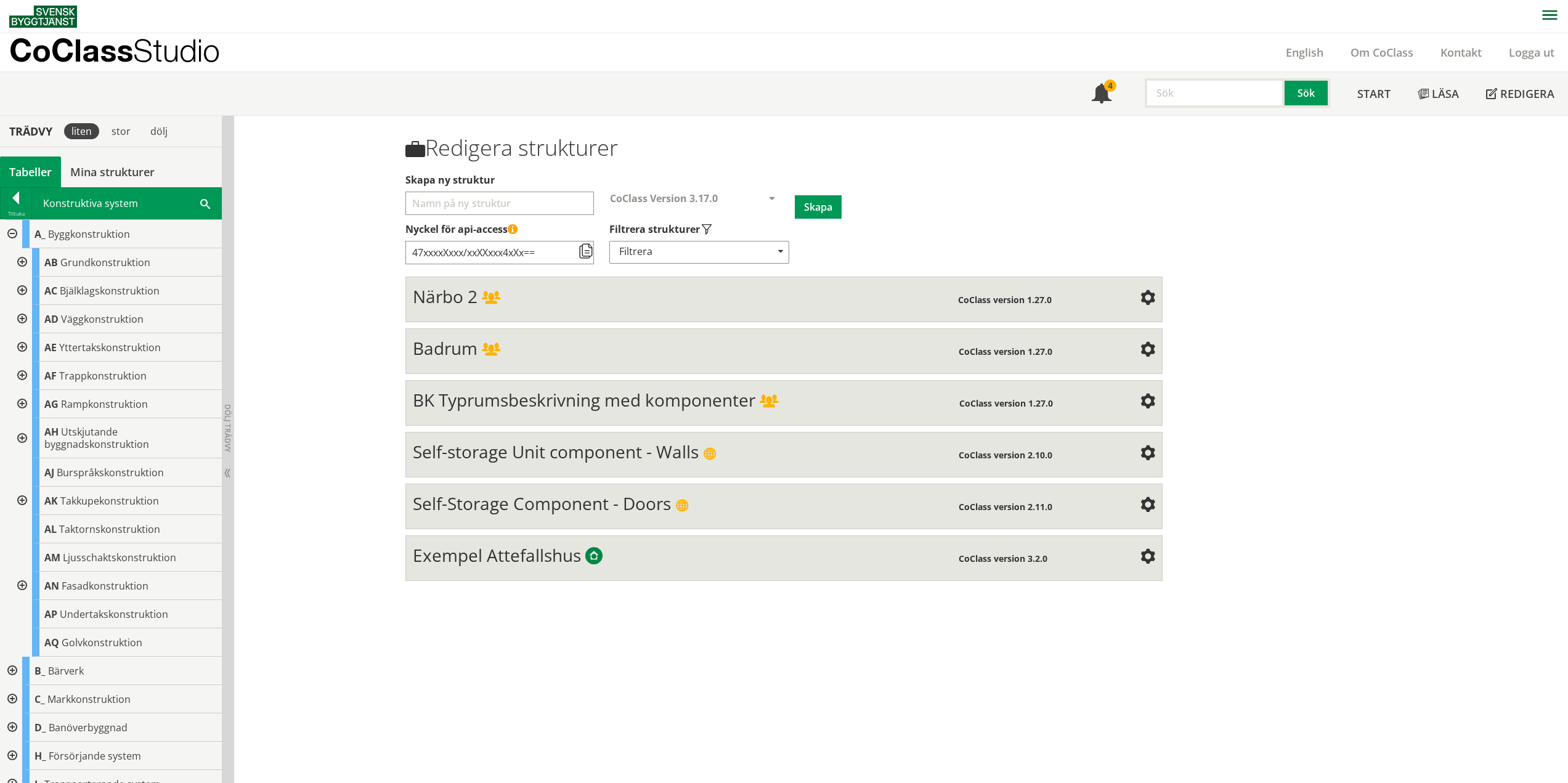
click at [22, 262] on div at bounding box center [21, 262] width 22 height 28
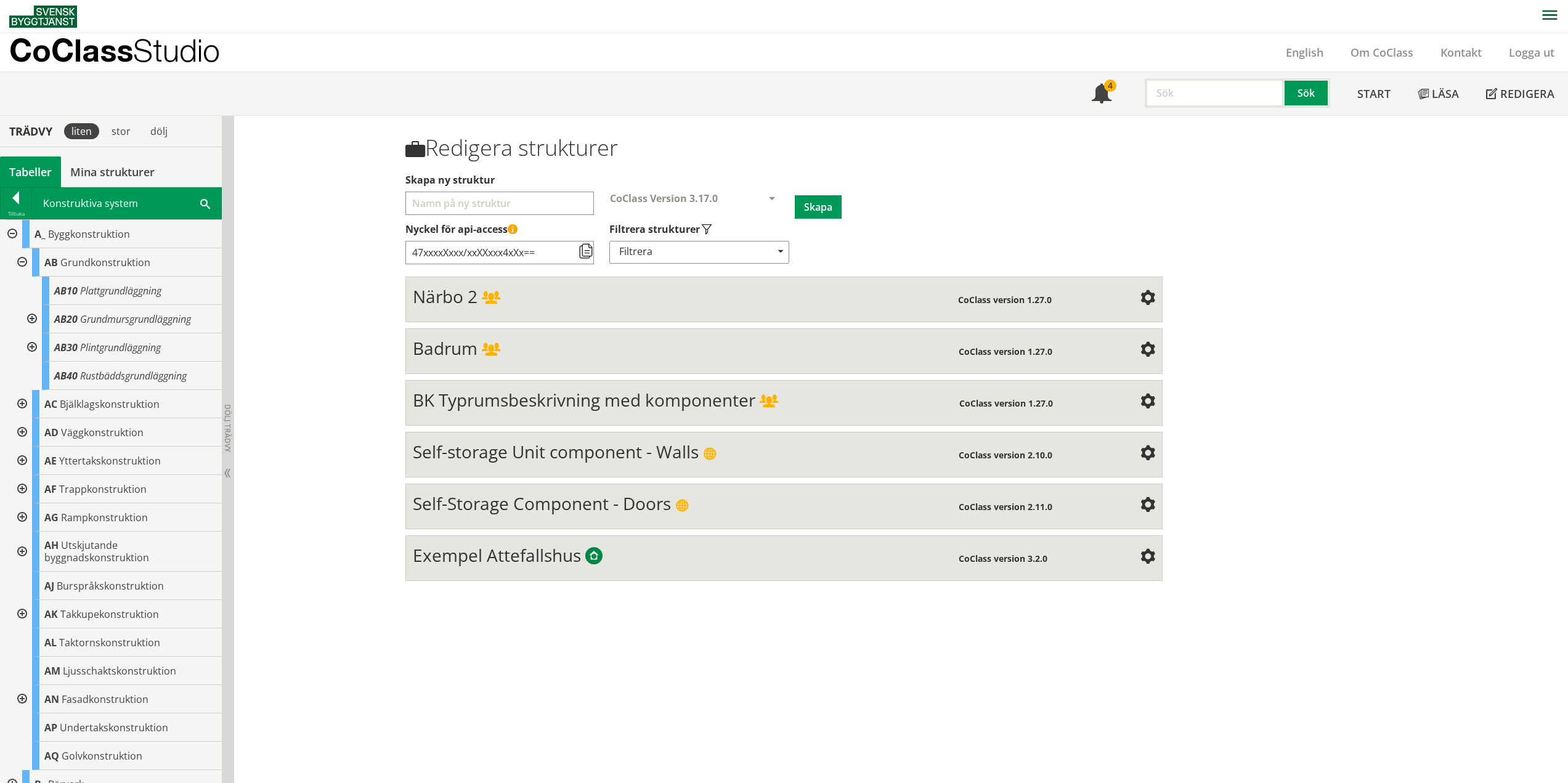
click at [34, 318] on div at bounding box center [30, 319] width 22 height 28
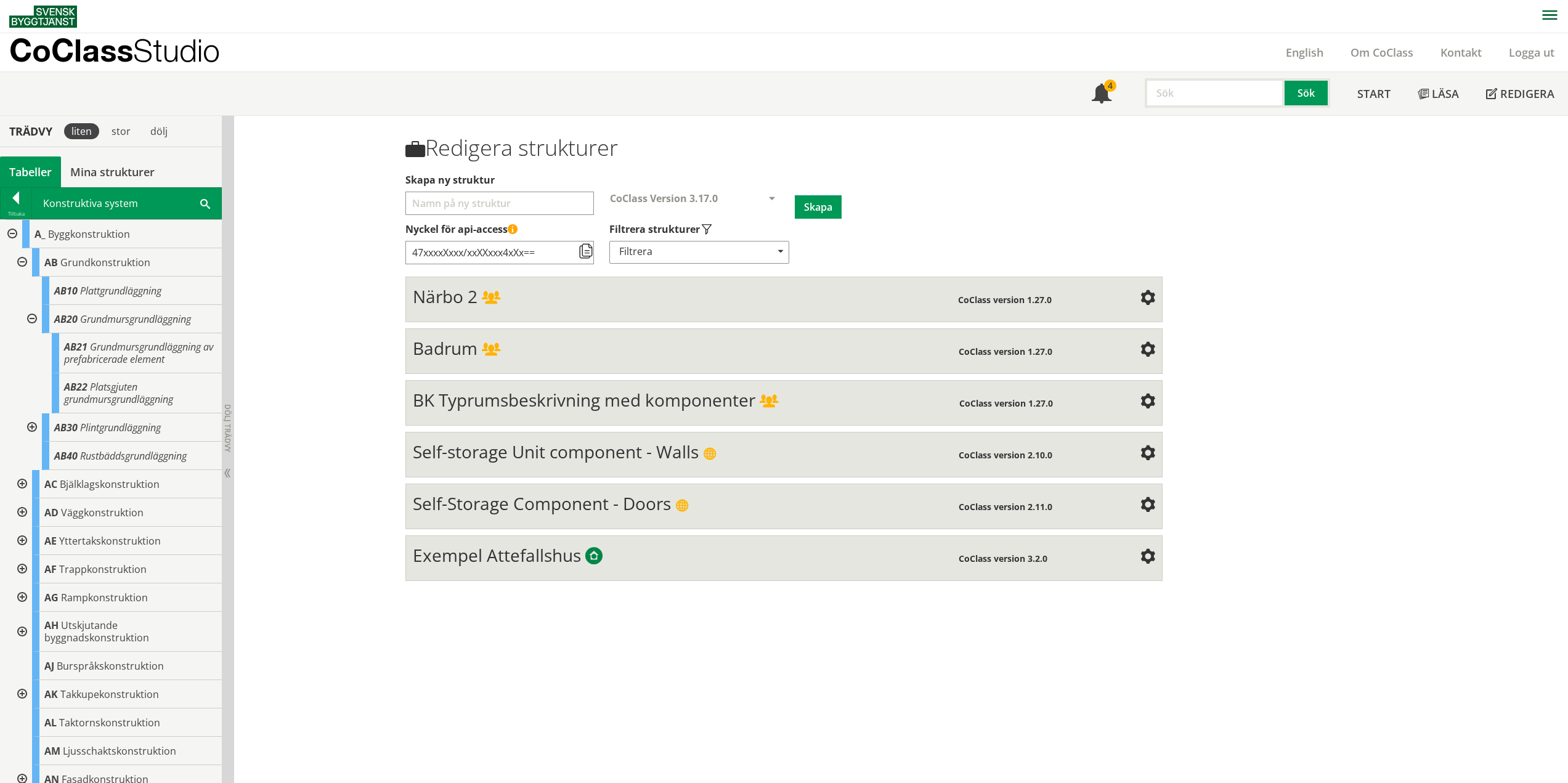
click at [31, 322] on div at bounding box center [30, 319] width 22 height 28
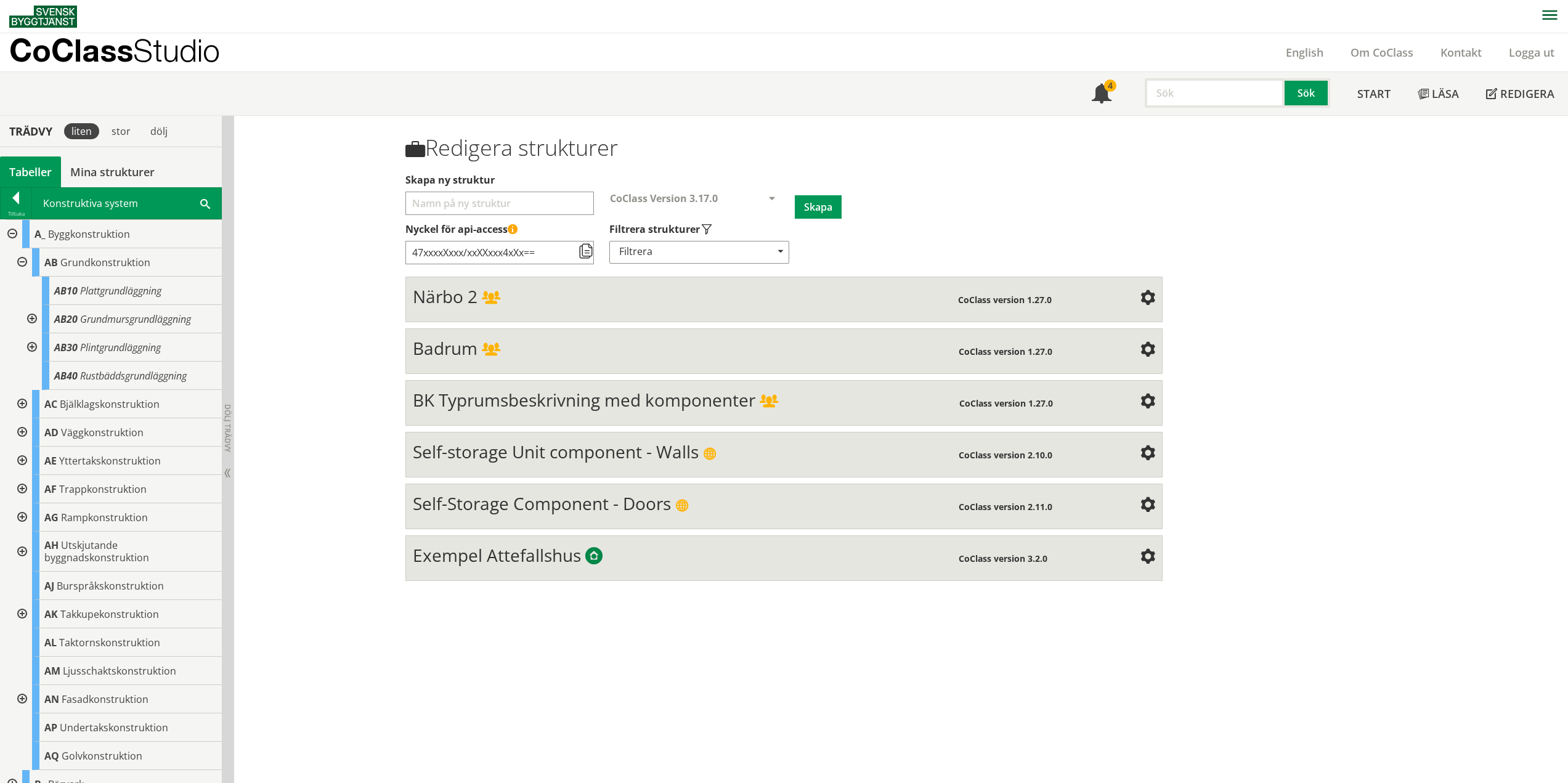
click at [31, 343] on div at bounding box center [30, 347] width 22 height 28
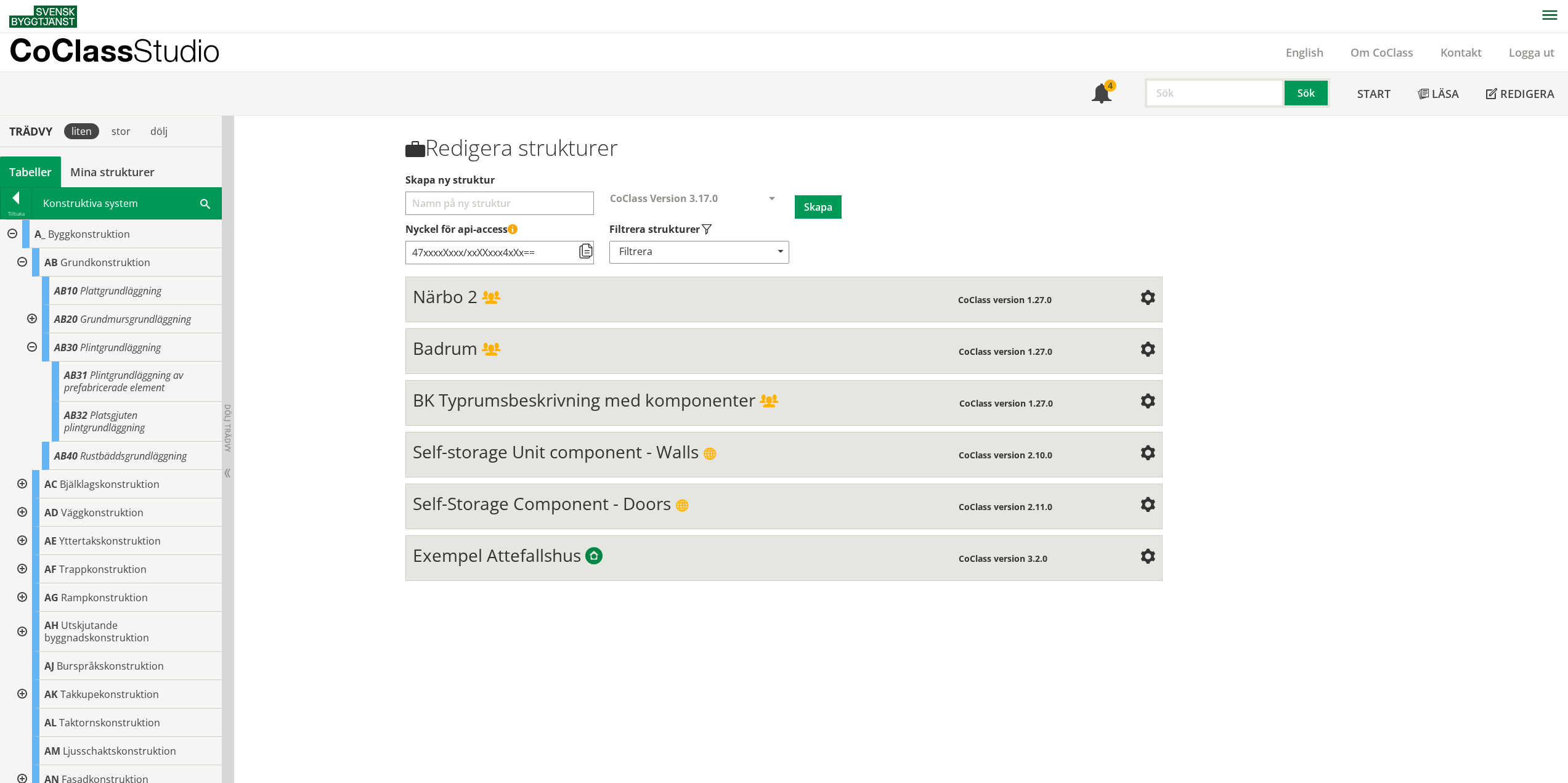
click at [32, 345] on div at bounding box center [30, 347] width 22 height 28
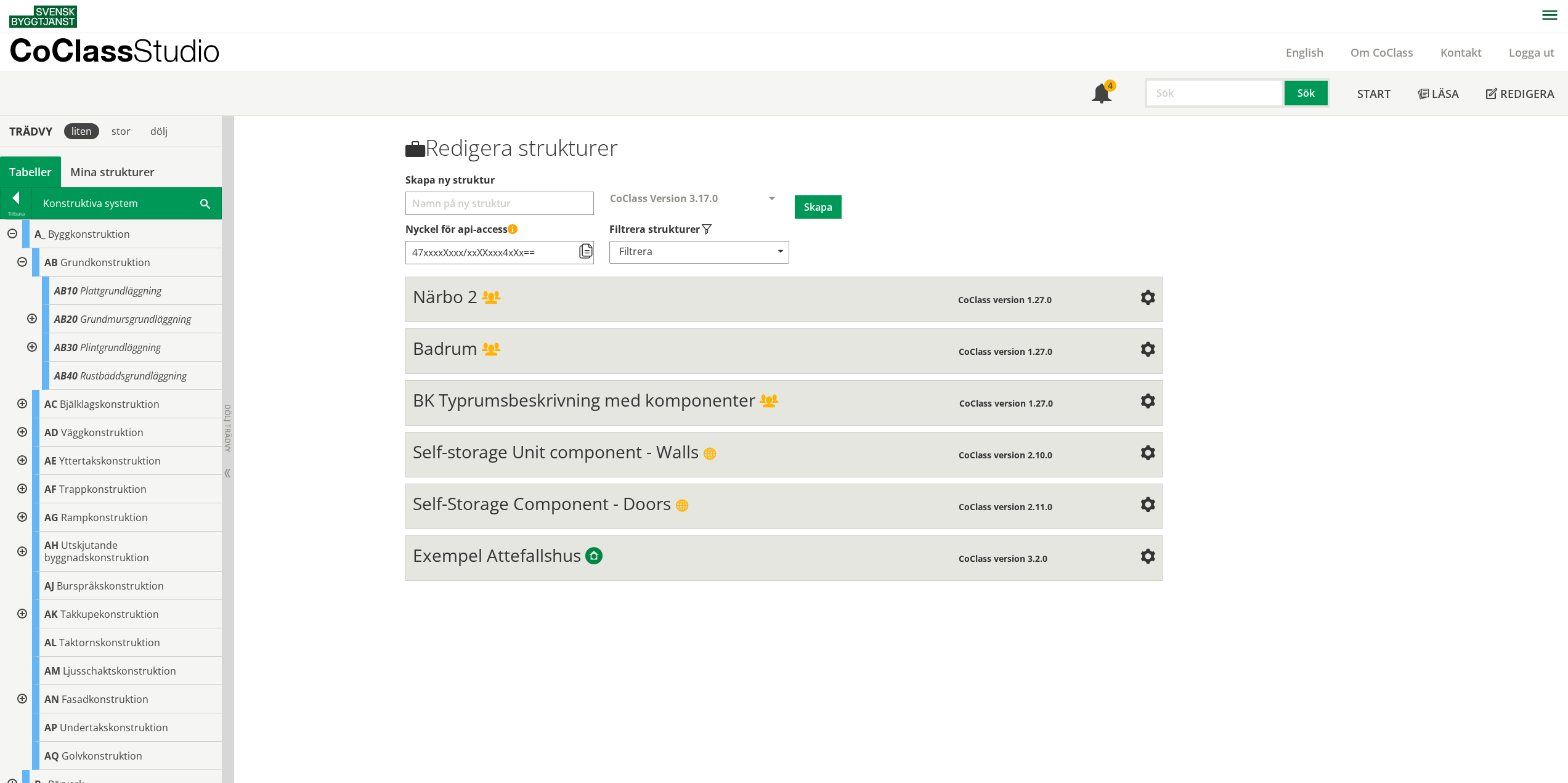
click at [22, 260] on div at bounding box center [21, 262] width 22 height 28
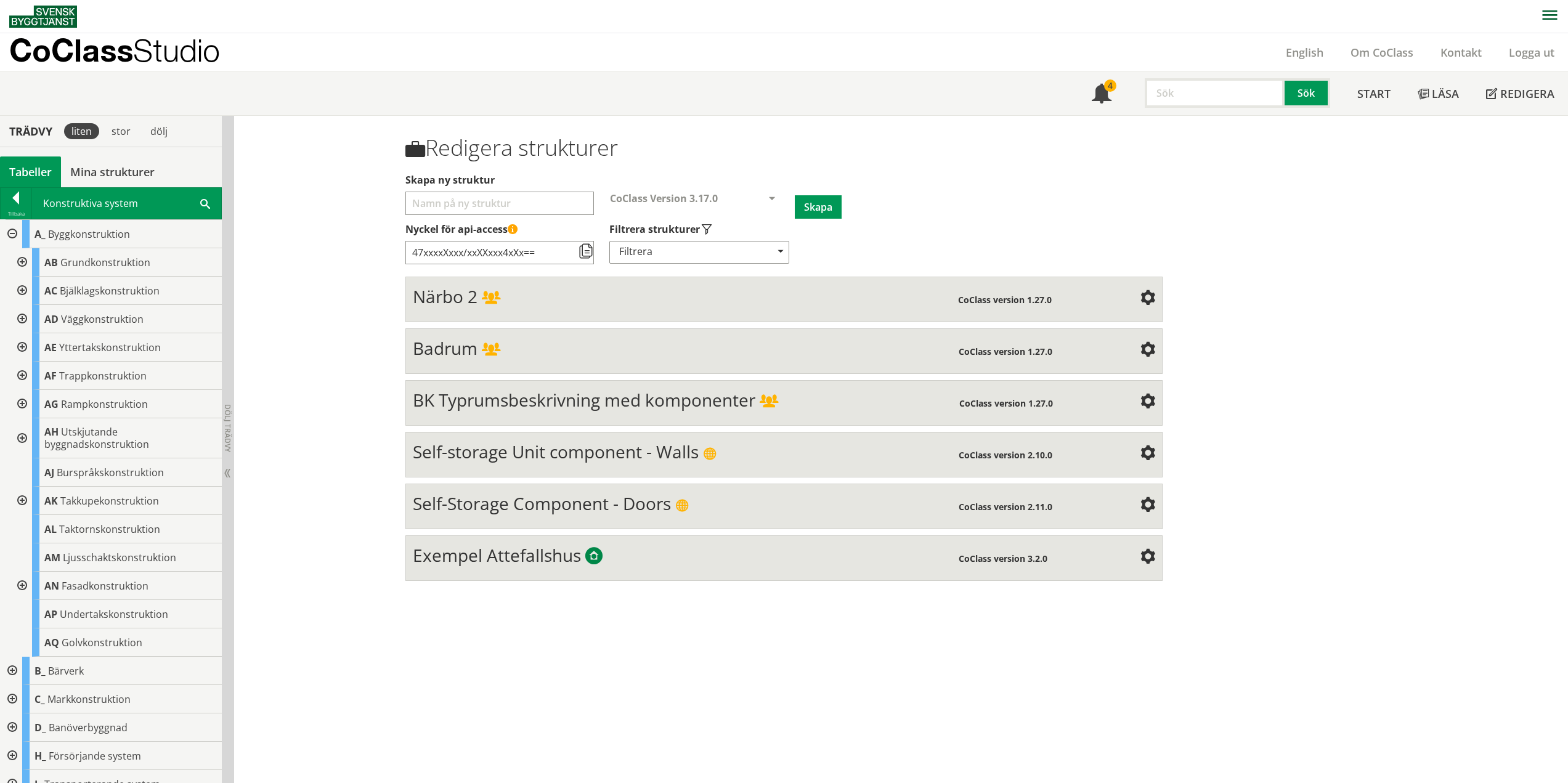
click at [23, 291] on div at bounding box center [21, 290] width 22 height 28
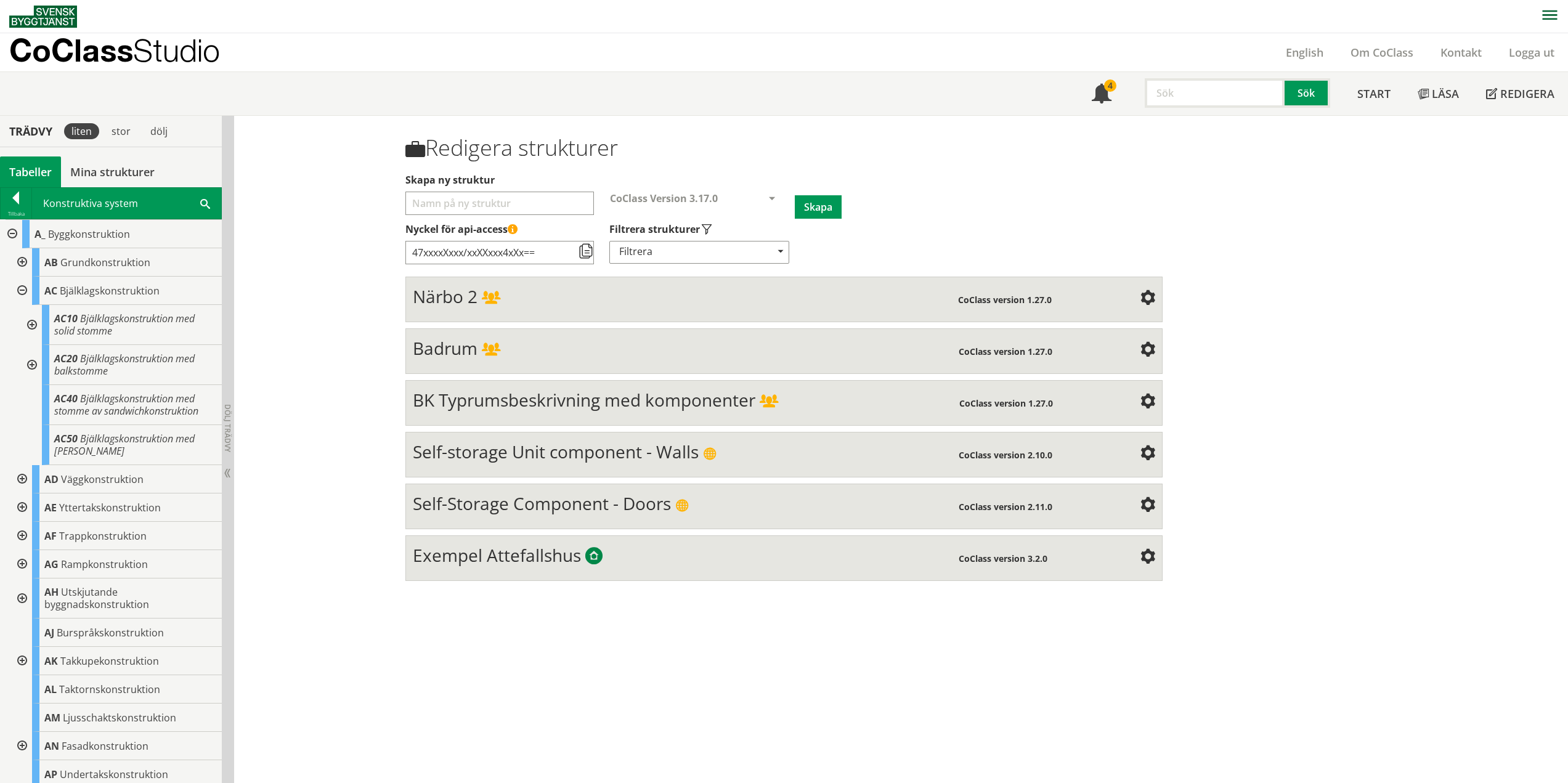
click at [32, 324] on div at bounding box center [30, 324] width 22 height 40
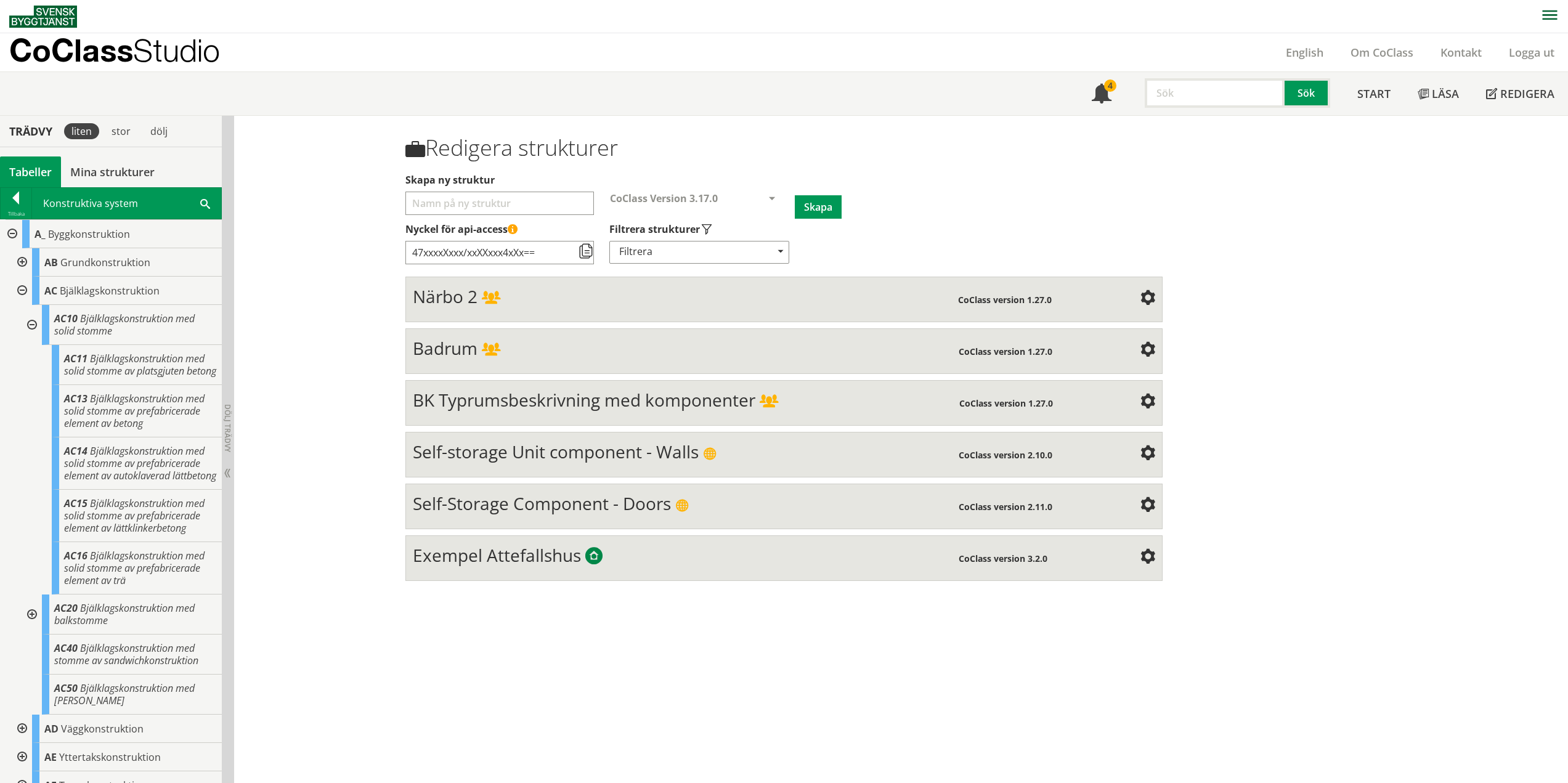
click at [35, 326] on div at bounding box center [30, 324] width 22 height 40
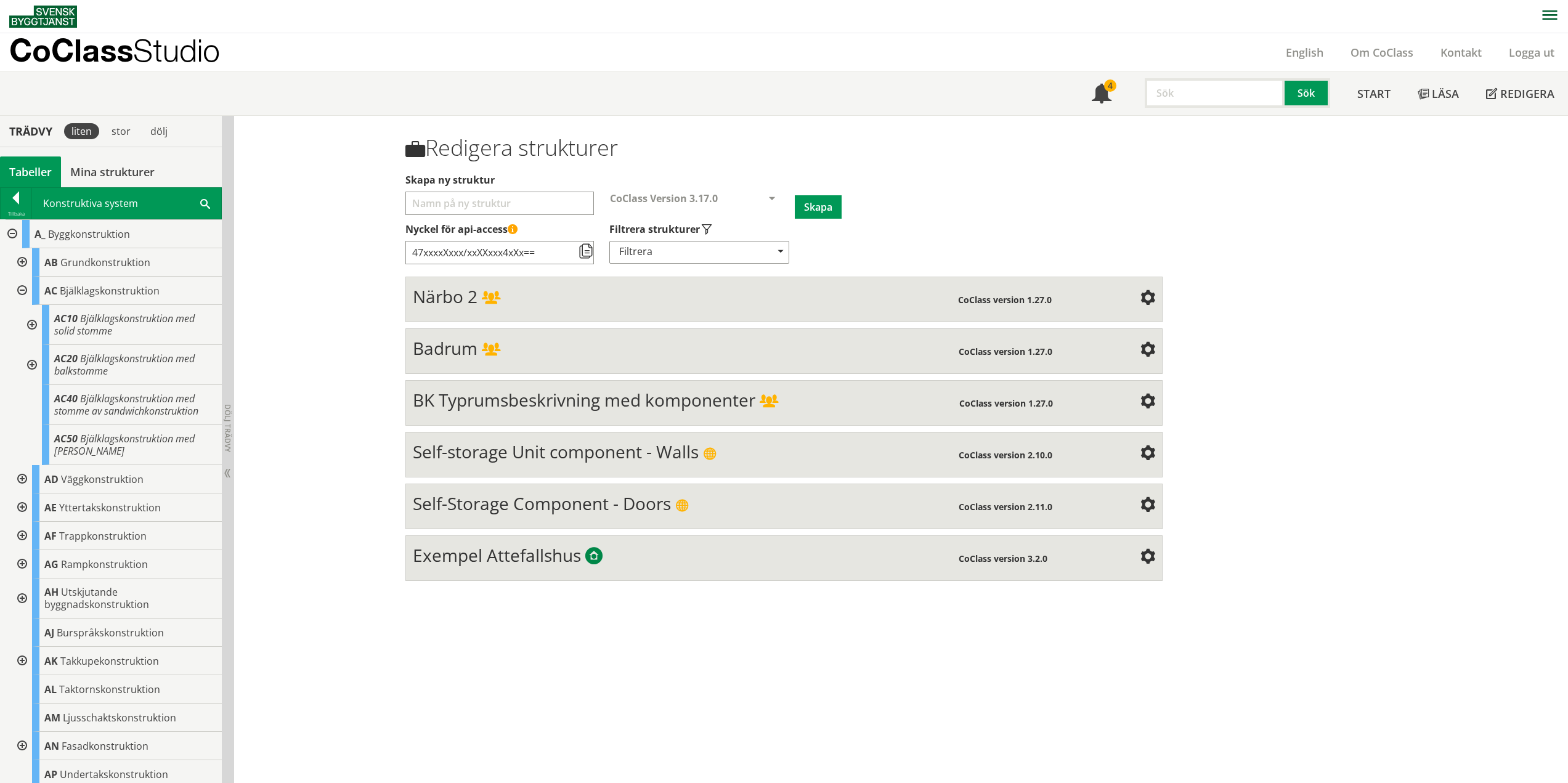
click at [28, 363] on div at bounding box center [30, 364] width 22 height 40
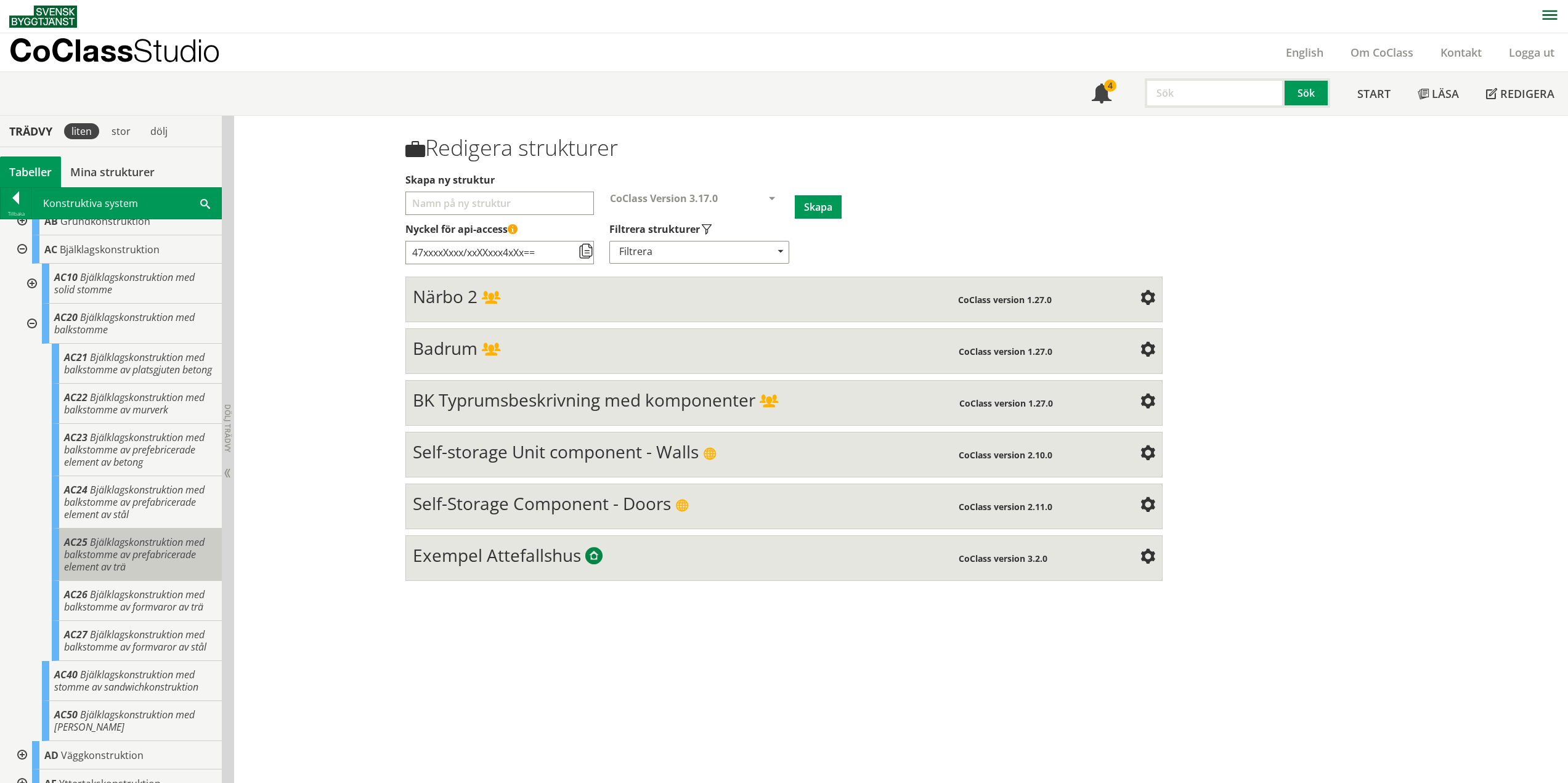
scroll to position [62, 0]
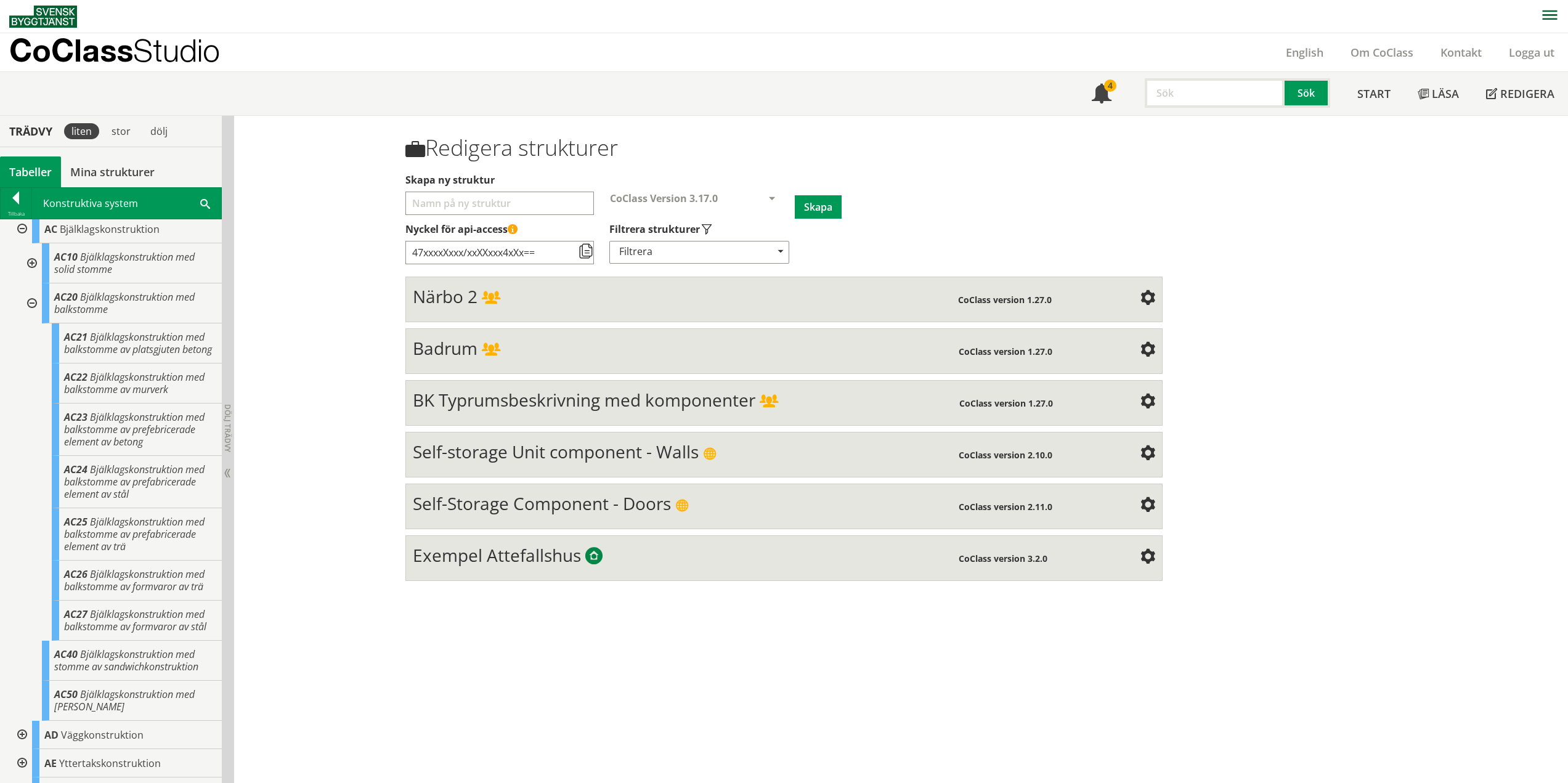
click at [36, 303] on div at bounding box center [30, 303] width 22 height 40
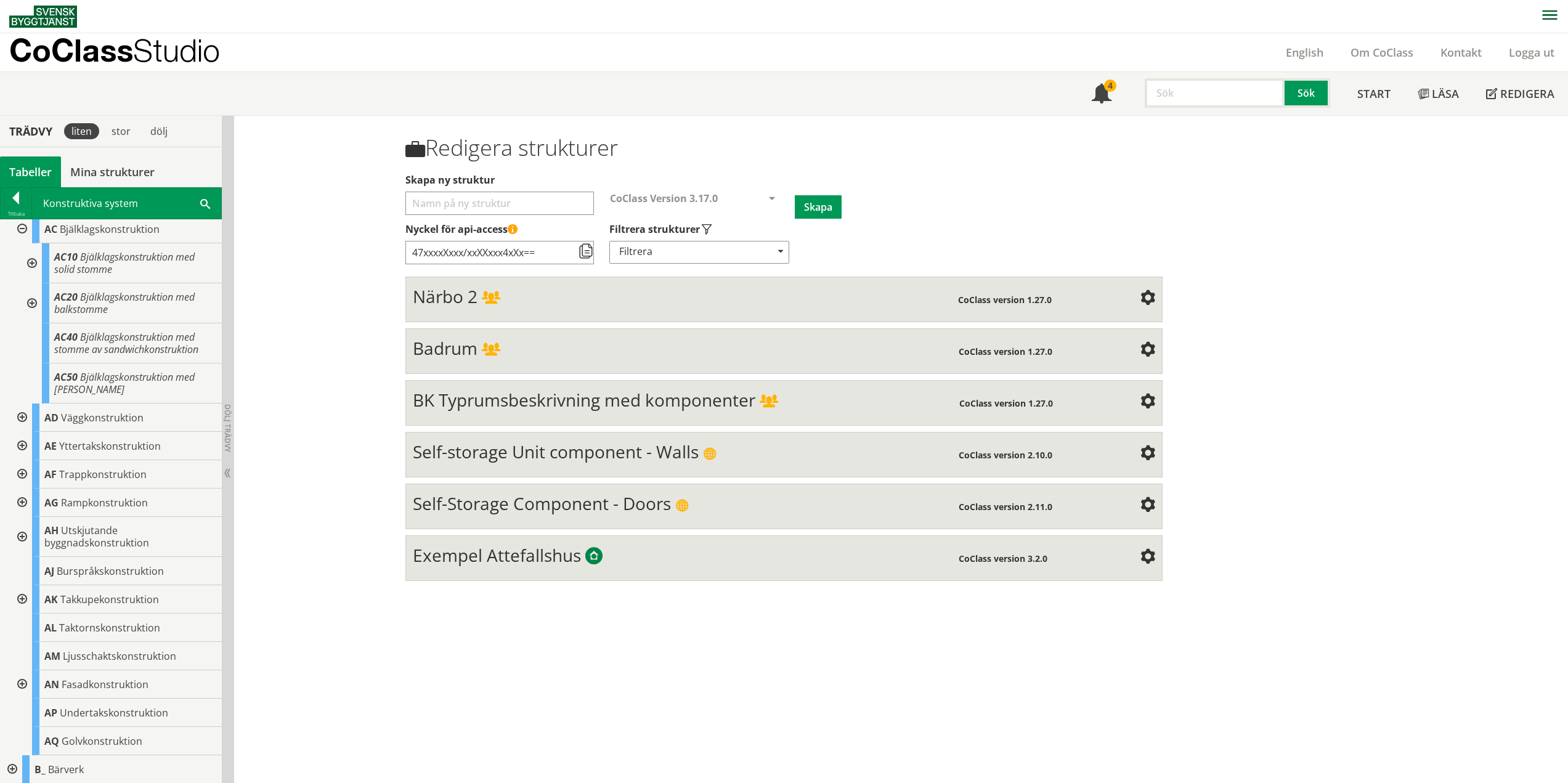
click at [22, 233] on div at bounding box center [21, 229] width 22 height 28
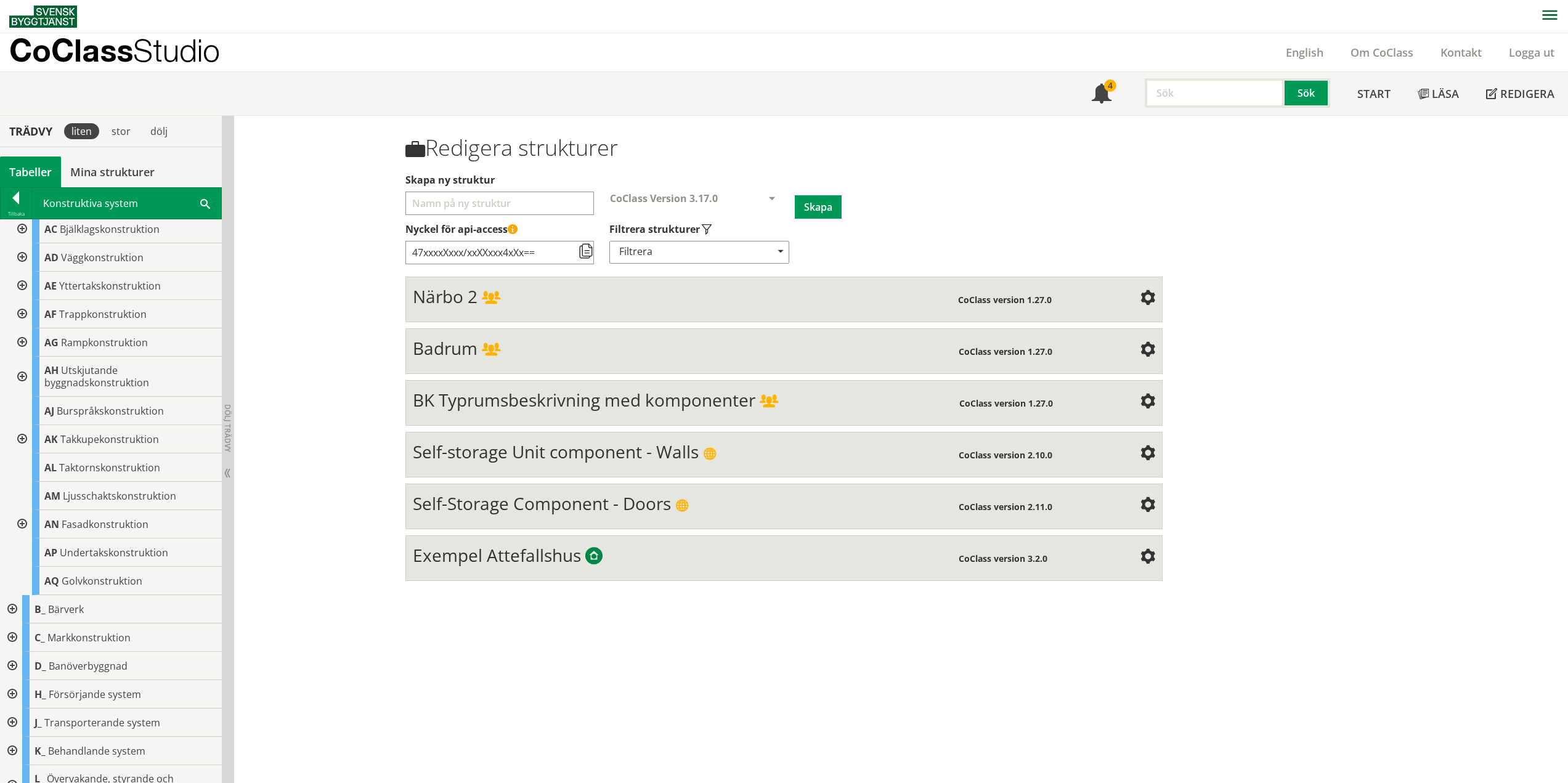
click at [21, 261] on div at bounding box center [21, 257] width 22 height 28
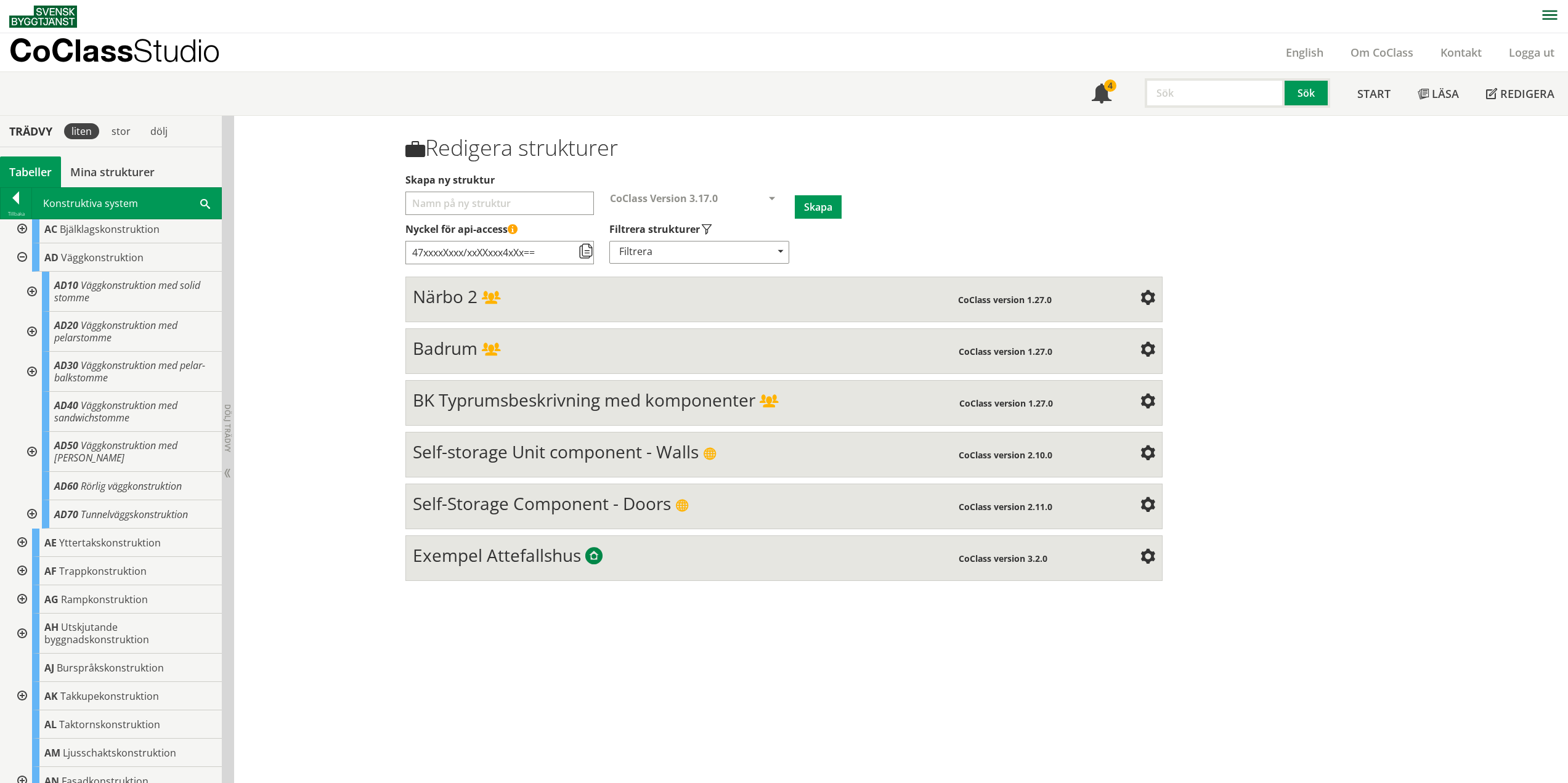
click at [30, 290] on div at bounding box center [30, 291] width 22 height 40
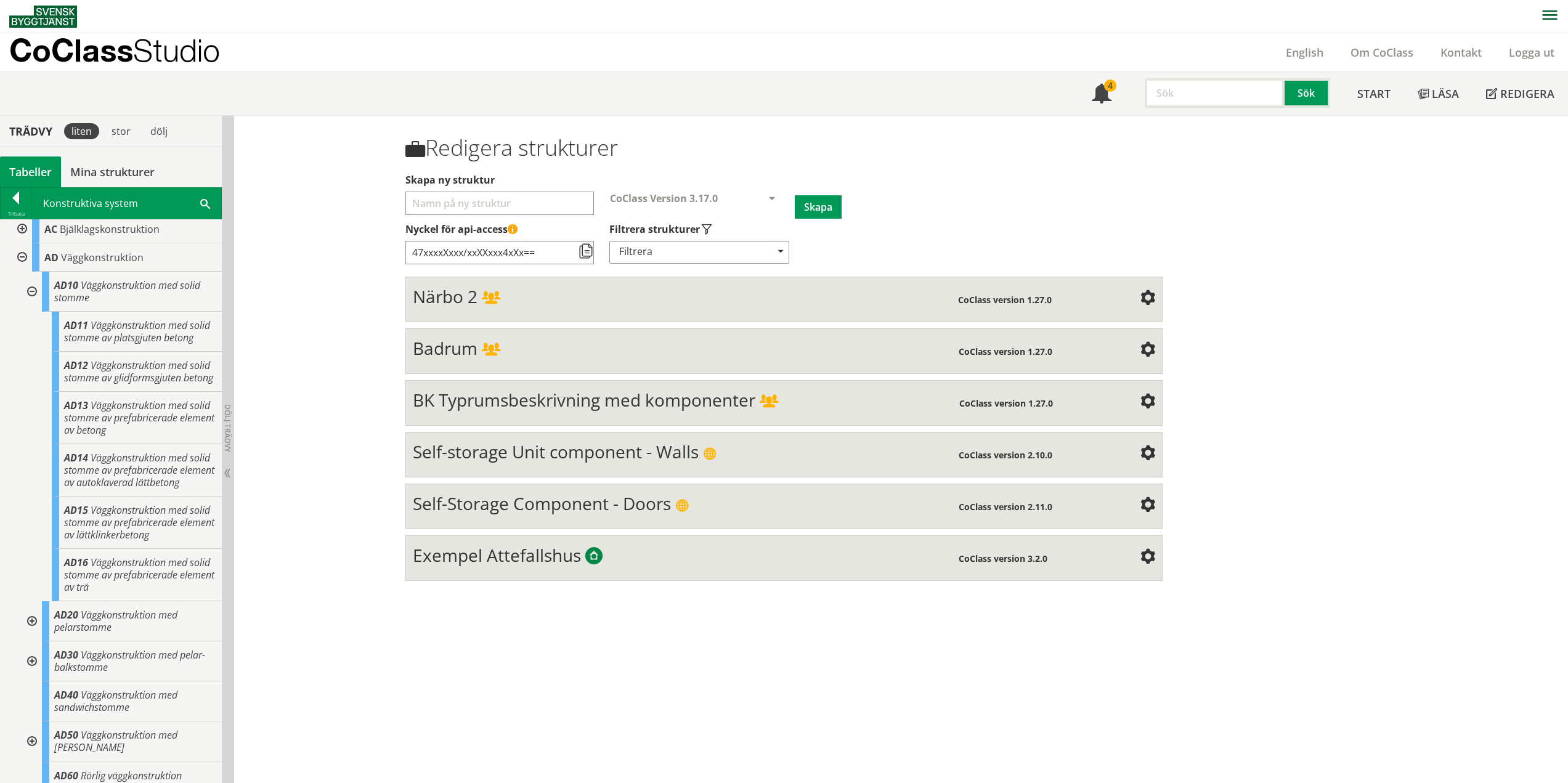
click at [30, 291] on div at bounding box center [30, 291] width 22 height 40
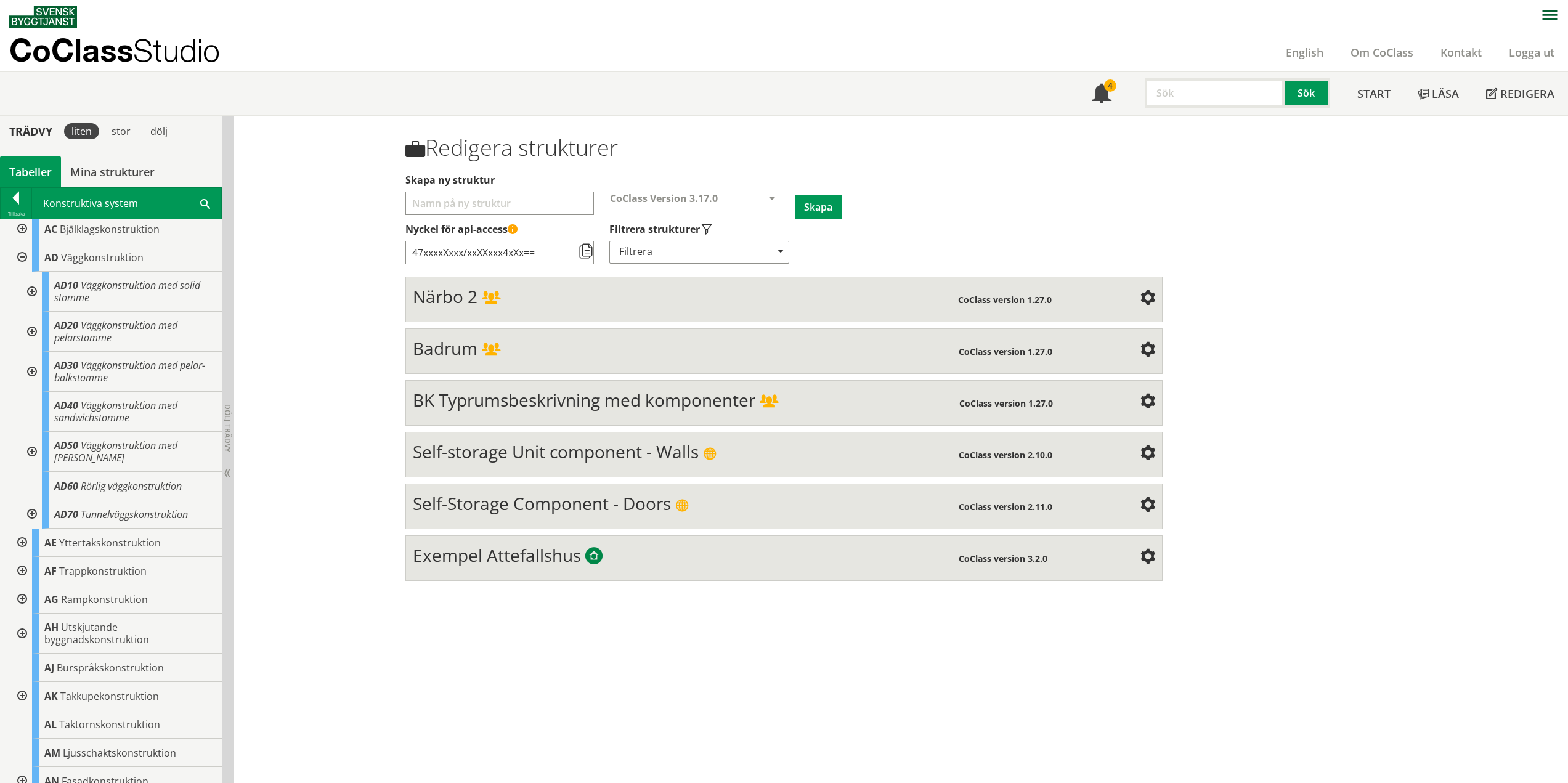
click at [30, 329] on div at bounding box center [30, 331] width 22 height 40
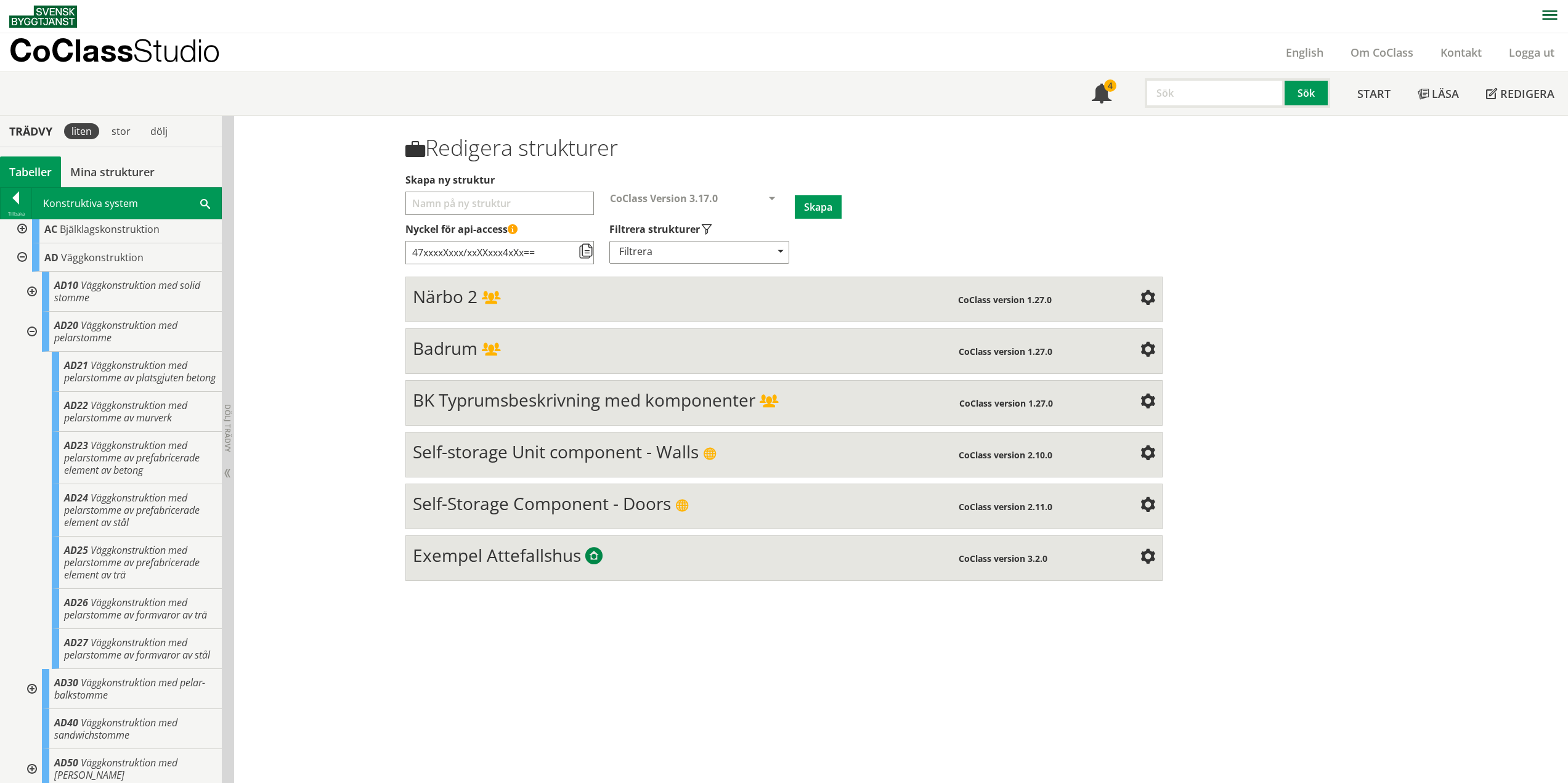
click at [31, 290] on div at bounding box center [30, 291] width 22 height 40
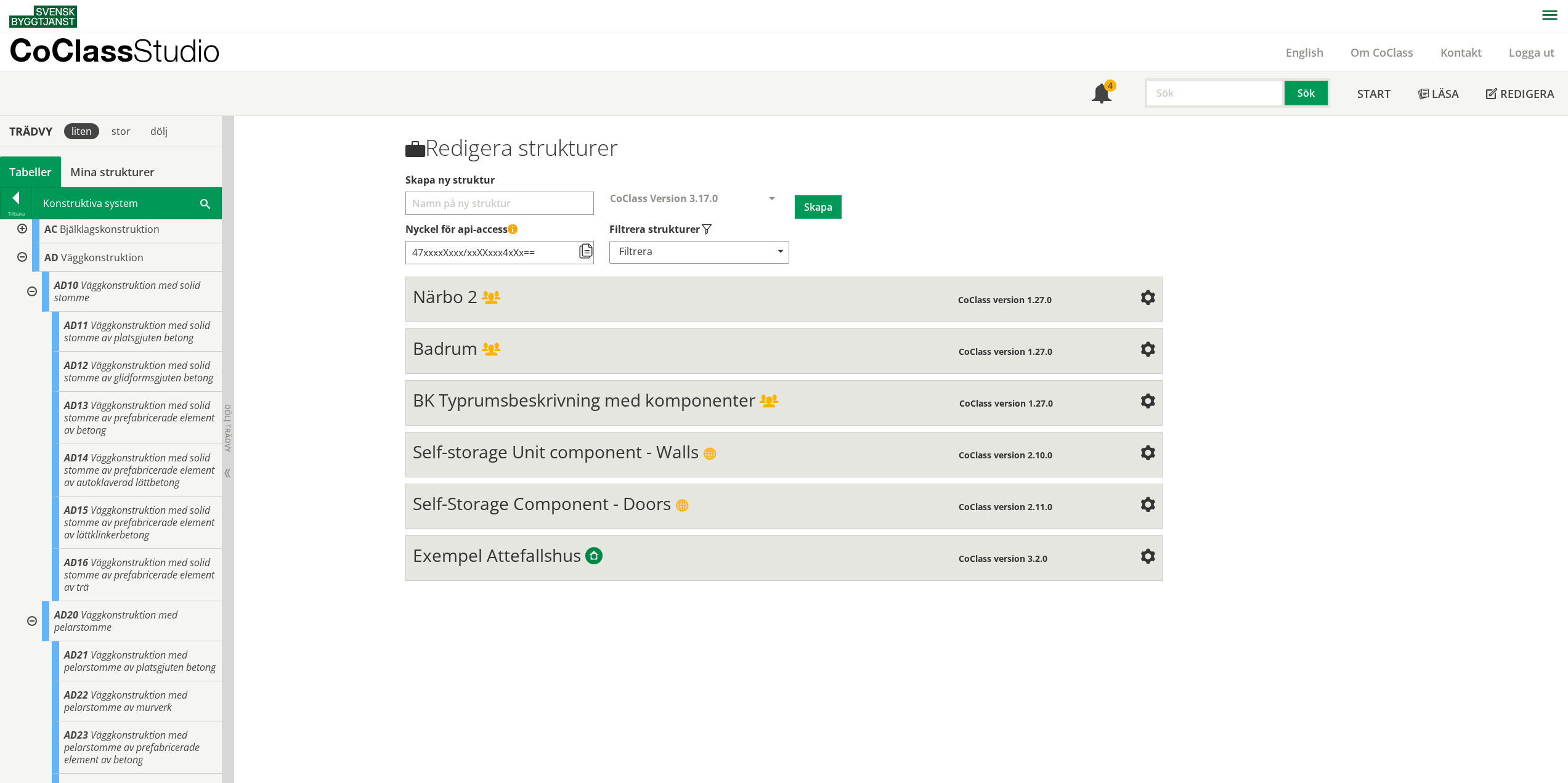
click at [33, 293] on div at bounding box center [30, 291] width 22 height 40
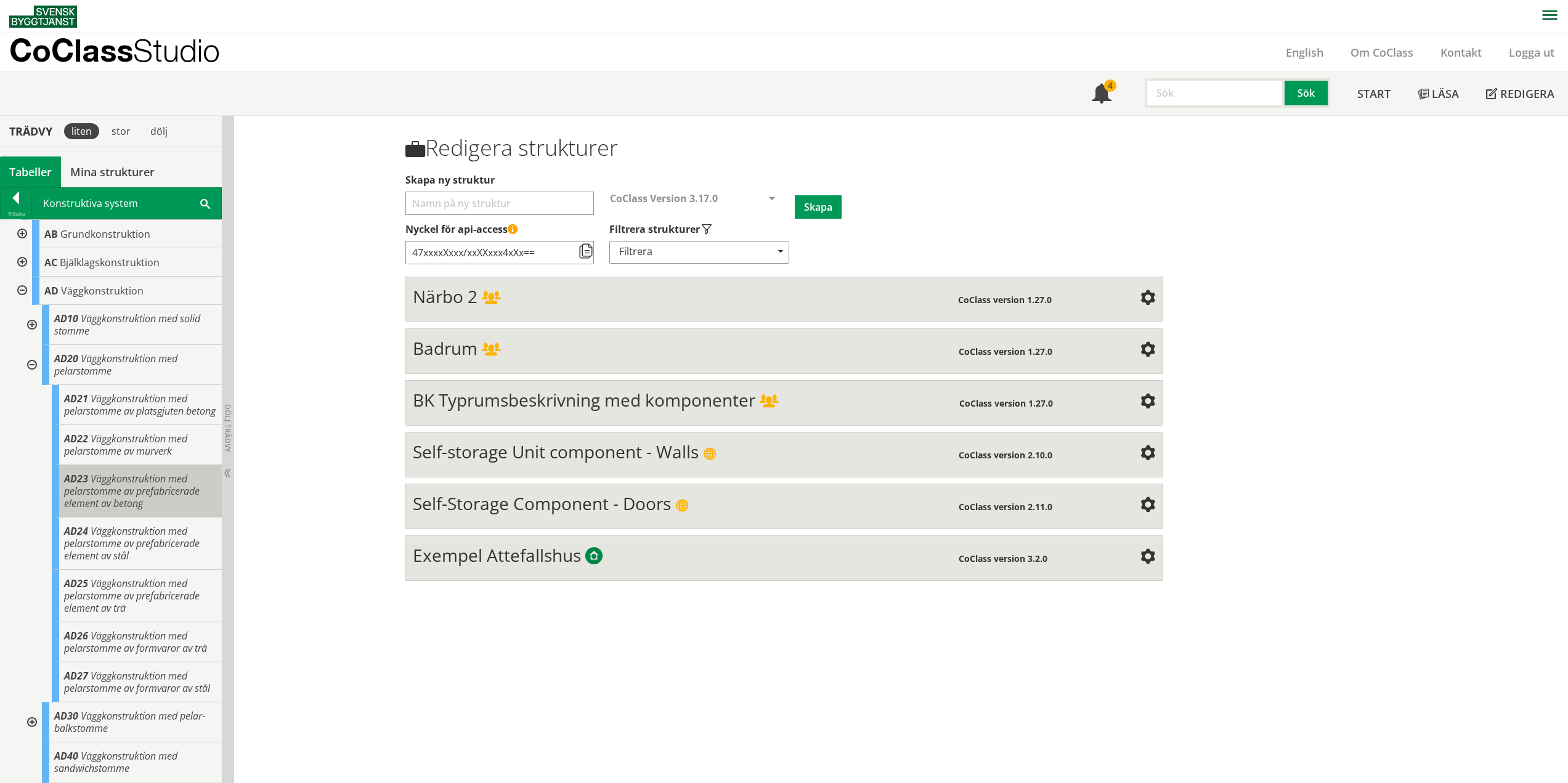
scroll to position [0, 0]
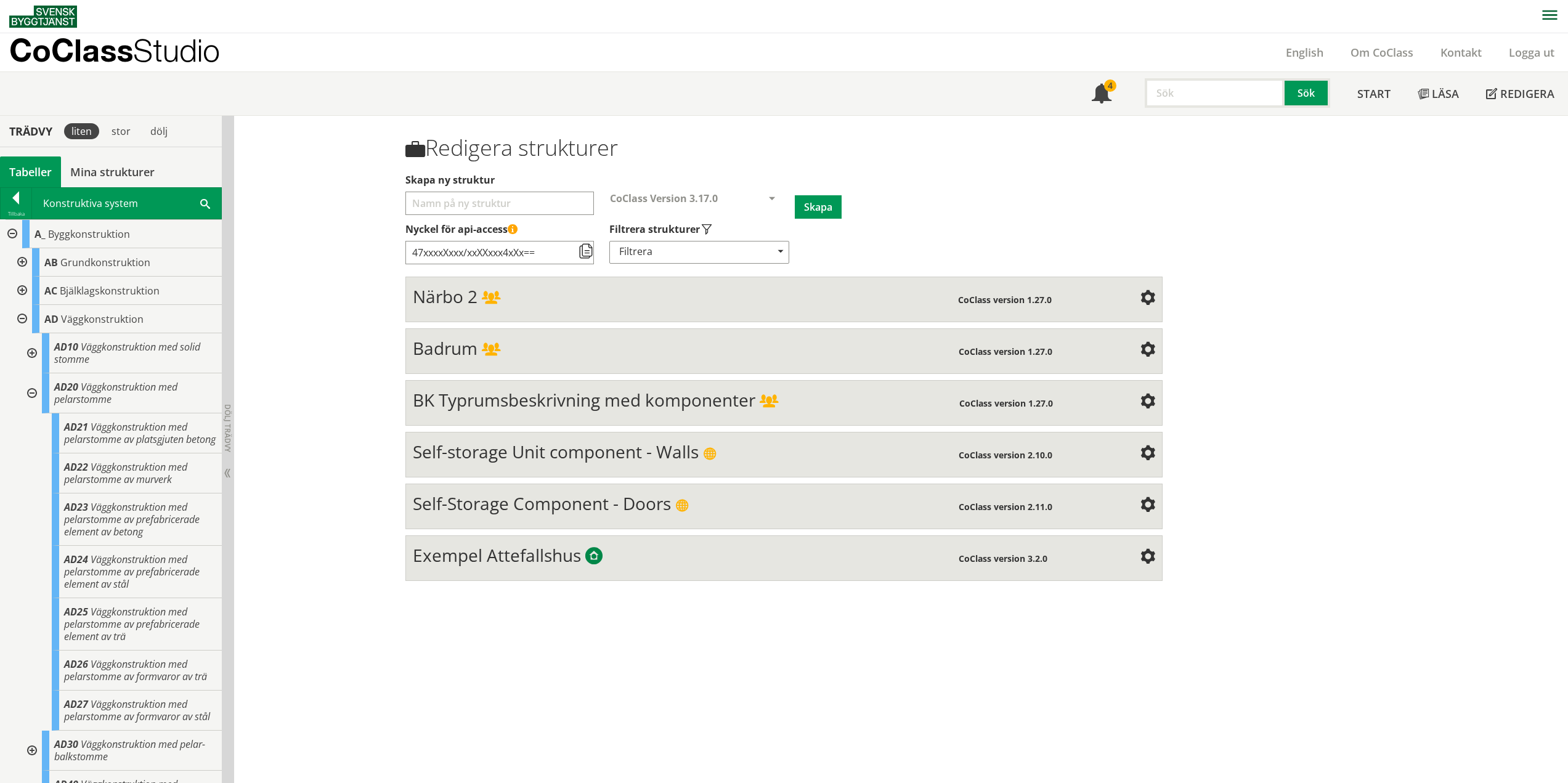
click at [20, 289] on div at bounding box center [21, 290] width 22 height 28
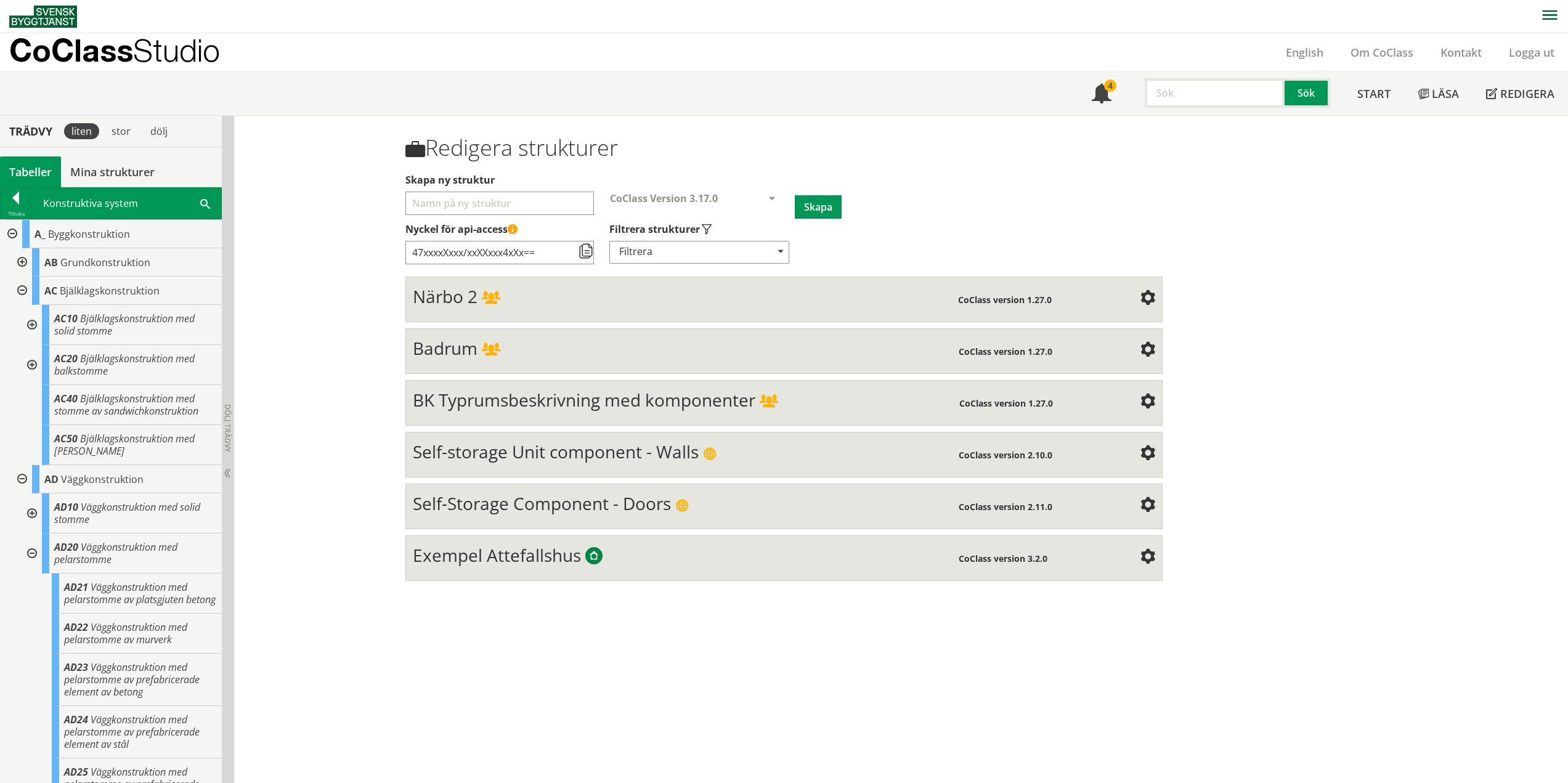
click at [32, 365] on div at bounding box center [30, 364] width 22 height 40
